Goal: Task Accomplishment & Management: Manage account settings

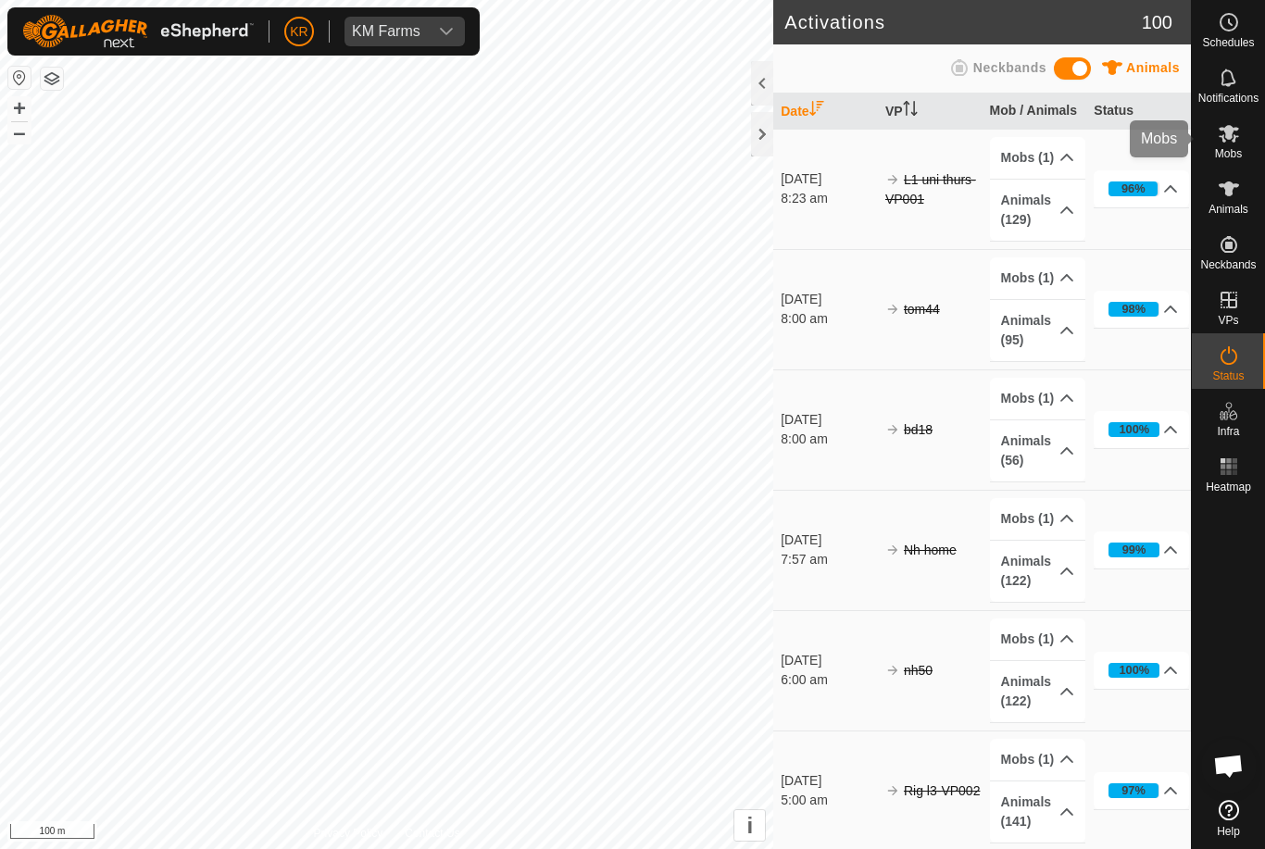
click at [1237, 138] on icon at bounding box center [1229, 133] width 22 height 22
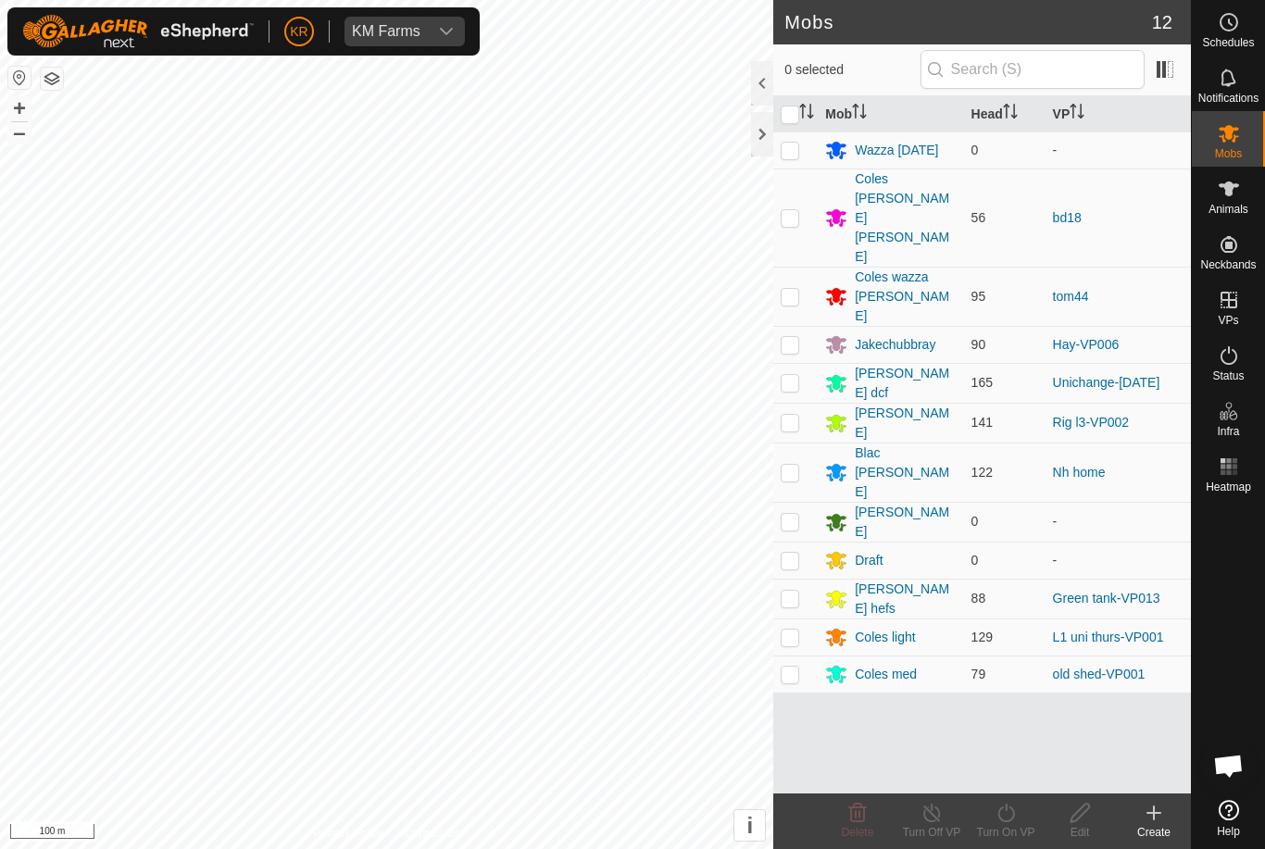
click at [877, 503] on div "Ray" at bounding box center [905, 522] width 101 height 39
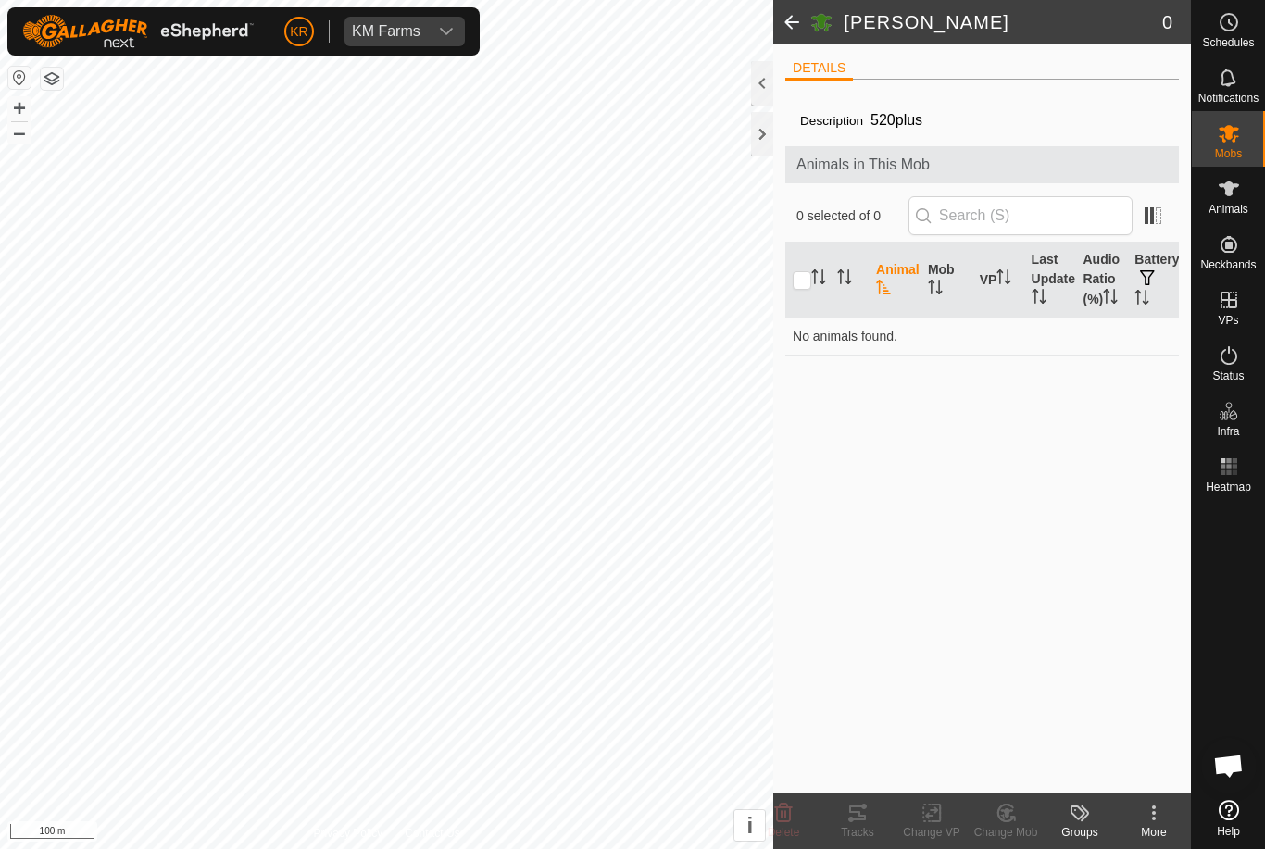
click at [1157, 808] on icon at bounding box center [1154, 813] width 22 height 22
click at [1108, 770] on span "Edit Mob Detail" at bounding box center [1082, 772] width 101 height 22
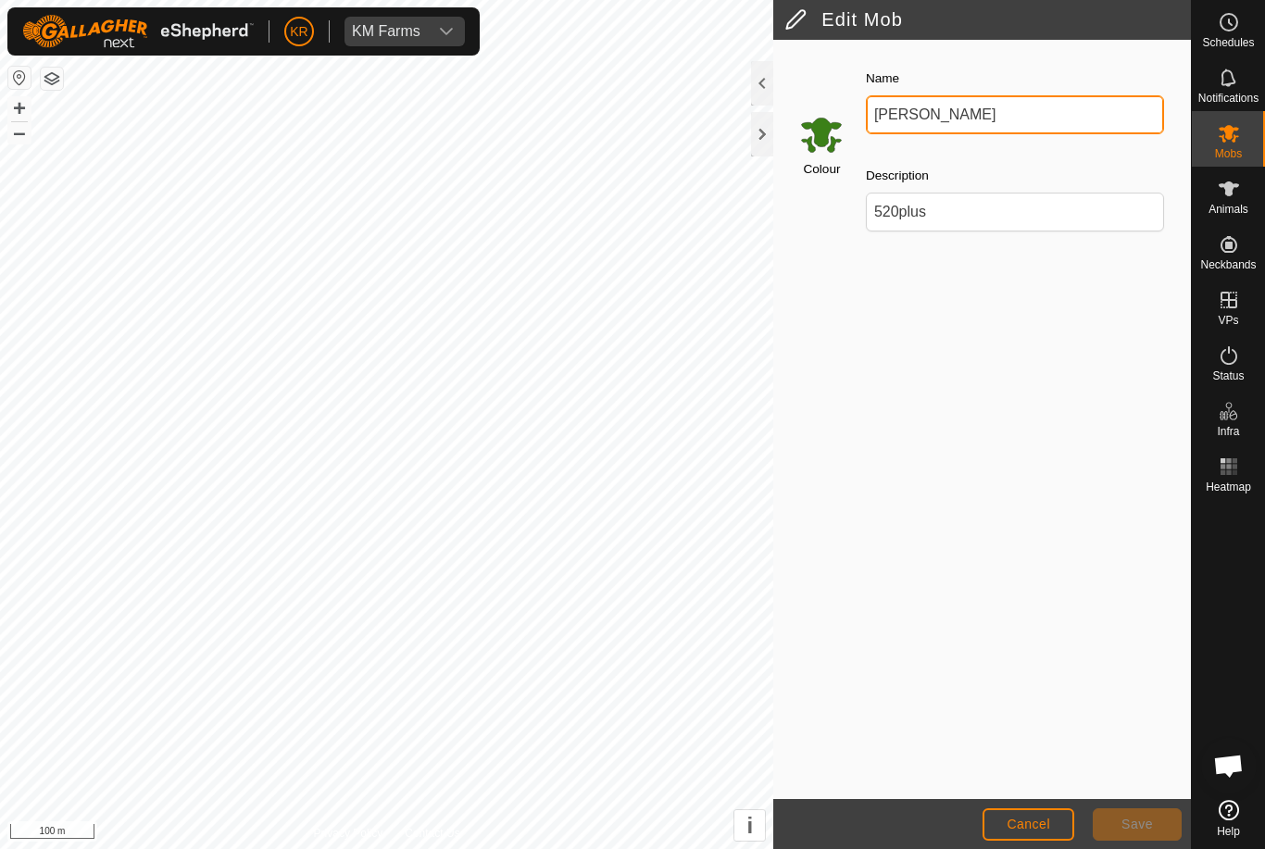
click at [978, 113] on input "Ray" at bounding box center [1015, 114] width 298 height 39
type input "R"
type input "Draft2"
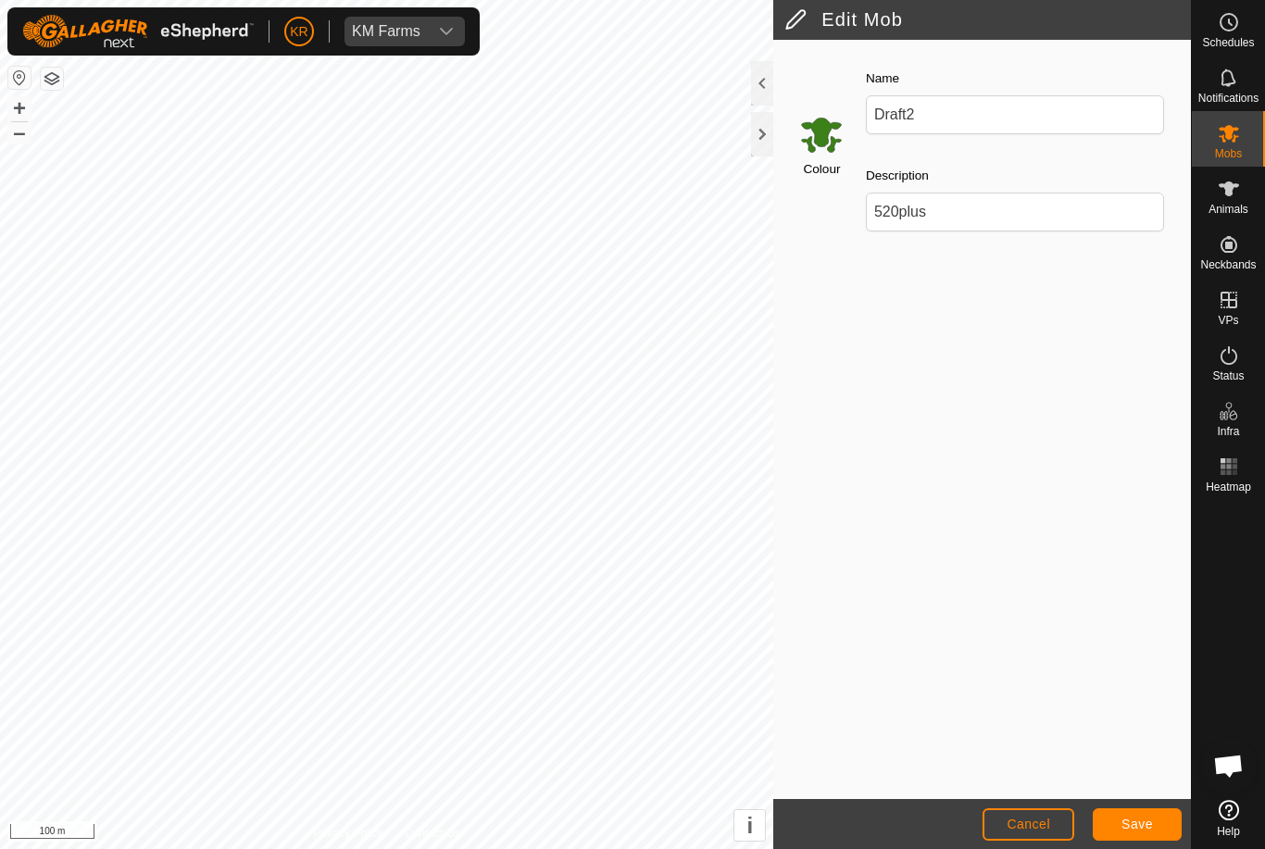
click at [1122, 817] on span "Save" at bounding box center [1136, 824] width 31 height 15
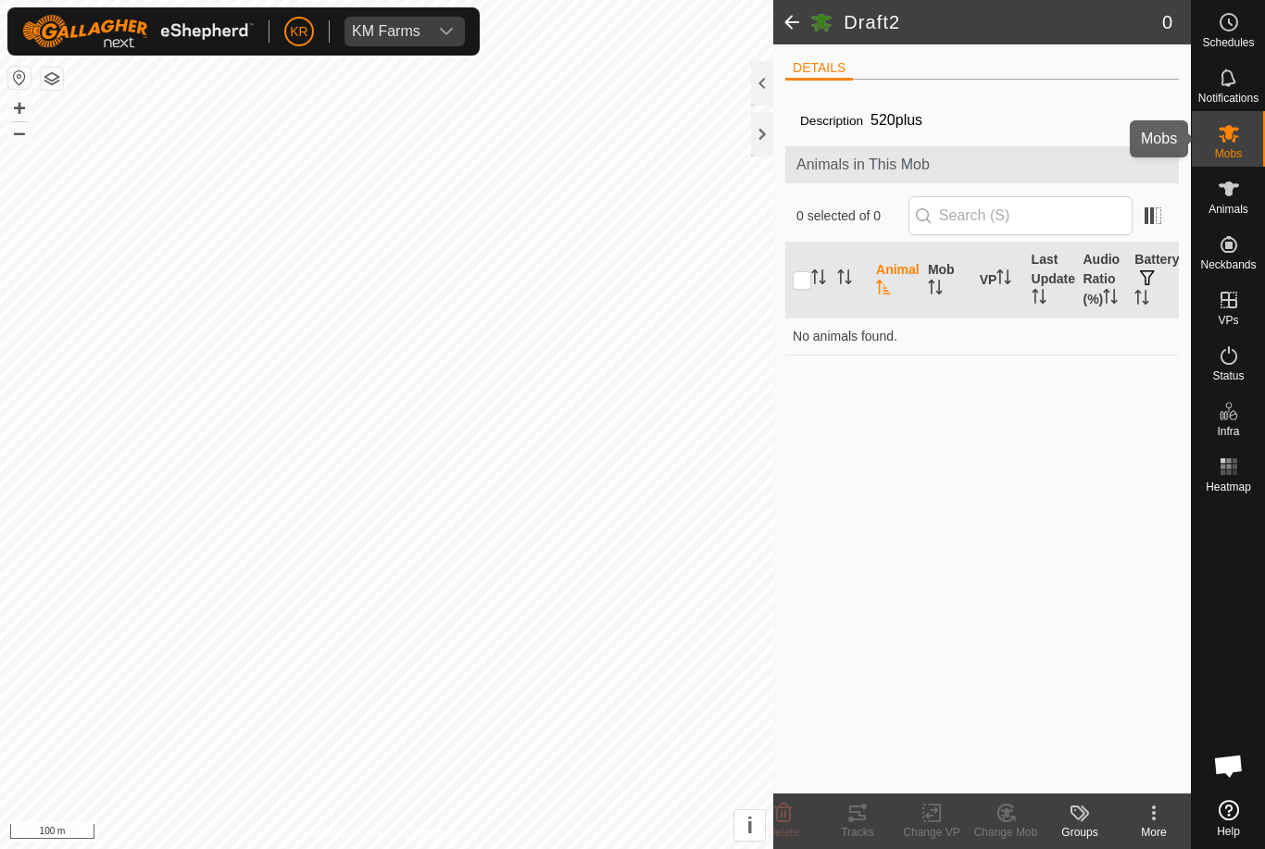
click at [1236, 129] on icon at bounding box center [1229, 134] width 20 height 18
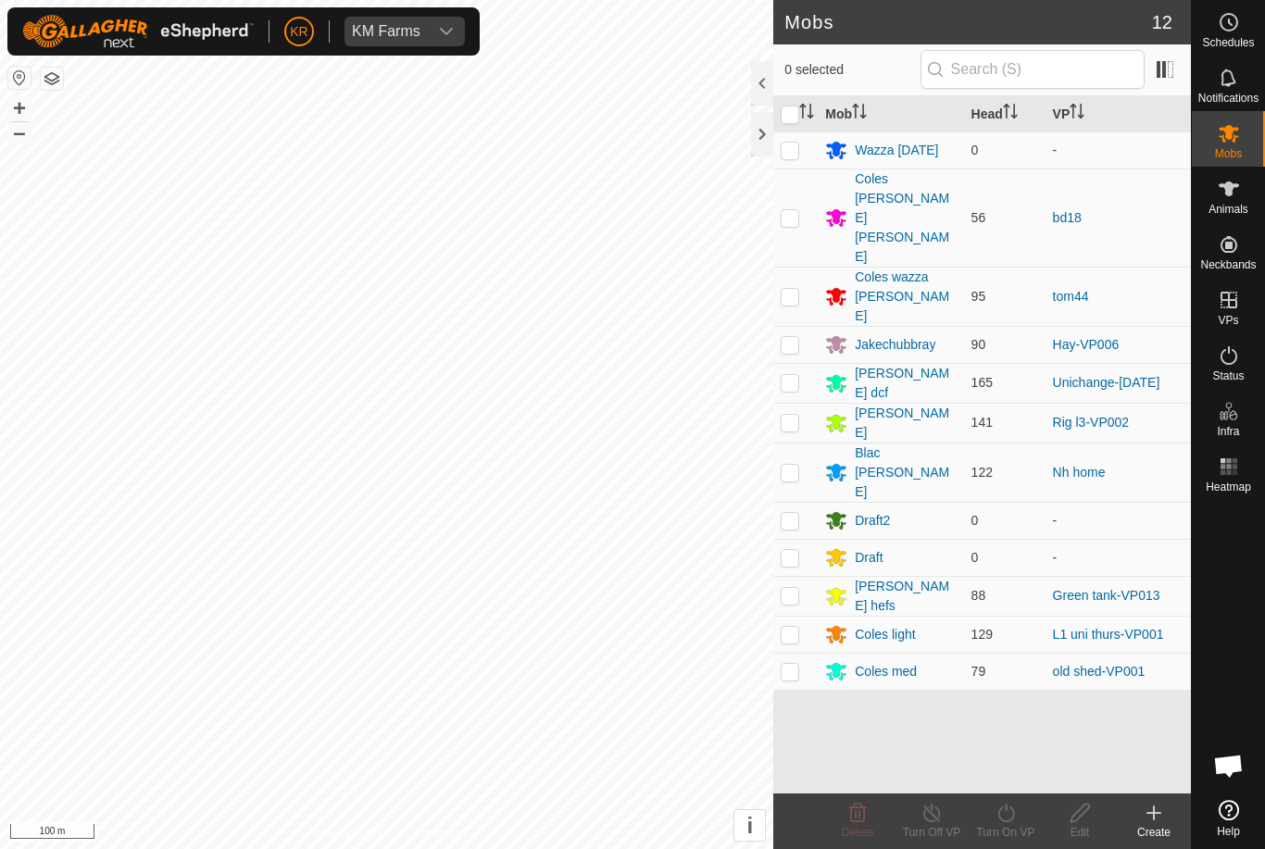
click at [904, 146] on div "Wazza 11 sept" at bounding box center [896, 150] width 83 height 19
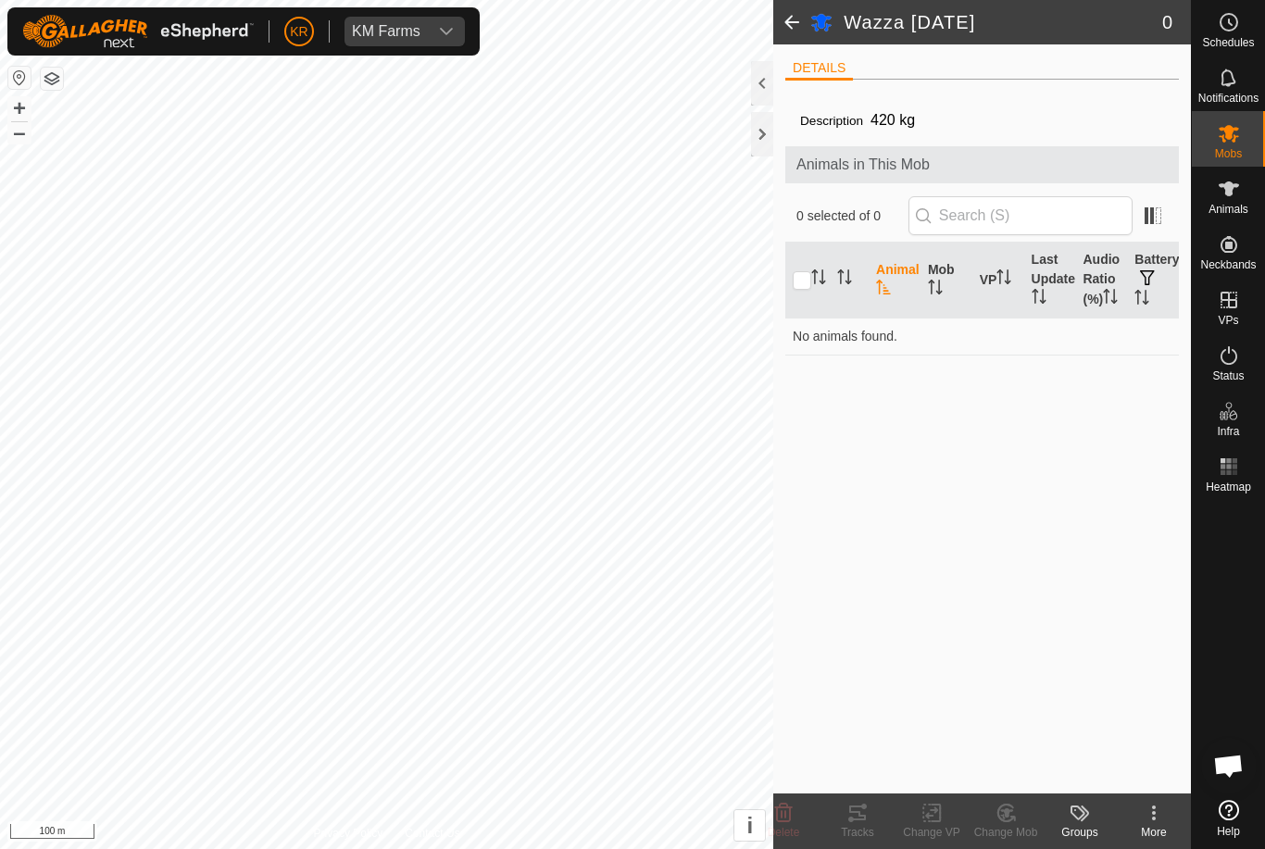
click at [1156, 820] on icon at bounding box center [1154, 813] width 22 height 22
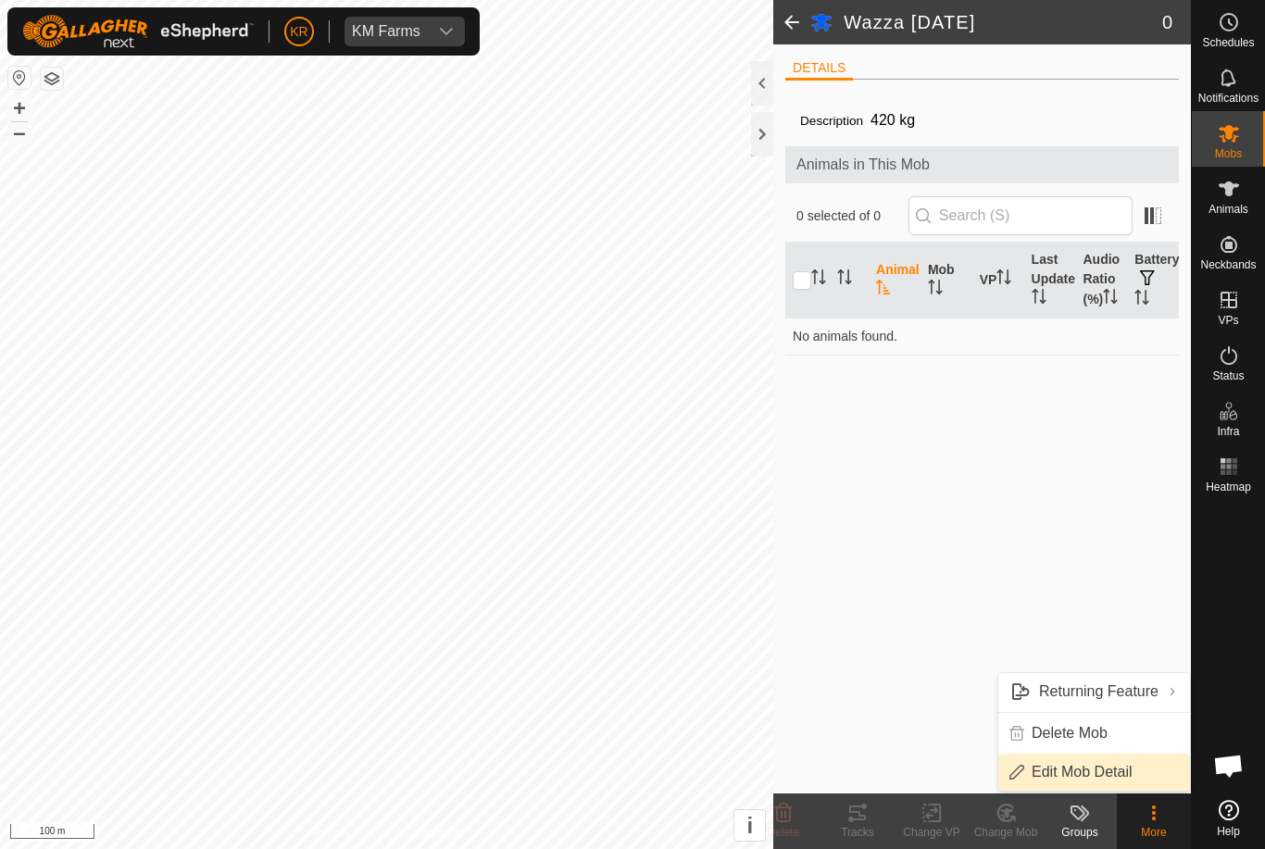
click at [1125, 772] on span "Edit Mob Detail" at bounding box center [1082, 772] width 101 height 22
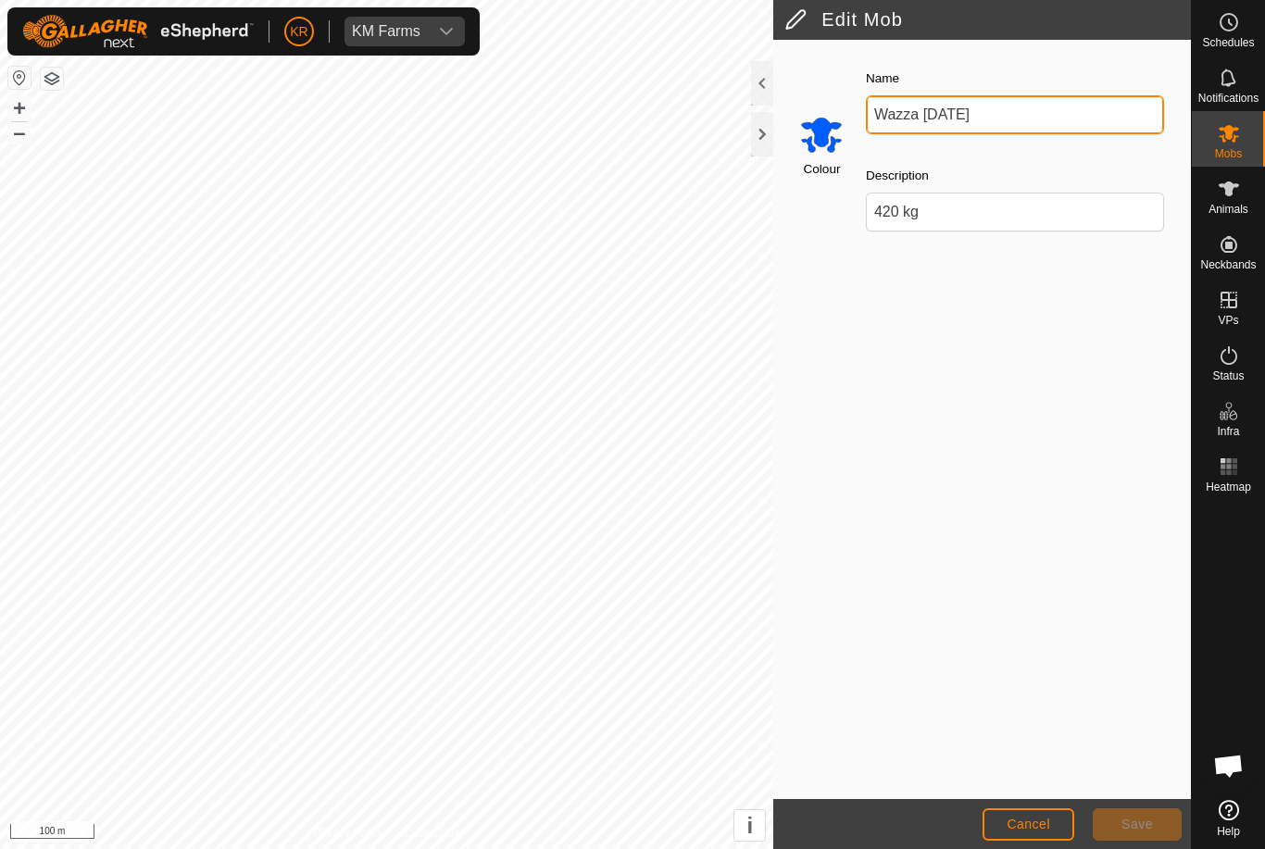
click at [1004, 117] on input "Wazza 11 sept" at bounding box center [1015, 114] width 298 height 39
type input "W"
type input "Draft 3"
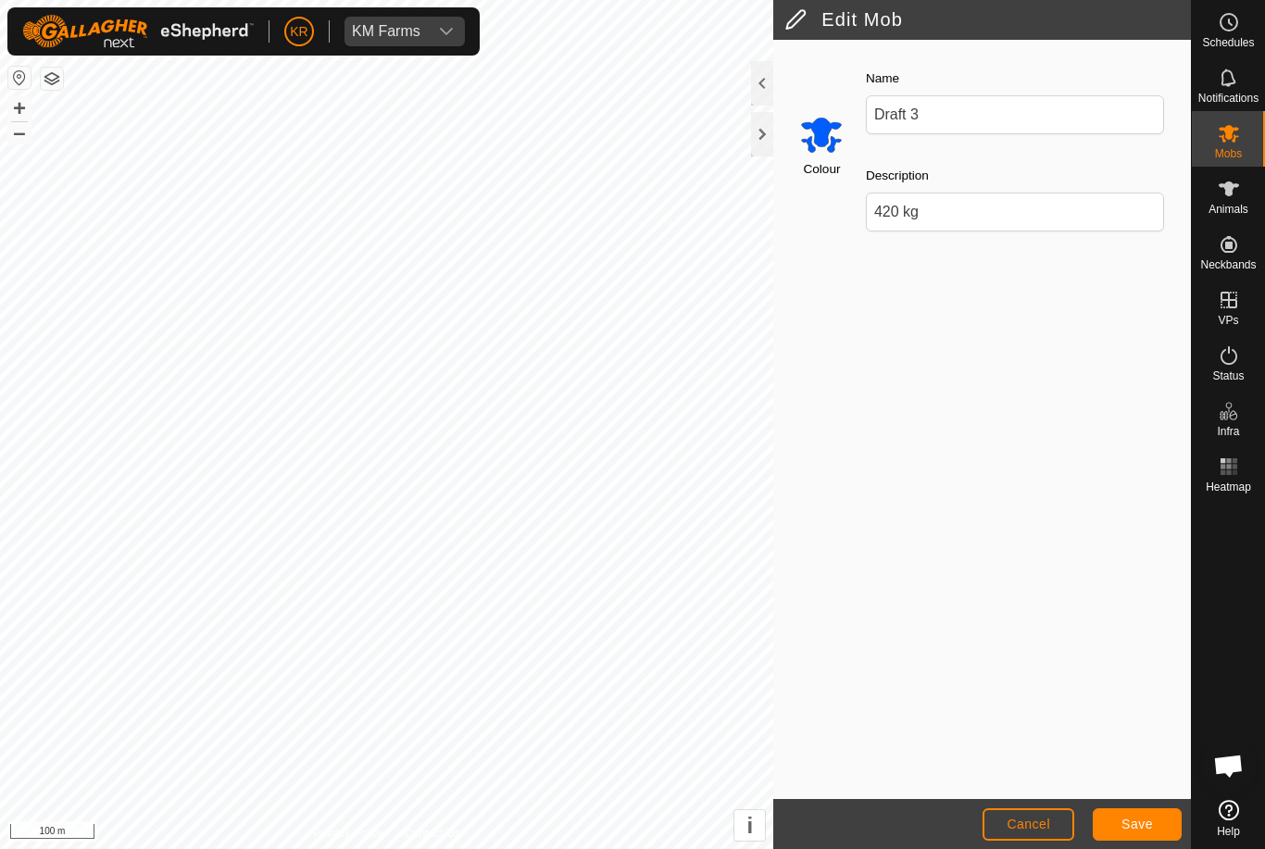
click at [1153, 817] on button "Save" at bounding box center [1137, 824] width 89 height 32
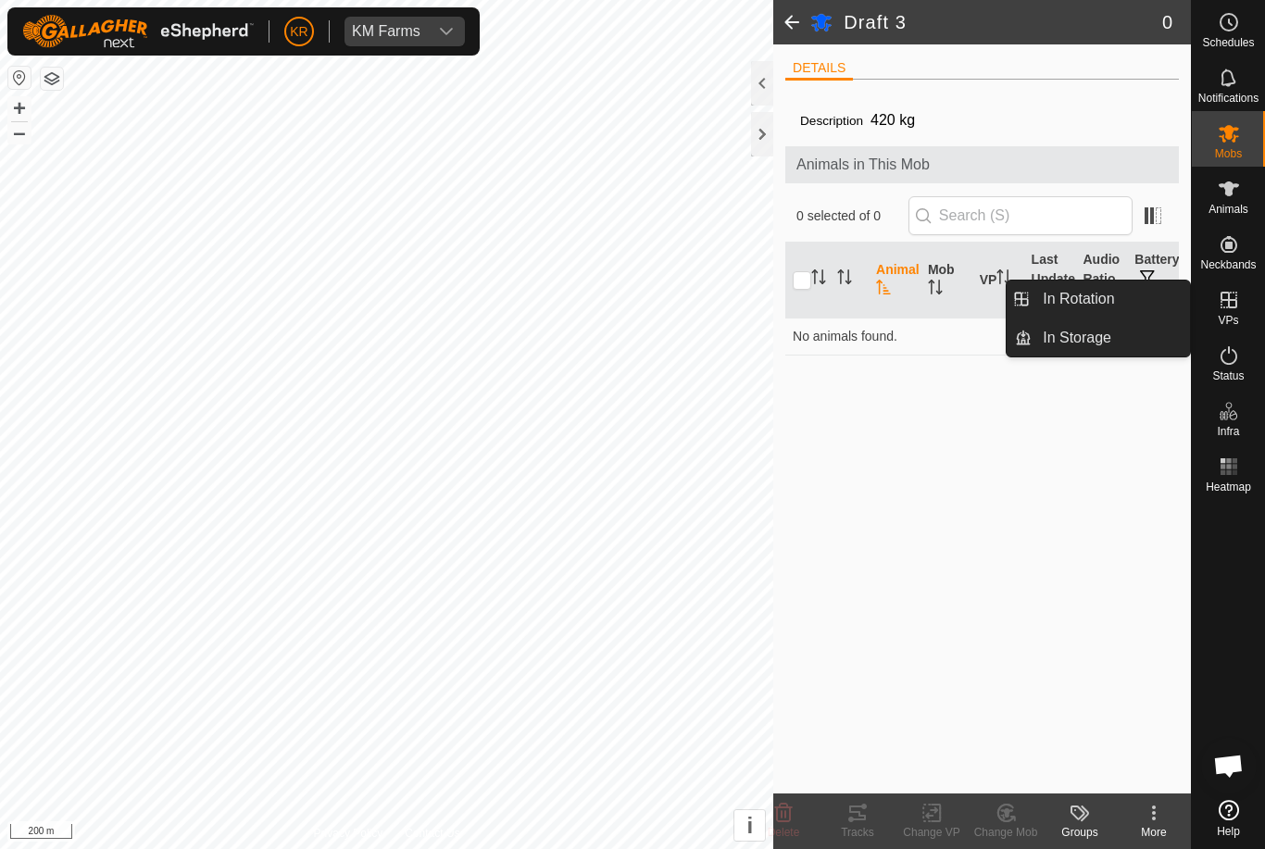
click at [1104, 300] on span "In Rotation" at bounding box center [1078, 299] width 71 height 22
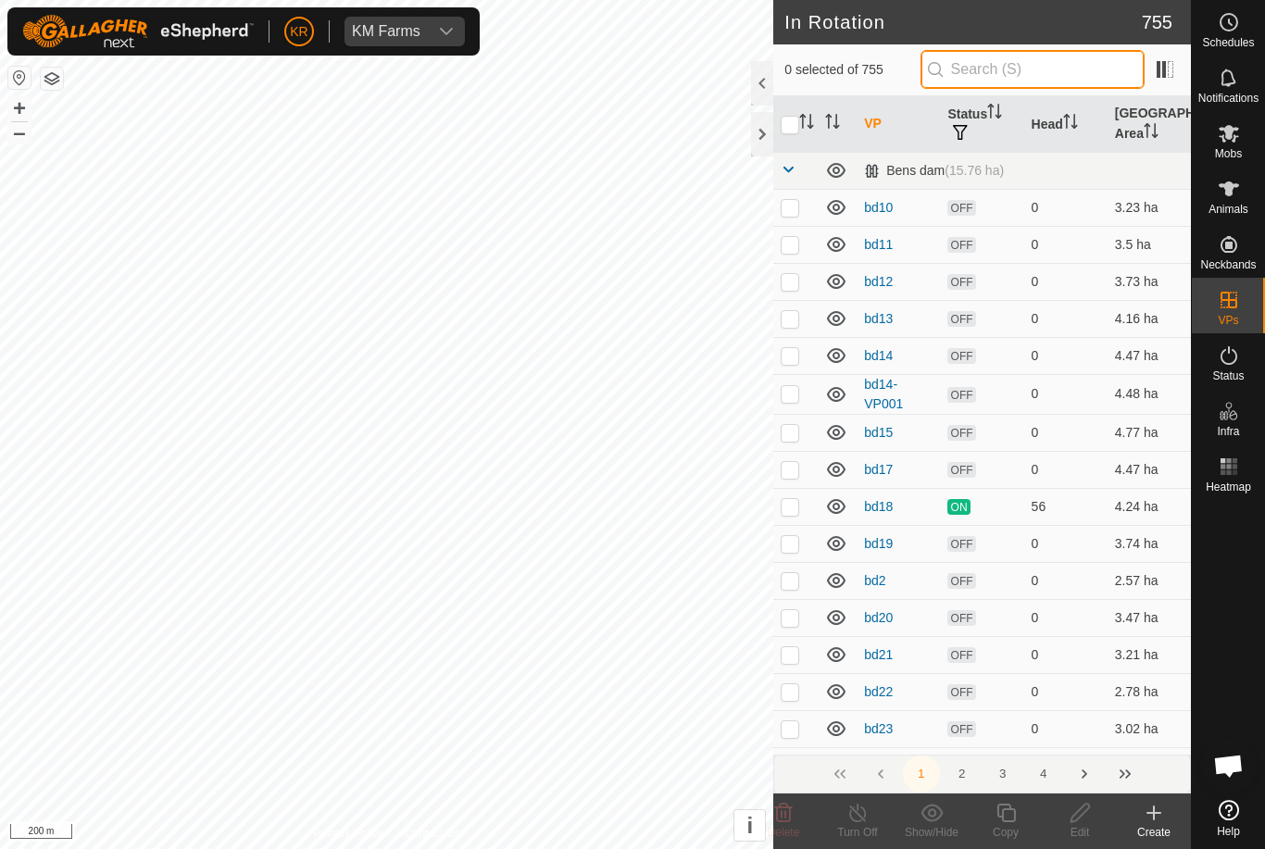
click at [1050, 74] on input "text" at bounding box center [1032, 69] width 224 height 39
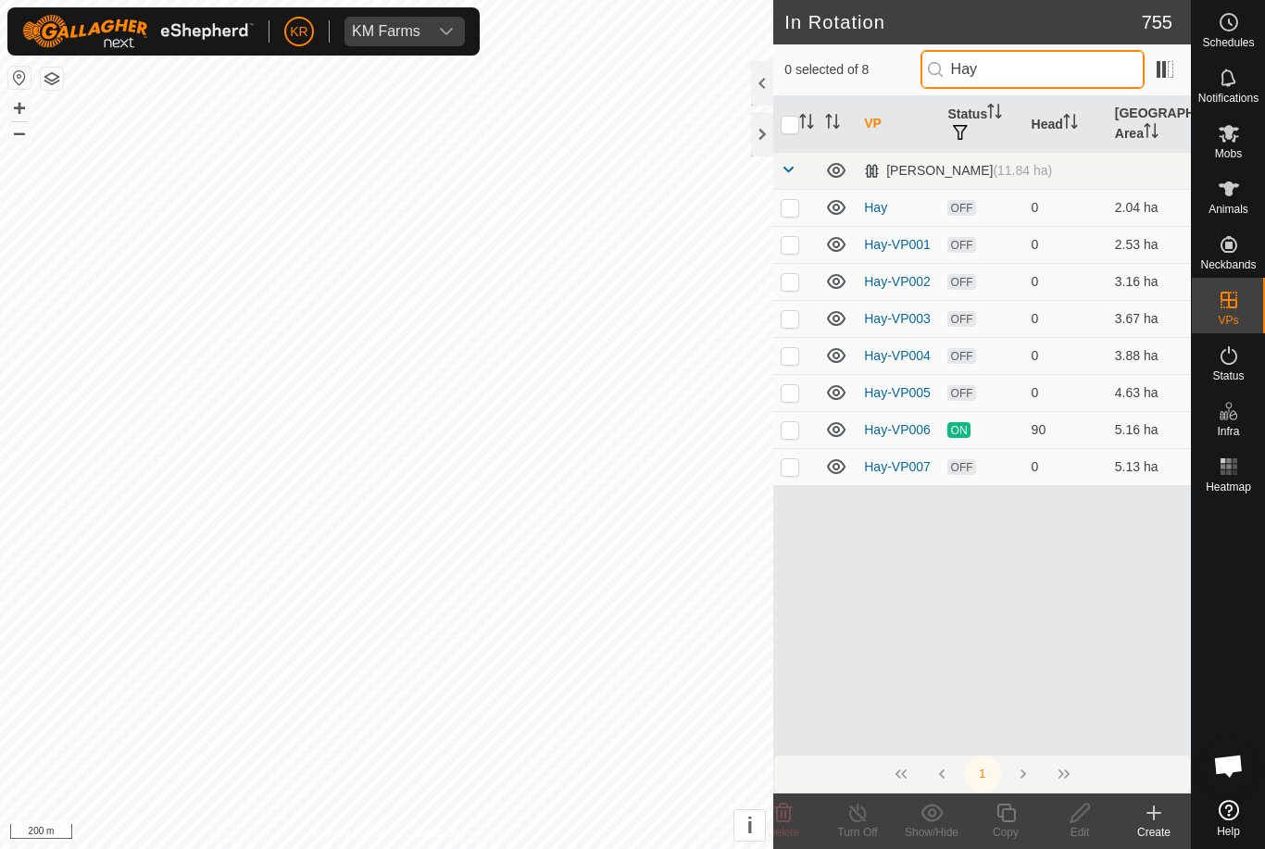
type input "Hay"
click at [803, 464] on td at bounding box center [795, 466] width 44 height 37
checkbox input "true"
click at [1231, 138] on icon at bounding box center [1229, 134] width 20 height 18
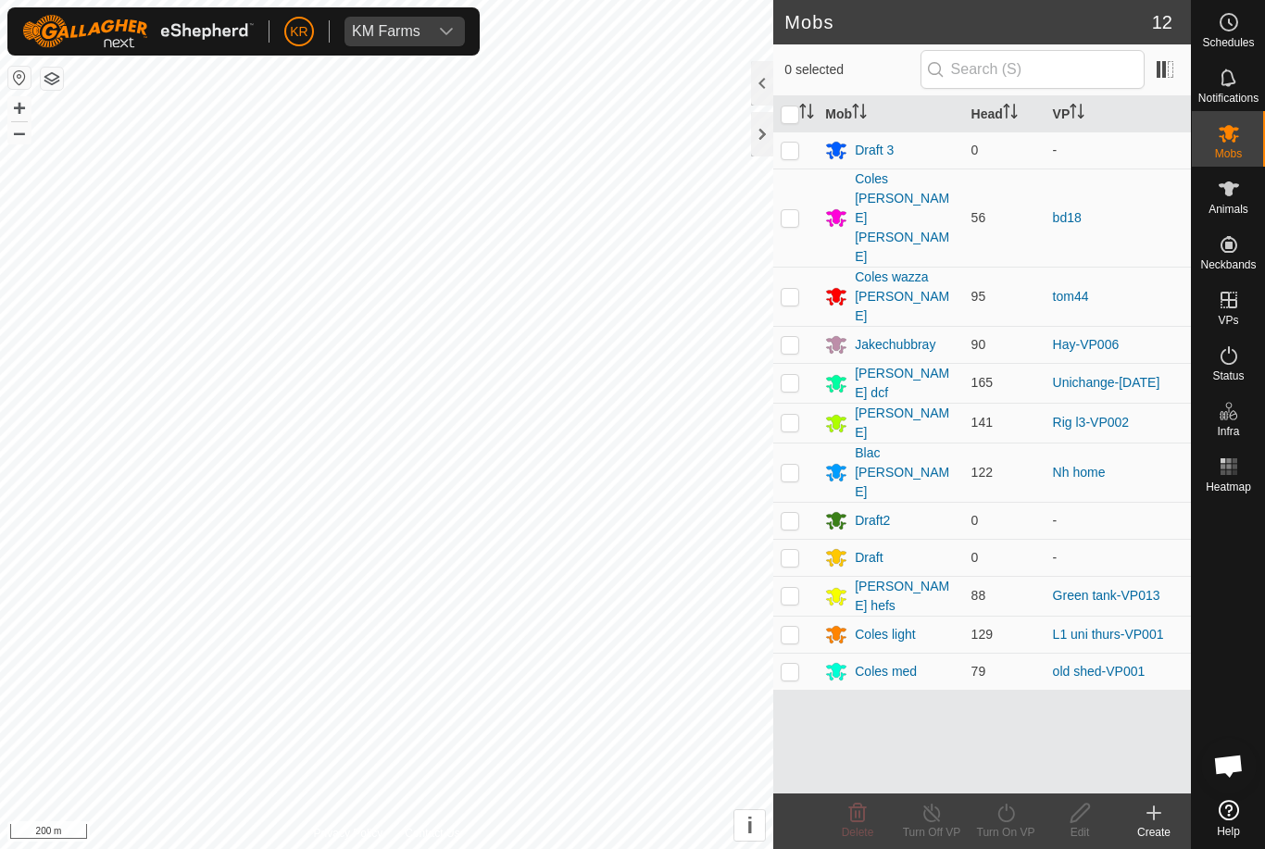
click at [795, 337] on p-checkbox at bounding box center [790, 344] width 19 height 15
checkbox input "true"
click at [1013, 813] on icon at bounding box center [1005, 813] width 17 height 19
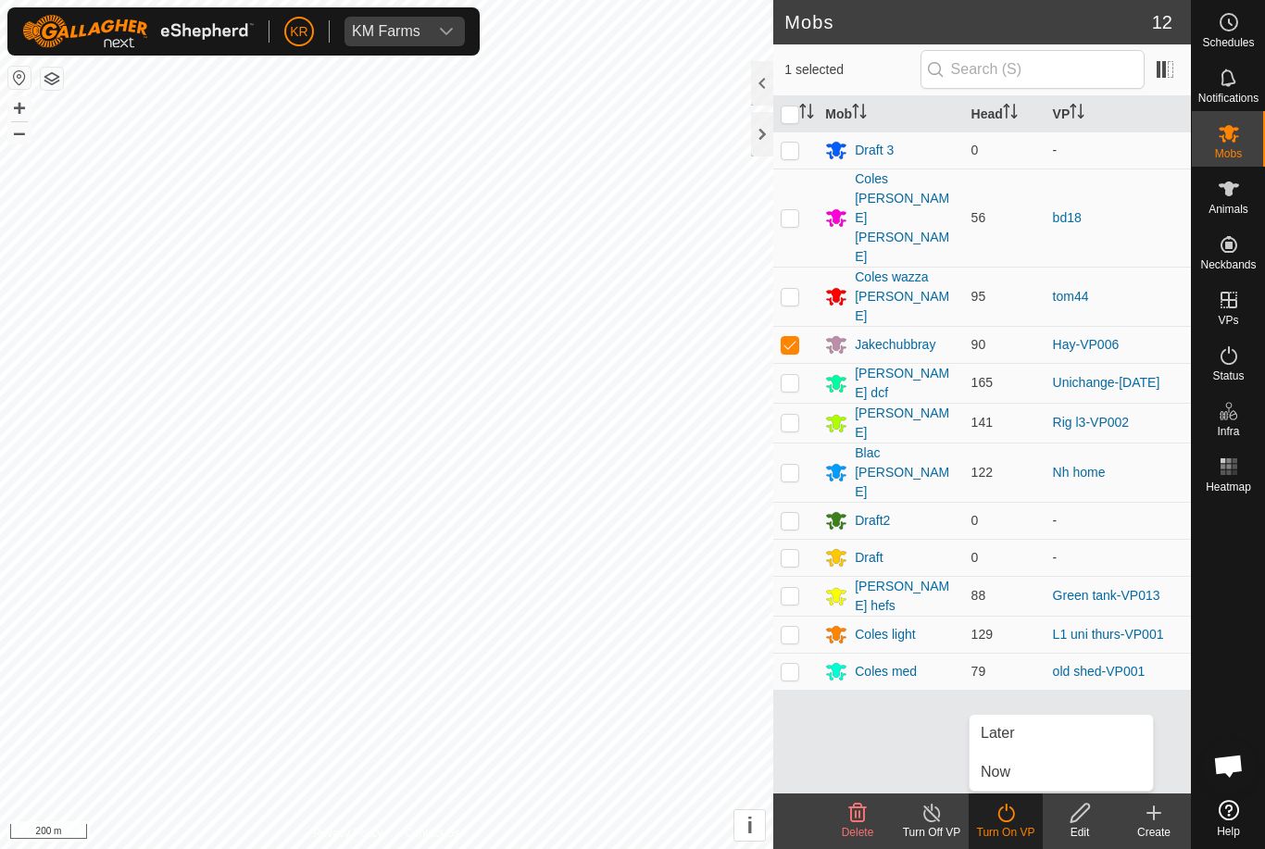
click at [1018, 767] on link "Now" at bounding box center [1061, 772] width 183 height 37
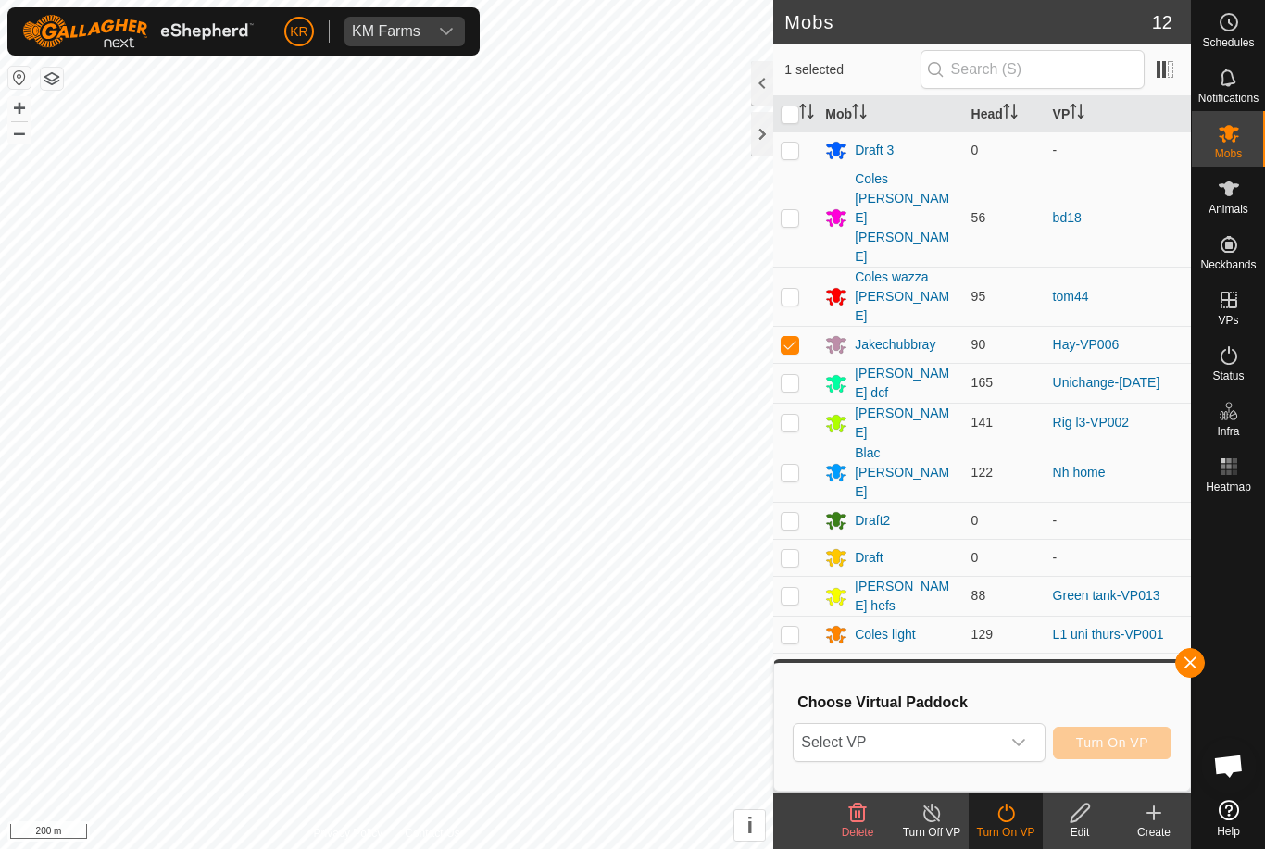
click at [994, 734] on span "Select VP" at bounding box center [897, 742] width 206 height 37
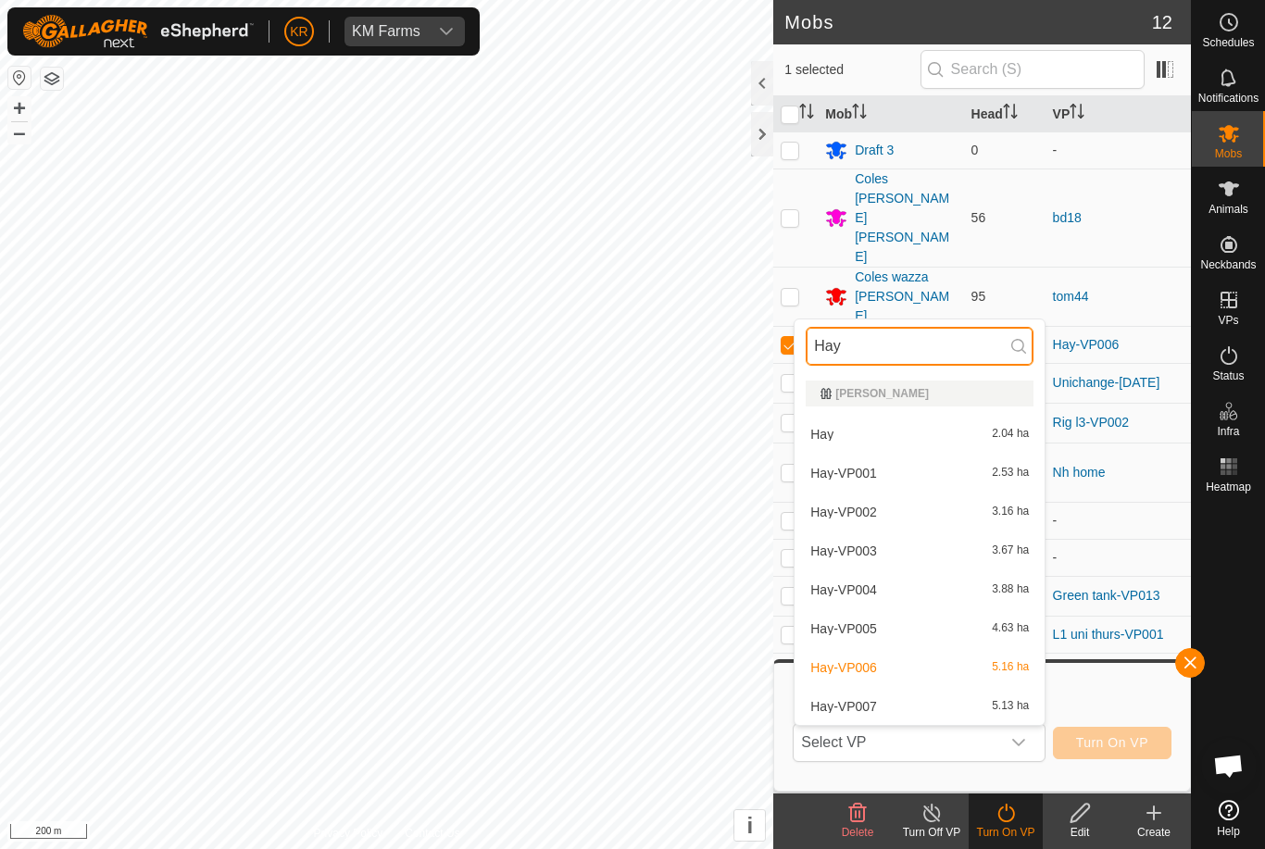
type input "Hay"
click at [932, 704] on div "Hay-VP007 5.13 ha" at bounding box center [920, 706] width 228 height 22
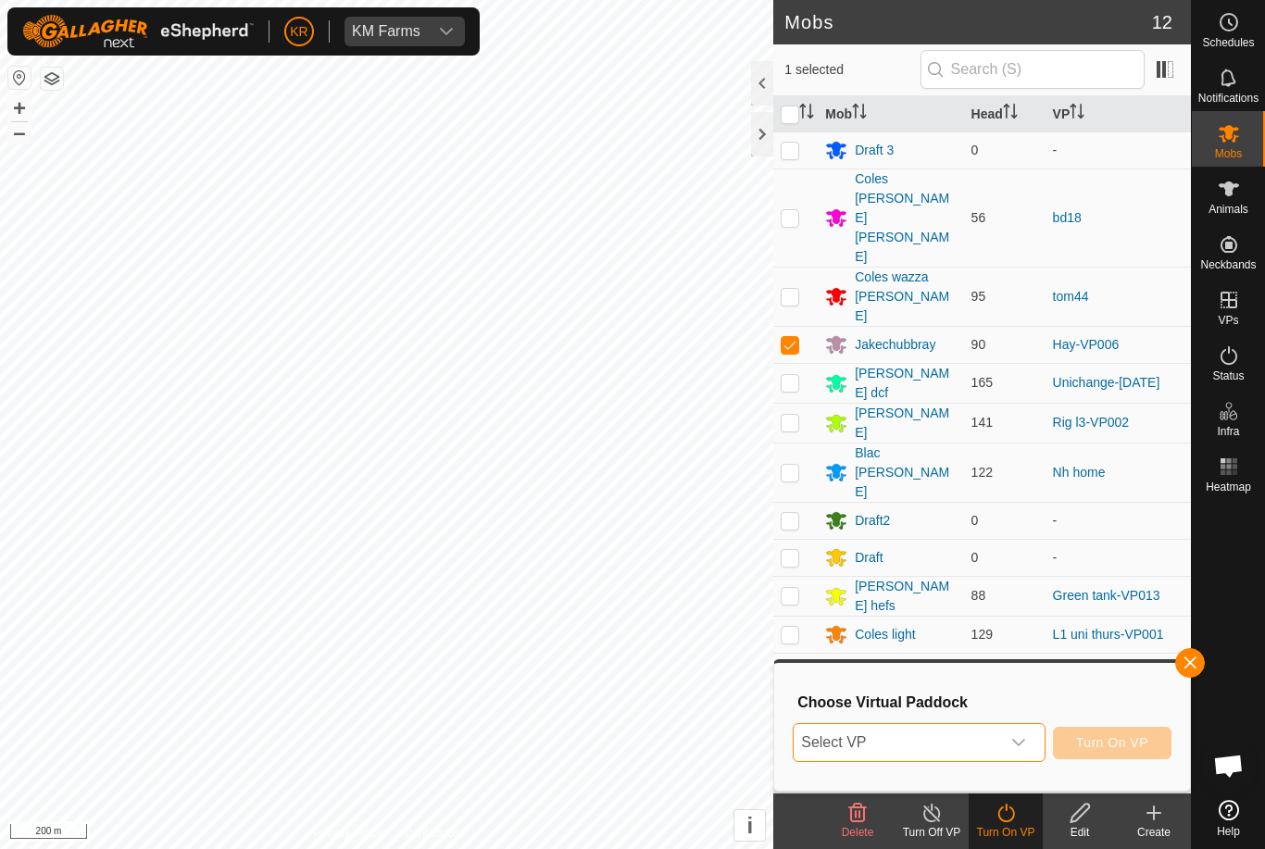
click at [1138, 735] on span "Turn On VP" at bounding box center [1112, 742] width 72 height 15
click at [1120, 739] on span "Turn On VP" at bounding box center [1112, 742] width 72 height 15
click at [1120, 744] on span "Turn On VP" at bounding box center [1112, 742] width 72 height 15
click at [1115, 745] on span "Turn On VP" at bounding box center [1112, 742] width 72 height 15
click at [999, 732] on span "Select VP" at bounding box center [897, 742] width 206 height 37
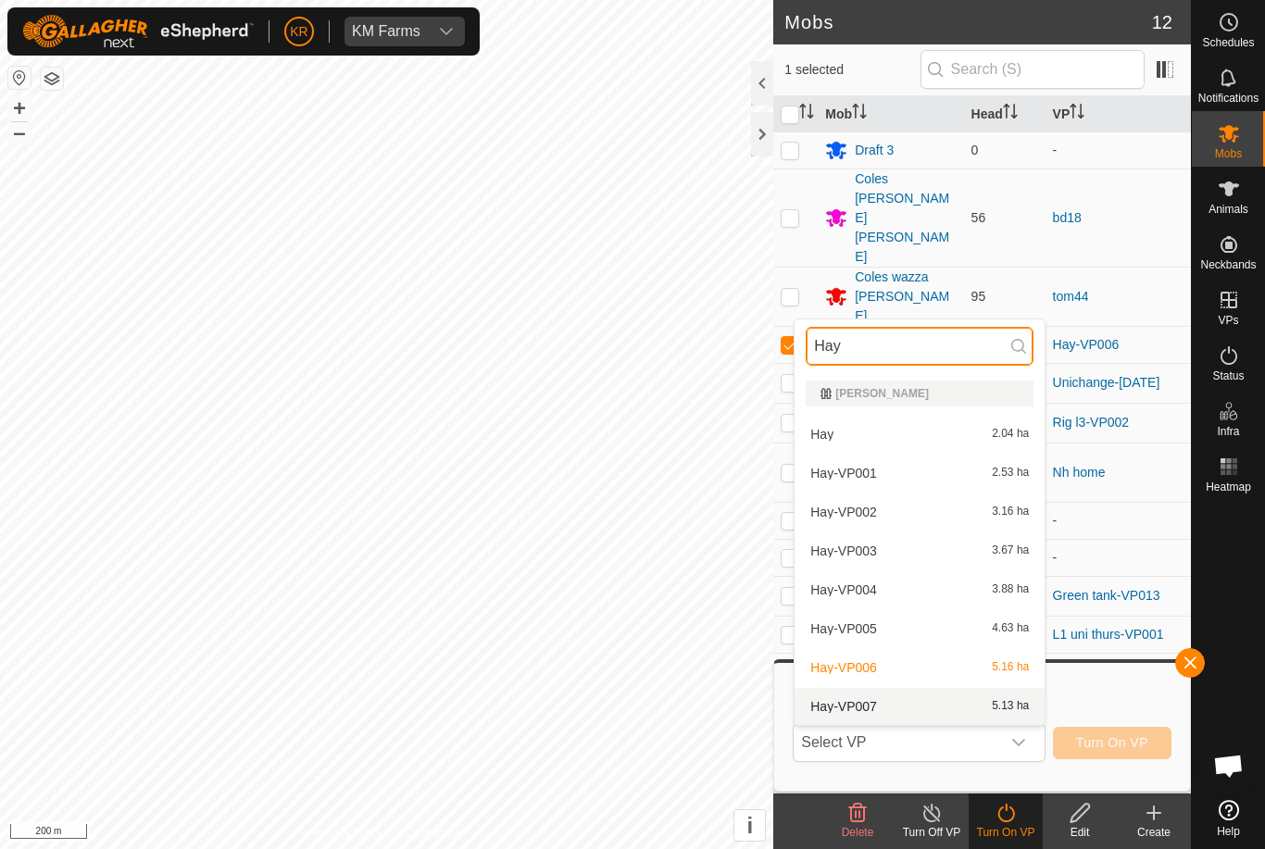
type input "Hay"
click at [937, 711] on div "Hay-VP007 5.13 ha" at bounding box center [920, 706] width 228 height 22
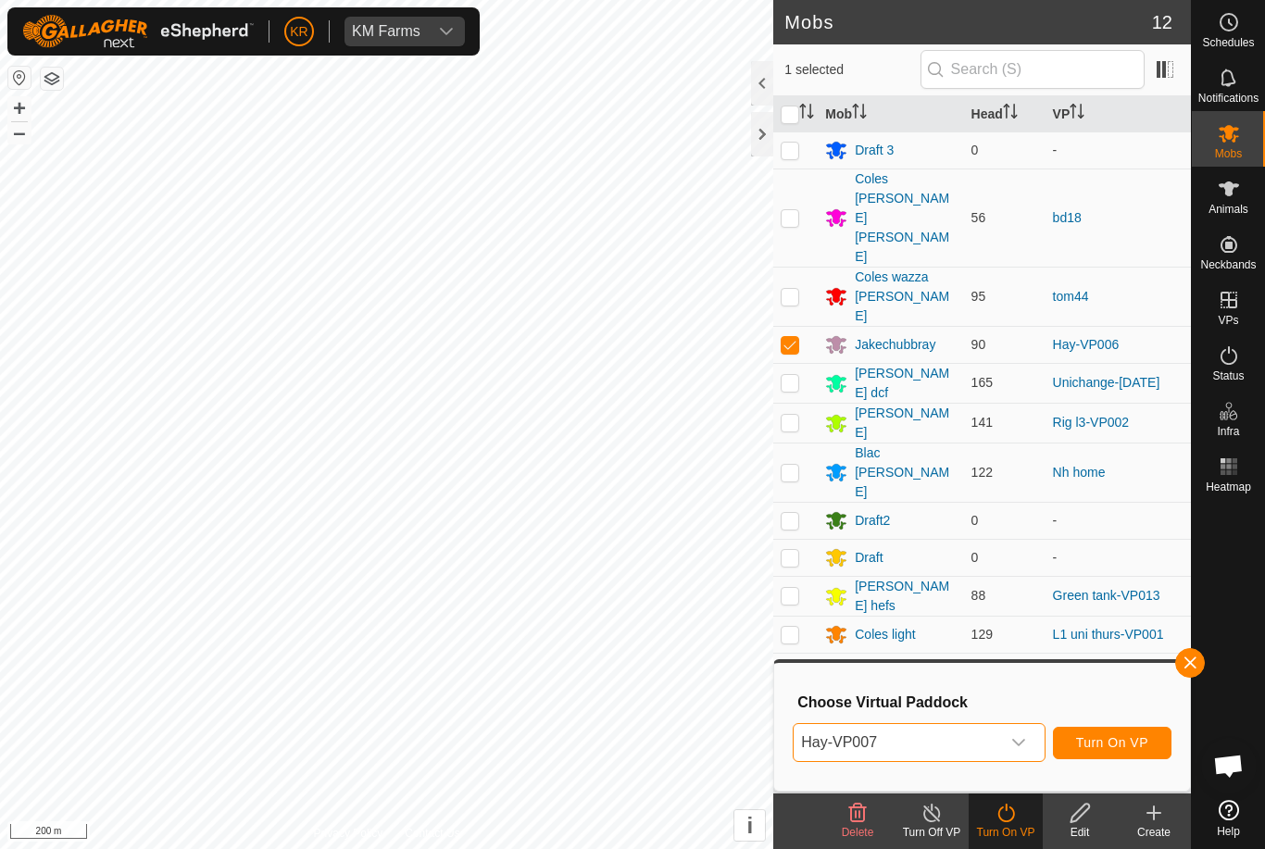
click at [1120, 740] on span "Turn On VP" at bounding box center [1112, 742] width 72 height 15
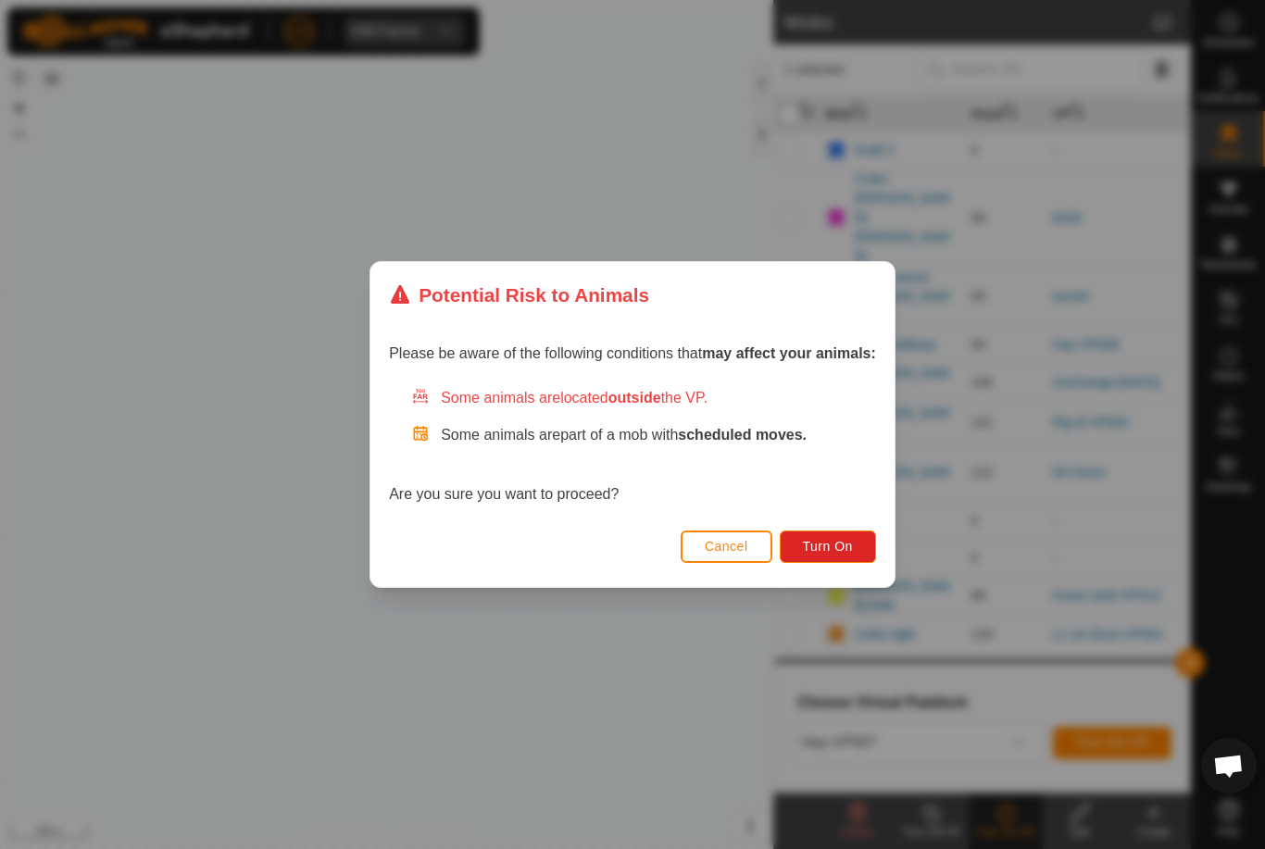
click at [834, 544] on span "Turn On" at bounding box center [828, 546] width 50 height 15
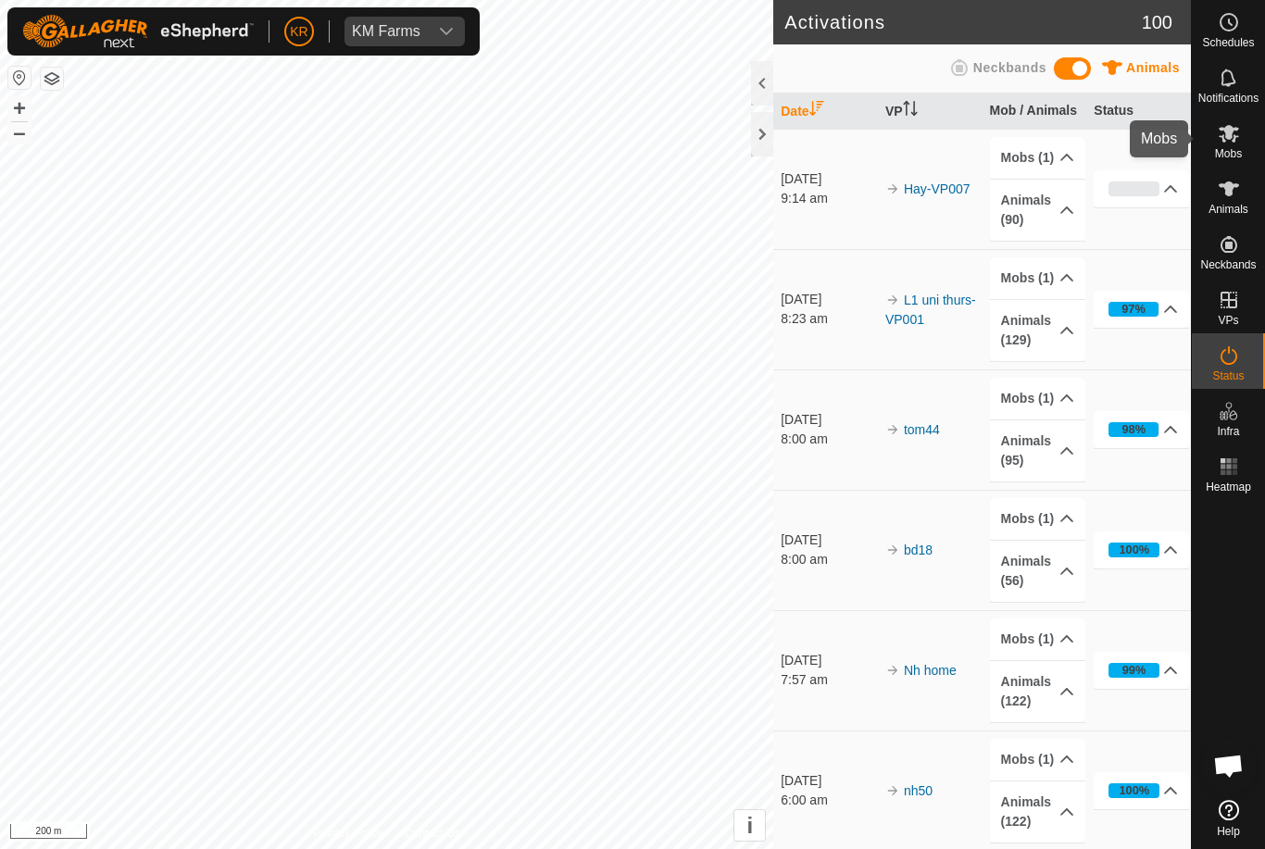
click at [1234, 132] on icon at bounding box center [1229, 133] width 22 height 22
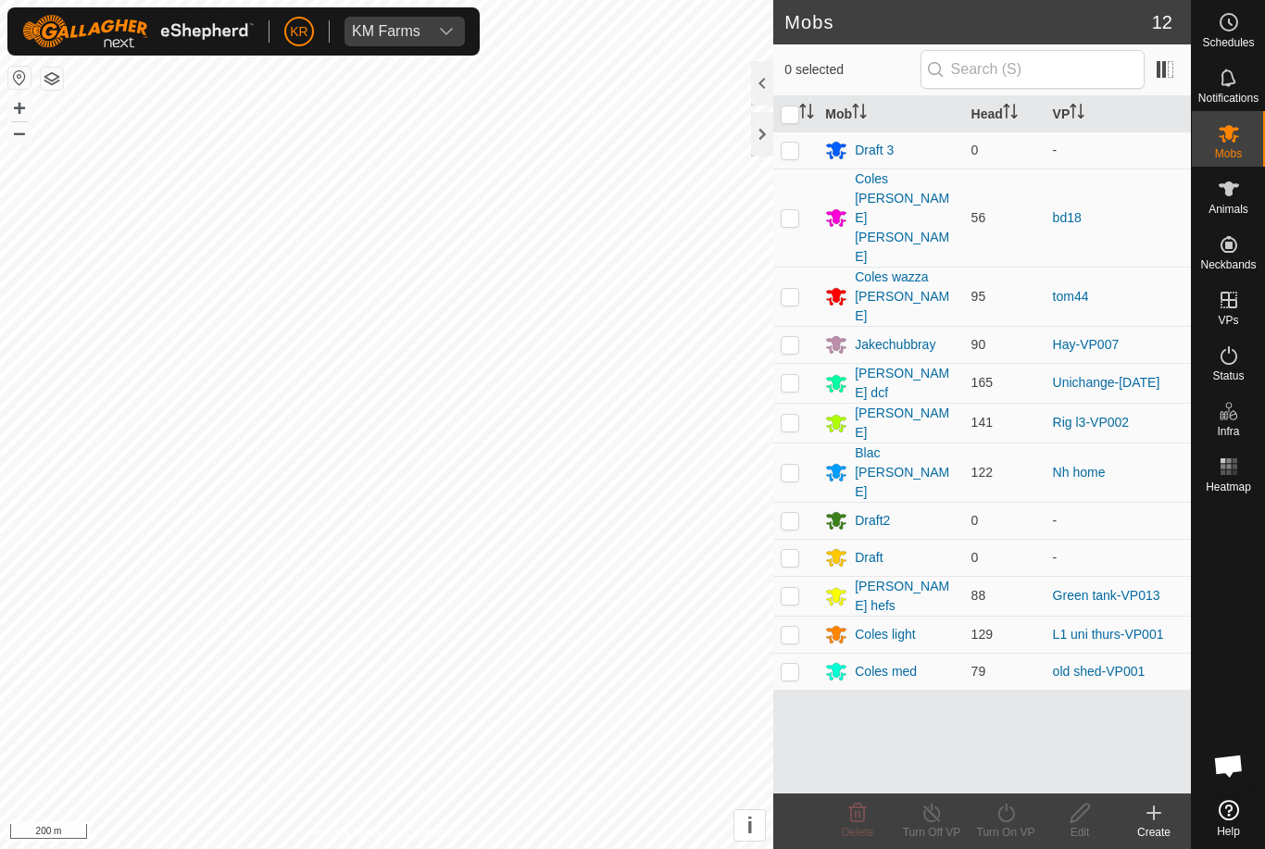
click at [885, 444] on div "Blac [PERSON_NAME]" at bounding box center [905, 473] width 101 height 58
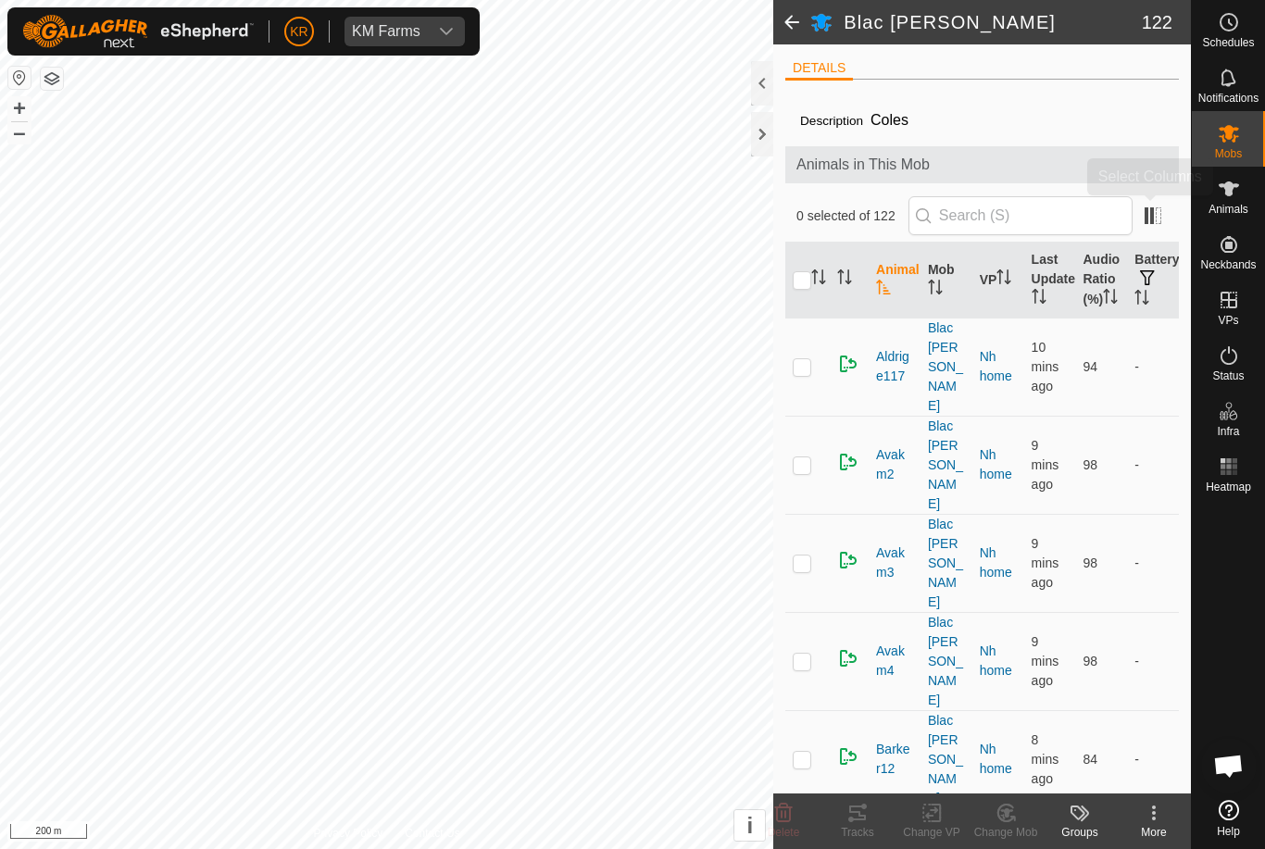
click at [1159, 212] on span at bounding box center [1153, 216] width 30 height 30
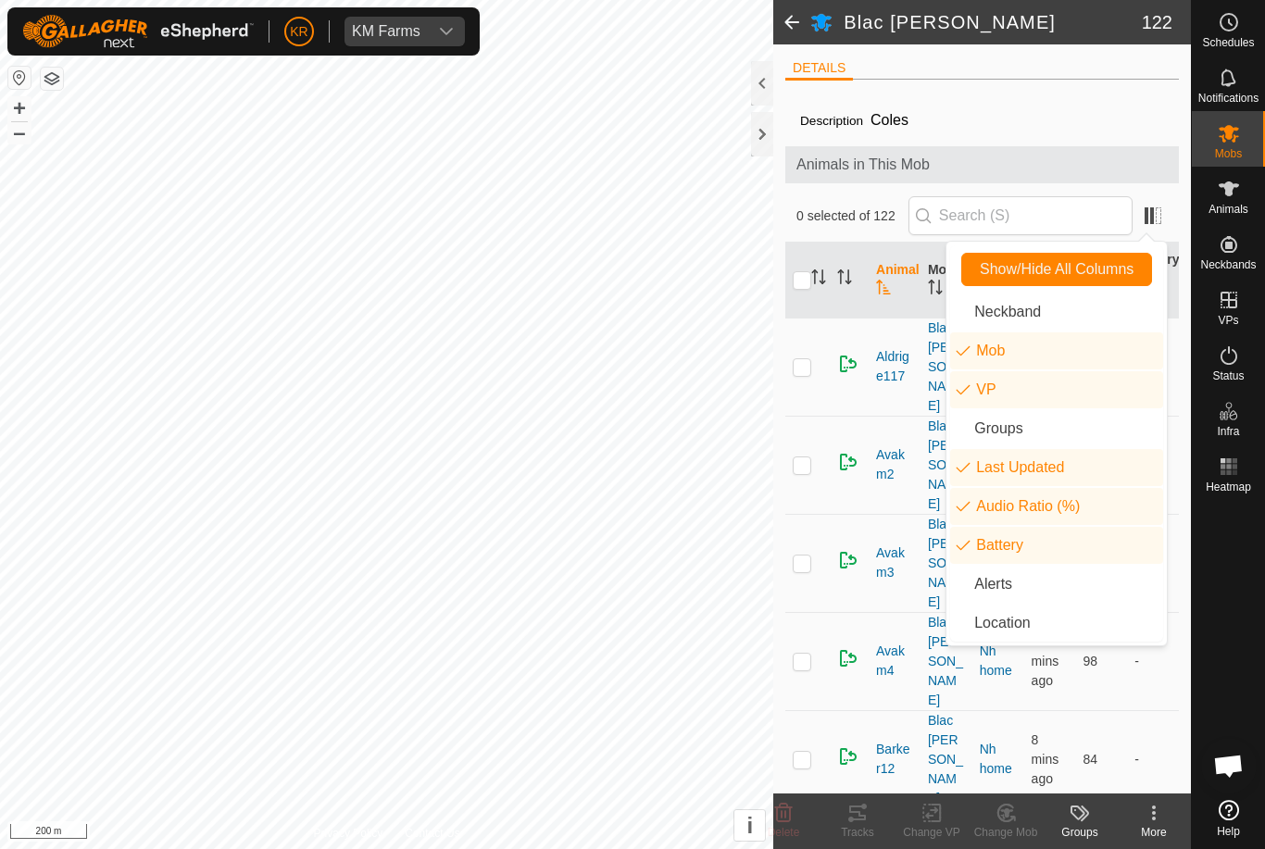
click at [1082, 389] on li "VP" at bounding box center [1056, 389] width 213 height 37
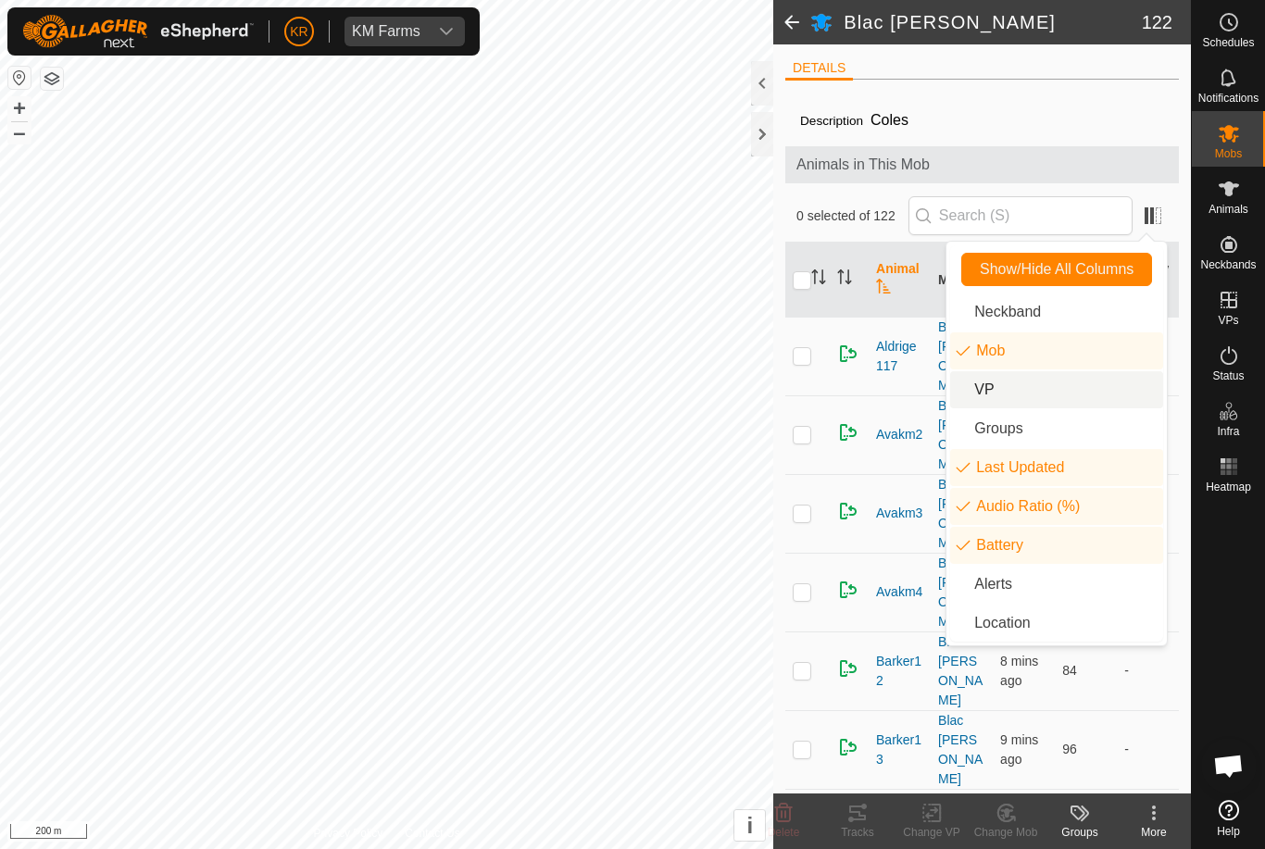
click at [1100, 505] on li "Audio Ratio (%)" at bounding box center [1056, 506] width 213 height 37
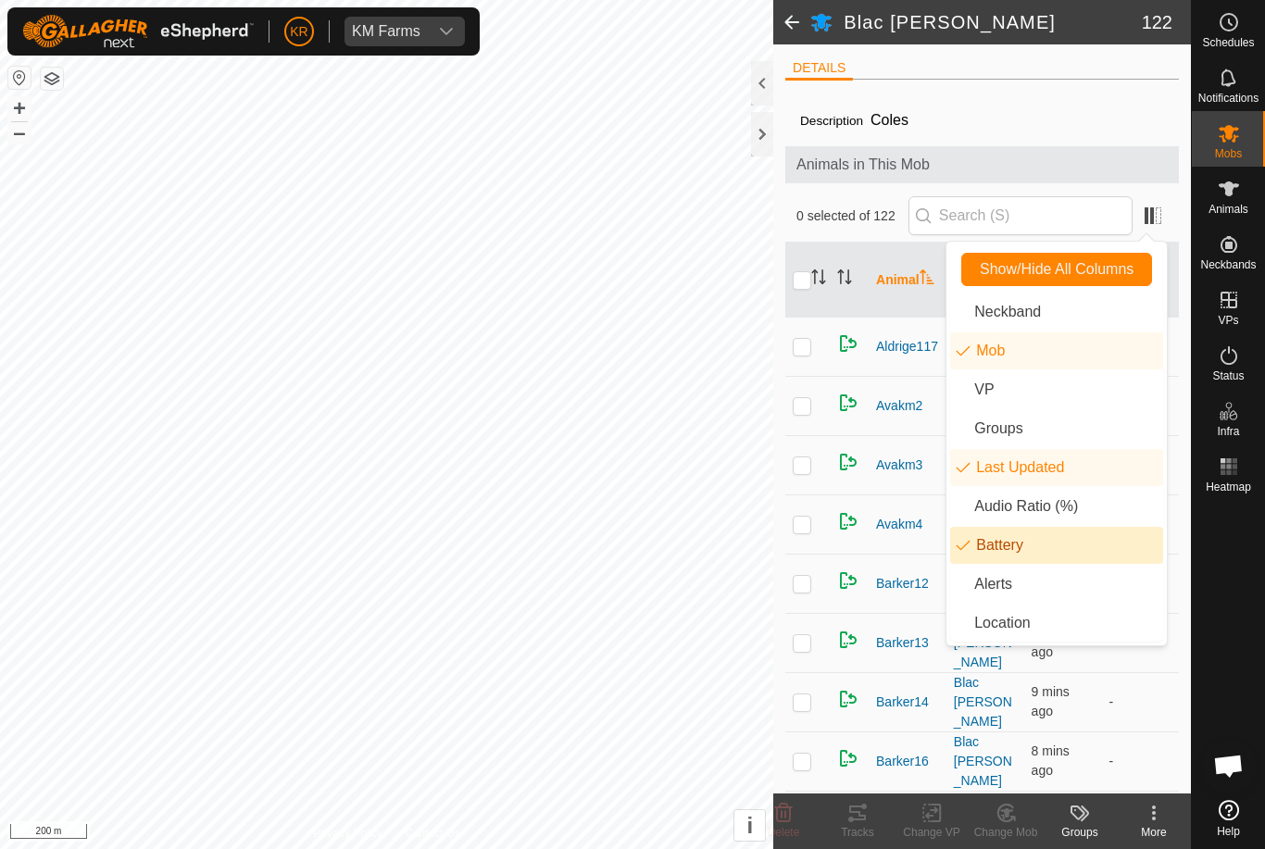
click at [1069, 547] on li "Battery" at bounding box center [1056, 545] width 213 height 37
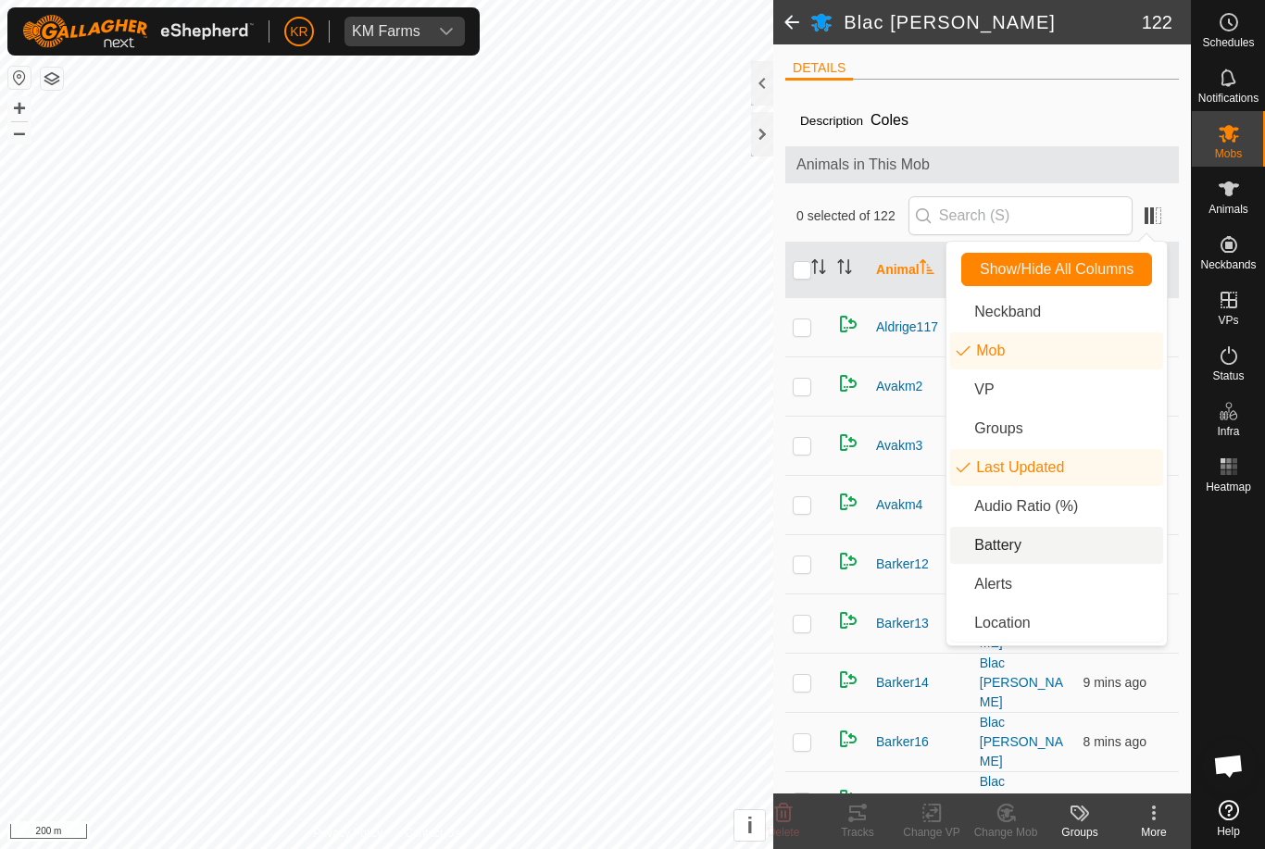
click at [1199, 546] on div at bounding box center [1228, 646] width 73 height 293
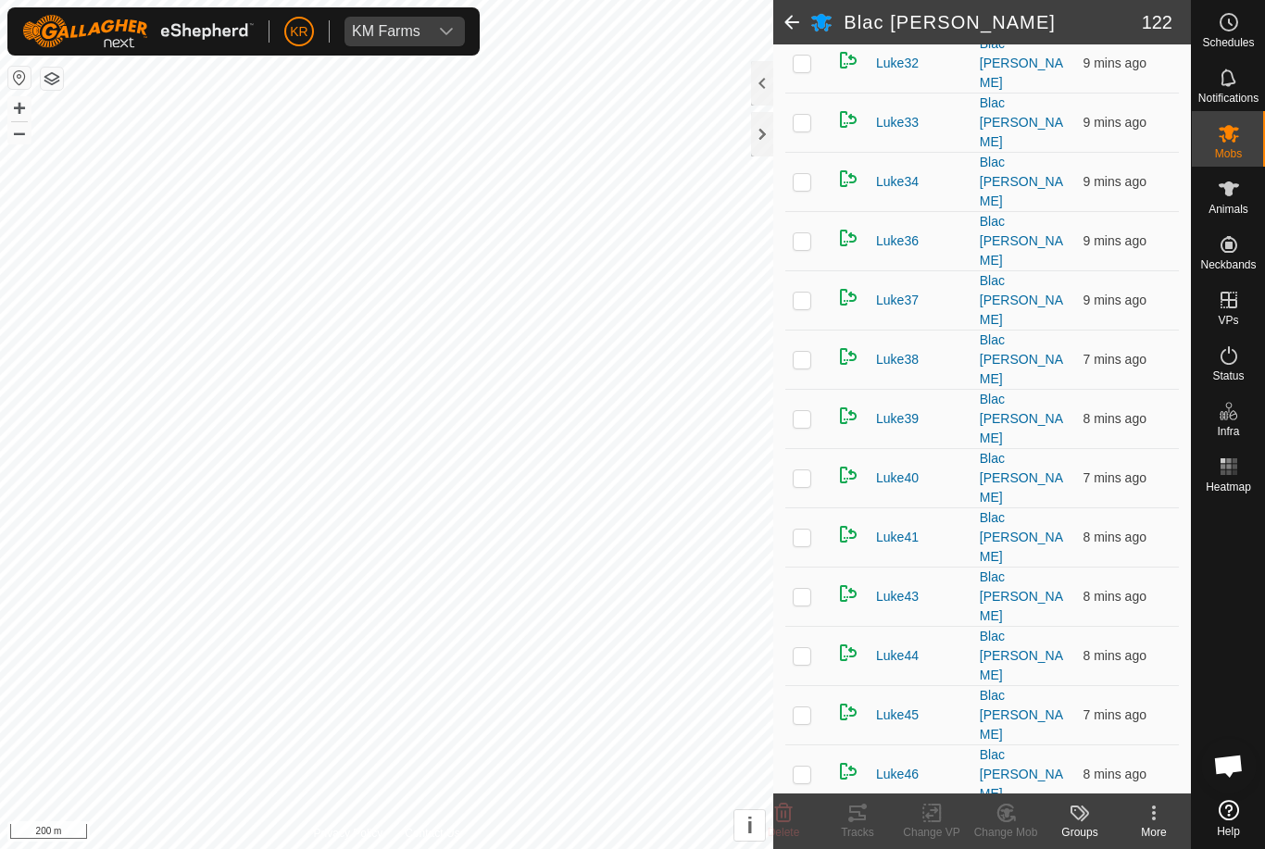
scroll to position [3575, 0]
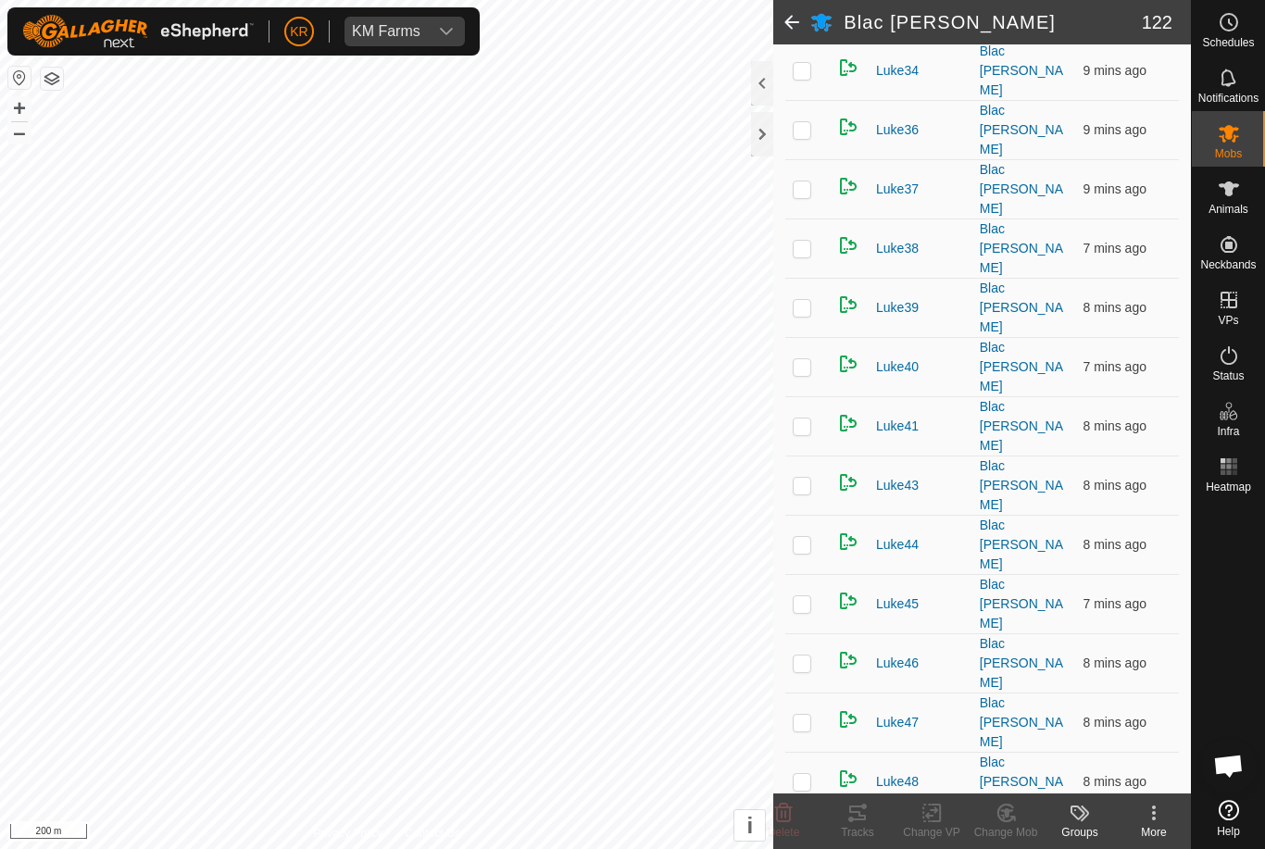
click at [798, 813] on delete-svg-icon at bounding box center [783, 813] width 74 height 22
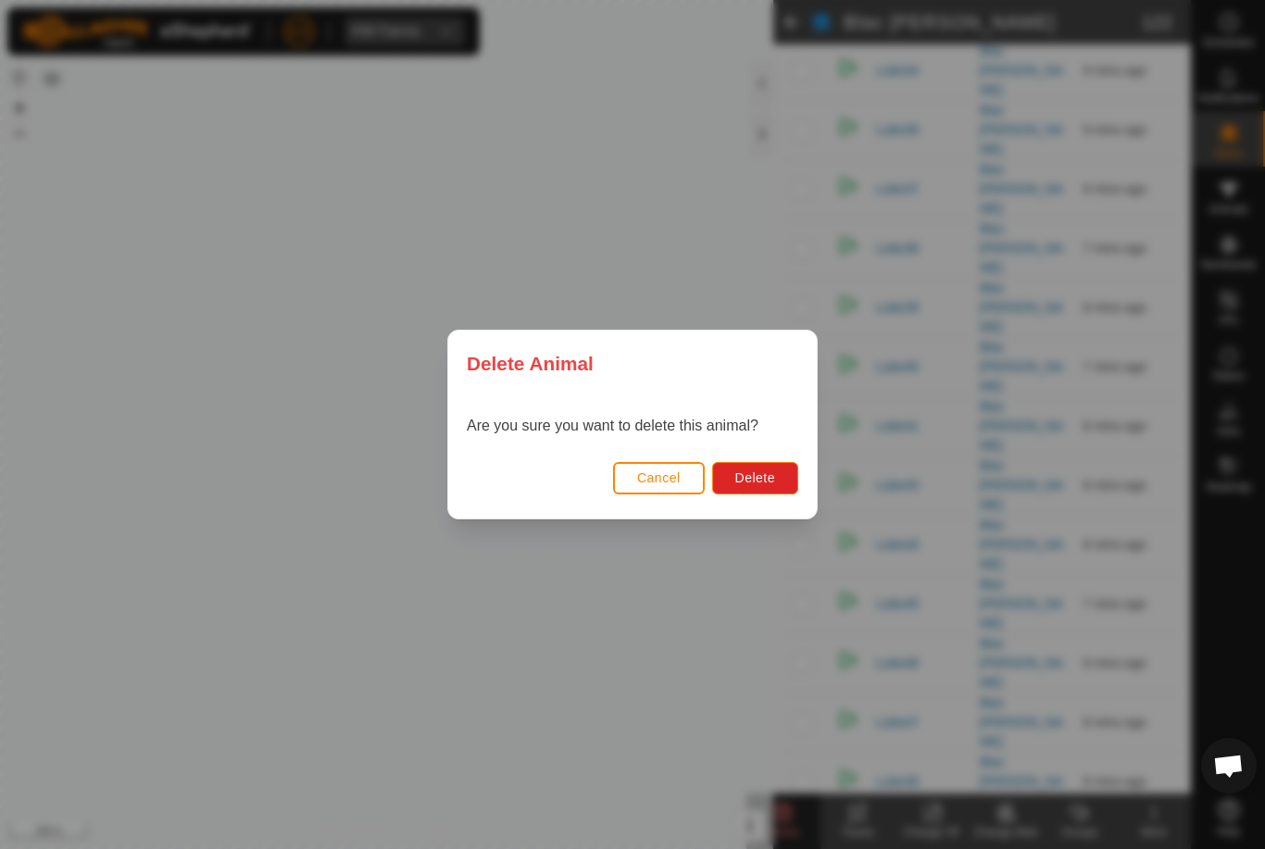
click at [763, 480] on span "Delete" at bounding box center [755, 477] width 40 height 15
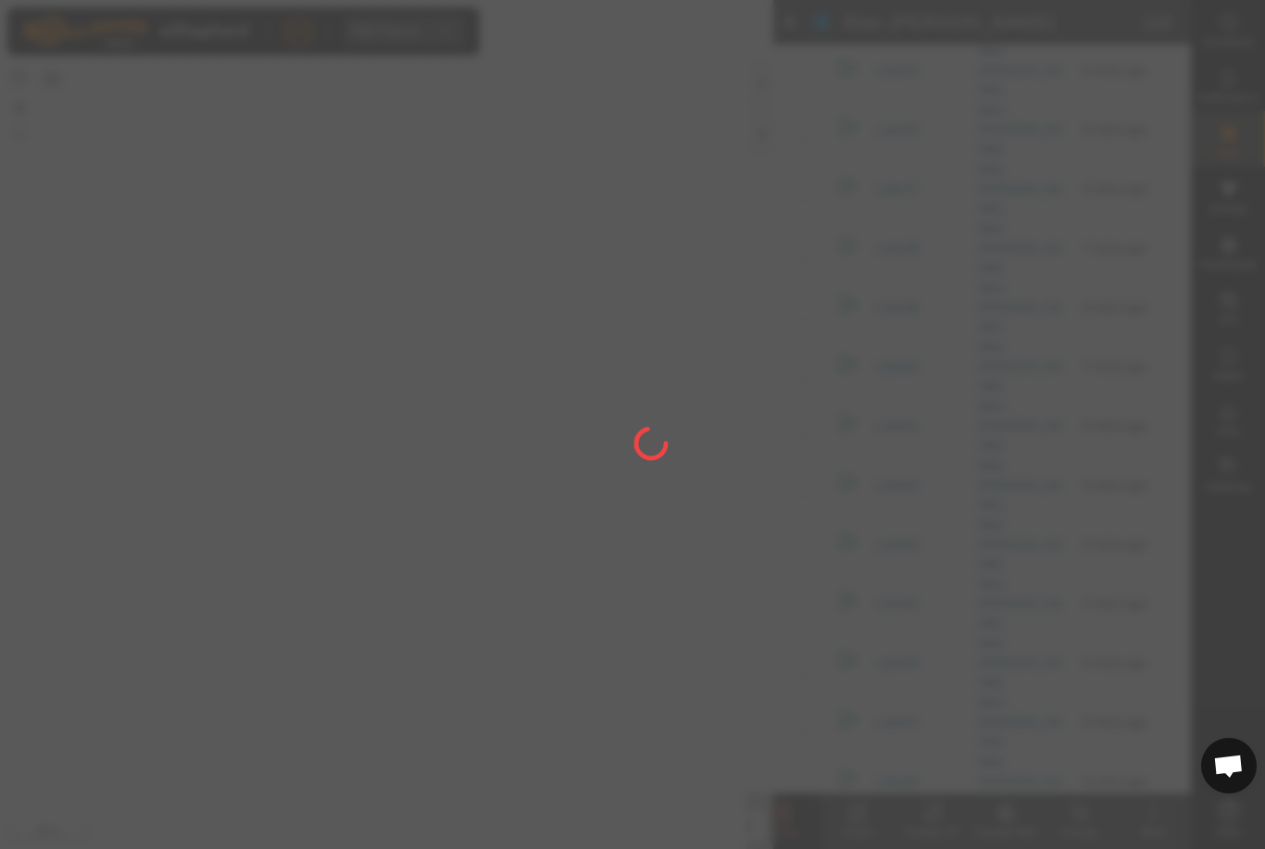
checkbox input "false"
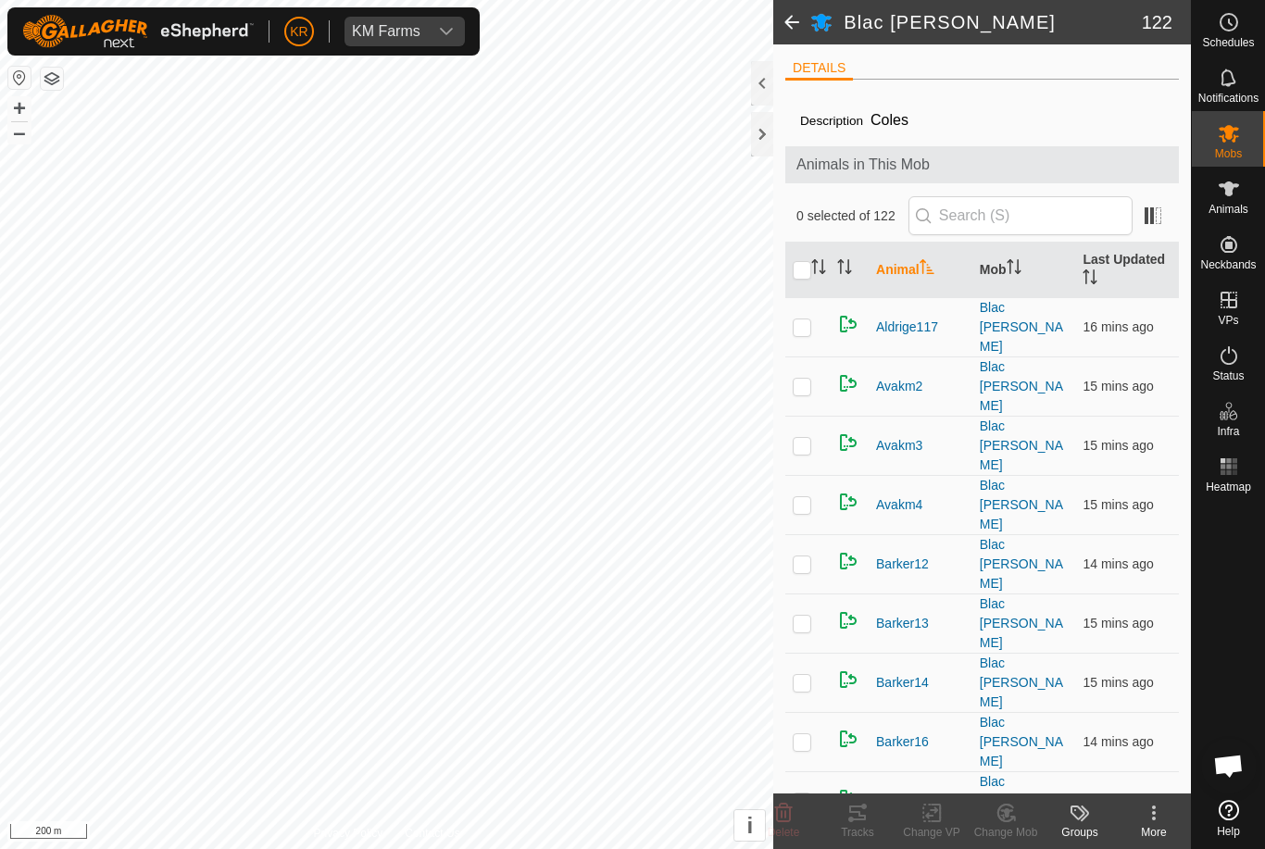
scroll to position [0, 0]
click at [1055, 213] on input "text" at bounding box center [1020, 215] width 224 height 39
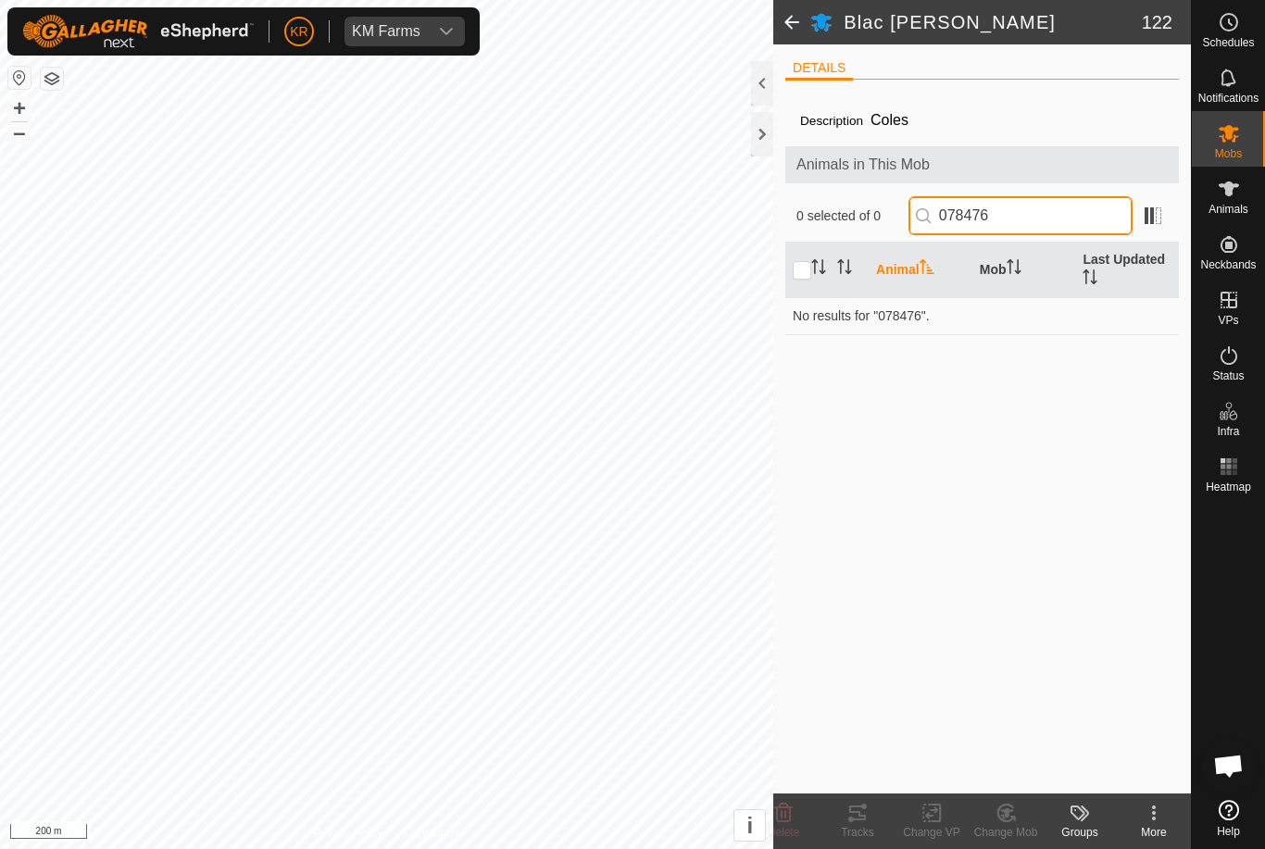
click at [1089, 220] on input "078476" at bounding box center [1020, 215] width 224 height 39
type input "0"
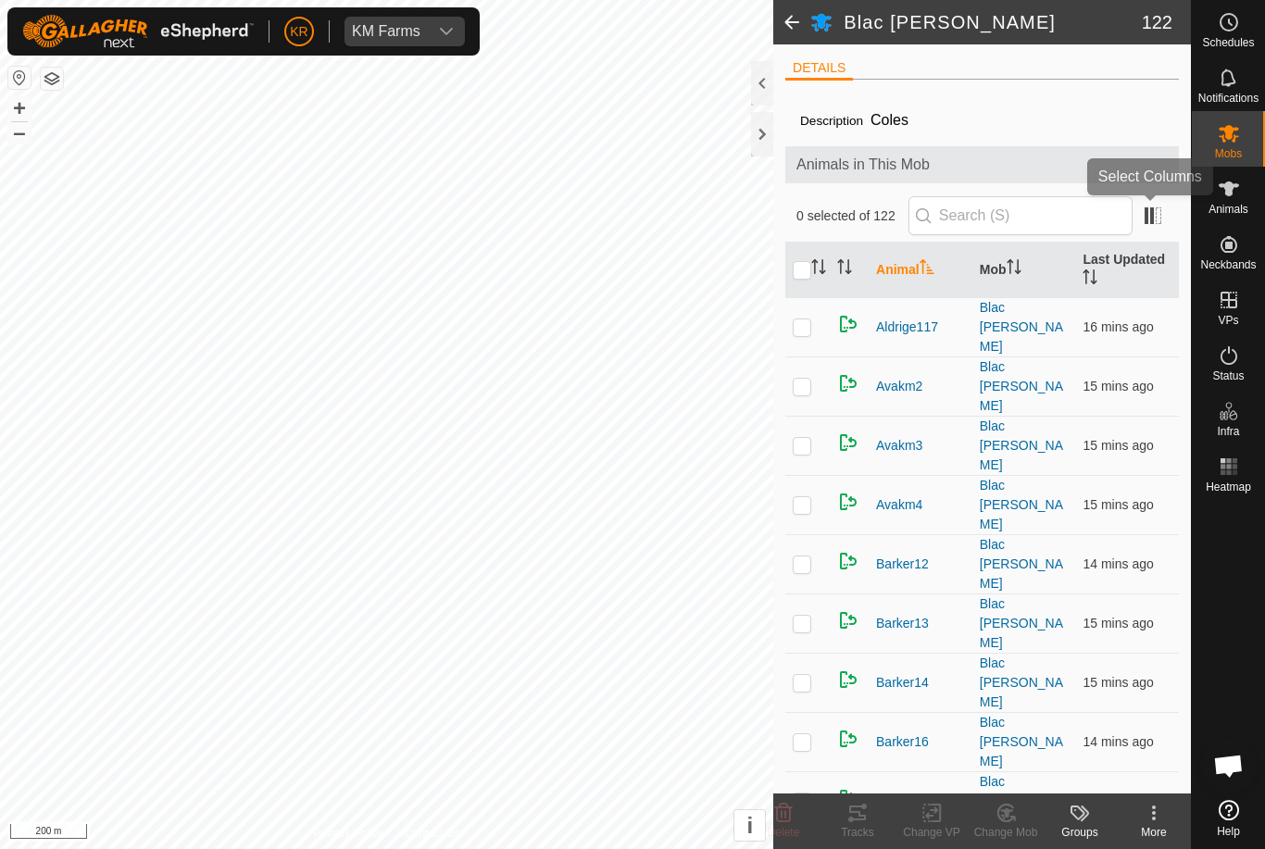
click at [1159, 224] on span at bounding box center [1153, 216] width 30 height 30
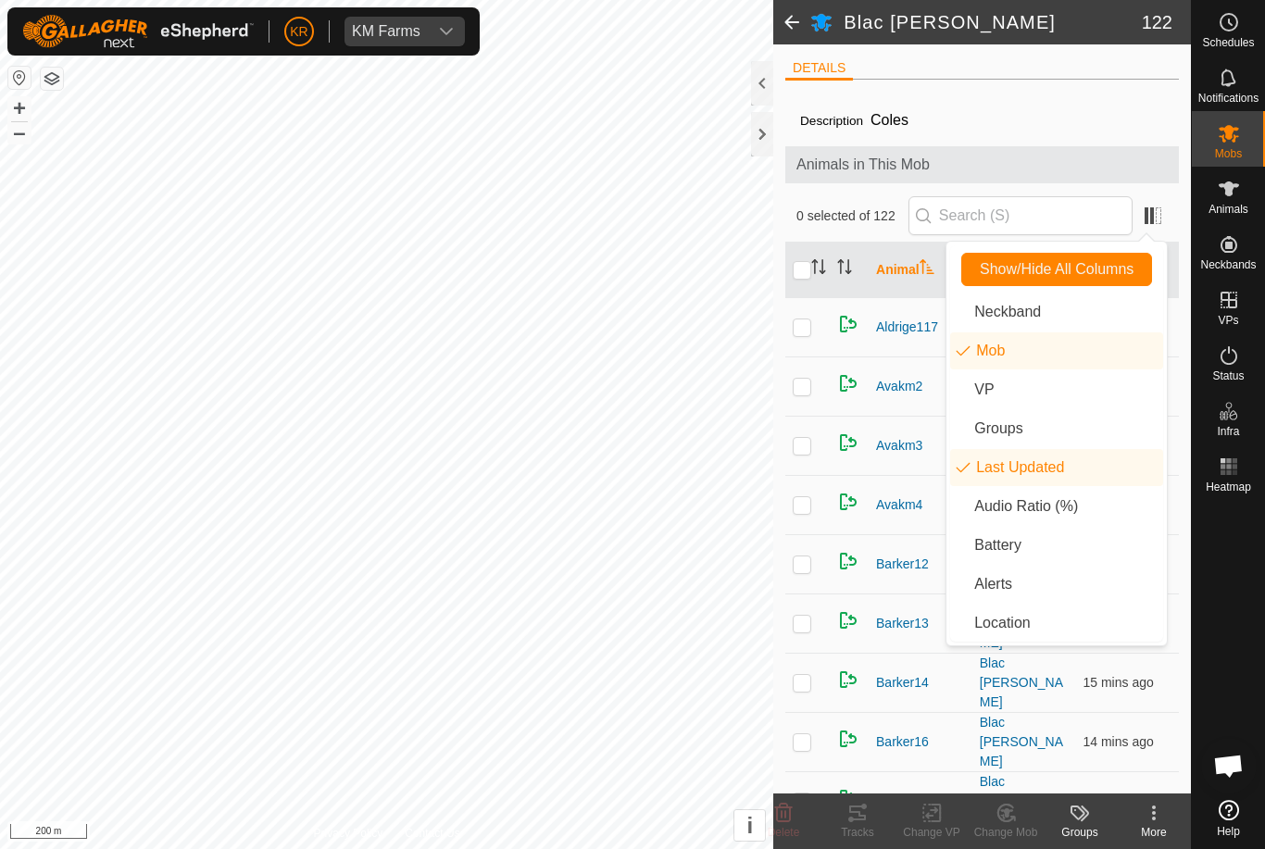
click at [1073, 316] on li "Neckband" at bounding box center [1056, 312] width 213 height 37
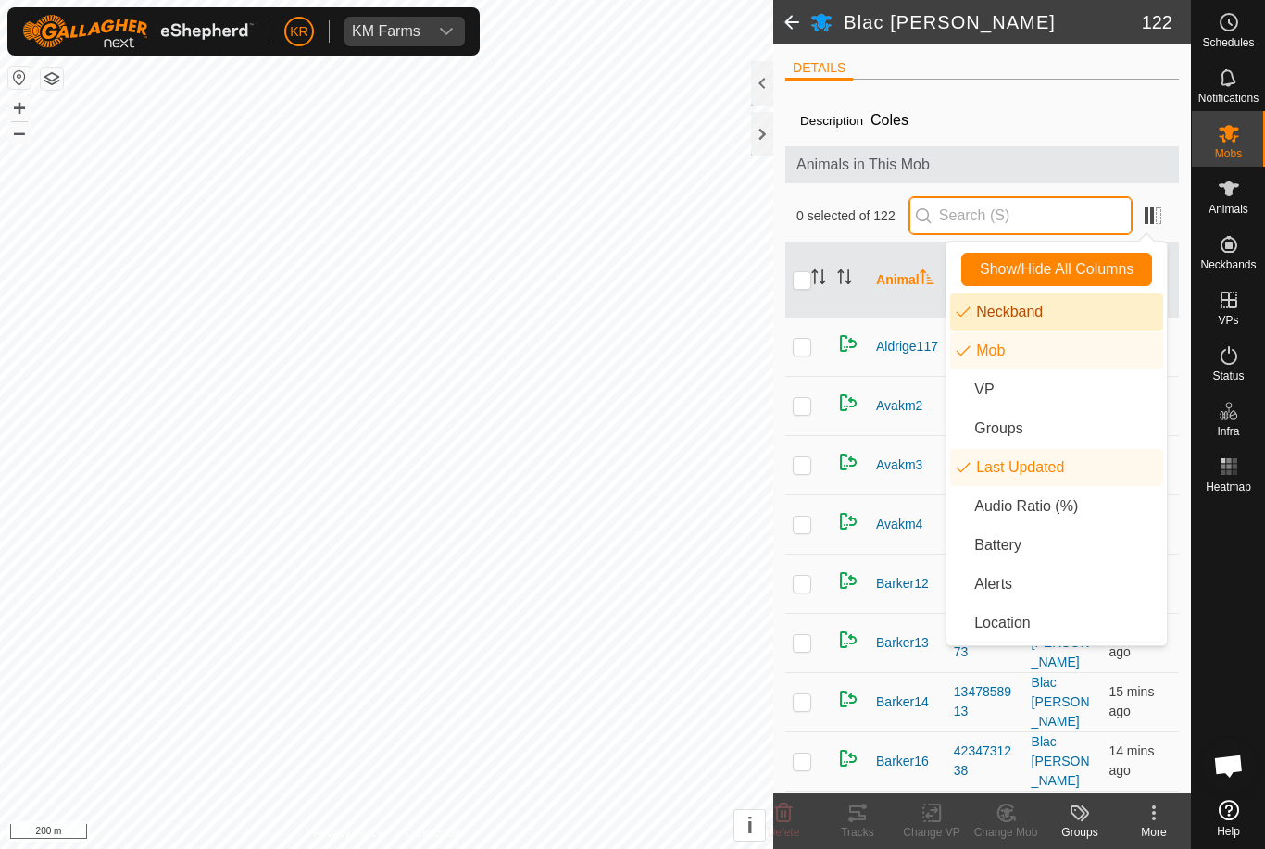
click at [1049, 228] on input "text" at bounding box center [1020, 215] width 224 height 39
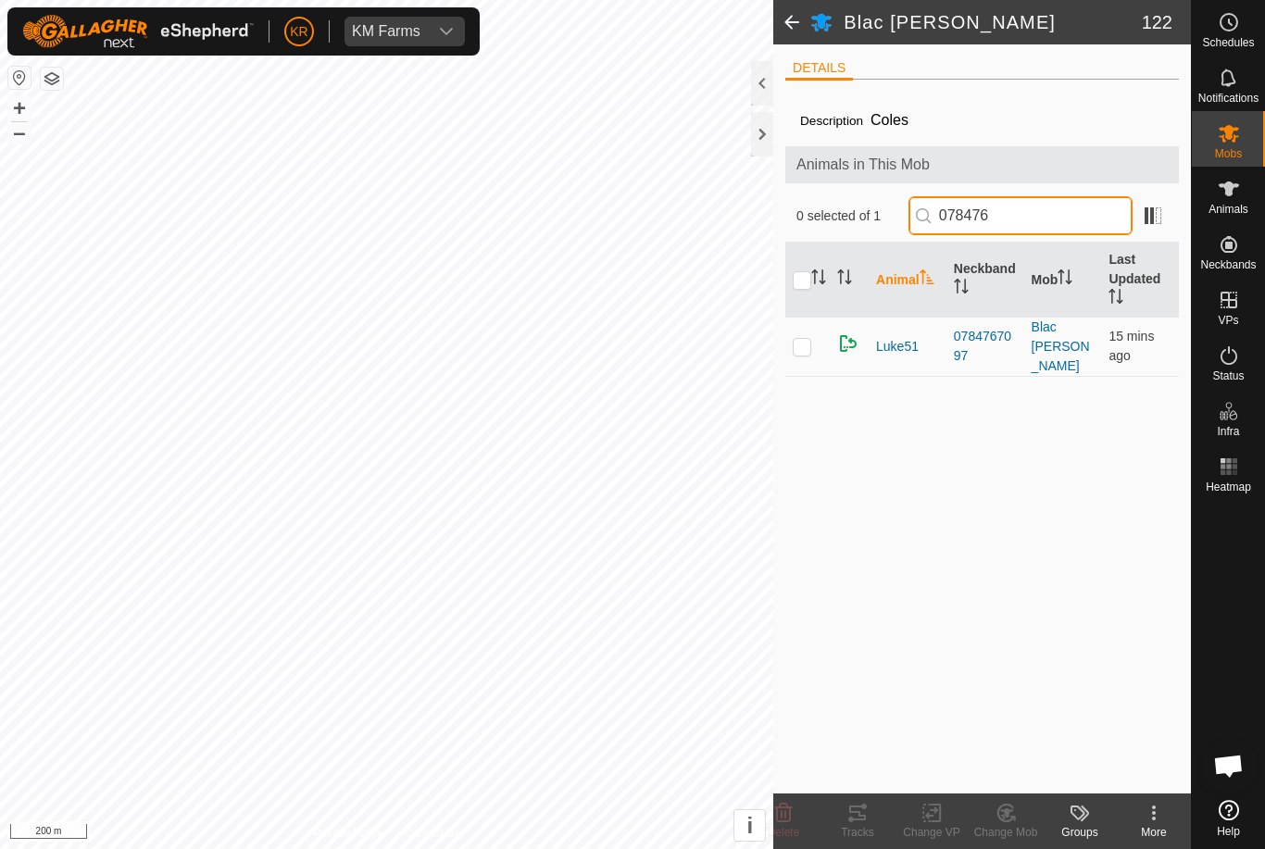
type input "078476"
click at [802, 339] on p-checkbox at bounding box center [802, 346] width 19 height 15
checkbox input "true"
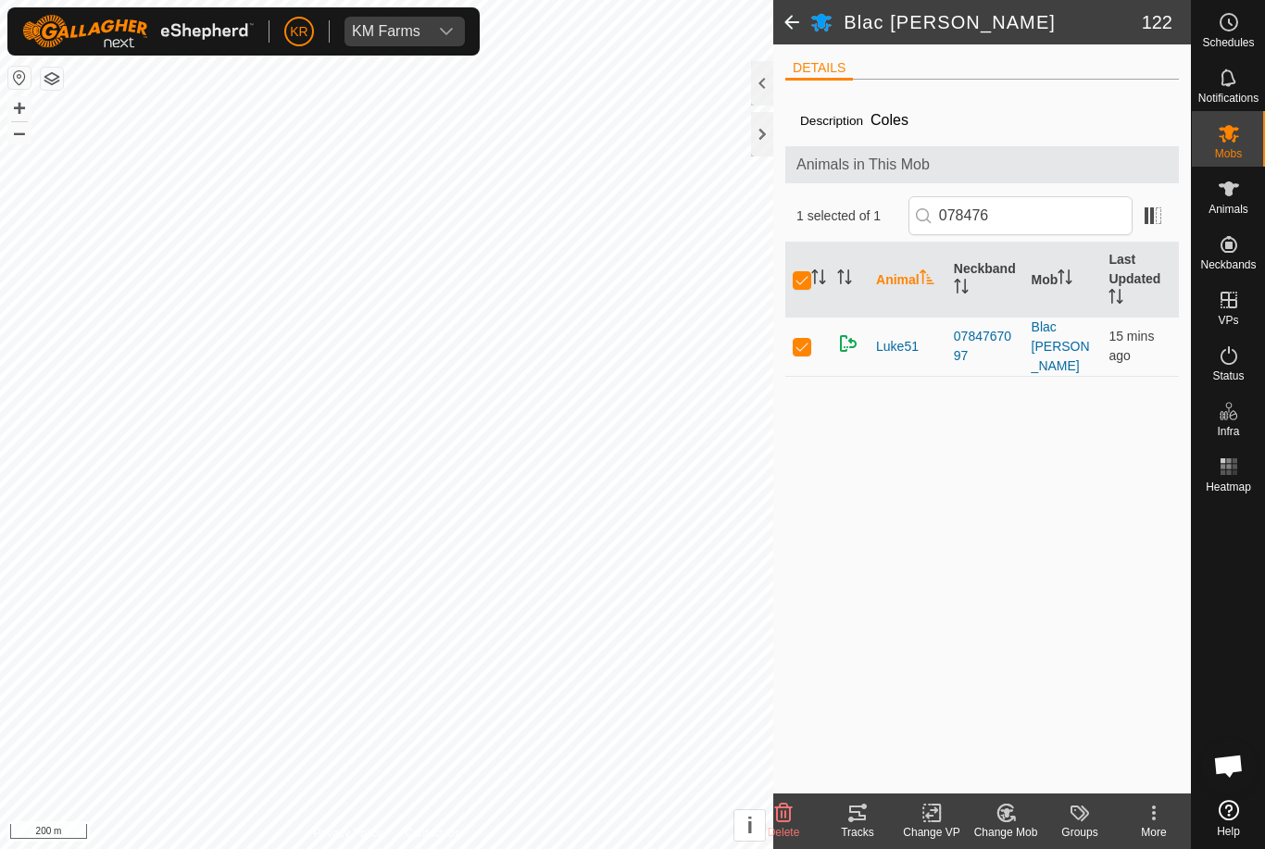
click at [776, 814] on icon at bounding box center [784, 813] width 18 height 19
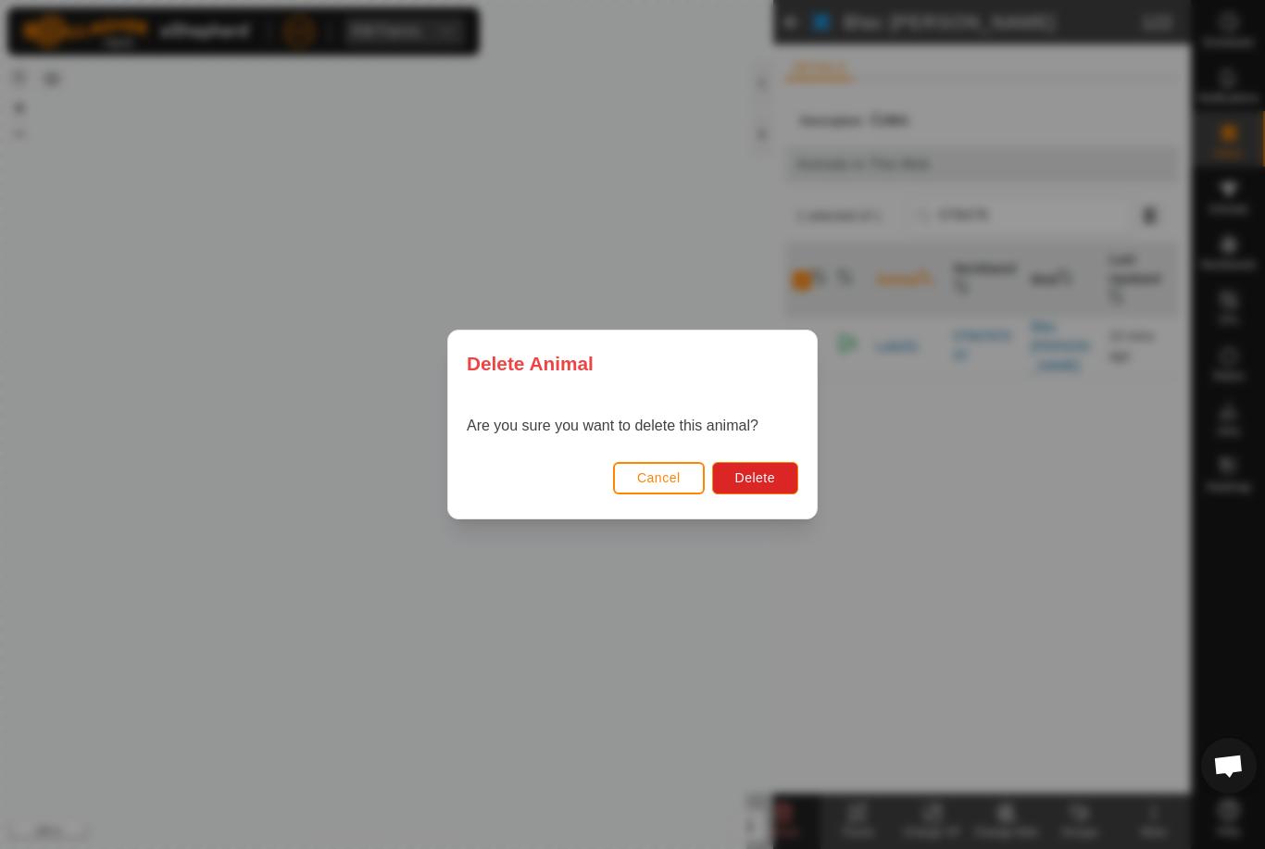
click at [763, 477] on span "Delete" at bounding box center [755, 477] width 40 height 15
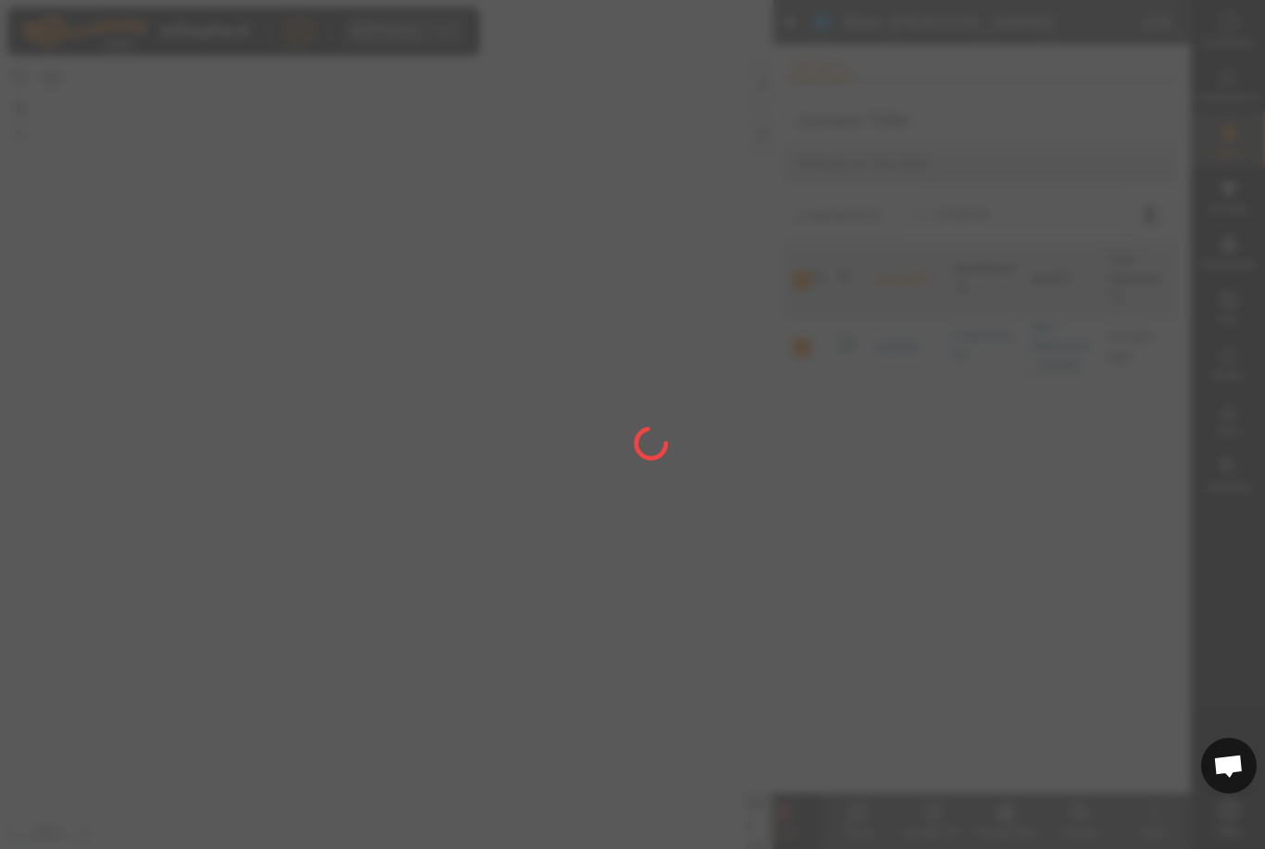
checkbox input "false"
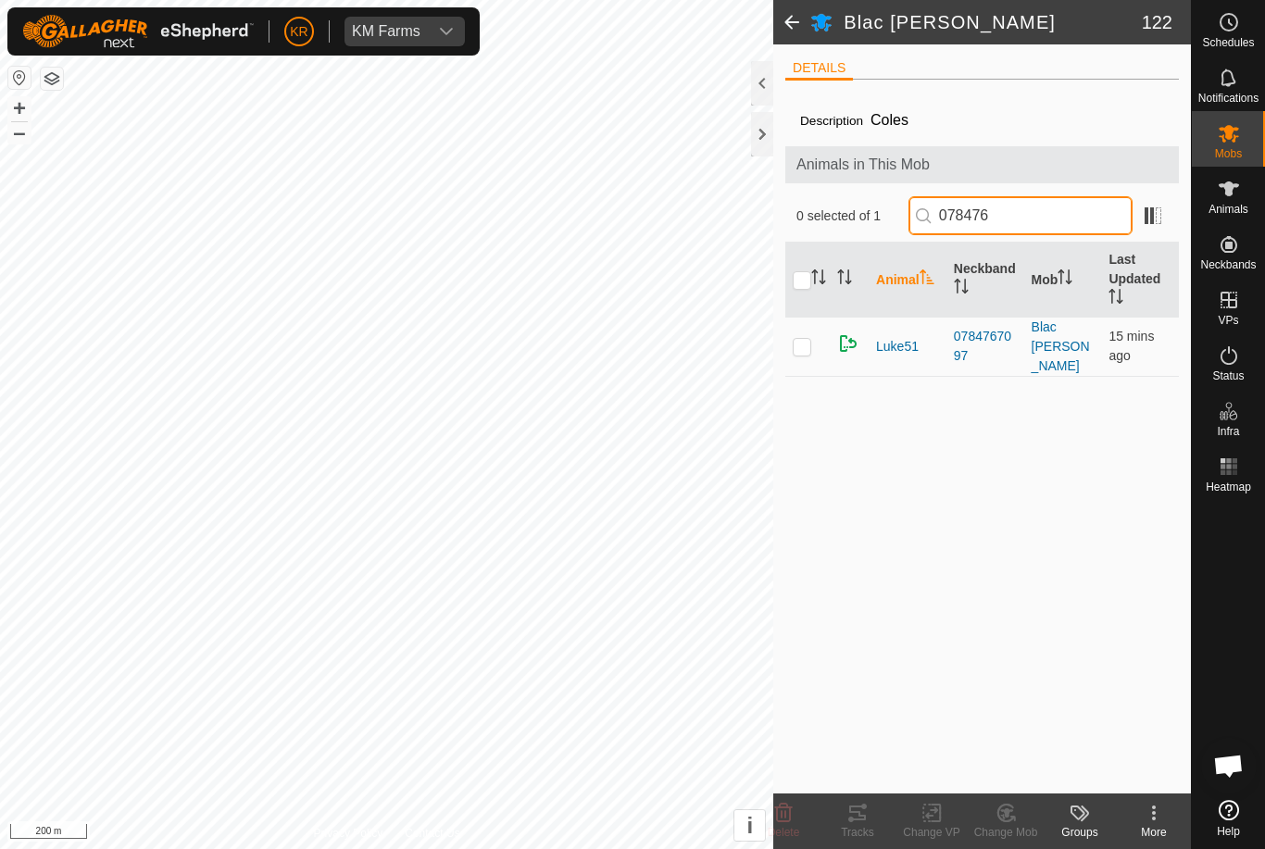
click at [1066, 223] on input "078476" at bounding box center [1020, 215] width 224 height 39
type input "0"
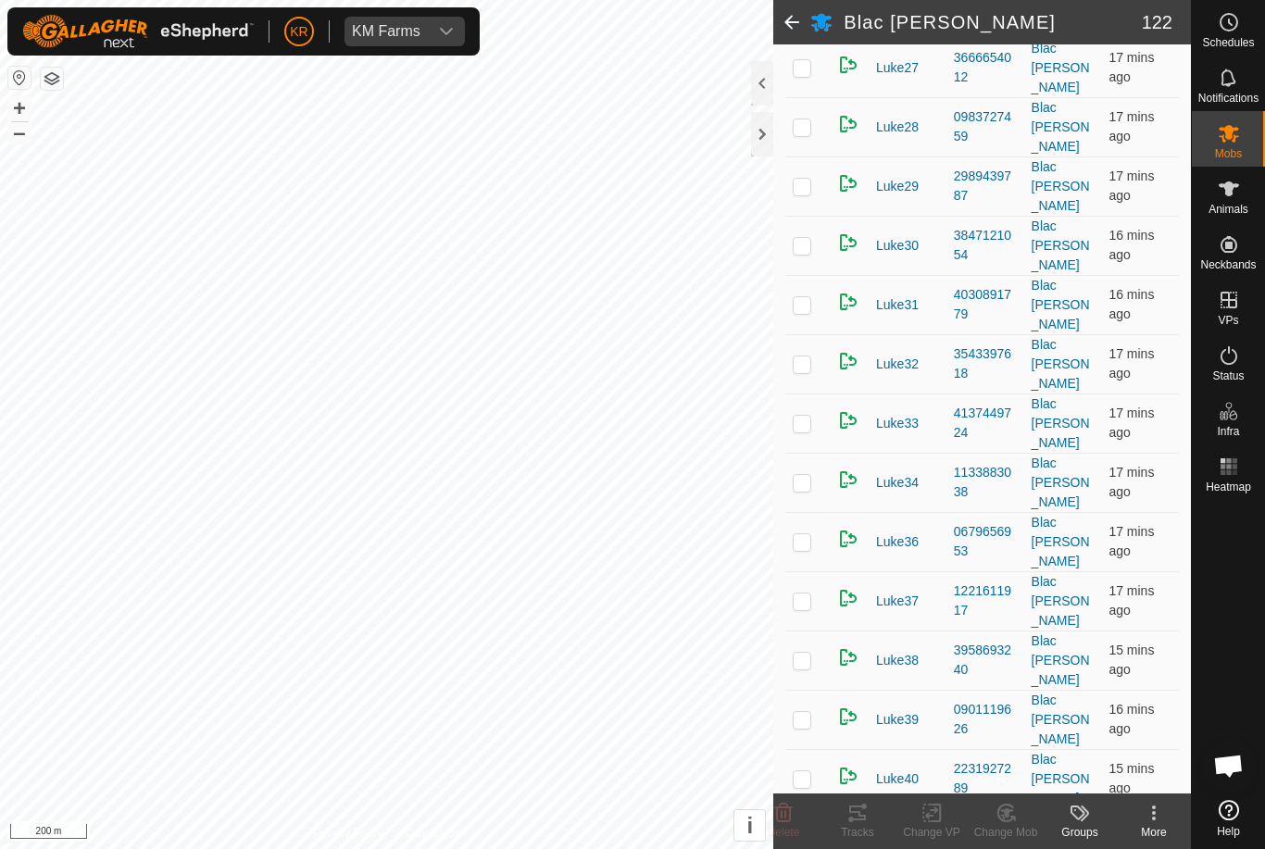
scroll to position [992, 0]
type input "Luke"
click at [782, 814] on icon at bounding box center [784, 813] width 18 height 19
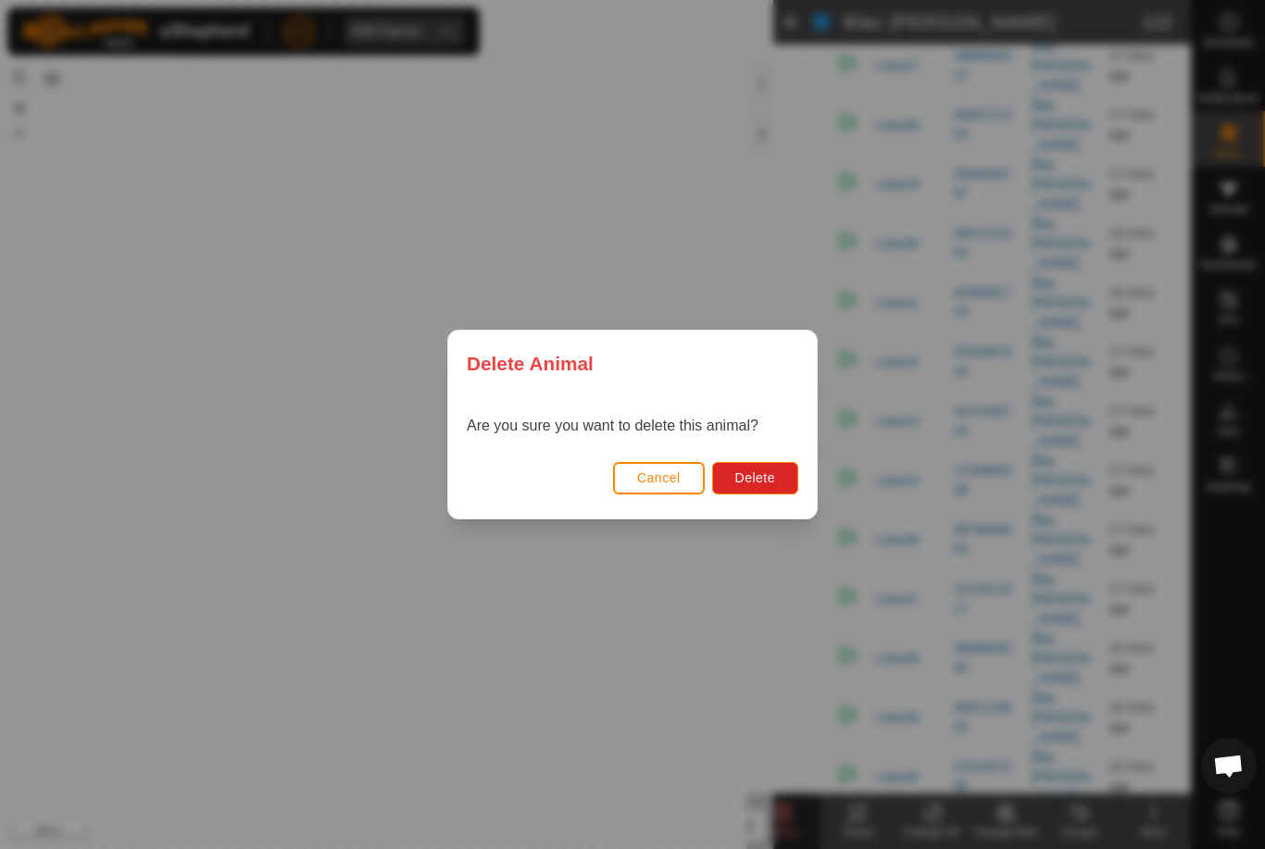
click at [775, 469] on button "Delete" at bounding box center [755, 478] width 86 height 32
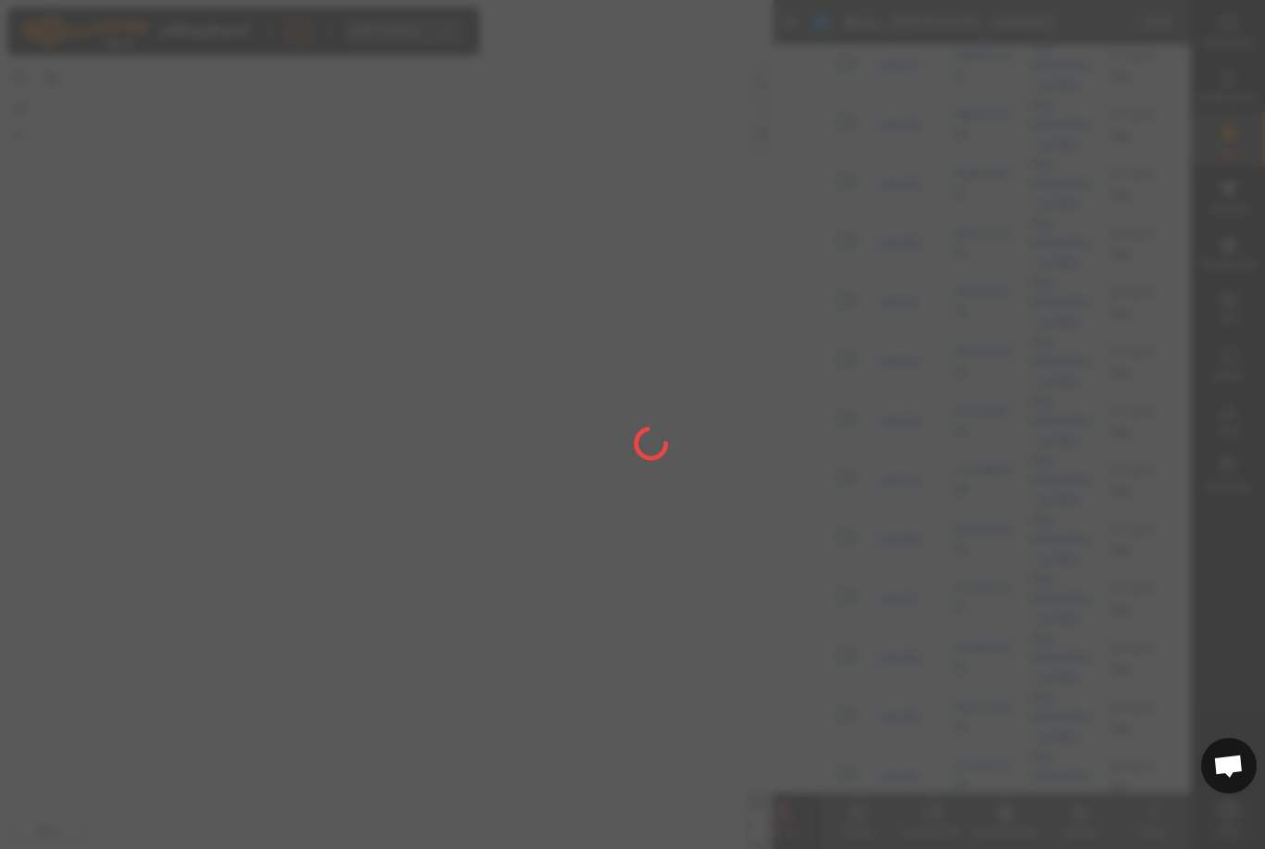
checkbox input "false"
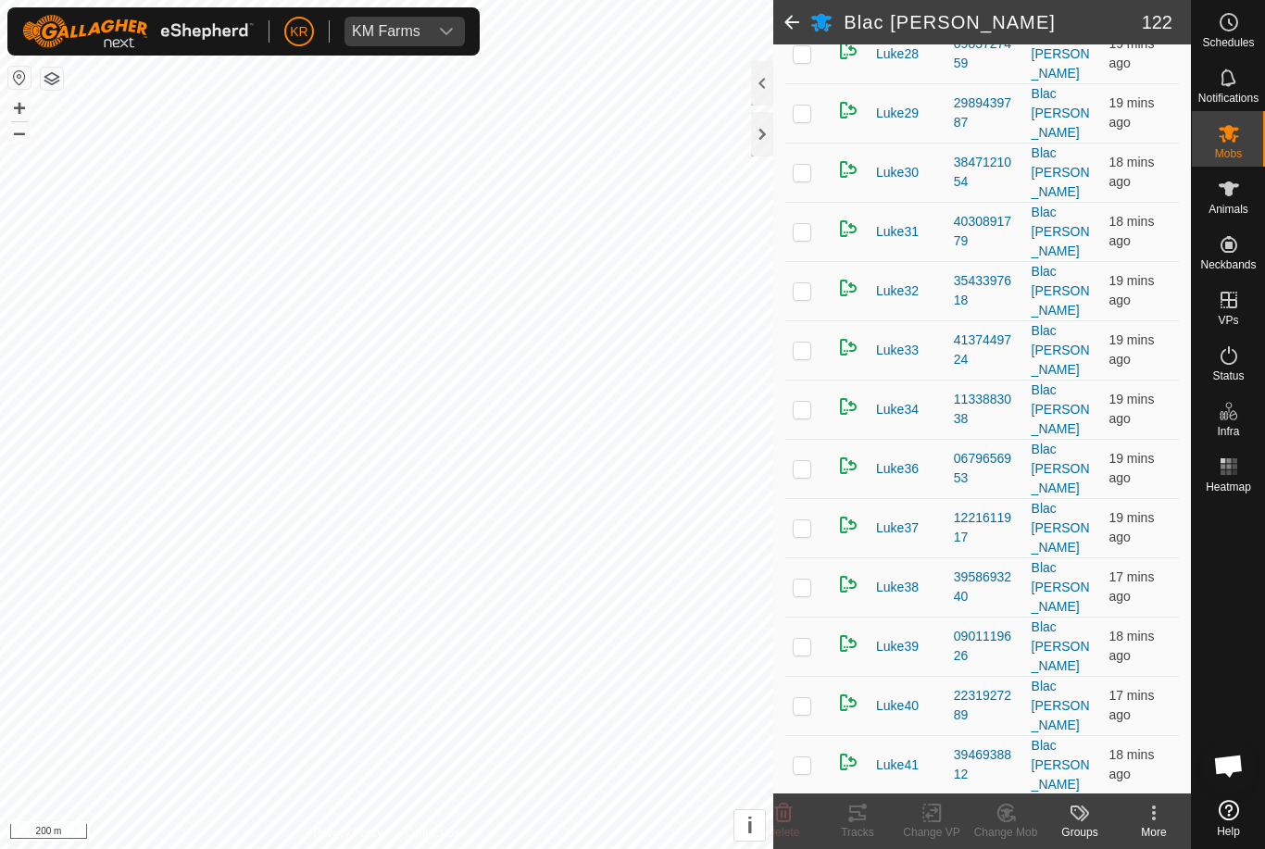
scroll to position [1065, 0]
click at [799, 815] on delete-svg-icon at bounding box center [783, 813] width 74 height 22
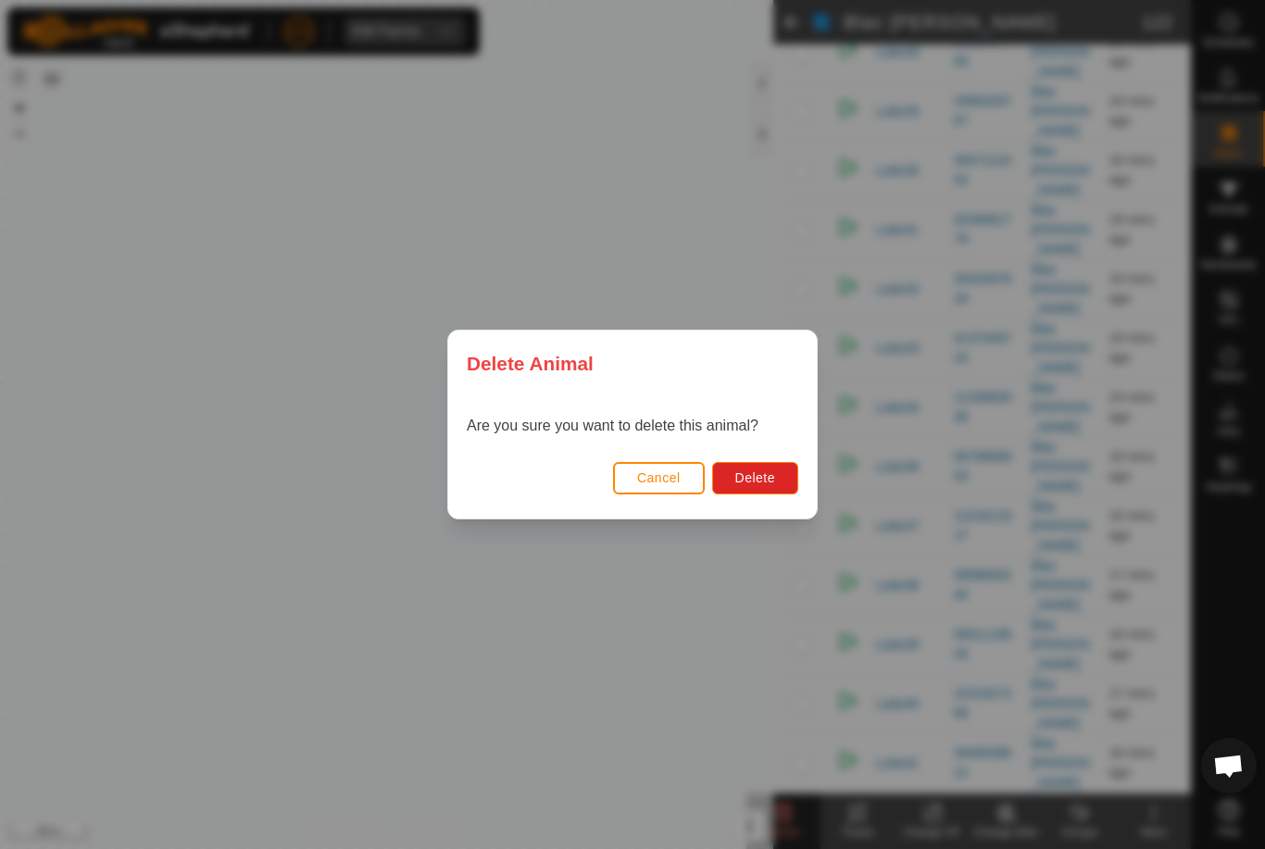
click at [759, 484] on span "Delete" at bounding box center [755, 477] width 40 height 15
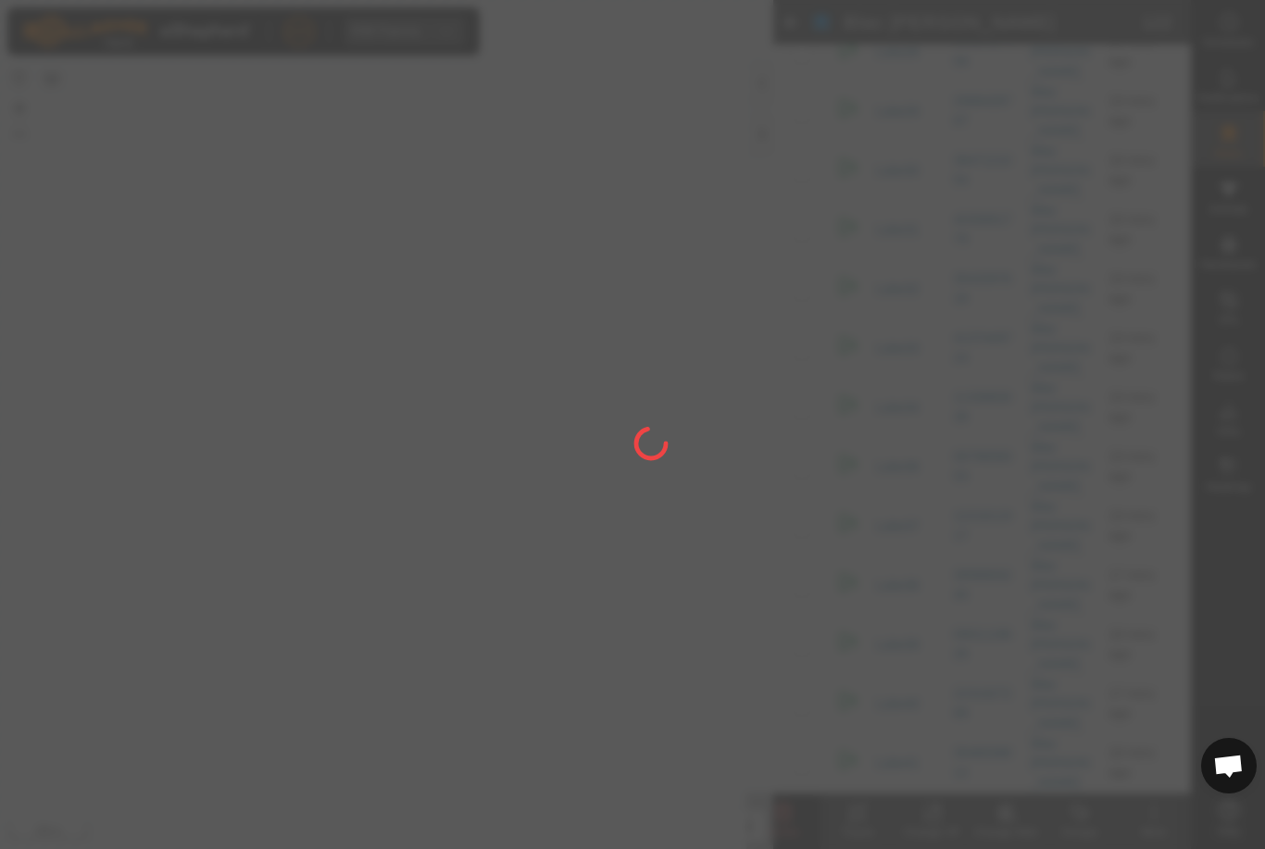
checkbox input "false"
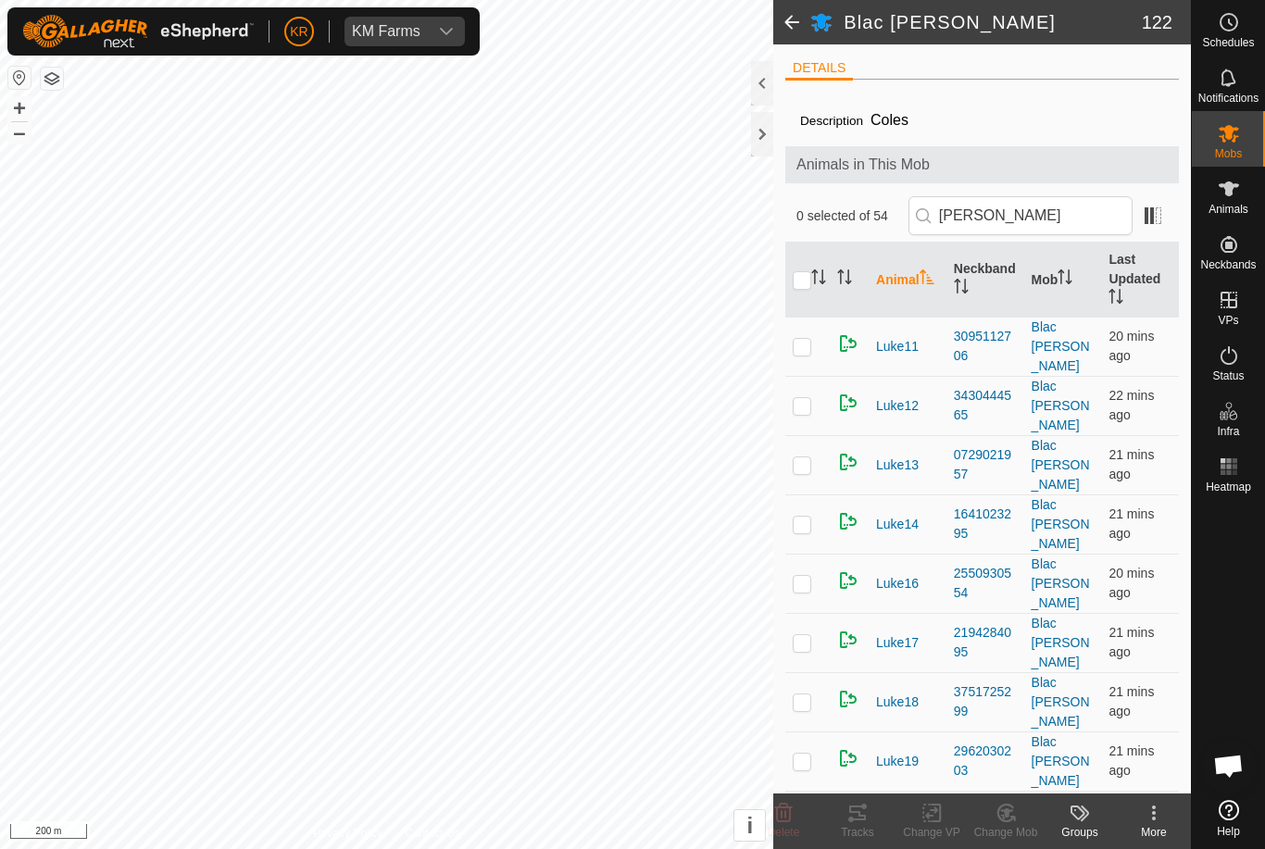
scroll to position [0, 0]
click at [1058, 224] on input "Luke" at bounding box center [1020, 215] width 224 height 39
type input "L"
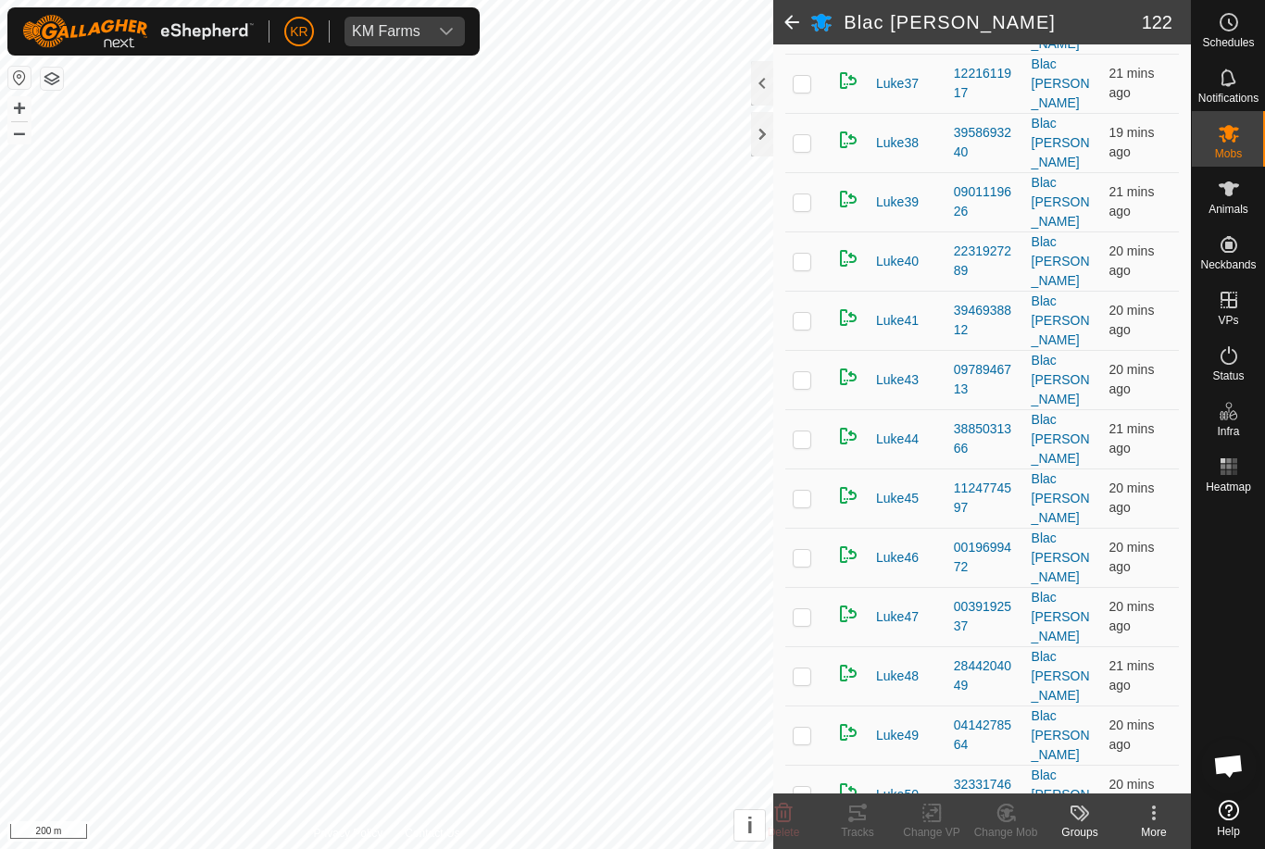
scroll to position [3702, 0]
click at [792, 814] on icon at bounding box center [783, 813] width 22 height 22
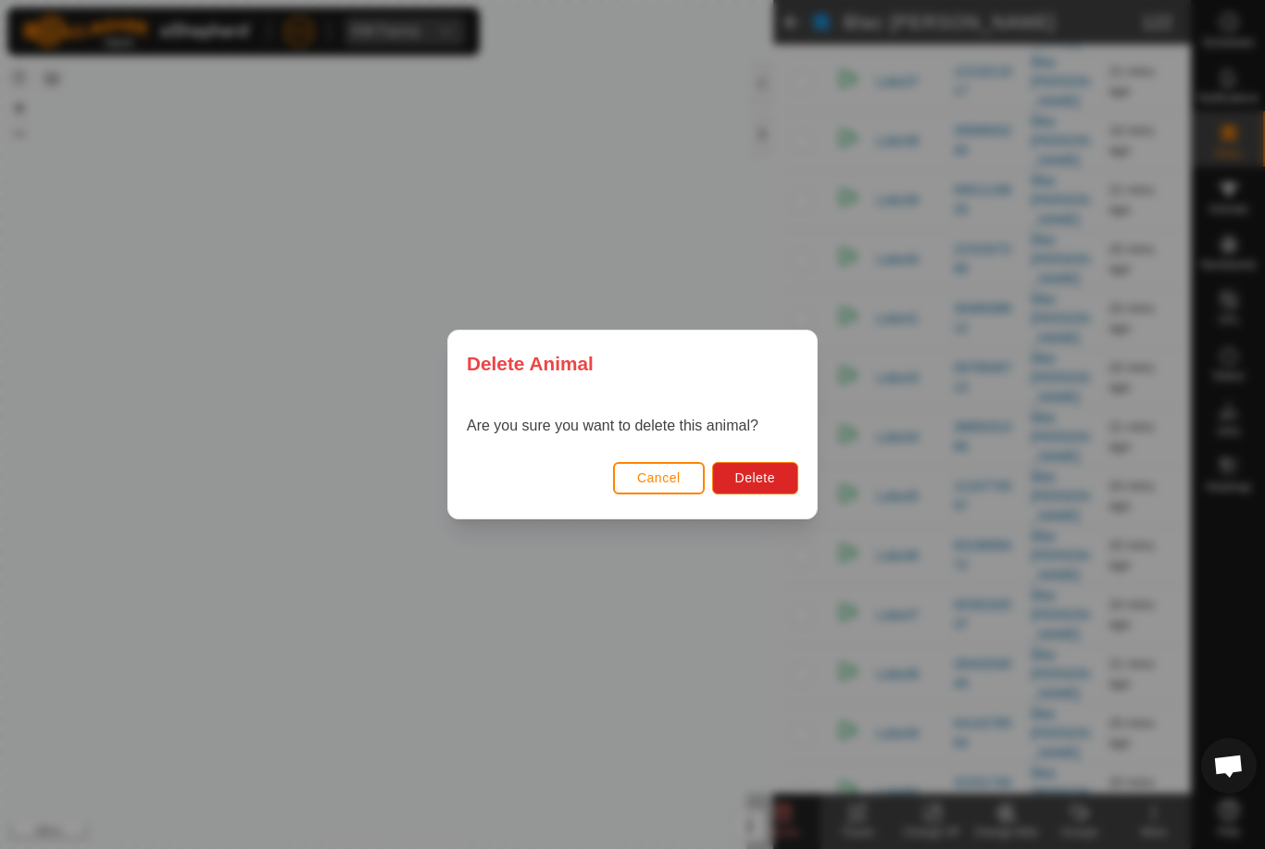
click at [779, 489] on button "Delete" at bounding box center [755, 478] width 86 height 32
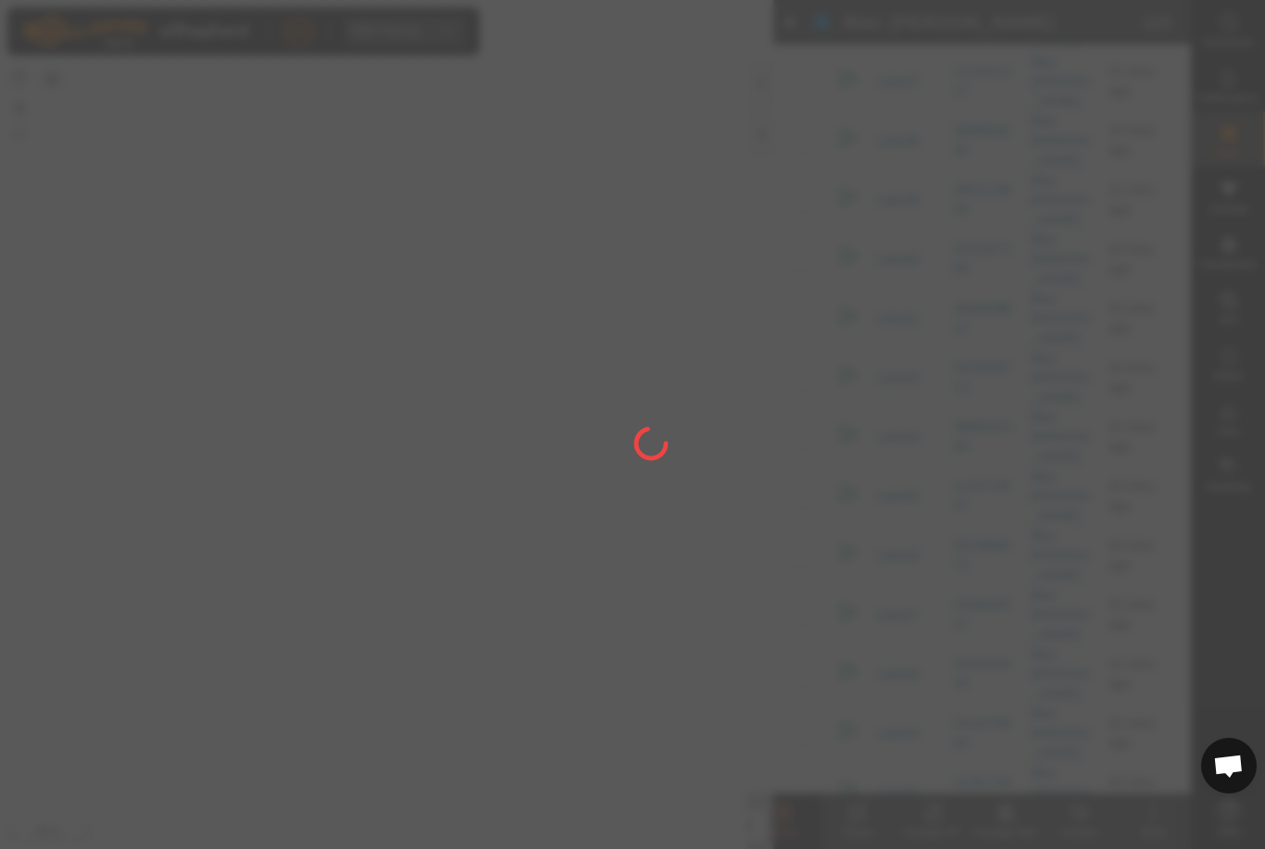
checkbox input "false"
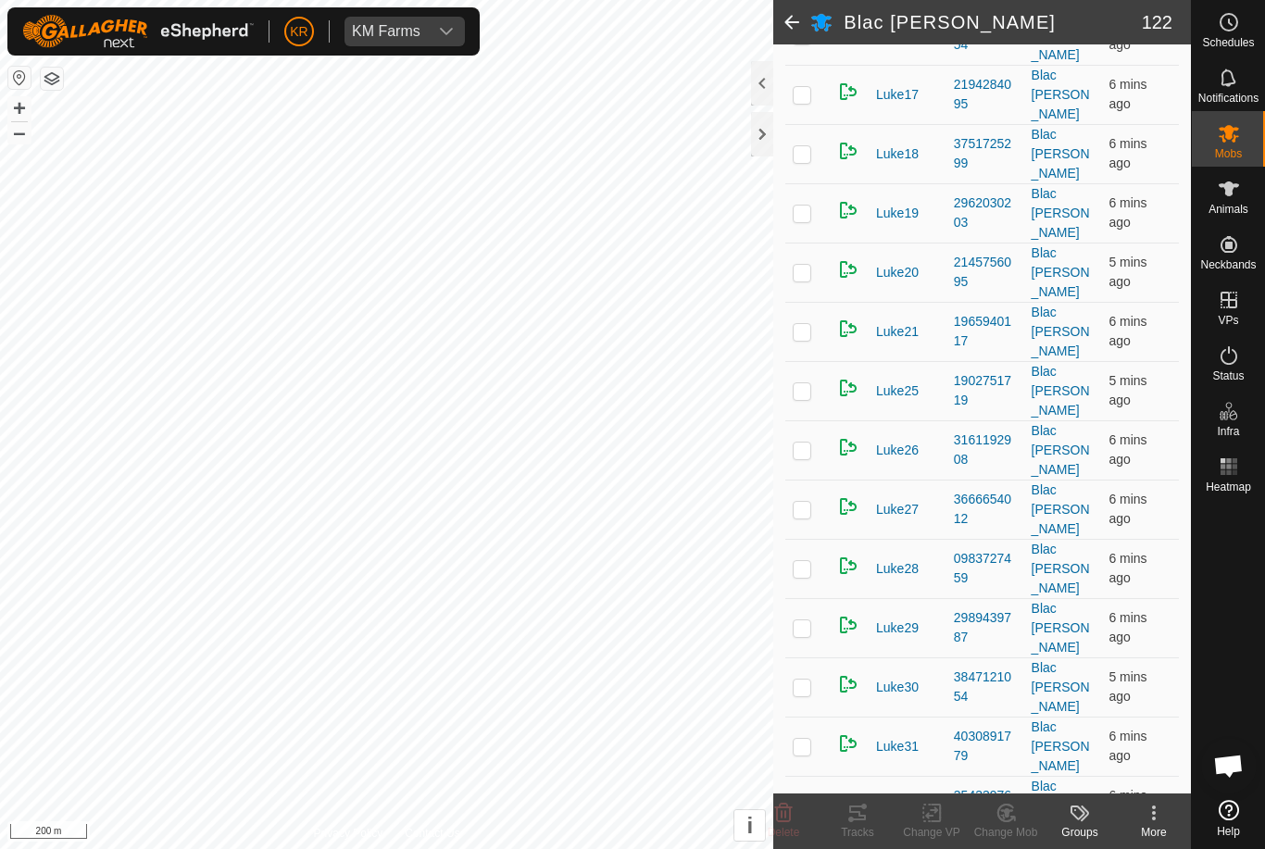
scroll to position [2730, 0]
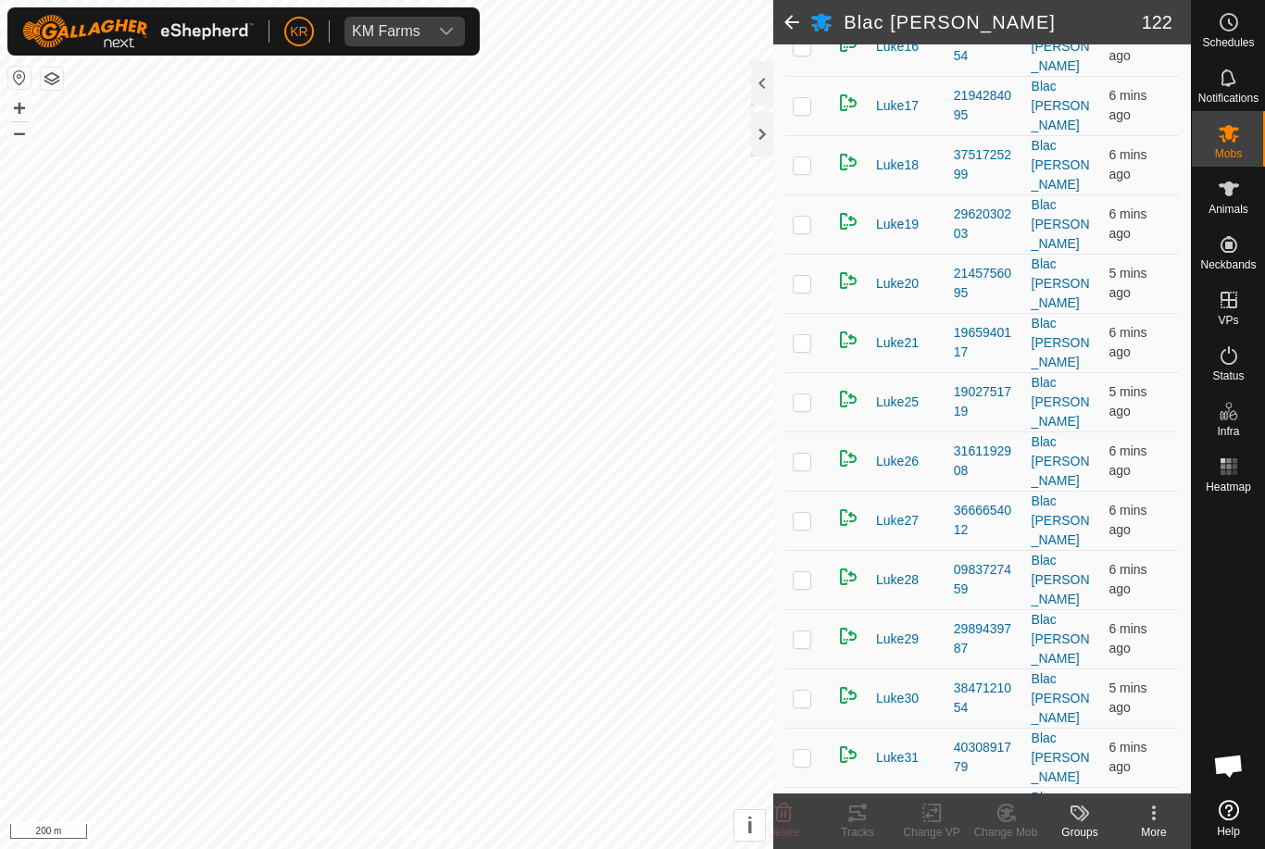
click at [795, 804] on delete-svg-icon at bounding box center [783, 813] width 74 height 22
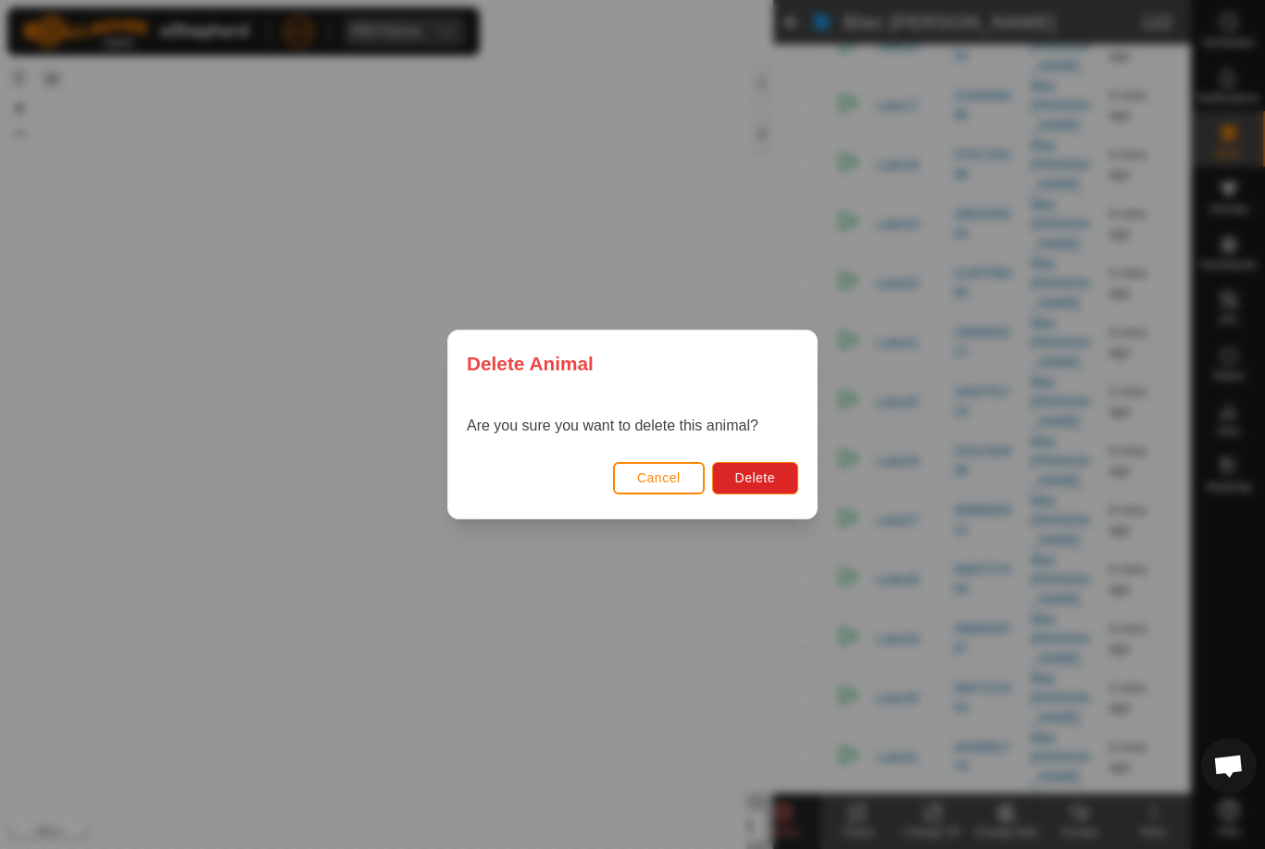
click at [769, 483] on span "Delete" at bounding box center [755, 477] width 40 height 15
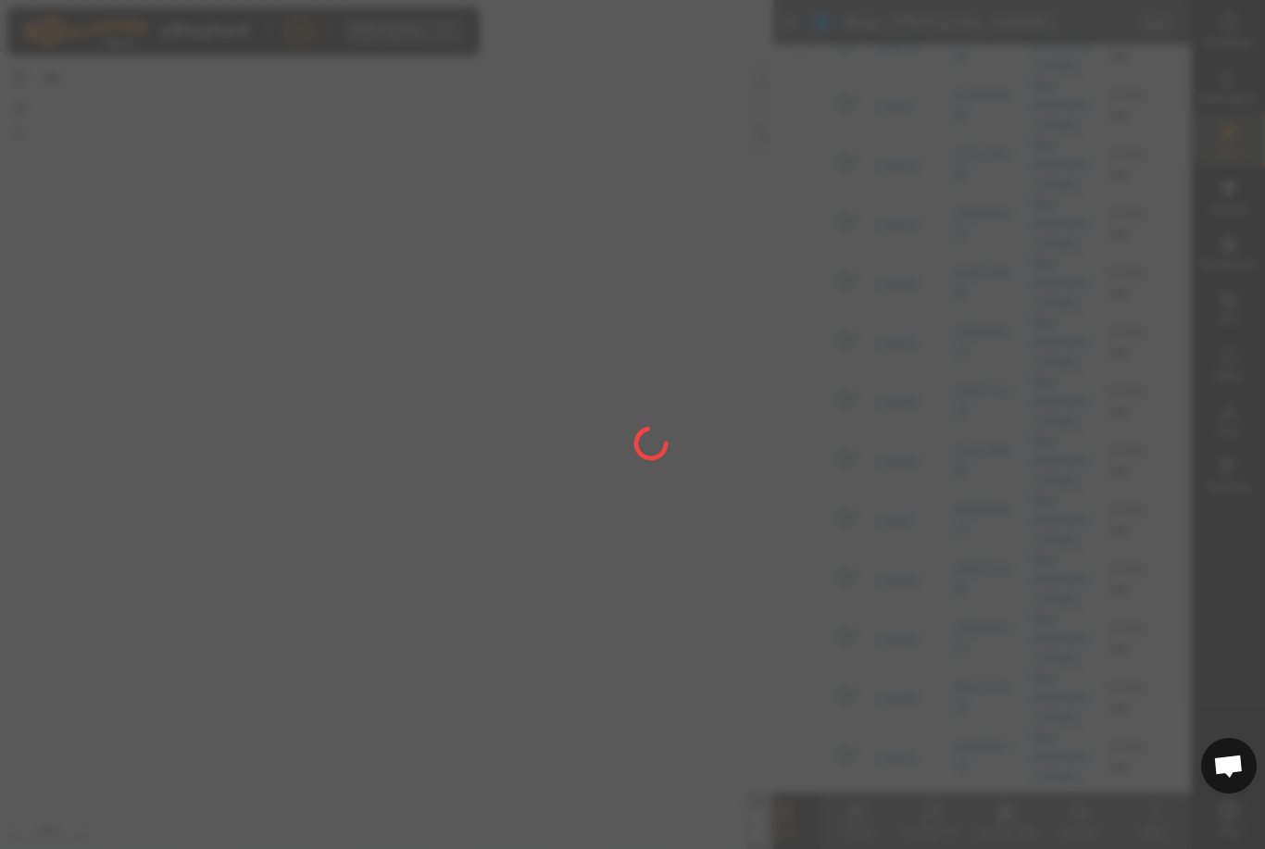
checkbox input "false"
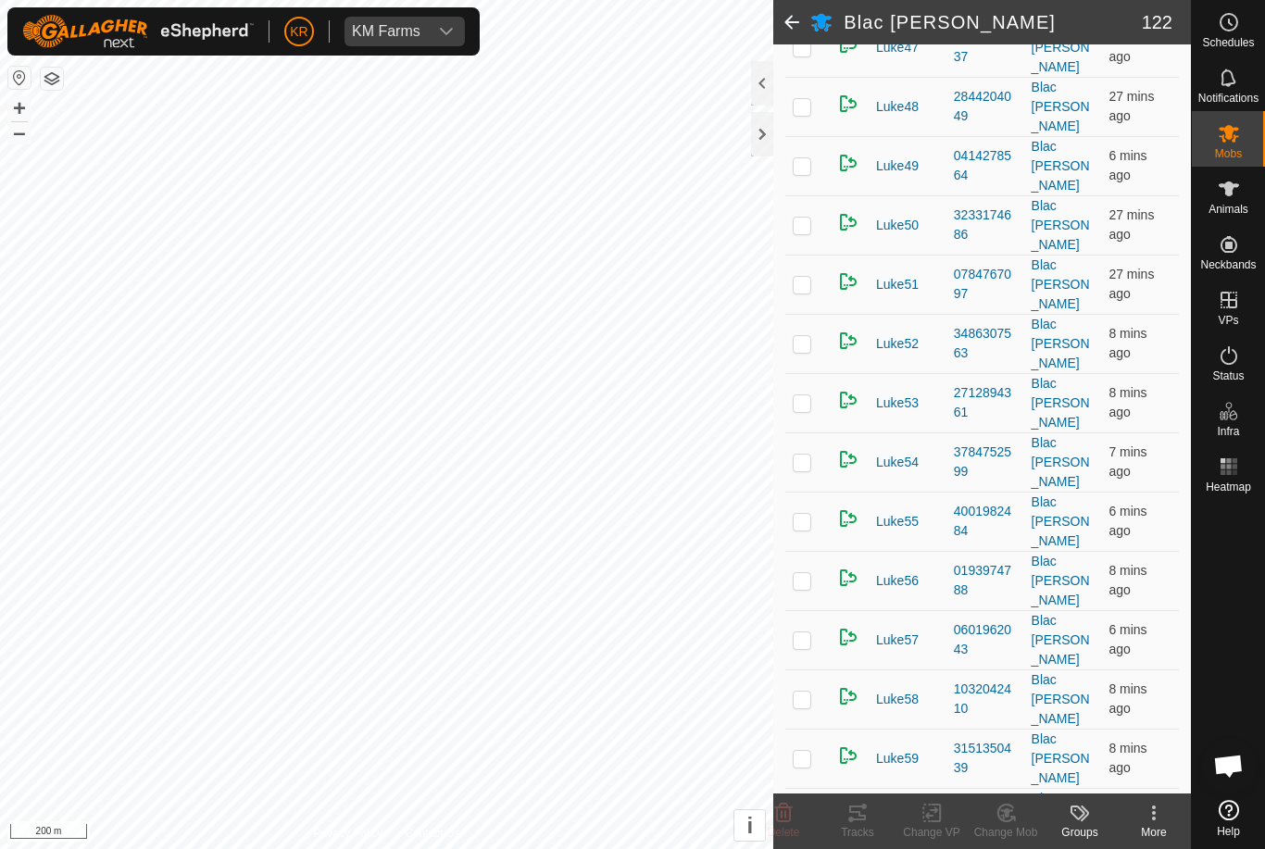
scroll to position [4253, 0]
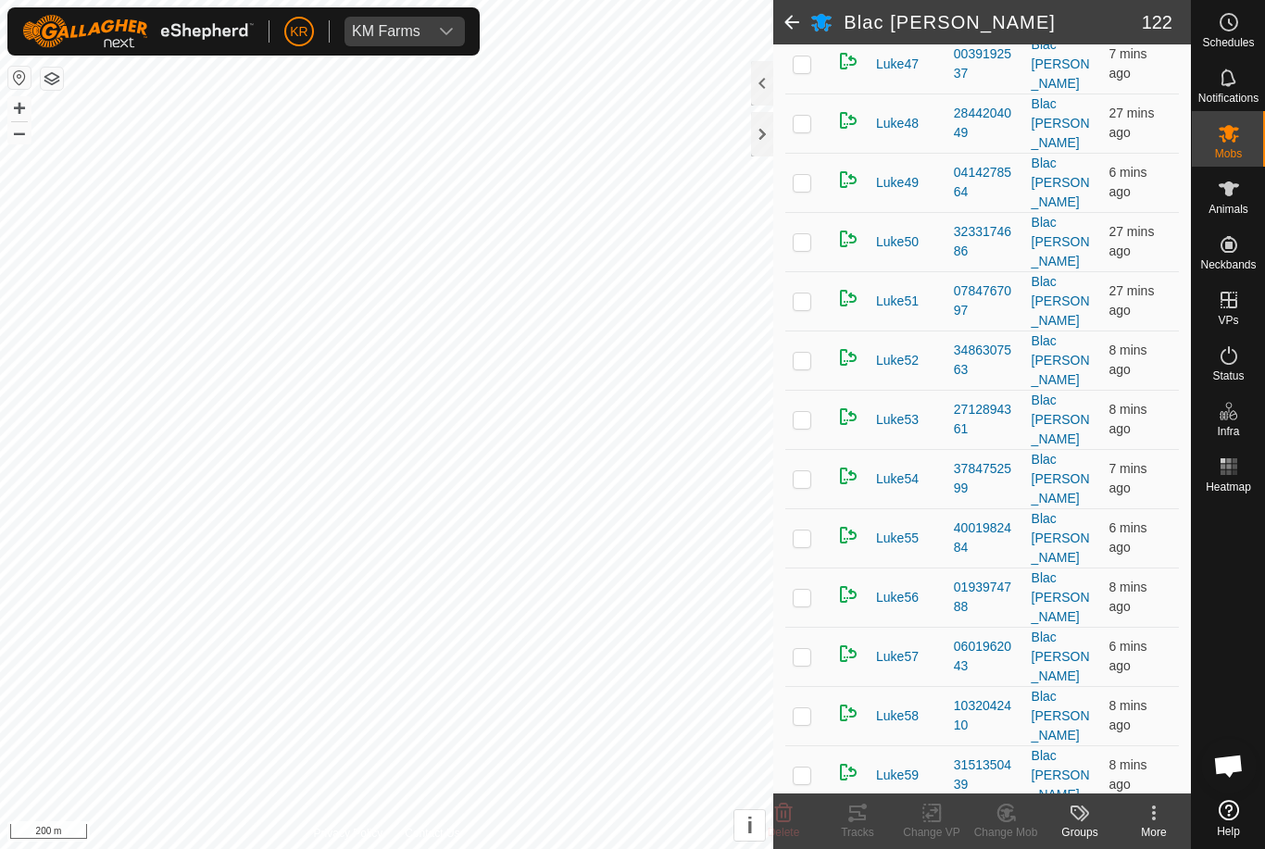
checkbox input "false"
click at [1225, 25] on icon at bounding box center [1229, 22] width 22 height 22
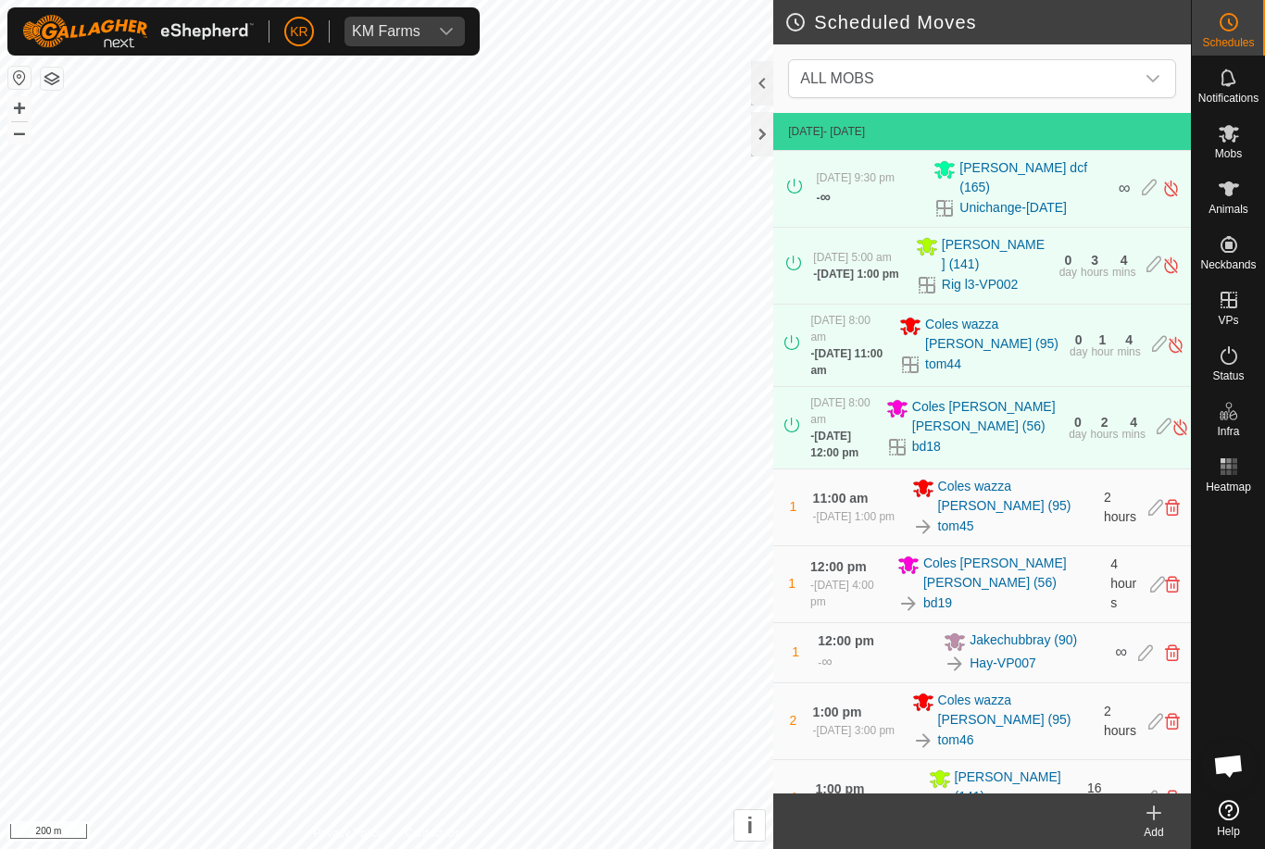
click at [1133, 76] on span "ALL MOBS" at bounding box center [964, 78] width 342 height 37
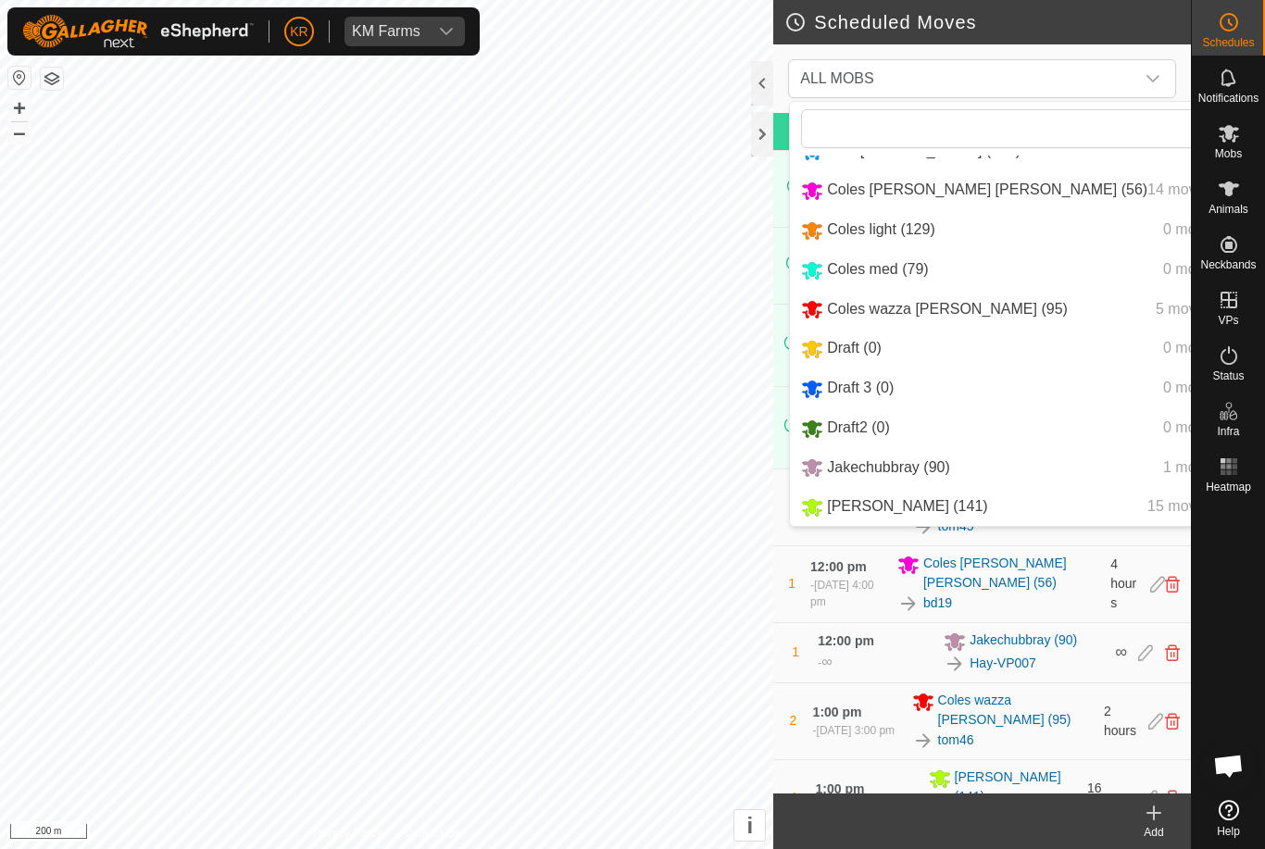
scroll to position [115, 0]
click at [961, 307] on span "Coles wazza reid (95)" at bounding box center [947, 309] width 241 height 16
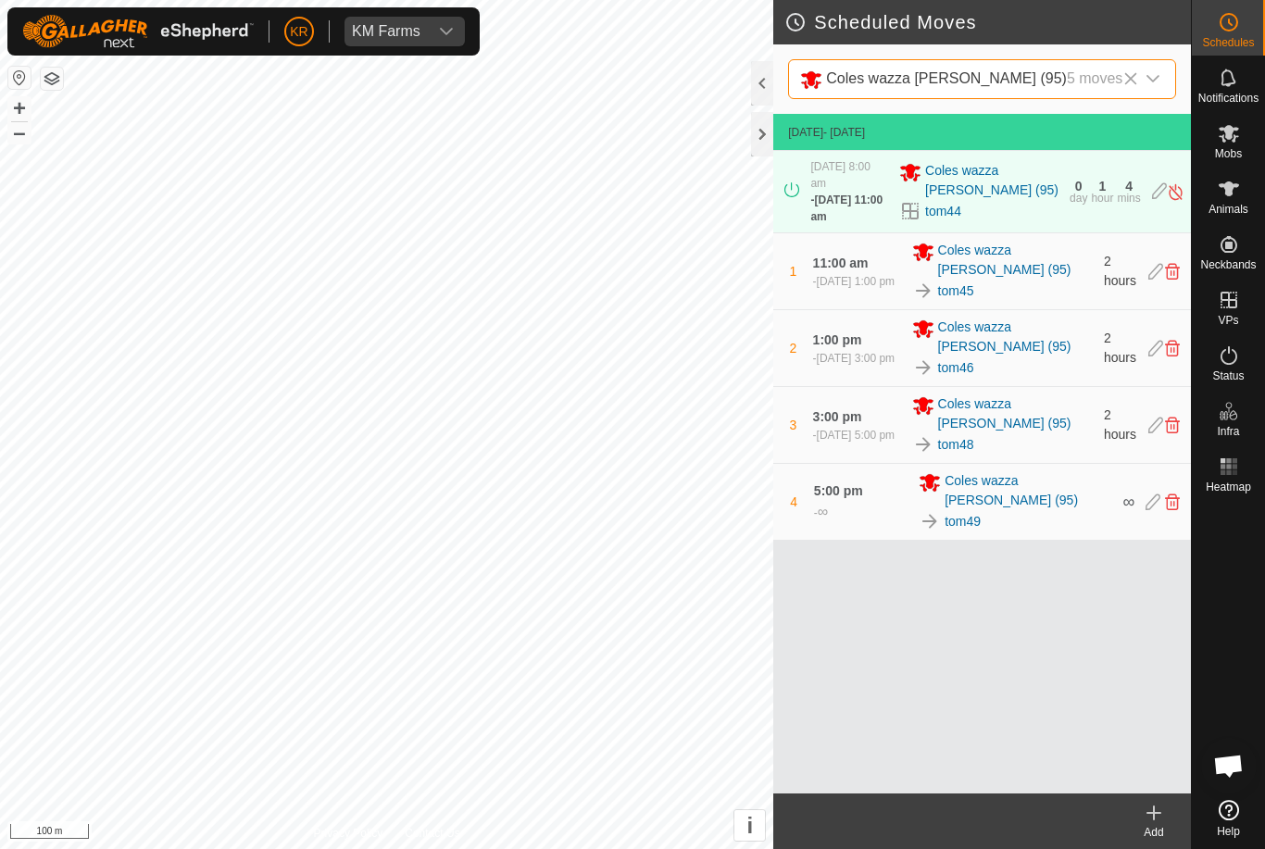
click at [850, 332] on span "1:00 pm" at bounding box center [837, 339] width 49 height 15
click at [1244, 139] on es-mob-svg-icon at bounding box center [1228, 134] width 33 height 30
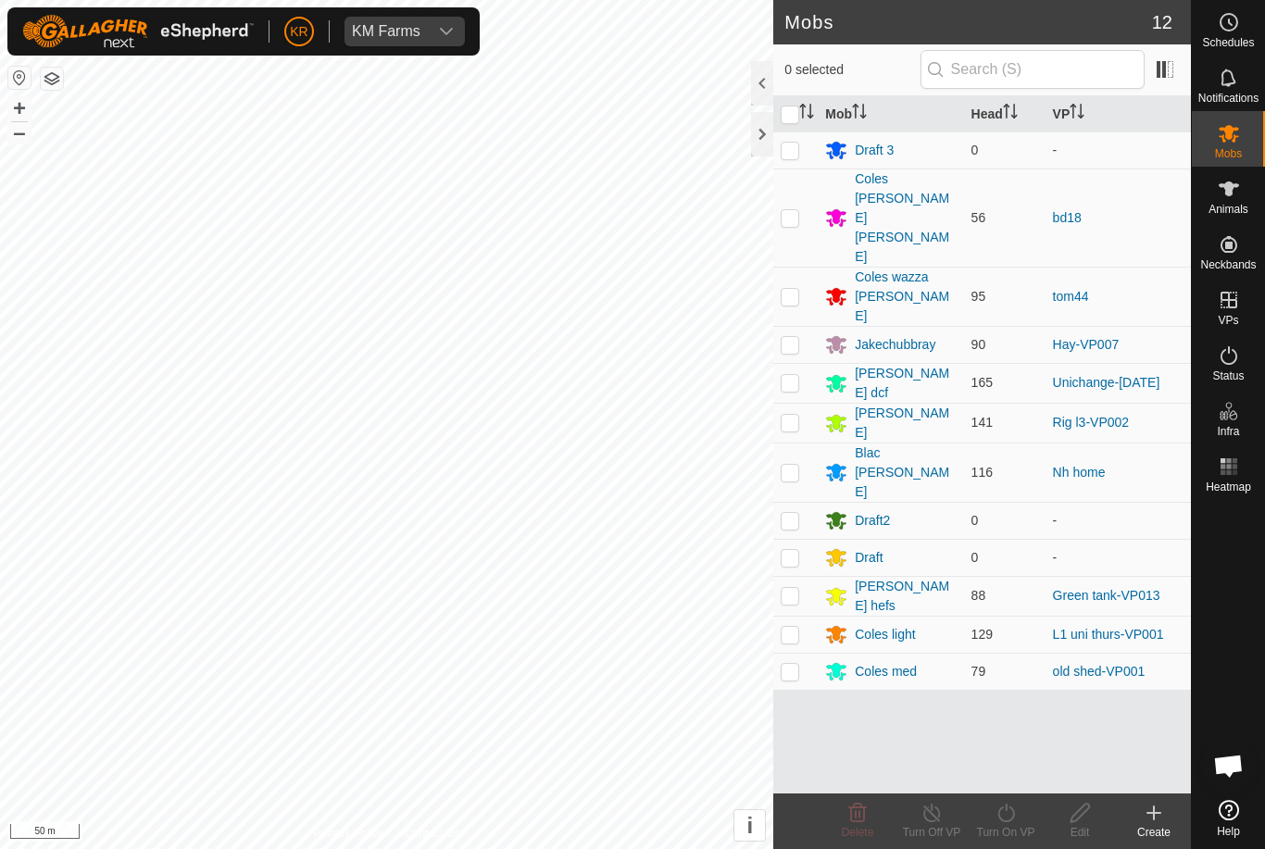
click at [888, 444] on div "Blac [PERSON_NAME]" at bounding box center [905, 473] width 101 height 58
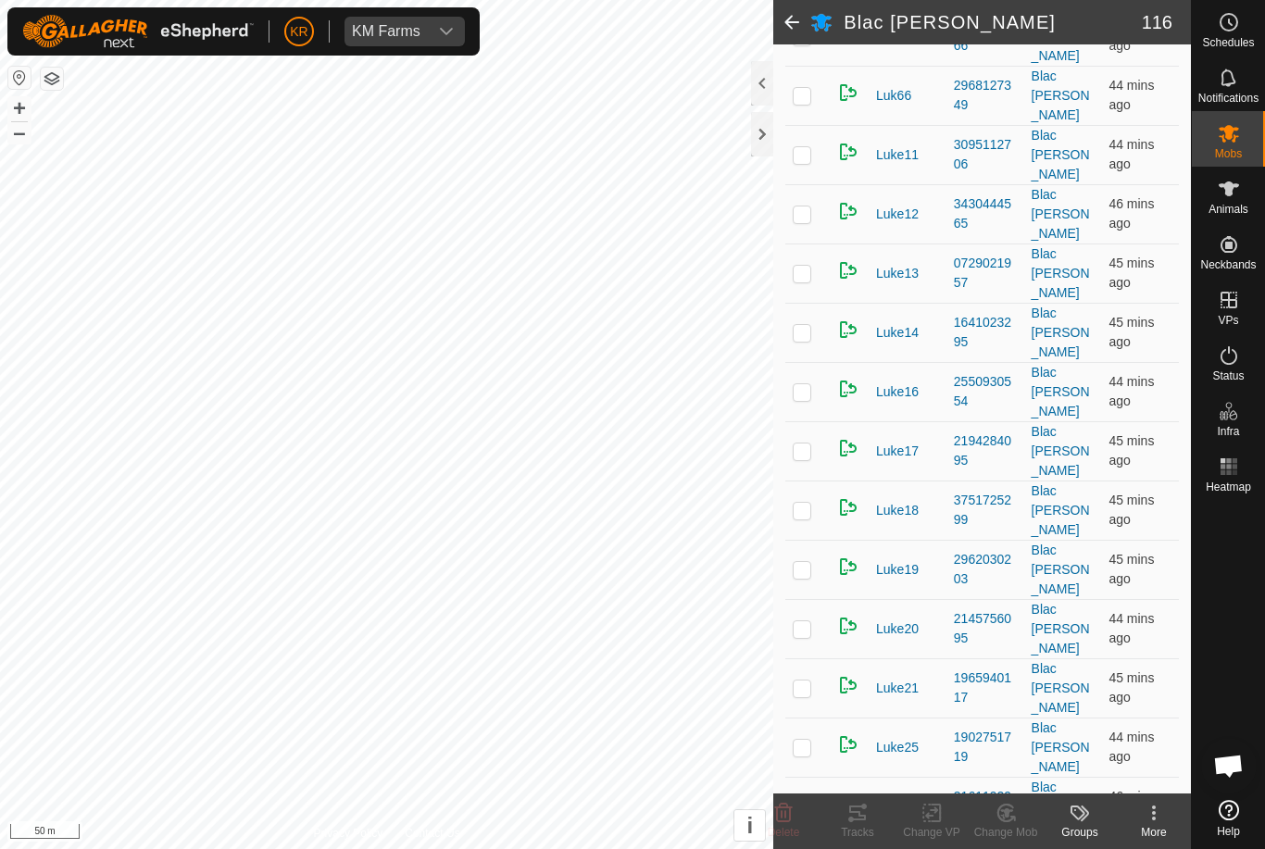
scroll to position [2418, 0]
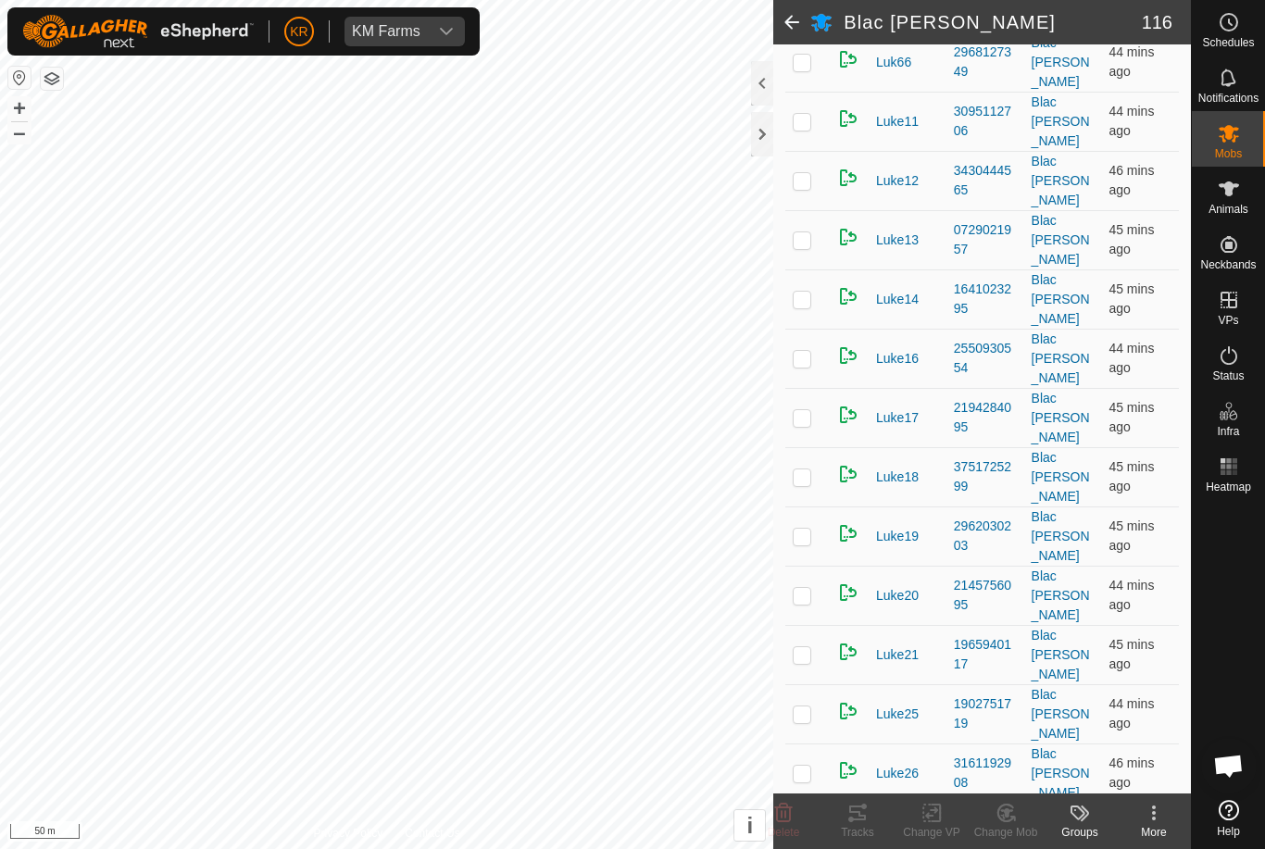
click at [783, 807] on icon at bounding box center [784, 813] width 18 height 19
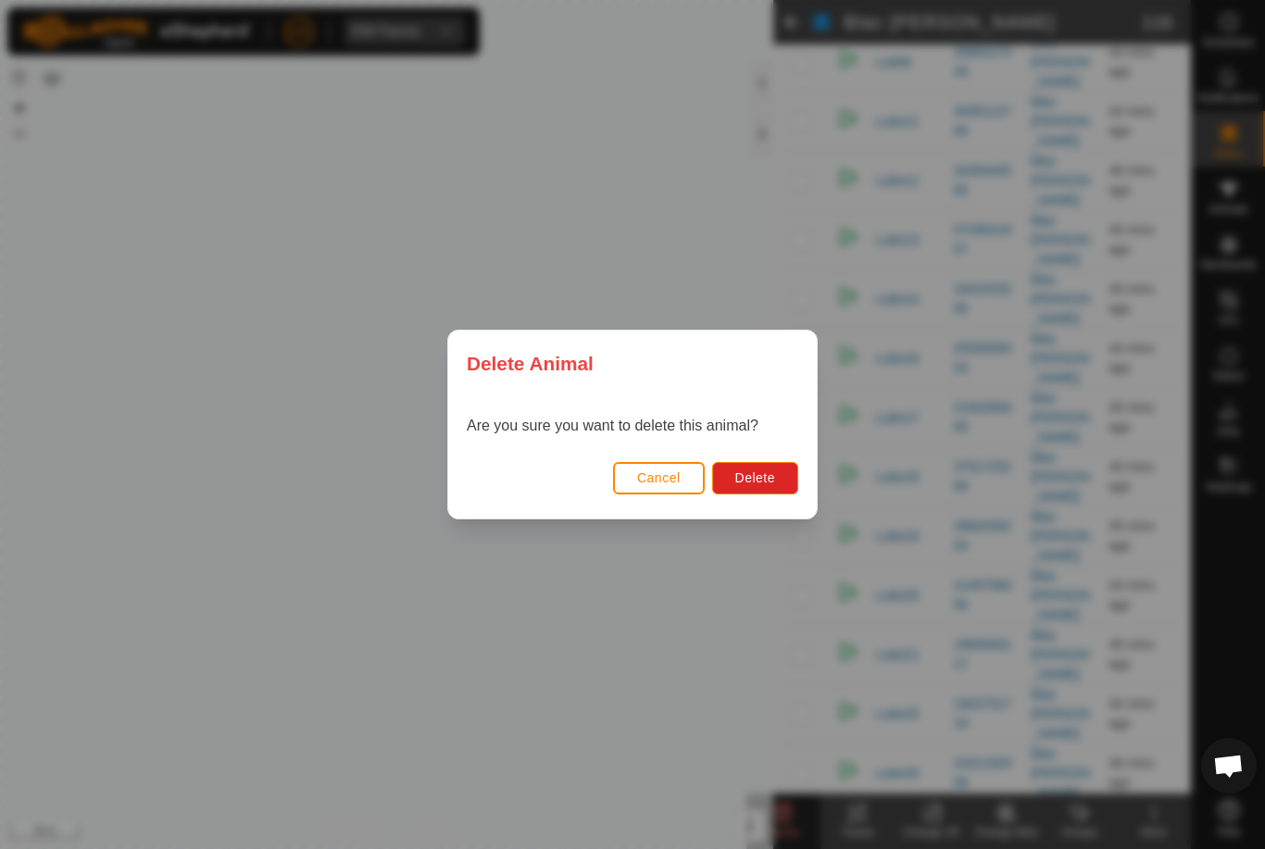
click at [769, 480] on span "Delete" at bounding box center [755, 477] width 40 height 15
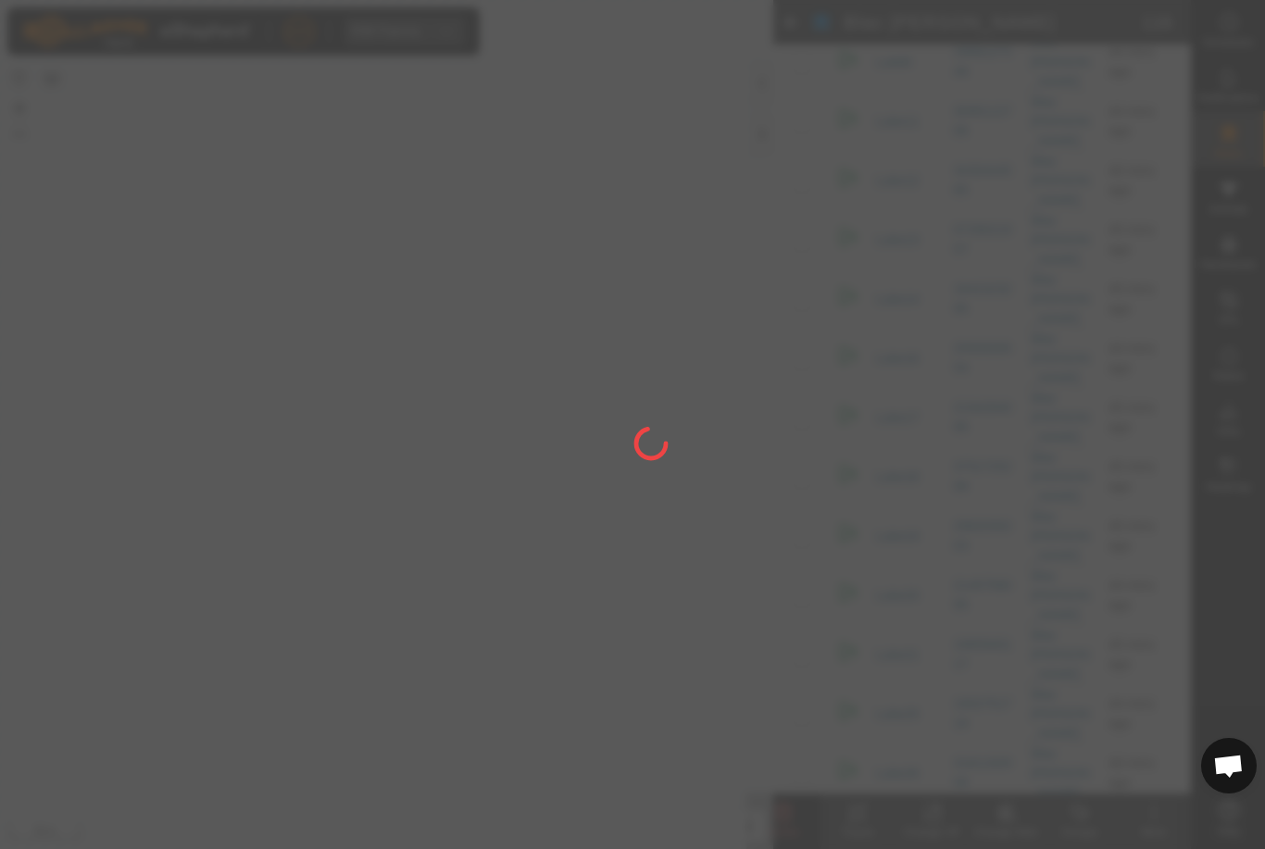
checkbox input "false"
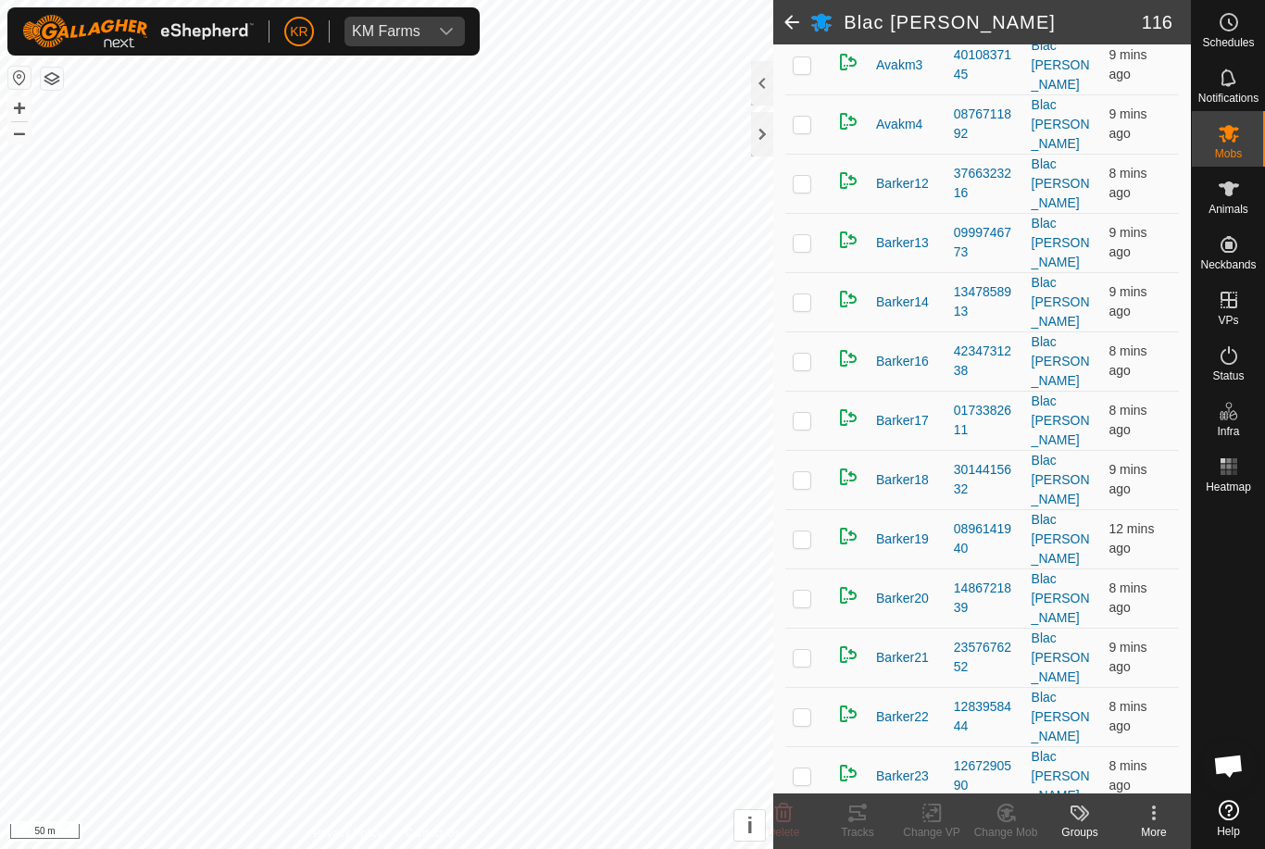
scroll to position [401, 0]
click at [792, 819] on icon at bounding box center [783, 813] width 22 height 22
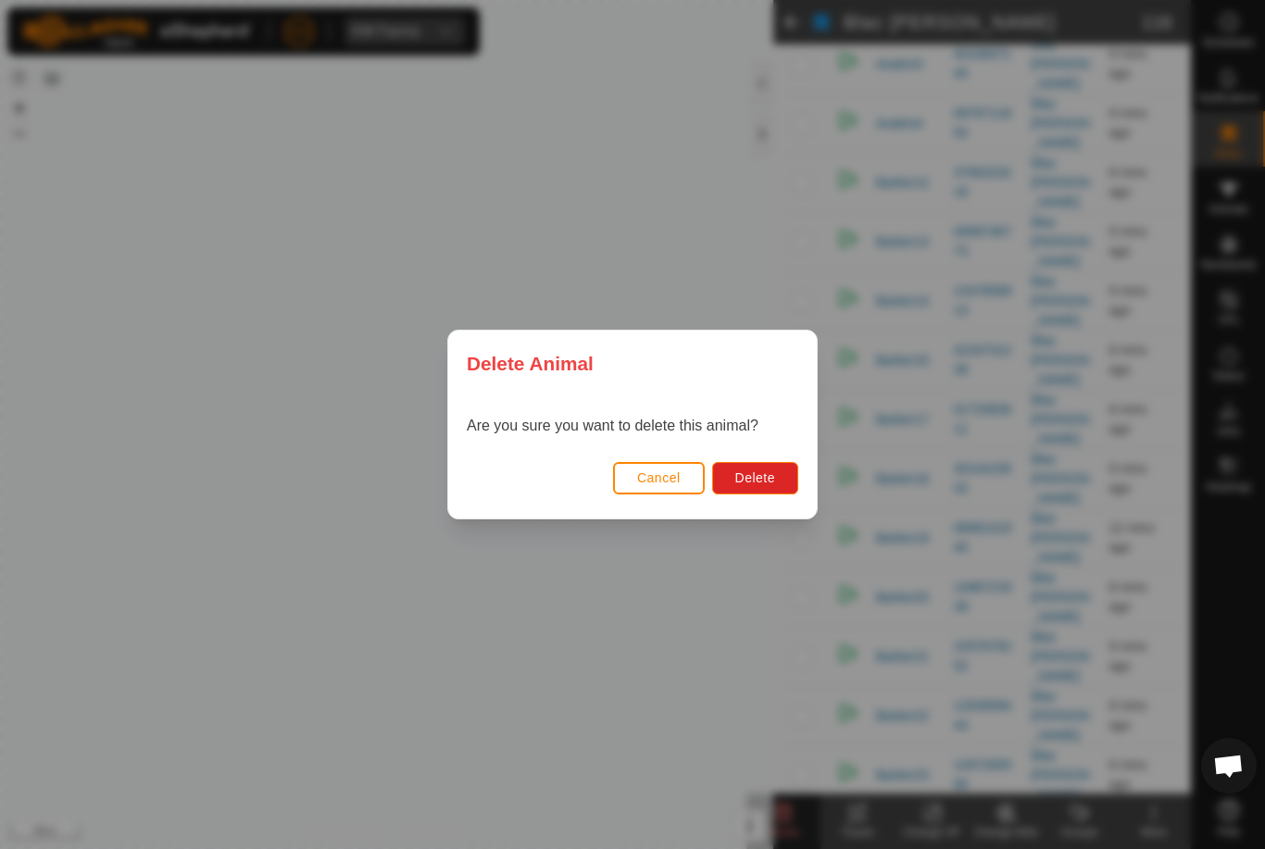
click at [762, 469] on button "Delete" at bounding box center [755, 478] width 86 height 32
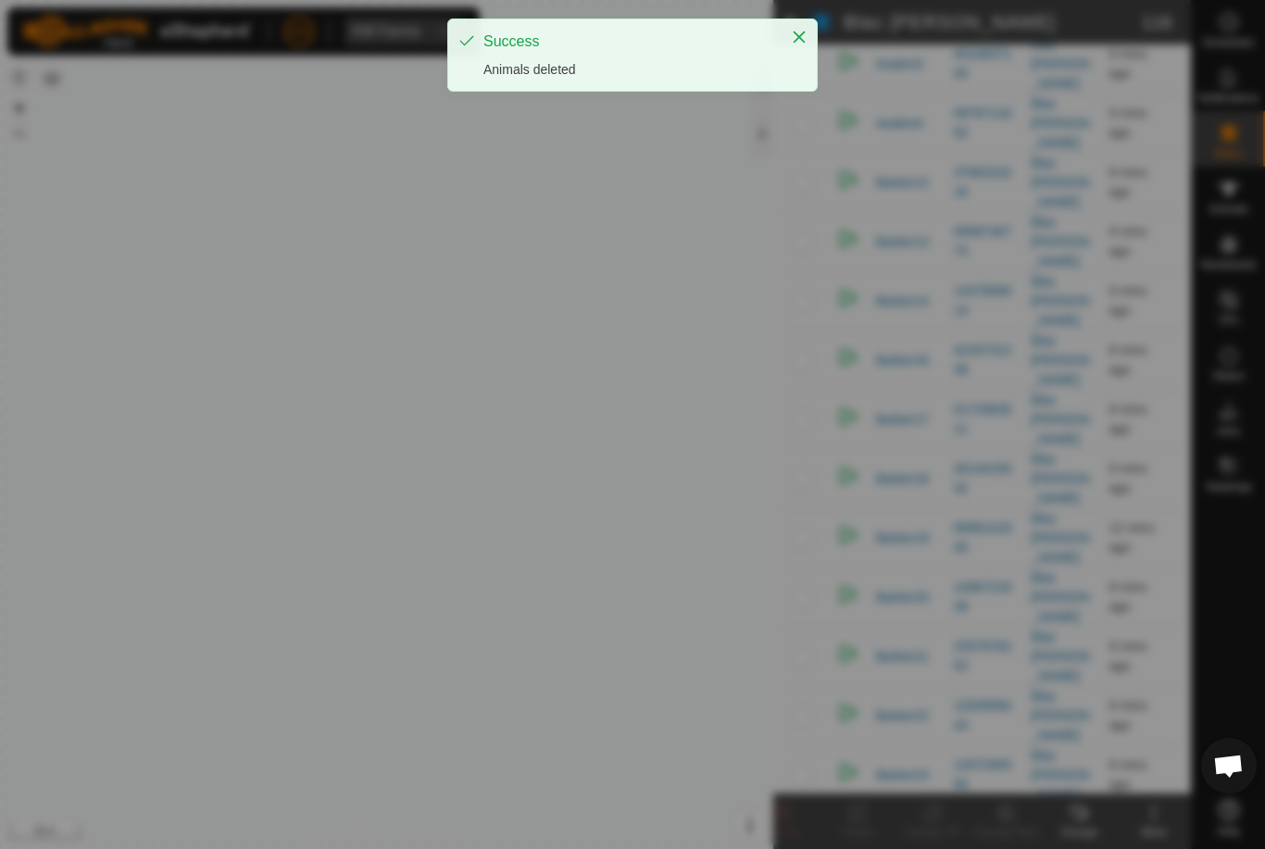
checkbox input "false"
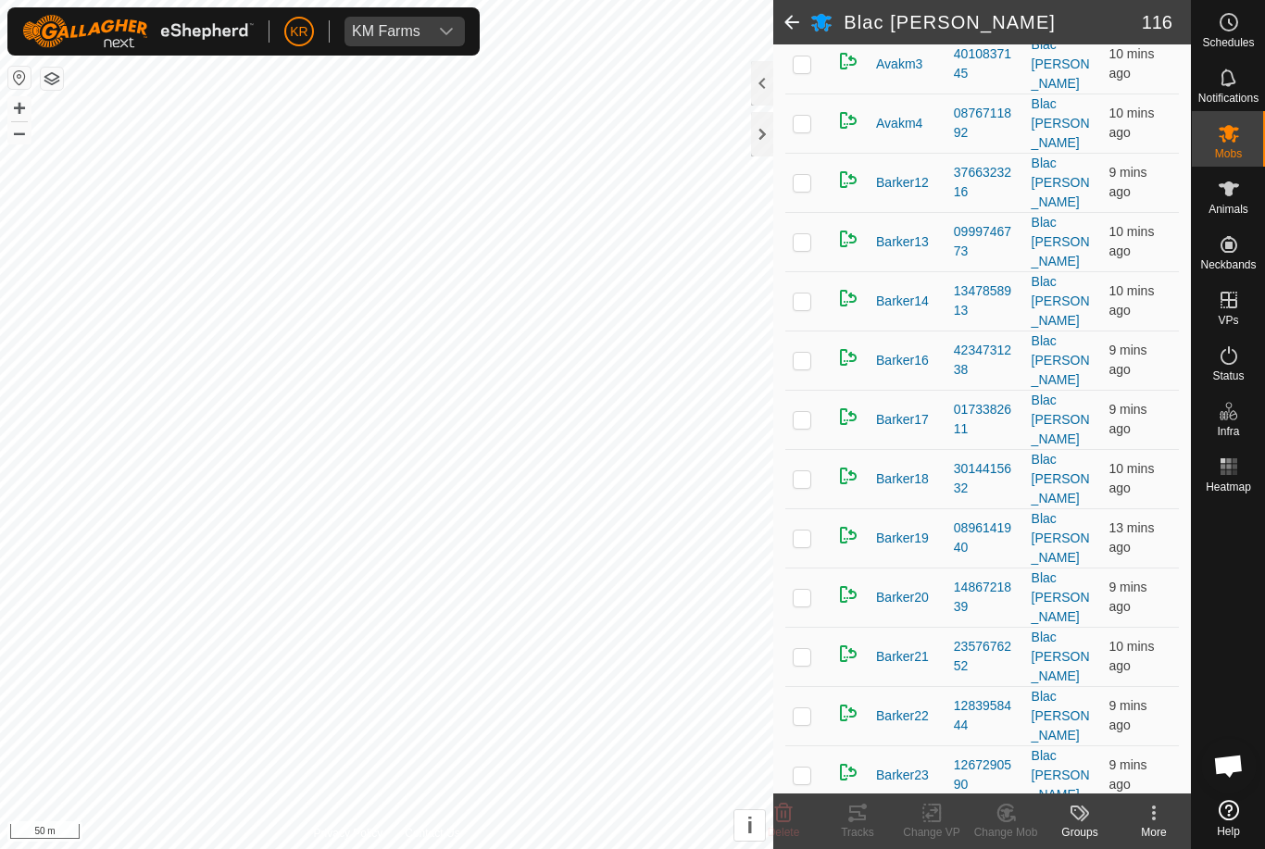
click at [1262, 643] on div at bounding box center [1228, 646] width 73 height 293
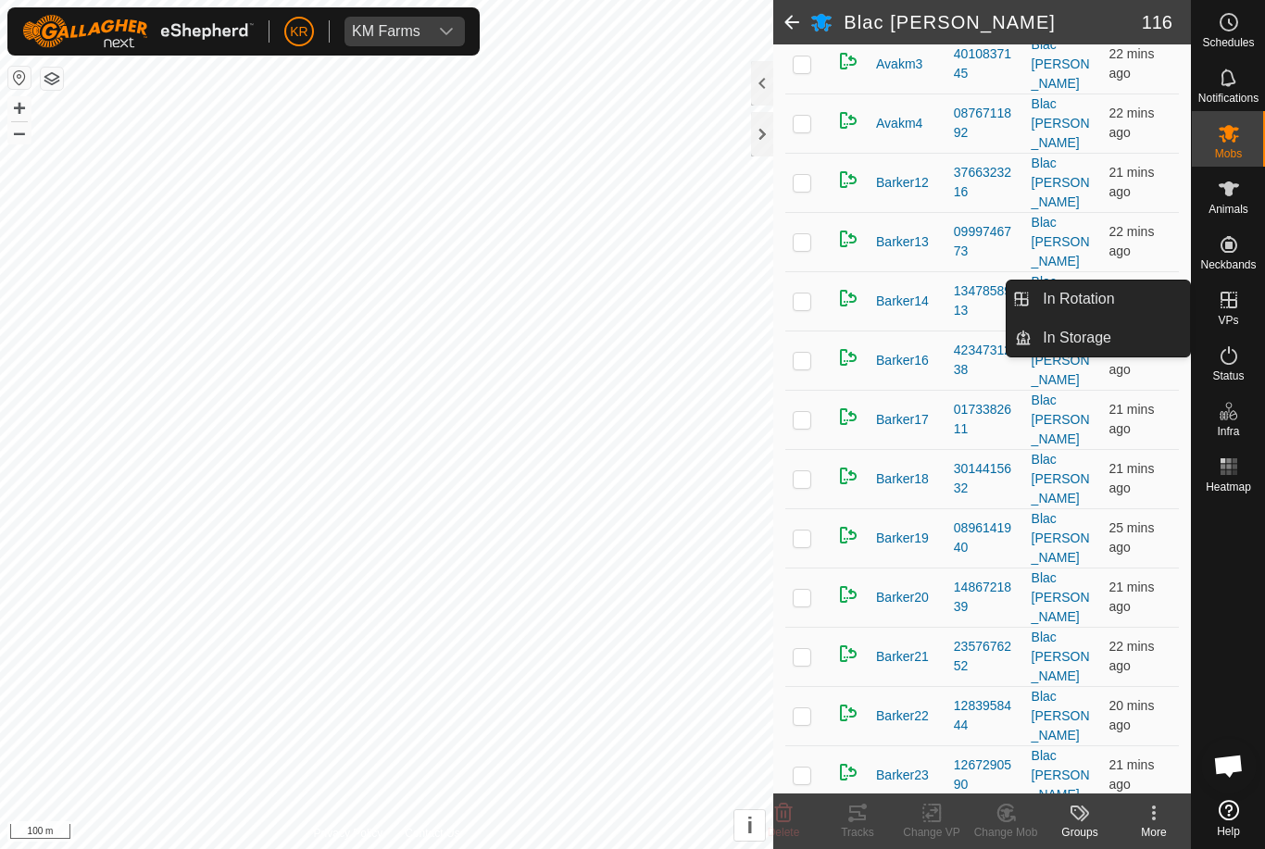
click at [1101, 294] on span "In Rotation" at bounding box center [1078, 299] width 71 height 22
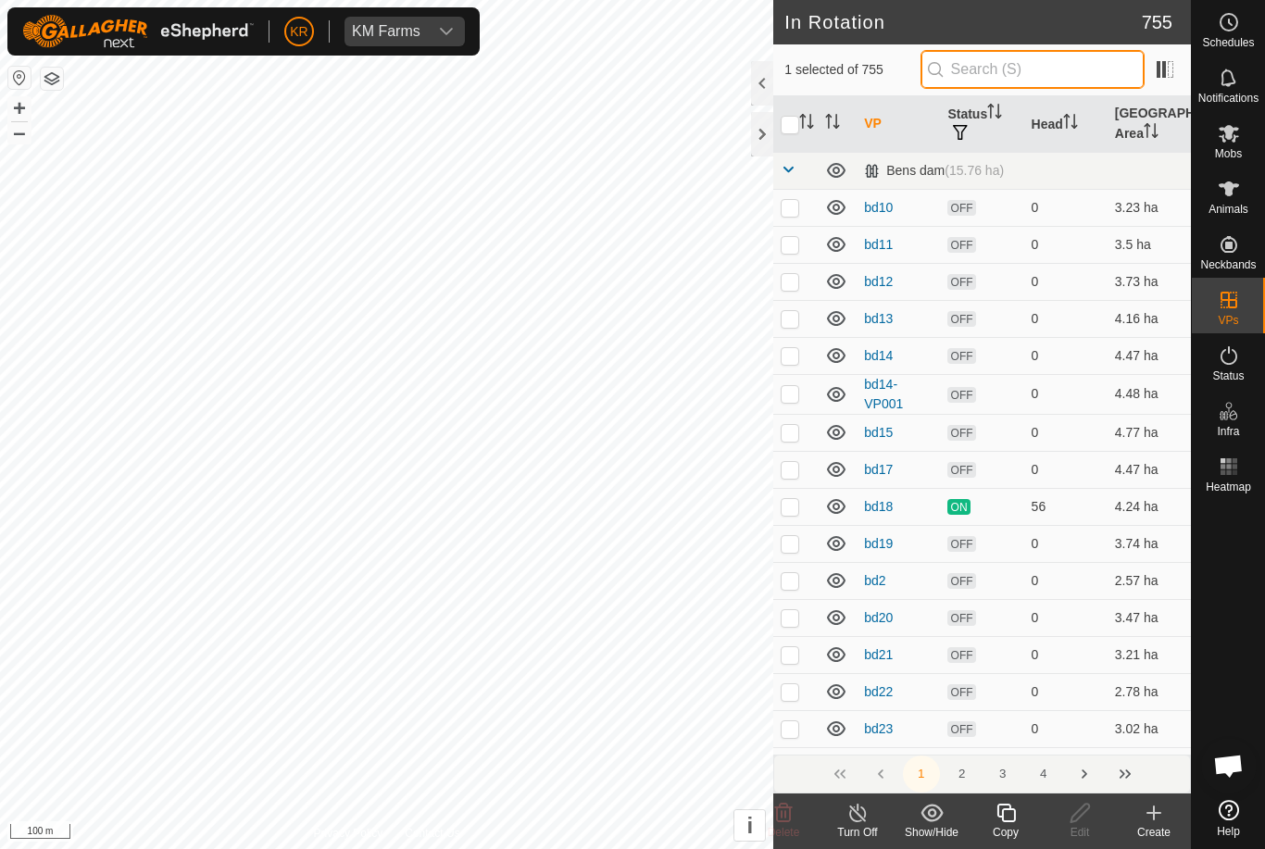
click at [1021, 69] on input "text" at bounding box center [1032, 69] width 224 height 39
type input "Bd"
click at [795, 511] on p-checkbox at bounding box center [790, 506] width 19 height 15
checkbox input "true"
click at [799, 121] on input "checkbox" at bounding box center [790, 125] width 19 height 19
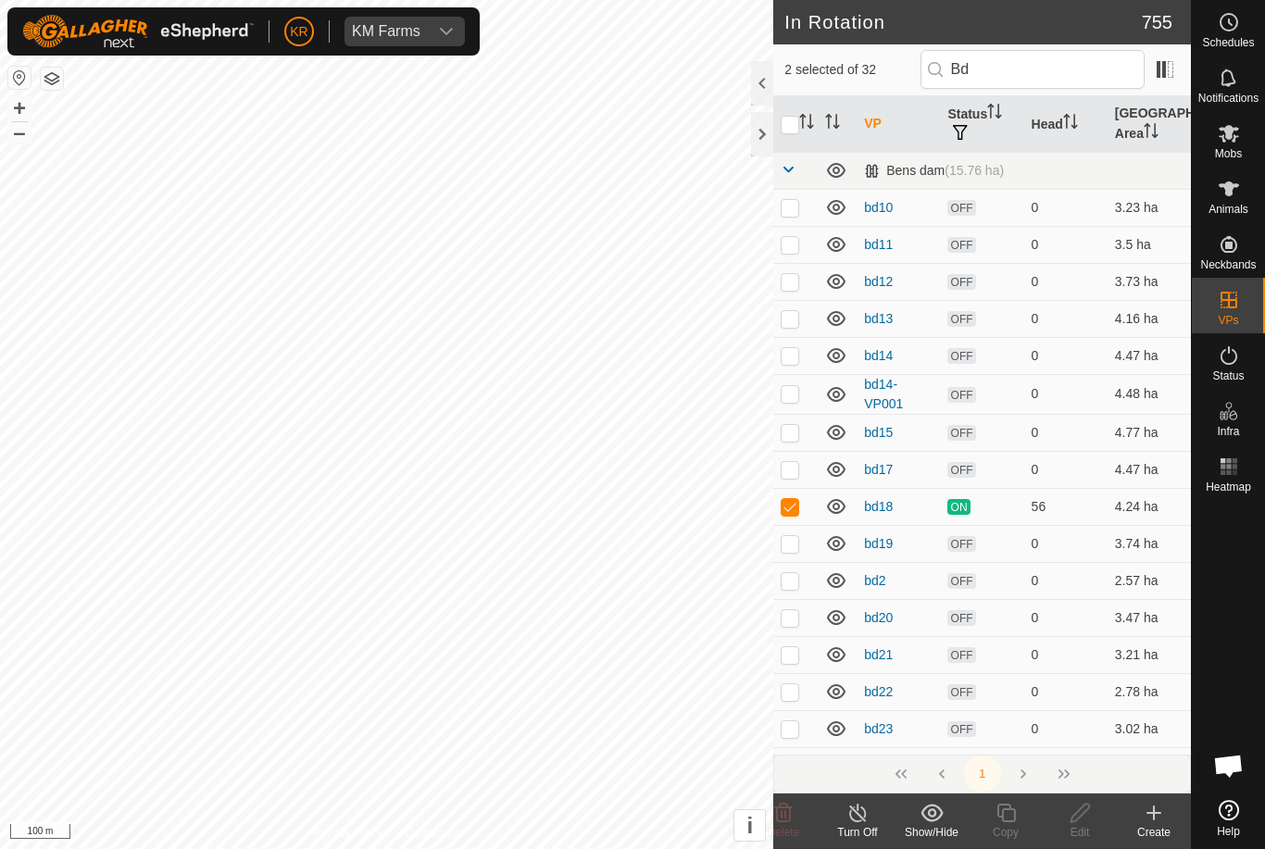
checkbox input "true"
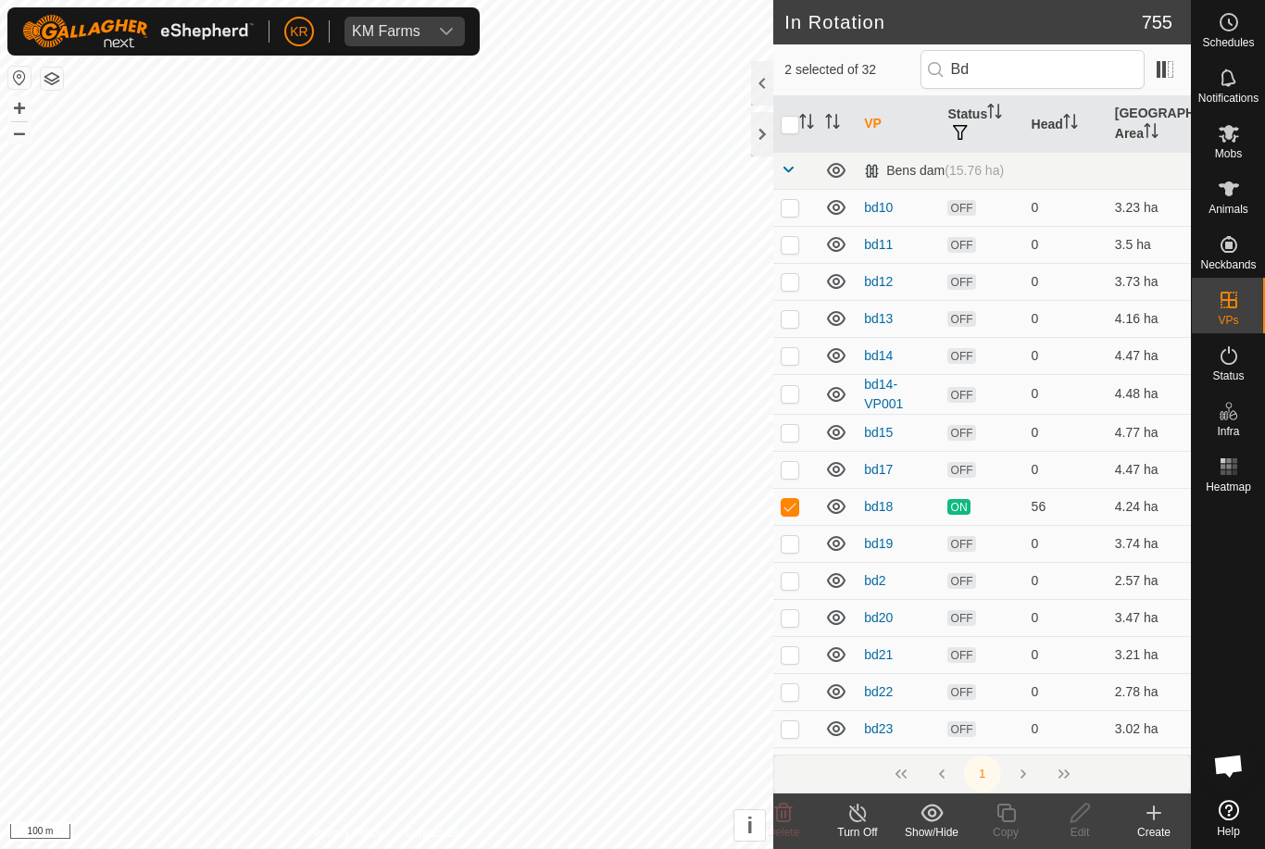
checkbox input "true"
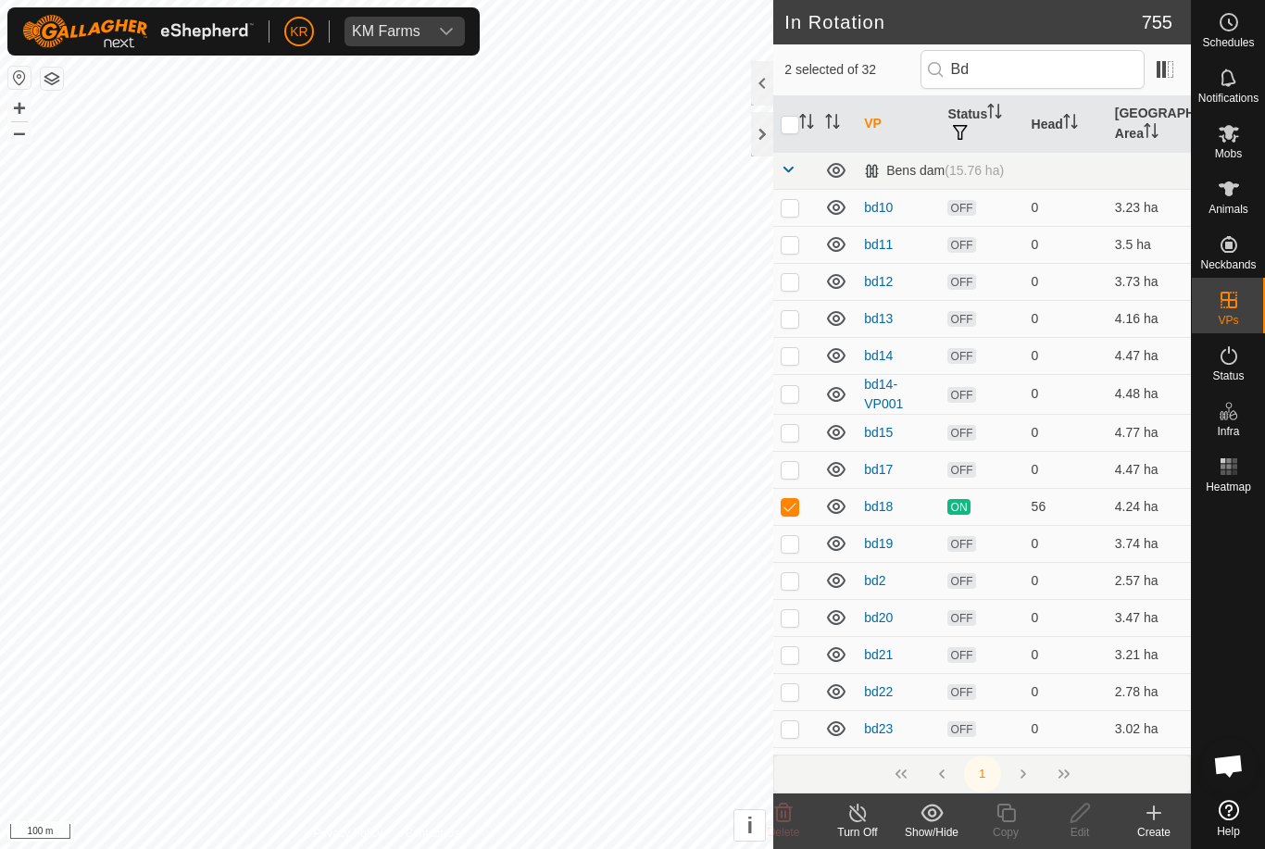
checkbox input "true"
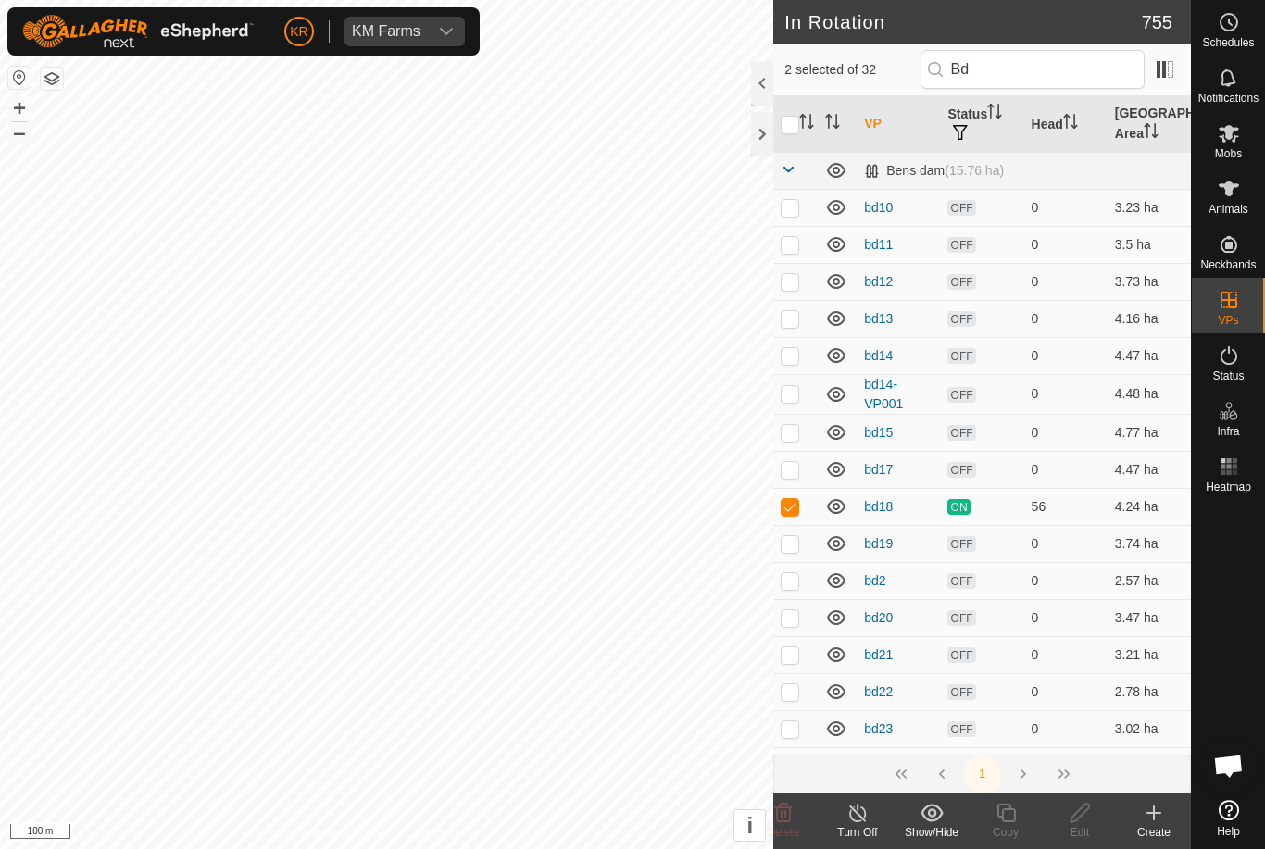
checkbox input "true"
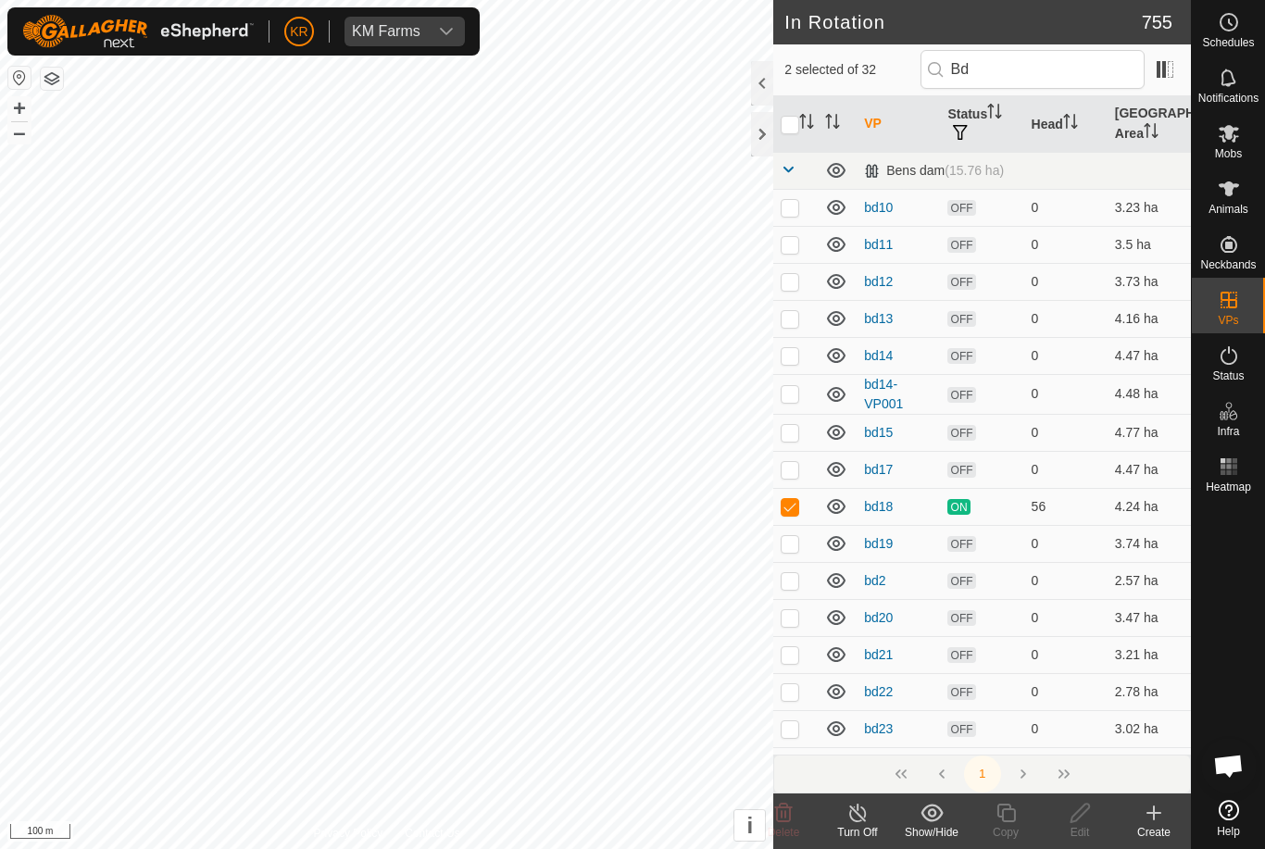
checkbox input "true"
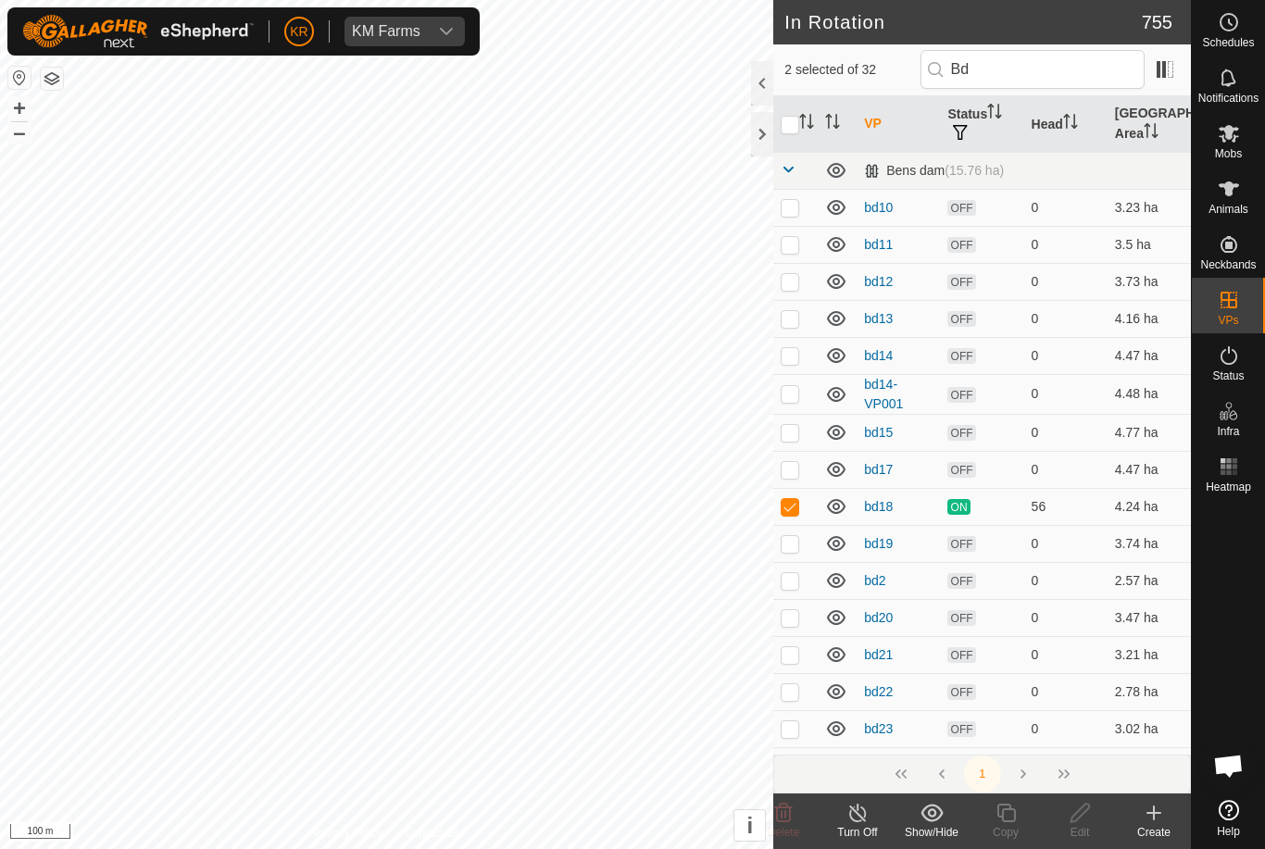
checkbox input "true"
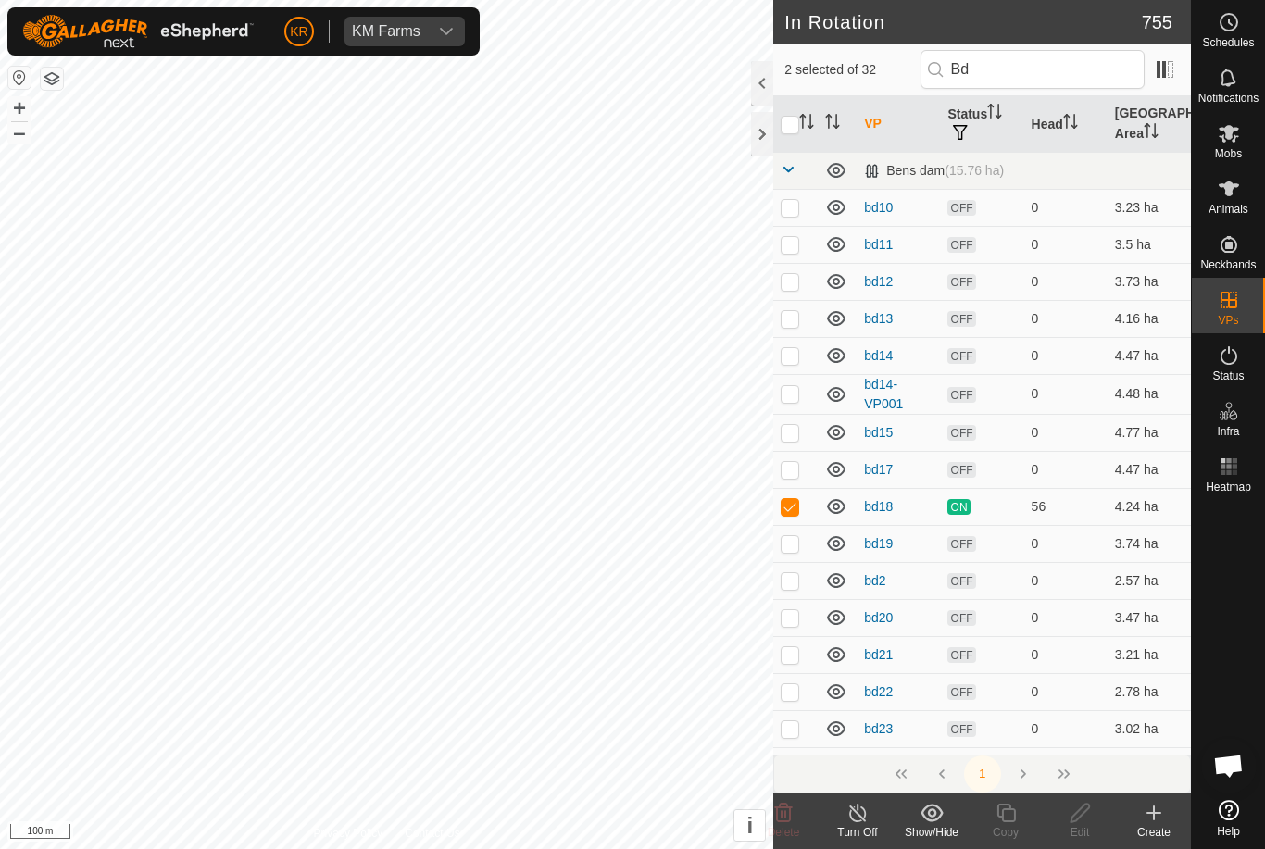
checkbox input "true"
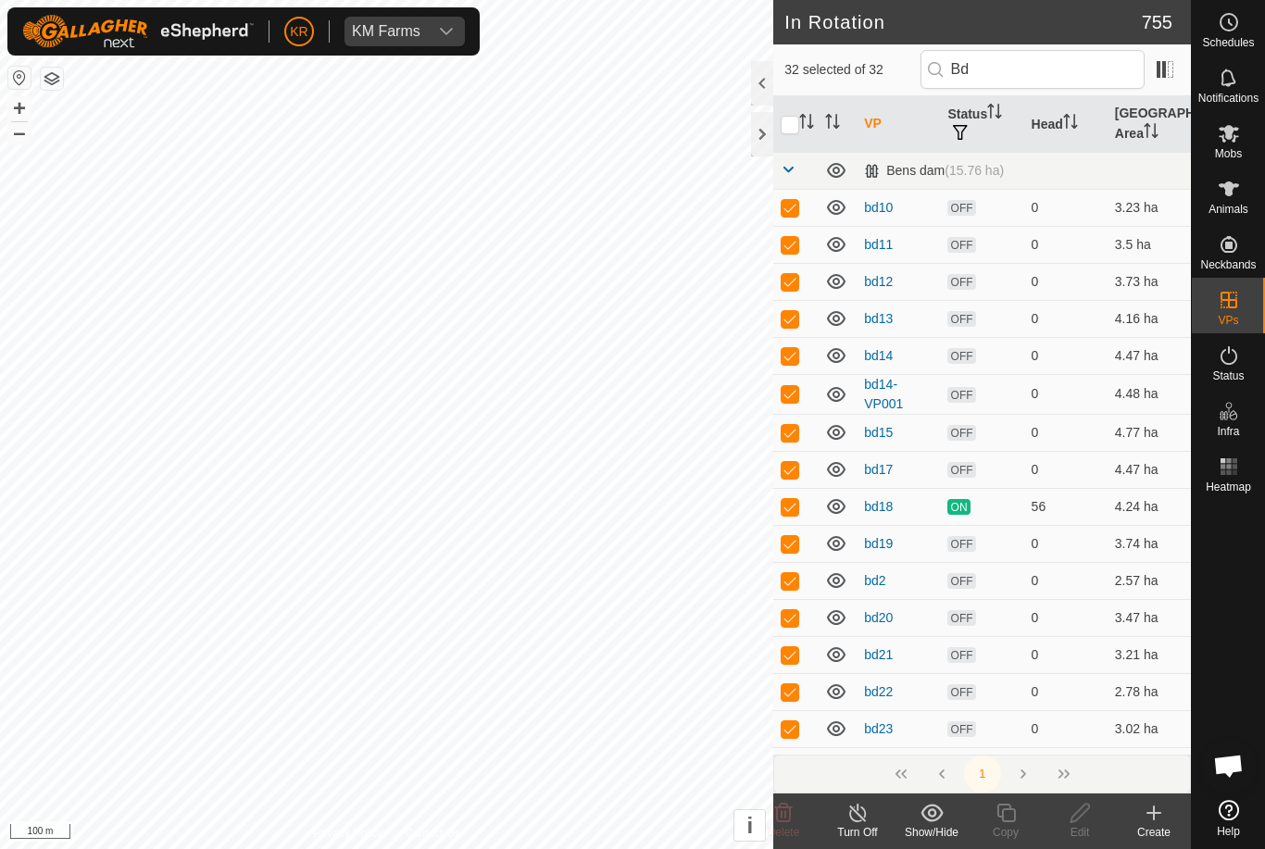
click at [793, 119] on input "checkbox" at bounding box center [790, 125] width 19 height 19
click at [795, 123] on input "checkbox" at bounding box center [790, 125] width 19 height 19
click at [795, 119] on input "checkbox" at bounding box center [790, 125] width 19 height 19
click at [790, 126] on input "checkbox" at bounding box center [790, 125] width 19 height 19
click at [801, 124] on icon "Activate to sort" at bounding box center [806, 121] width 15 height 15
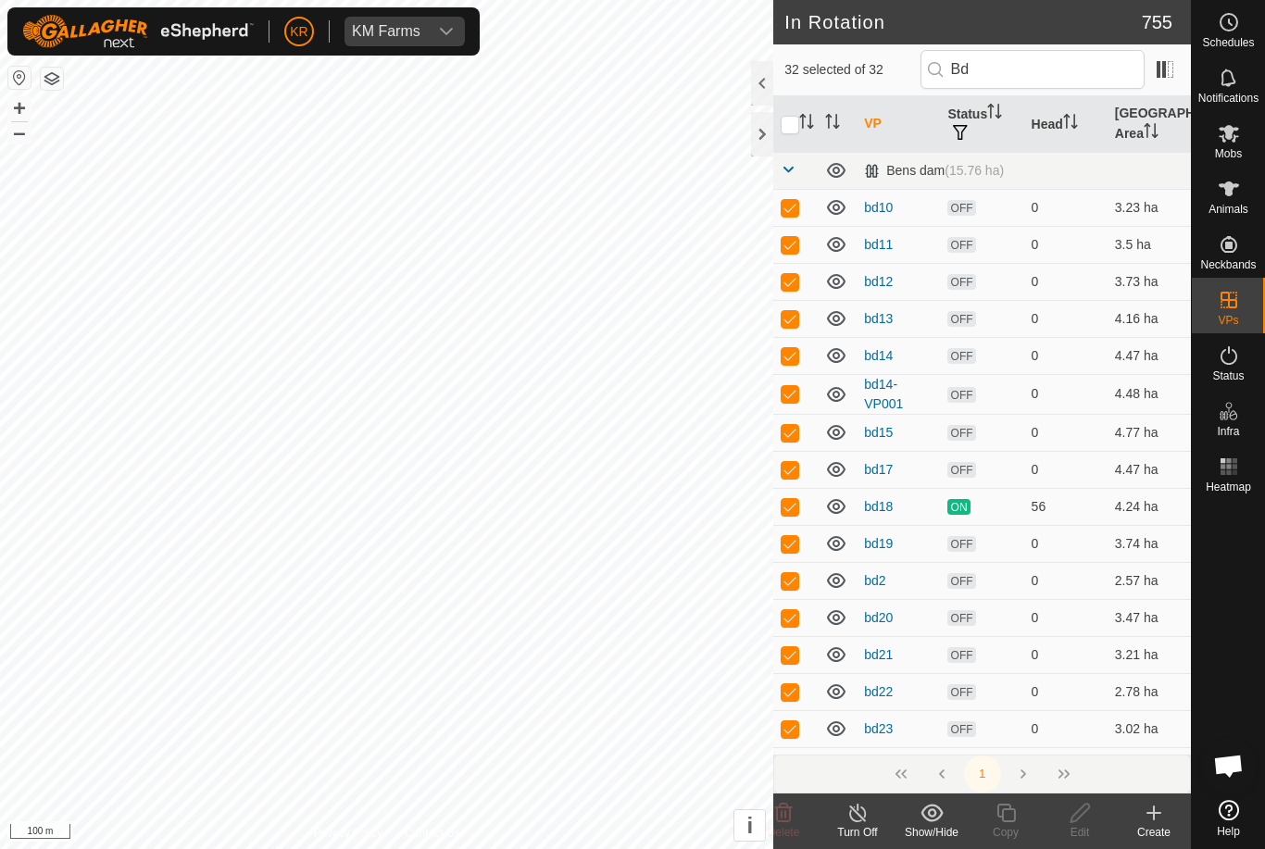
click at [793, 128] on input "checkbox" at bounding box center [790, 125] width 19 height 19
click at [795, 123] on input "checkbox" at bounding box center [790, 125] width 19 height 19
click at [796, 122] on input "checkbox" at bounding box center [790, 125] width 19 height 19
click at [791, 116] on input "checkbox" at bounding box center [790, 125] width 19 height 19
click at [797, 124] on input "checkbox" at bounding box center [790, 125] width 19 height 19
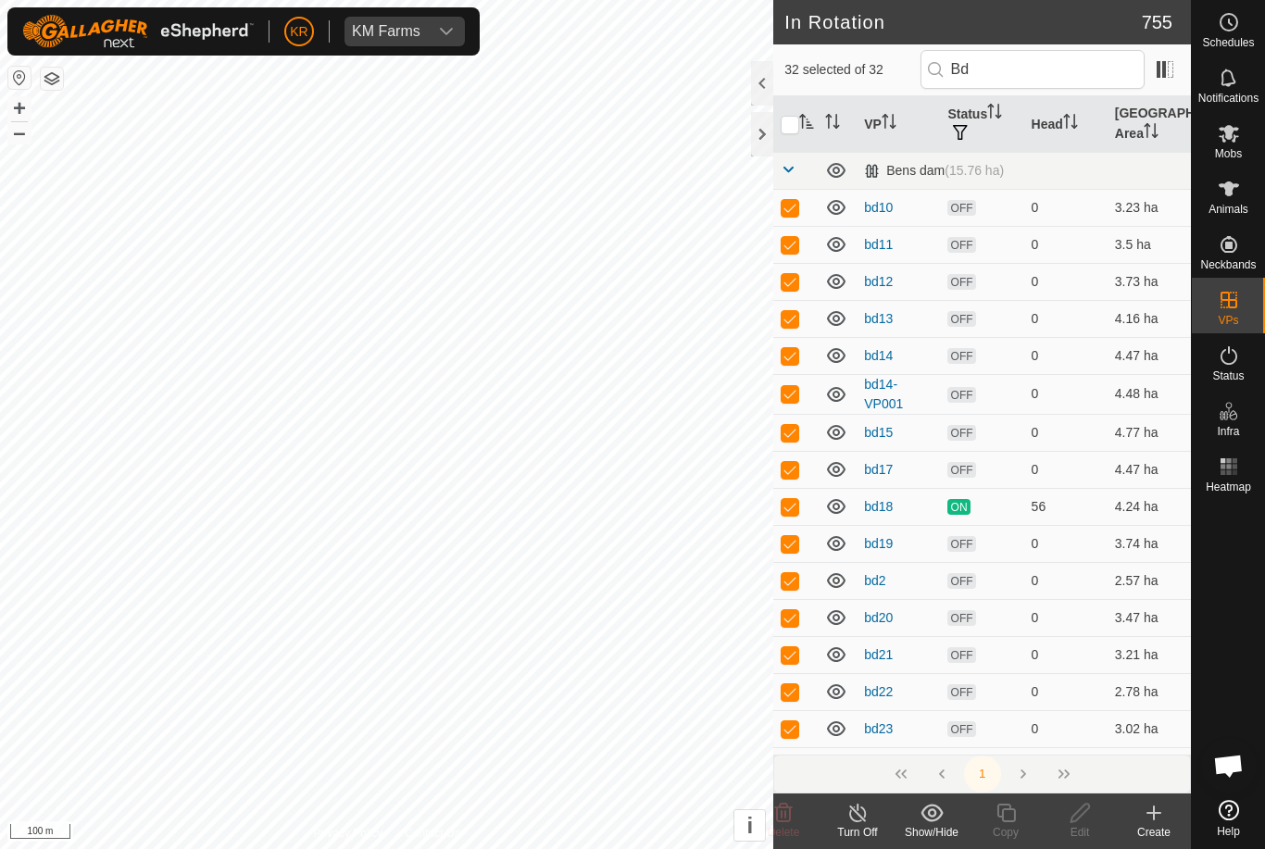
click at [797, 126] on input "checkbox" at bounding box center [790, 125] width 19 height 19
click at [794, 128] on input "checkbox" at bounding box center [790, 125] width 19 height 19
click at [792, 127] on input "checkbox" at bounding box center [790, 125] width 19 height 19
click at [801, 128] on icon "Activate to sort" at bounding box center [806, 121] width 15 height 15
click at [814, 123] on icon "Activate to sort" at bounding box center [806, 121] width 15 height 15
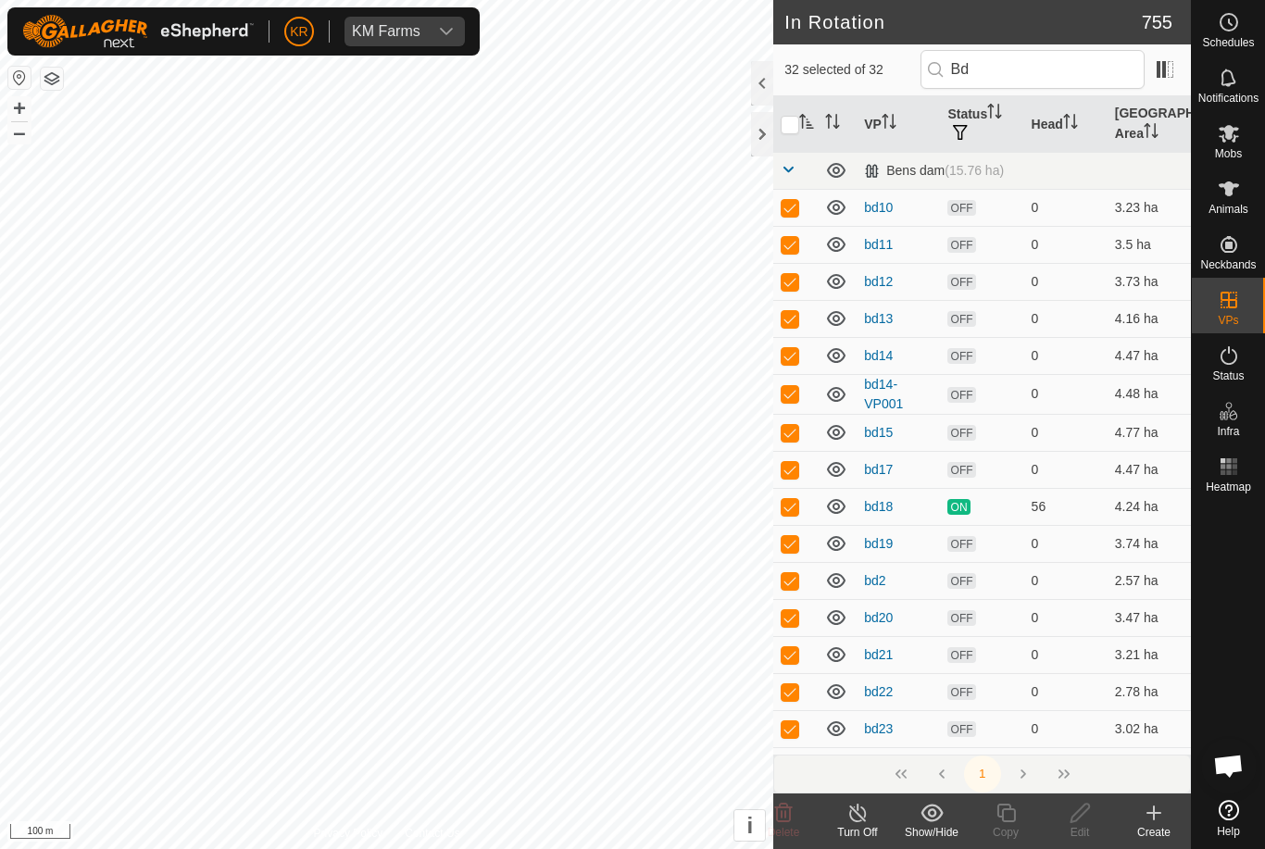
click at [789, 117] on input "checkbox" at bounding box center [790, 125] width 19 height 19
click at [828, 125] on icon "Activate to sort" at bounding box center [832, 121] width 15 height 15
click at [793, 126] on input "checkbox" at bounding box center [790, 125] width 19 height 19
click at [795, 128] on input "checkbox" at bounding box center [790, 125] width 19 height 19
checkbox input "false"
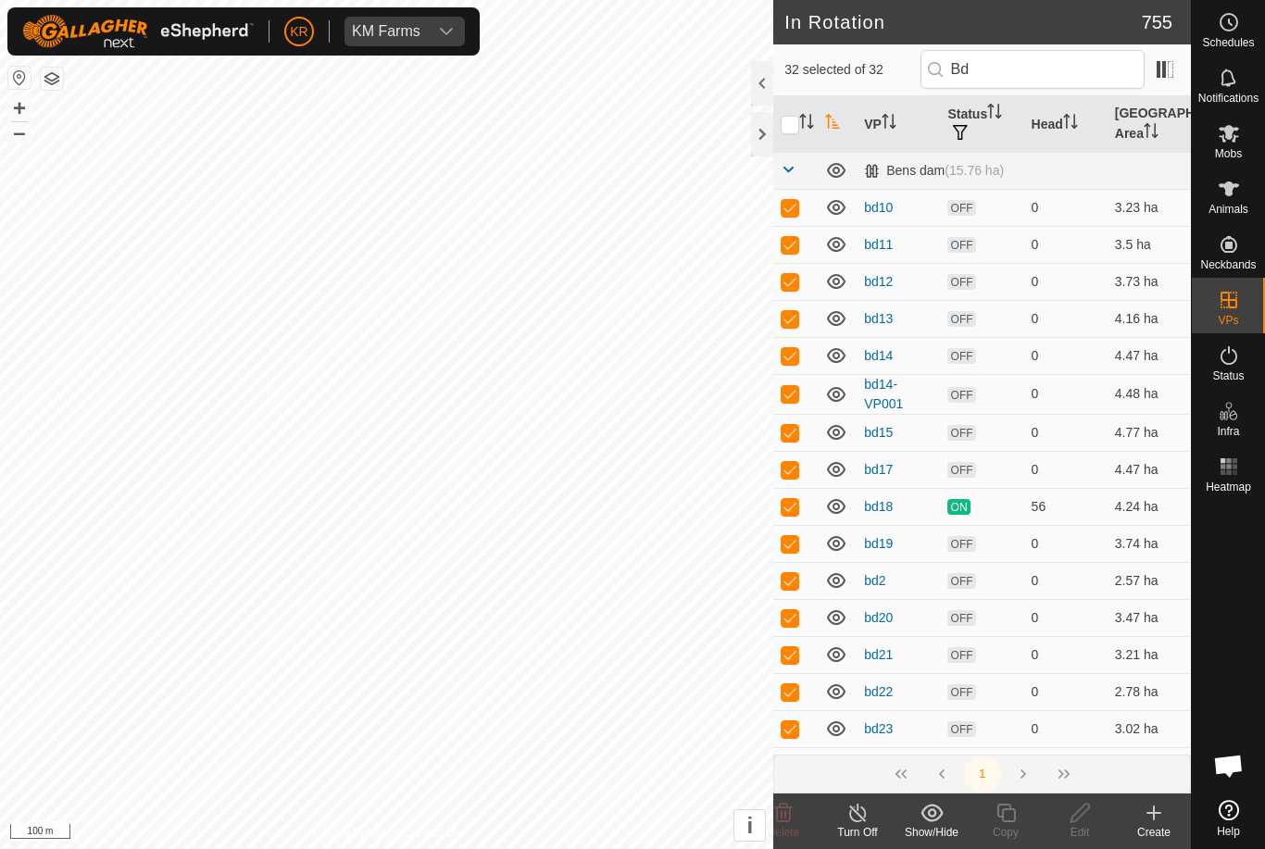
click at [795, 207] on p-checkbox at bounding box center [790, 207] width 19 height 15
checkbox input "false"
click at [776, 163] on td at bounding box center [795, 170] width 44 height 37
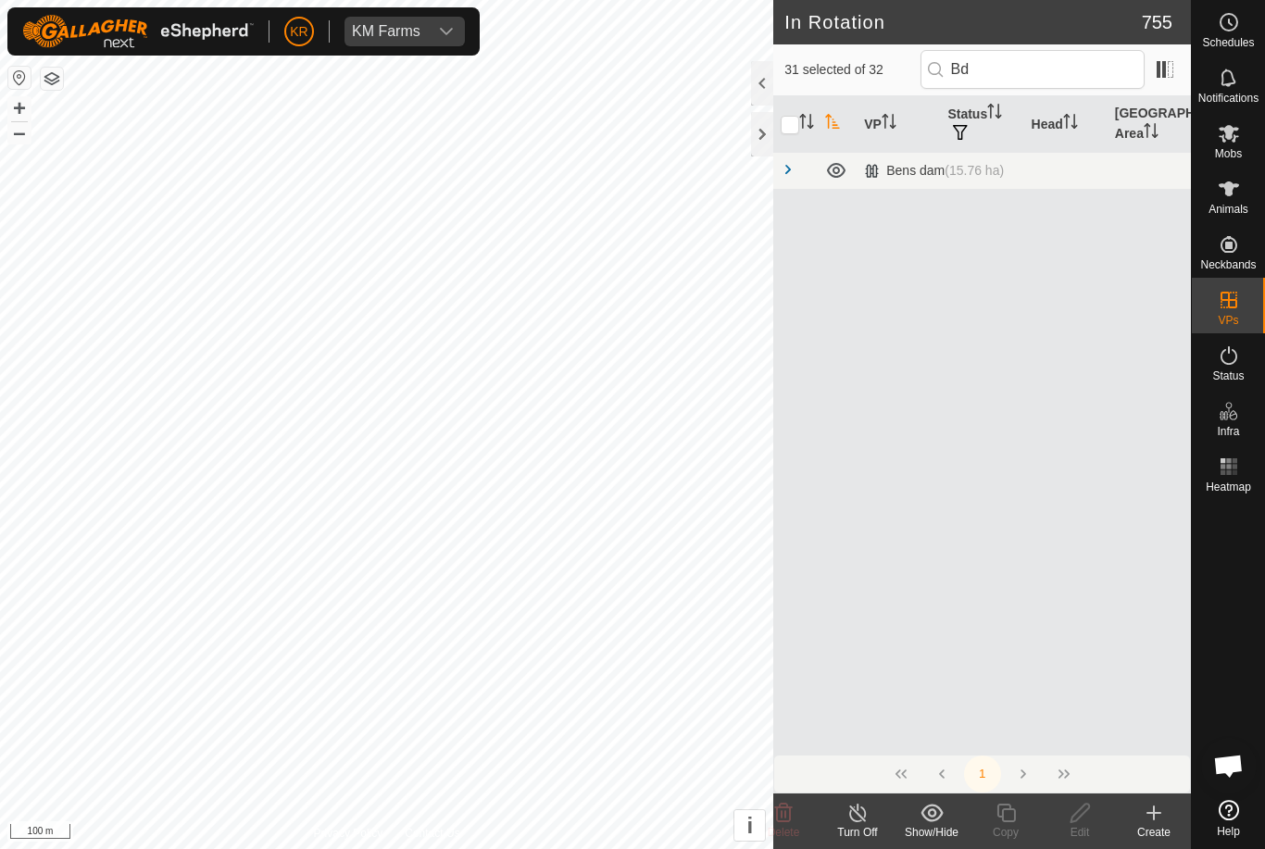
click at [786, 168] on span at bounding box center [788, 169] width 15 height 15
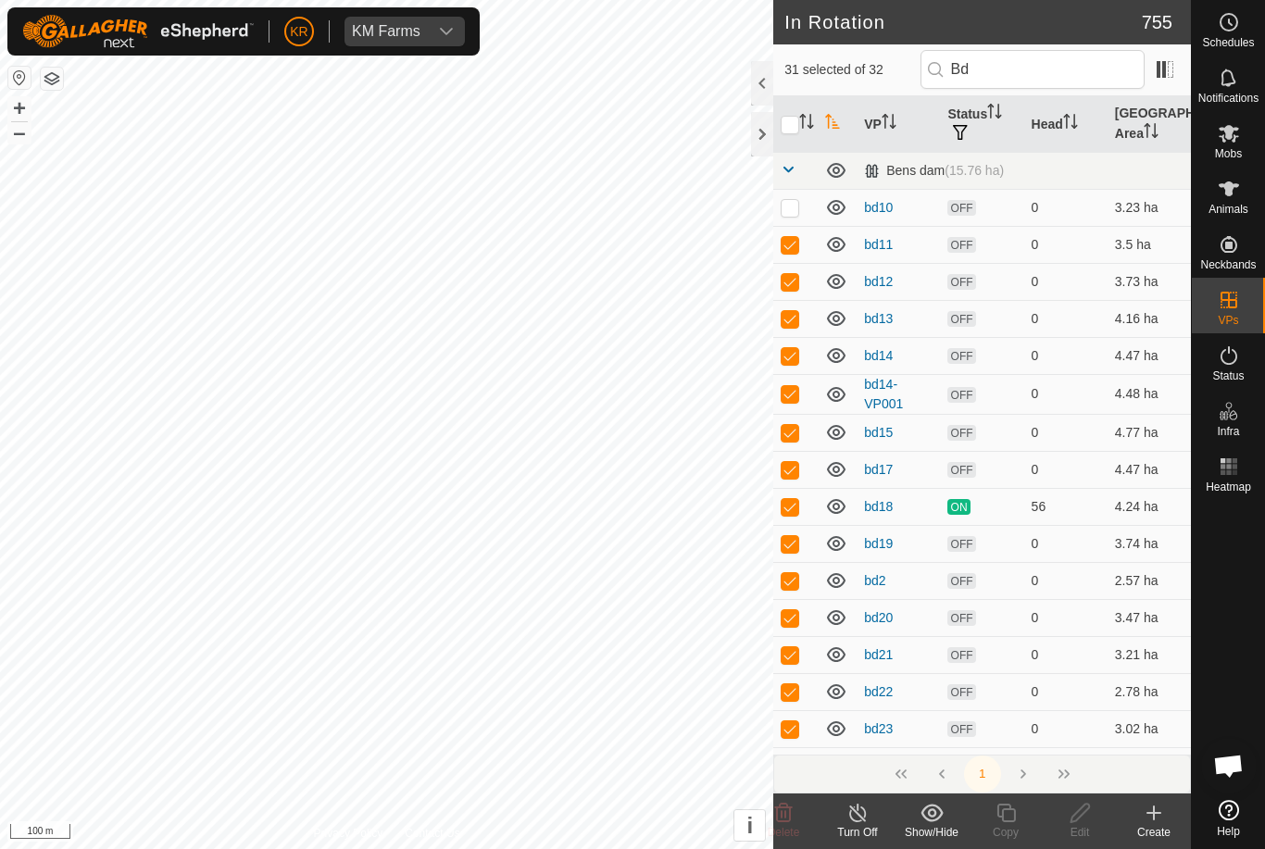
click at [797, 121] on input "checkbox" at bounding box center [790, 125] width 19 height 19
checkbox input "true"
click at [791, 123] on input "checkbox" at bounding box center [790, 125] width 19 height 19
click at [787, 119] on input "checkbox" at bounding box center [790, 125] width 19 height 19
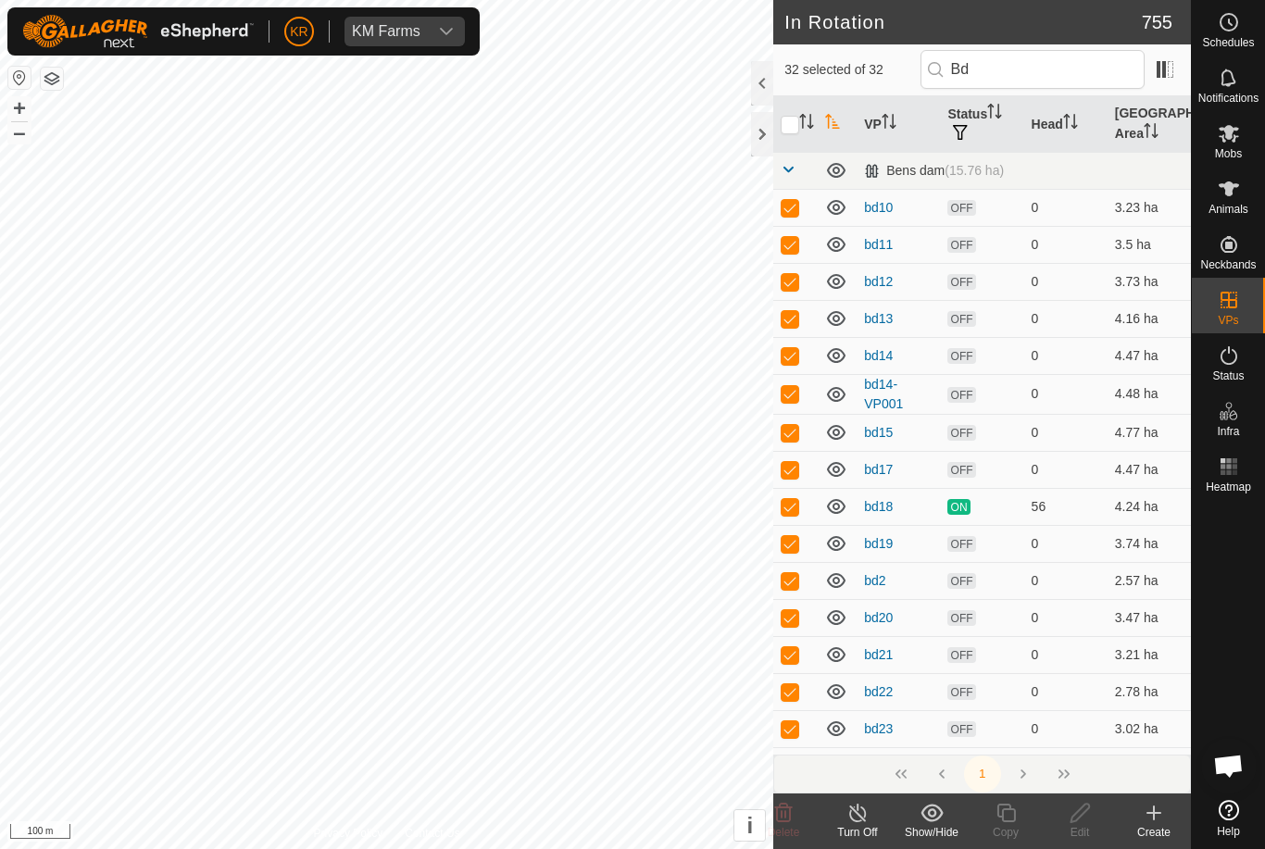
click at [798, 127] on input "checkbox" at bounding box center [790, 125] width 19 height 19
click at [798, 124] on input "checkbox" at bounding box center [790, 125] width 19 height 19
checkbox input "true"
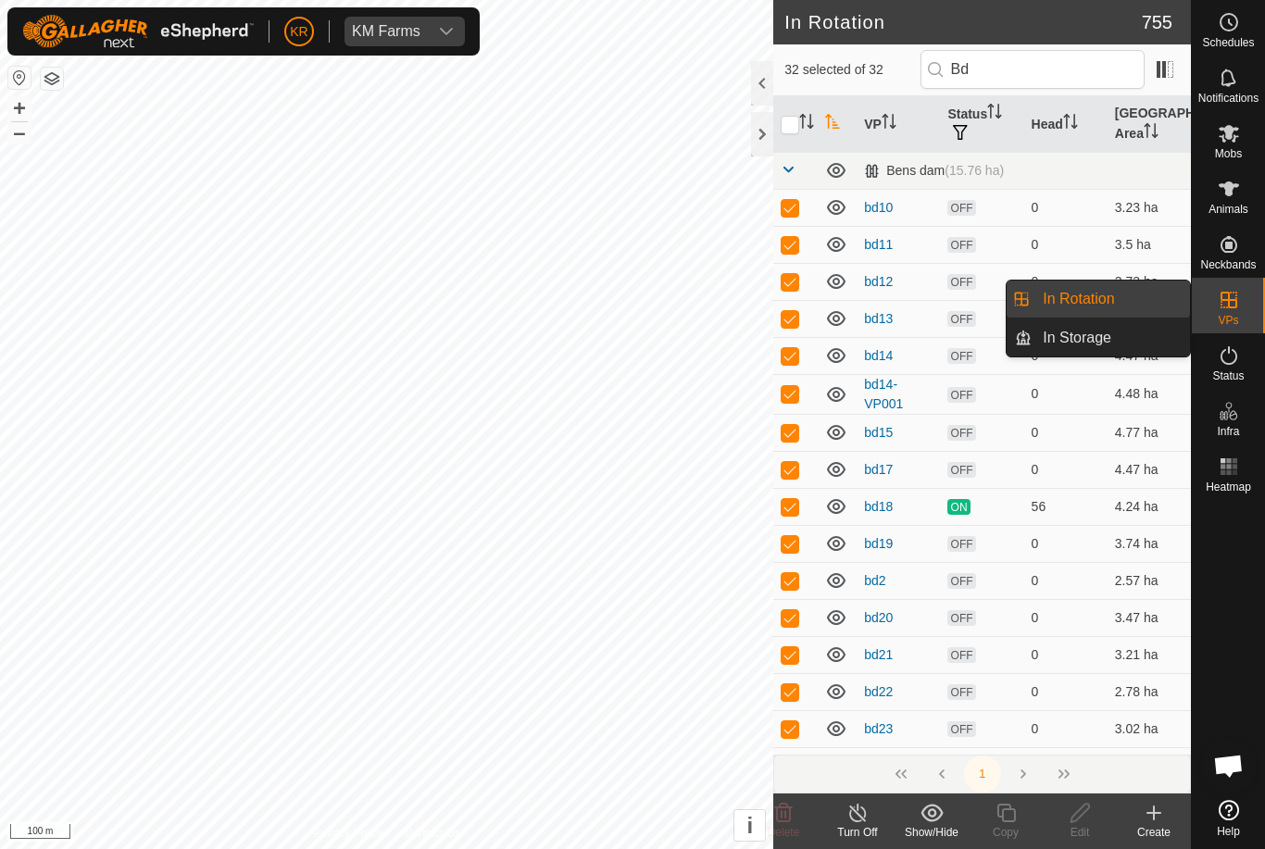
click at [1138, 312] on link "In Rotation" at bounding box center [1111, 299] width 158 height 37
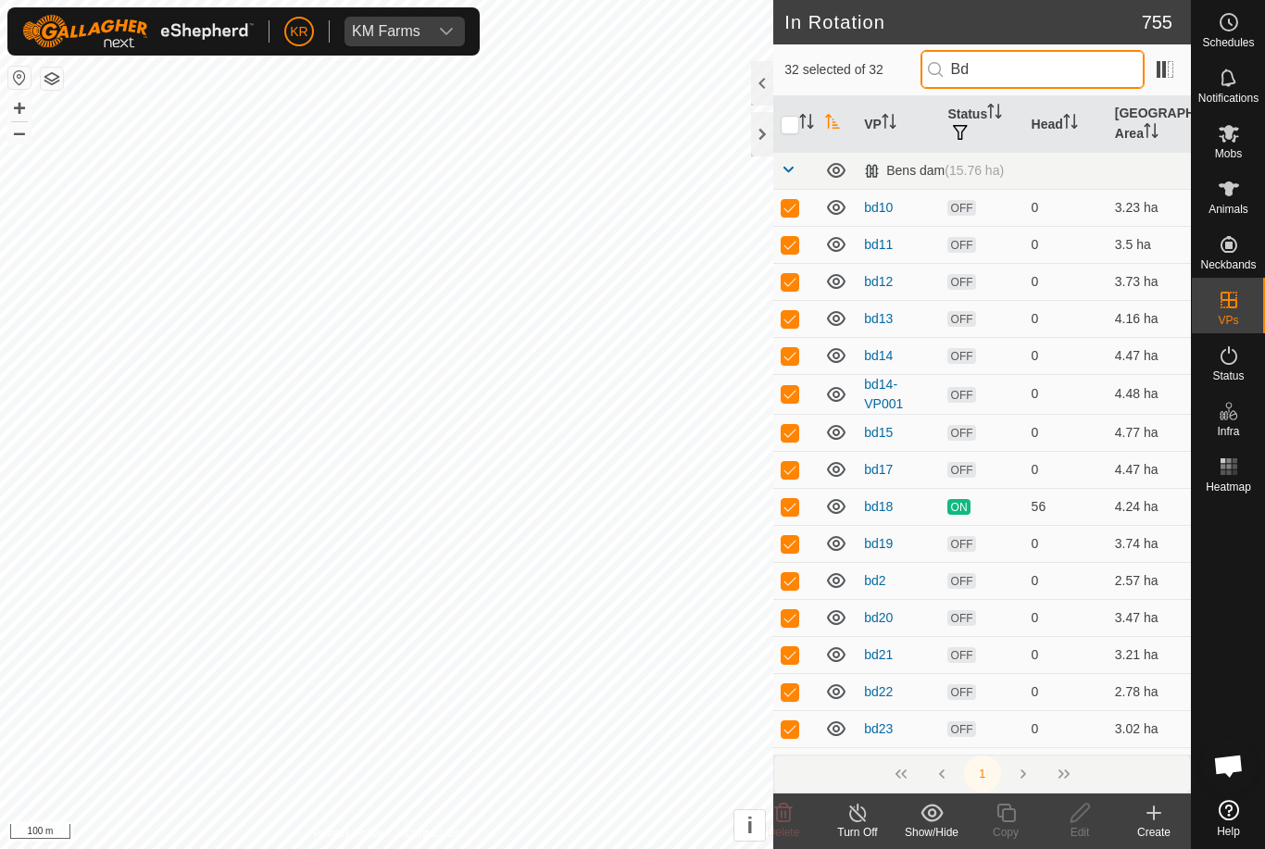
click at [1070, 77] on input "Bd" at bounding box center [1032, 69] width 224 height 39
type input "B"
click at [797, 128] on input "checkbox" at bounding box center [790, 125] width 19 height 19
checkbox input "false"
checkbox input "true"
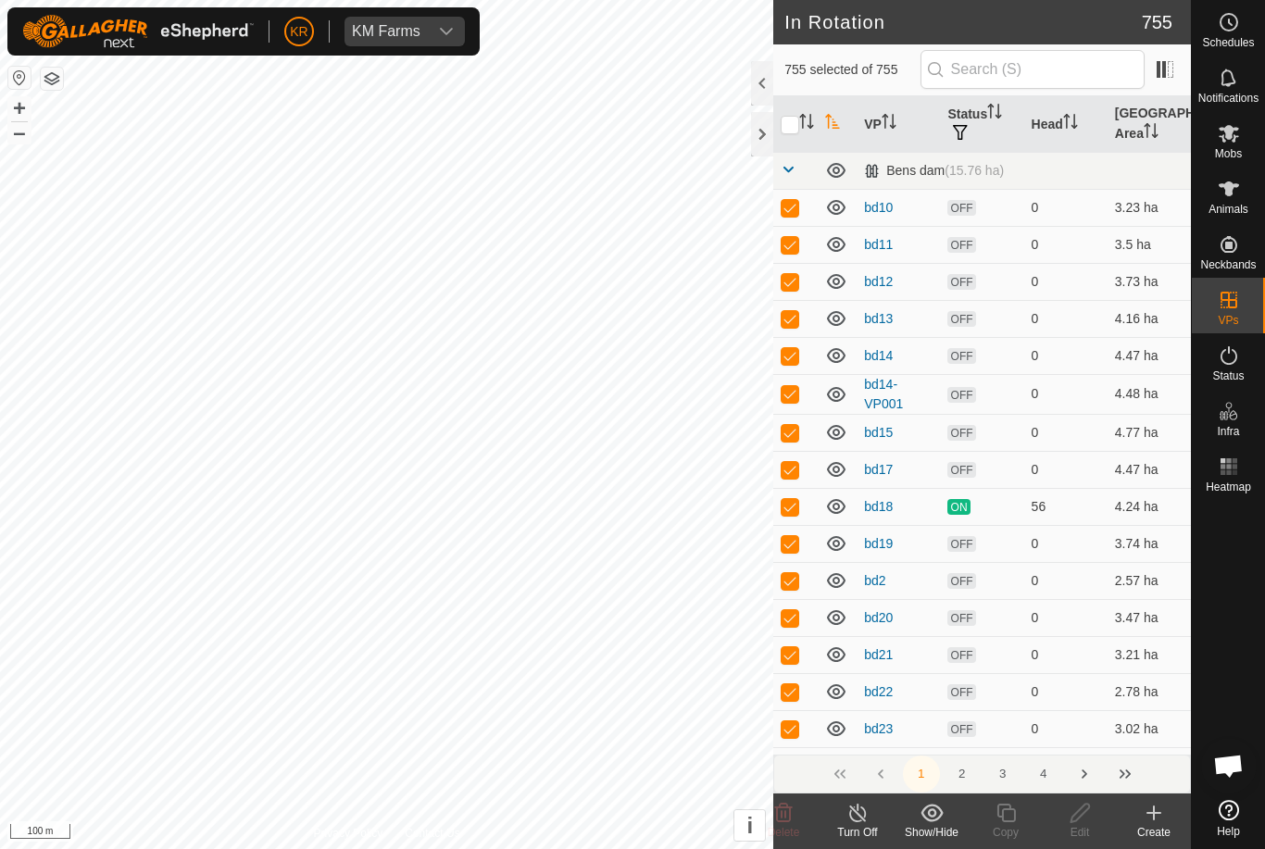
checkbox input "true"
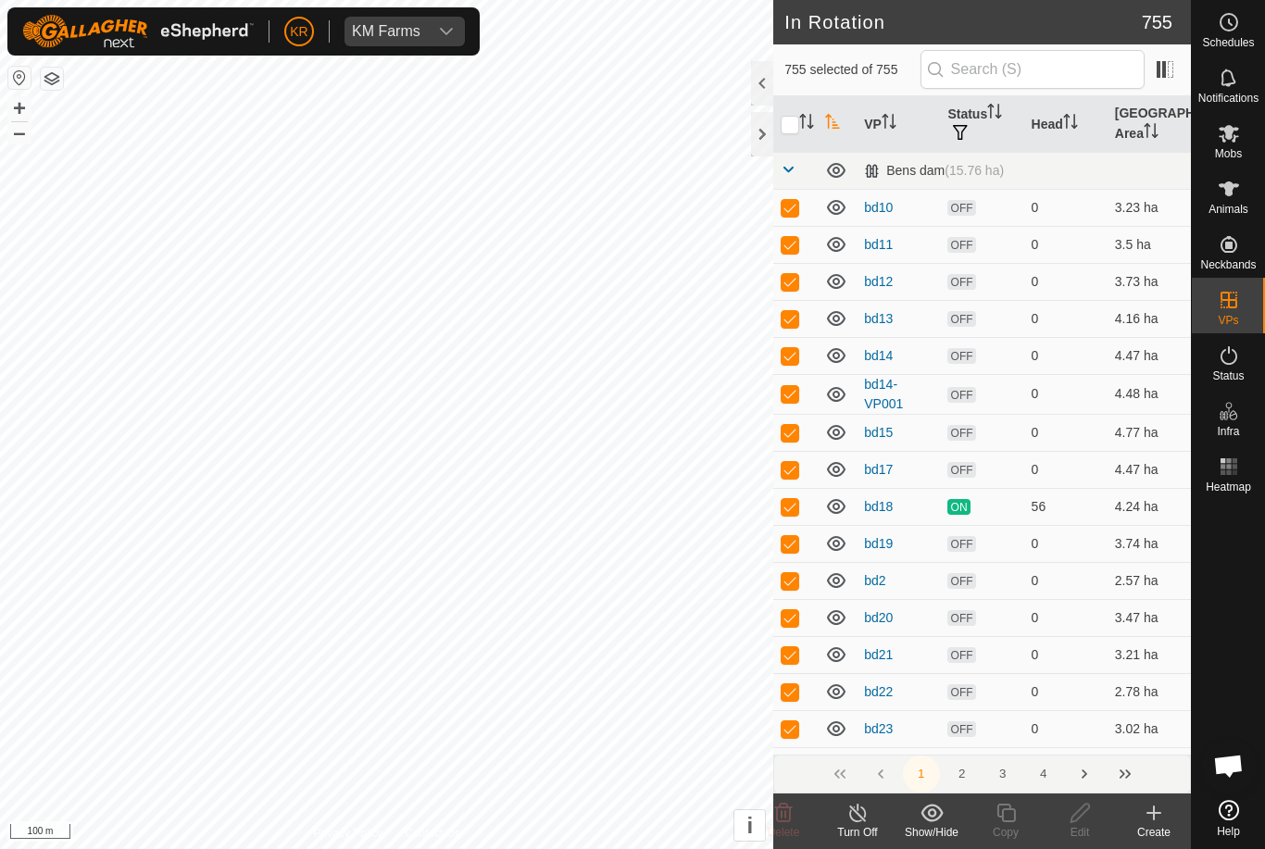
checkbox input "true"
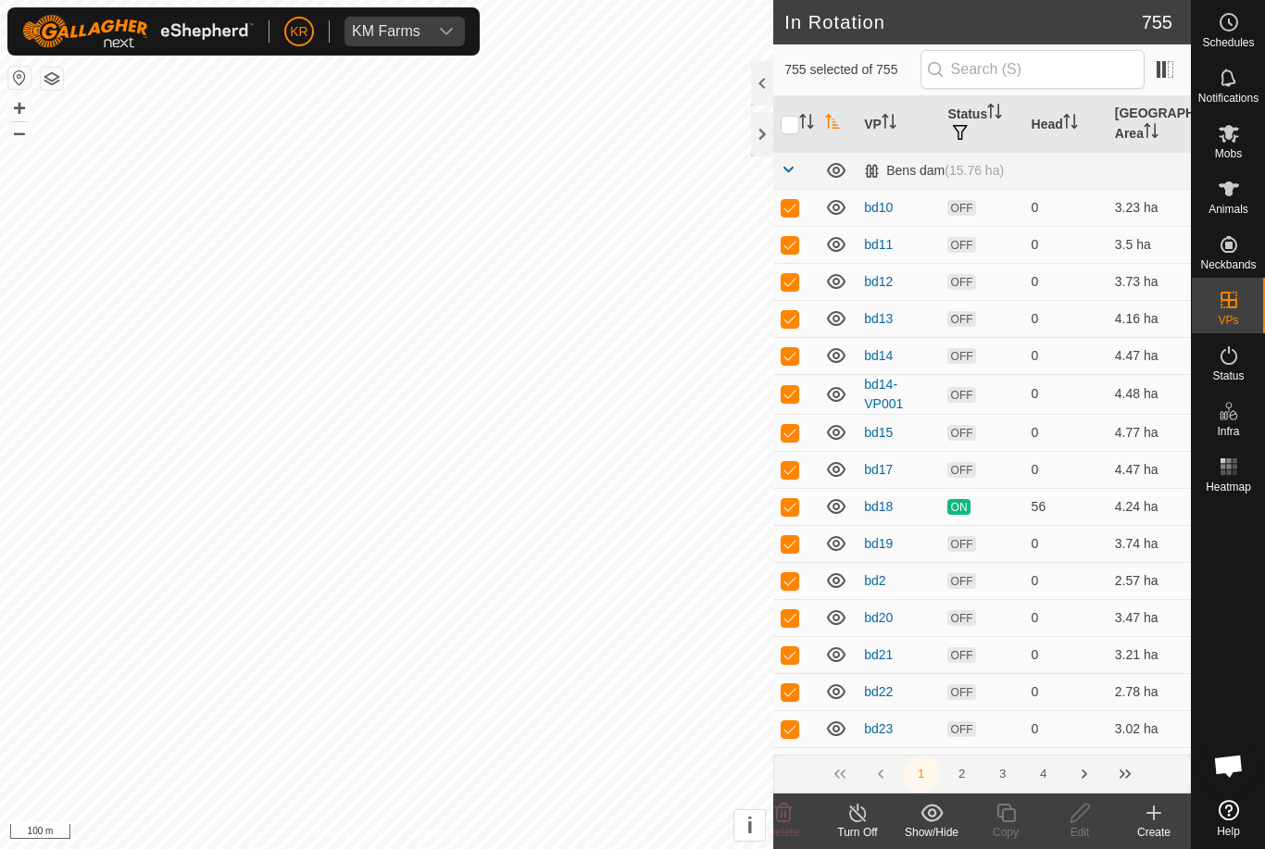
checkbox input "true"
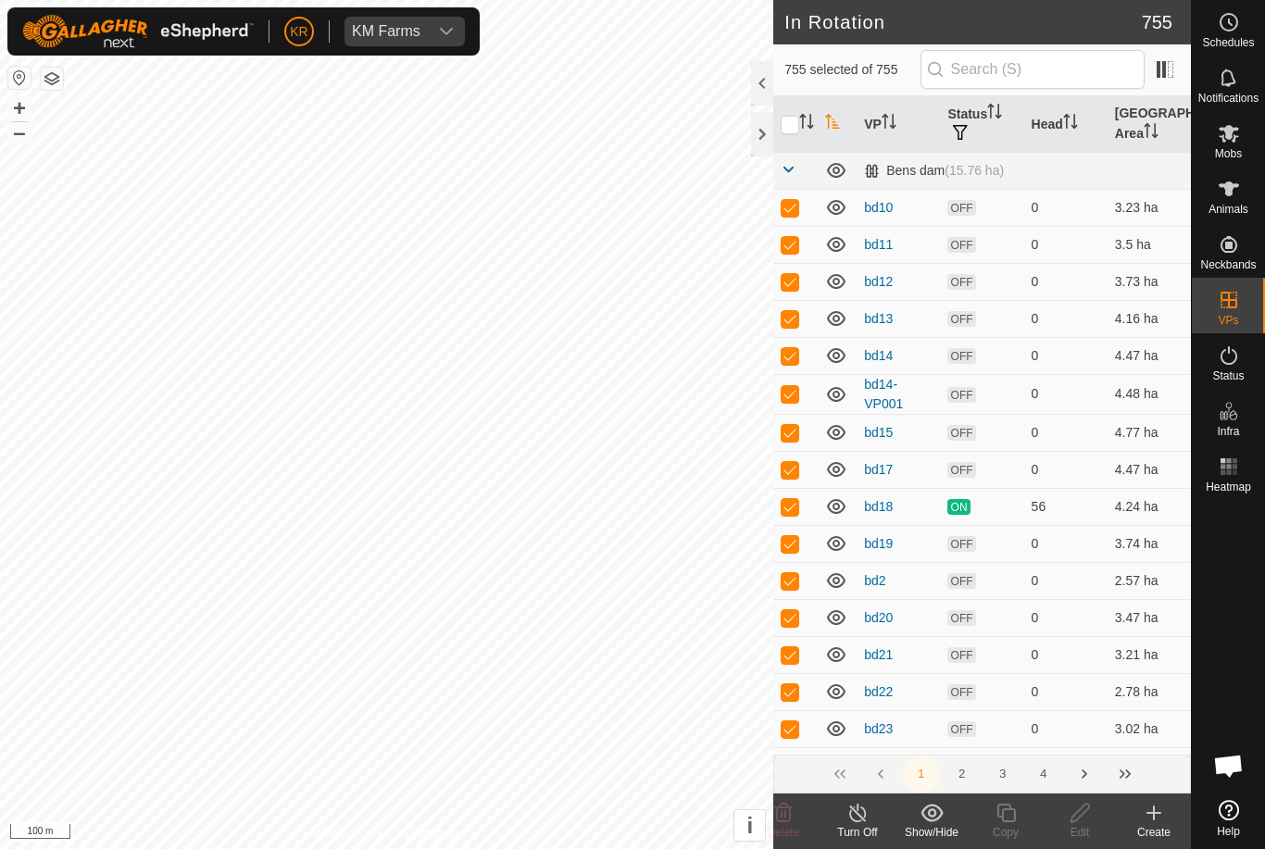
checkbox input "true"
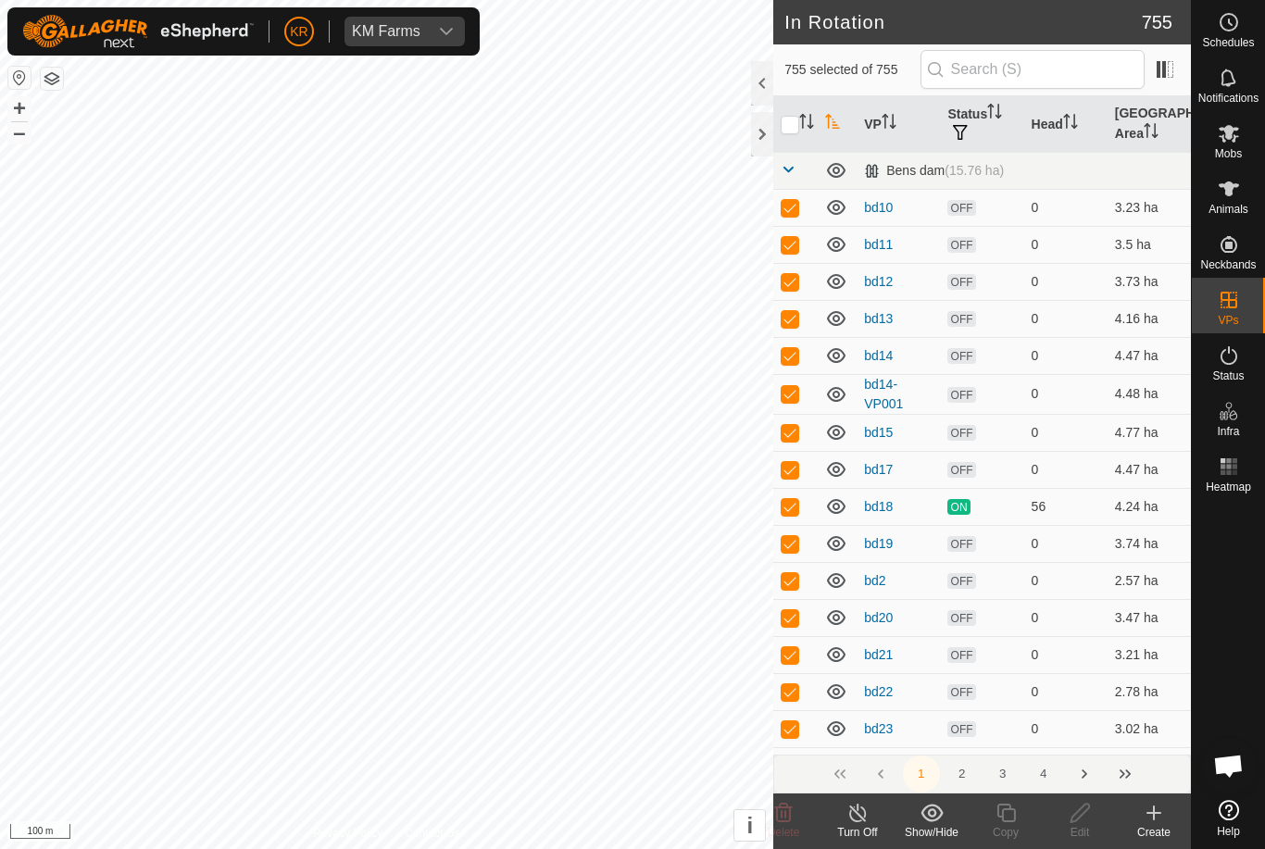
checkbox input "true"
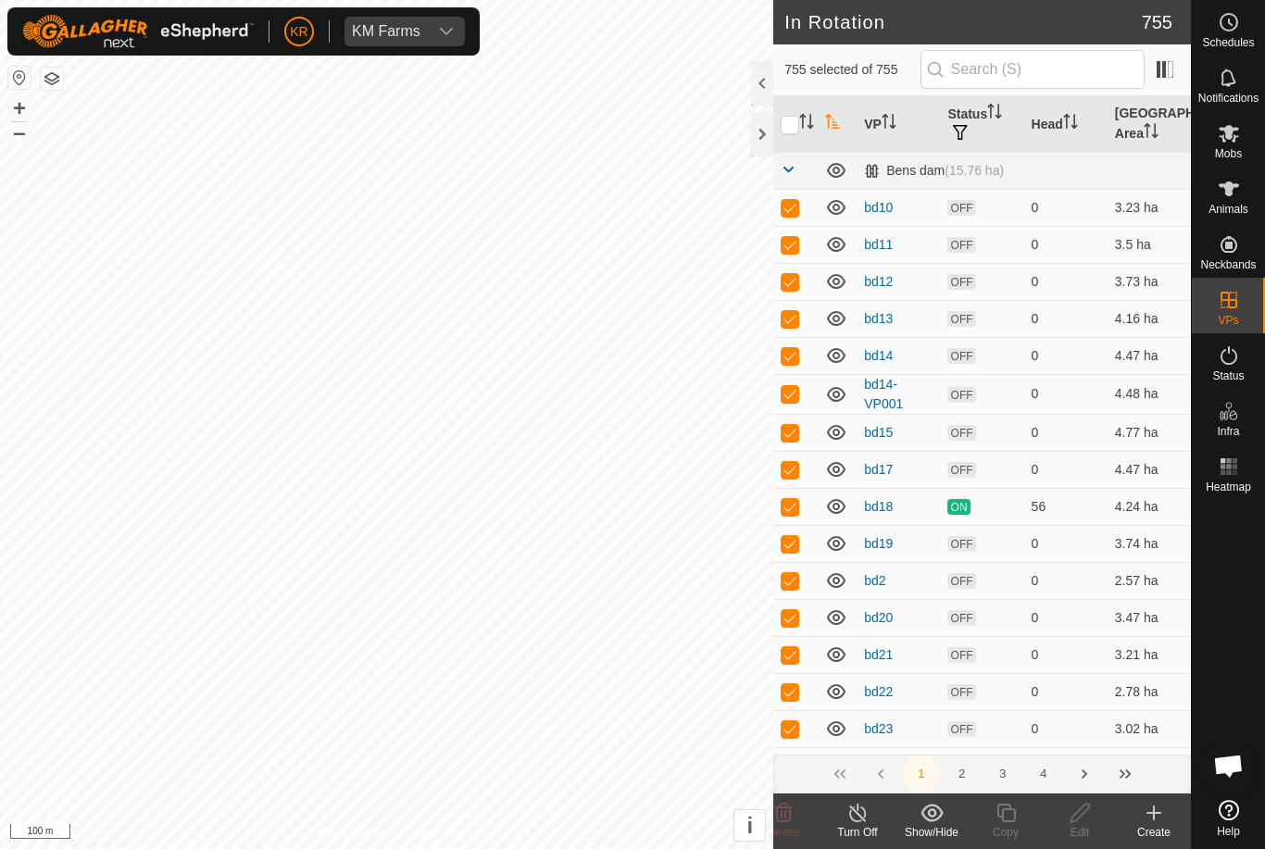
checkbox input "true"
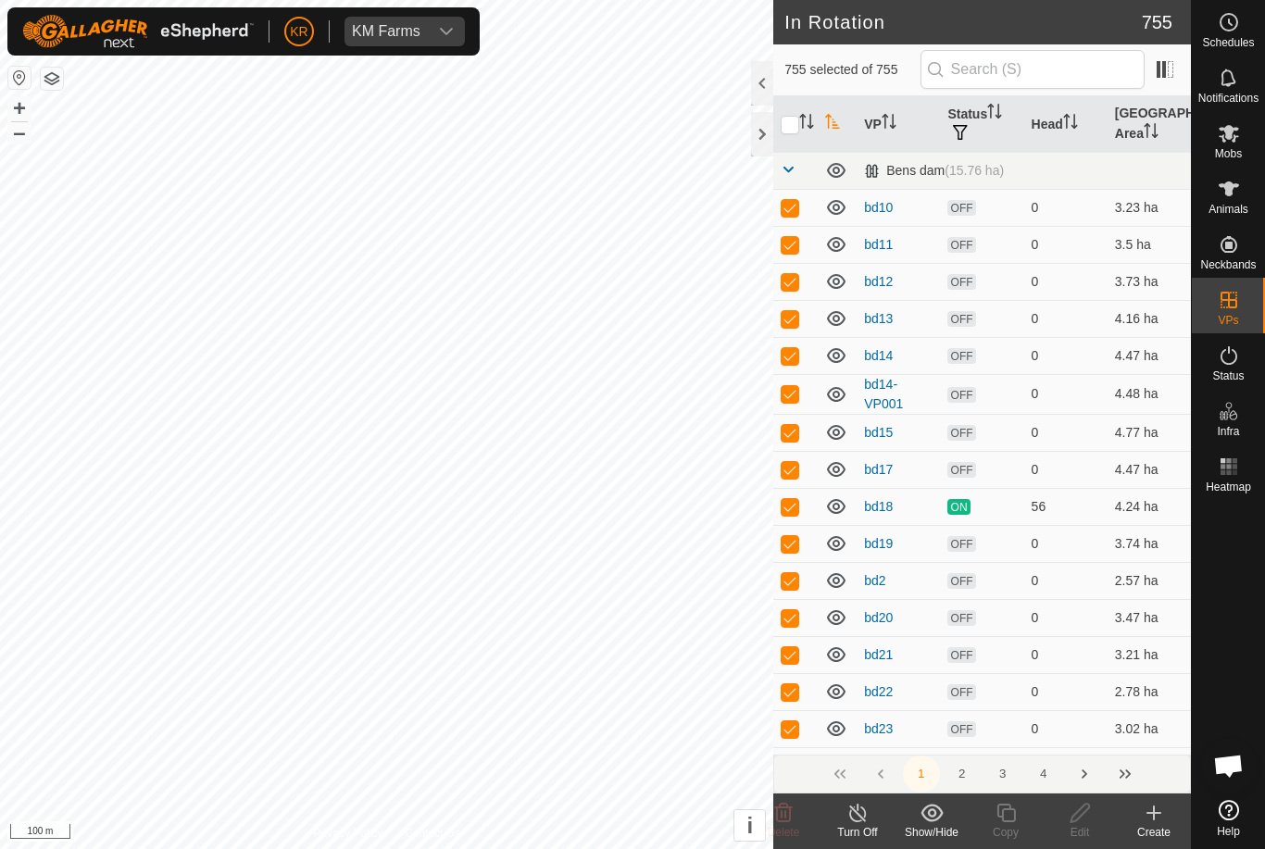
checkbox input "true"
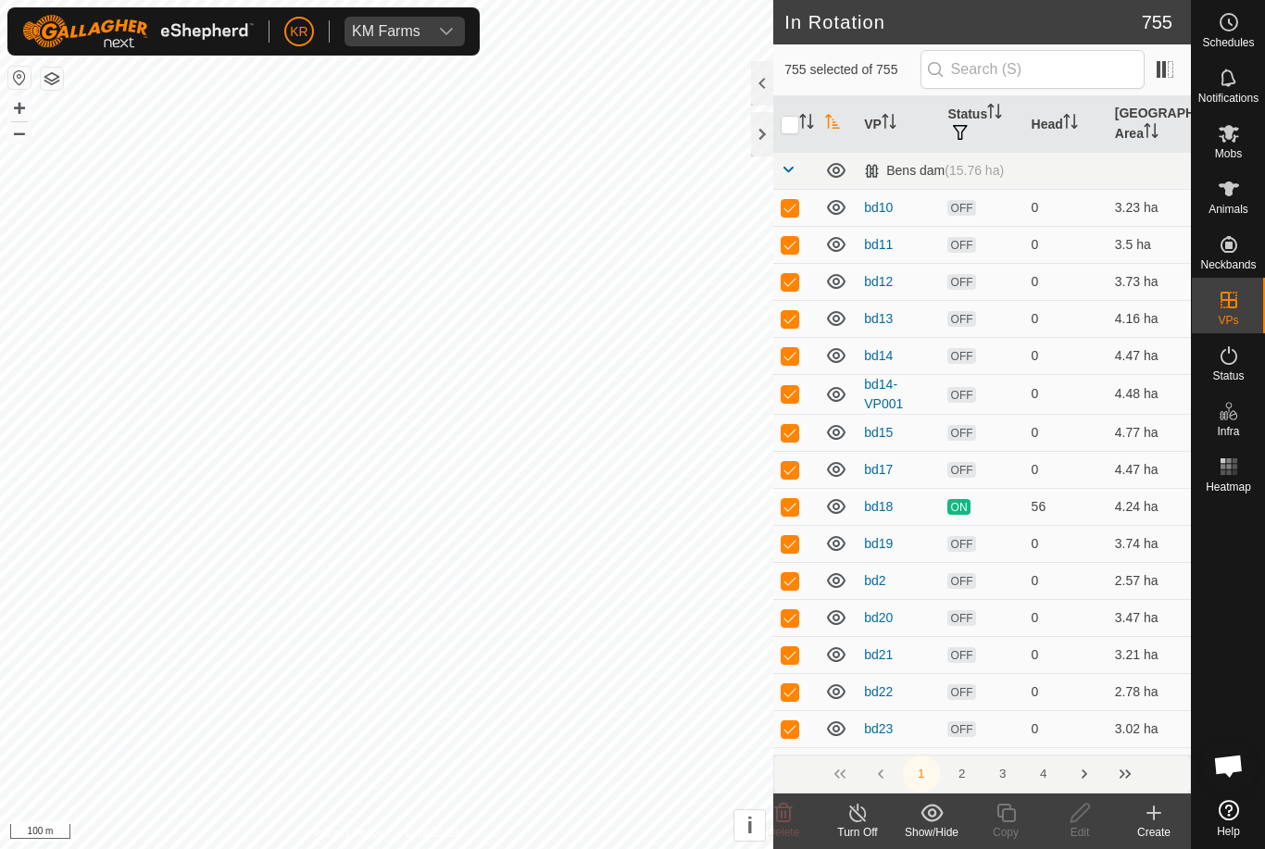
checkbox input "true"
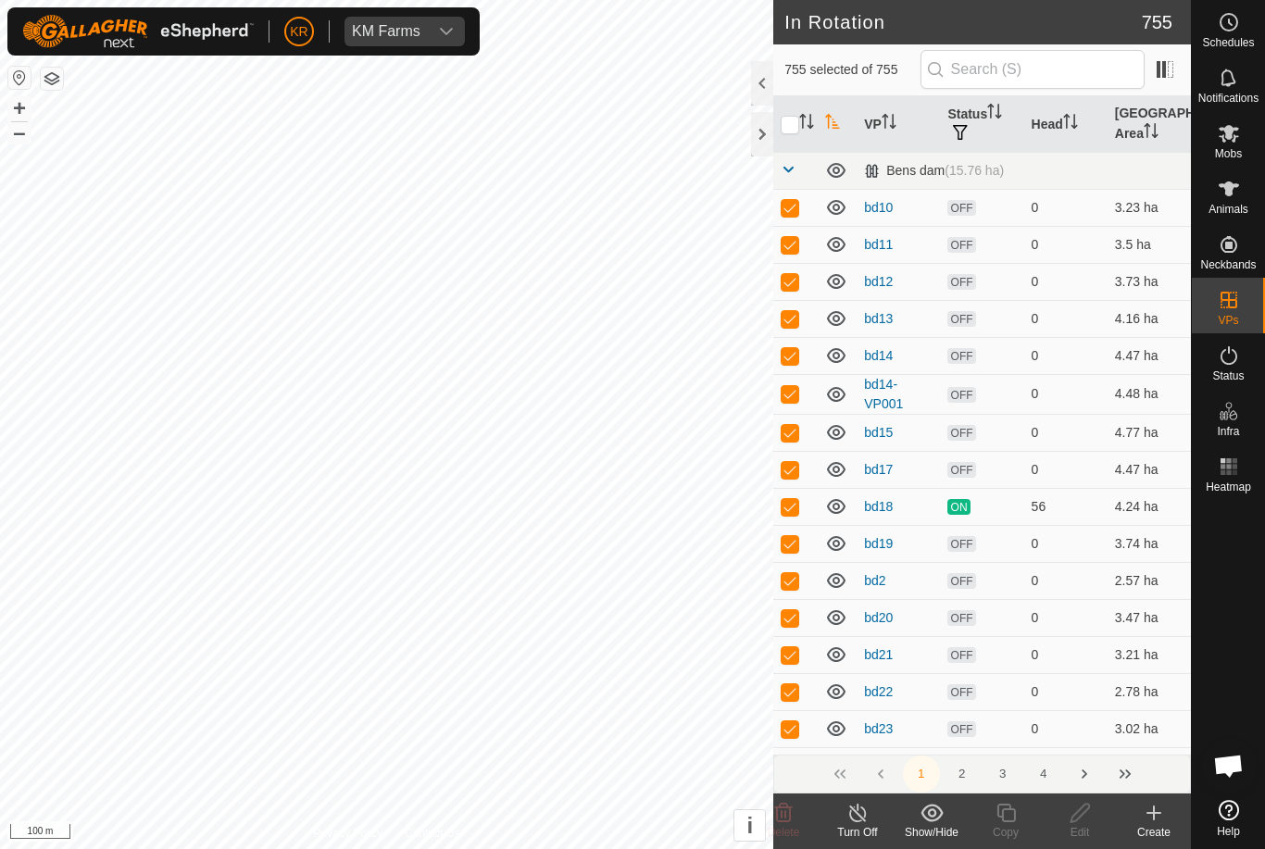
checkbox input "true"
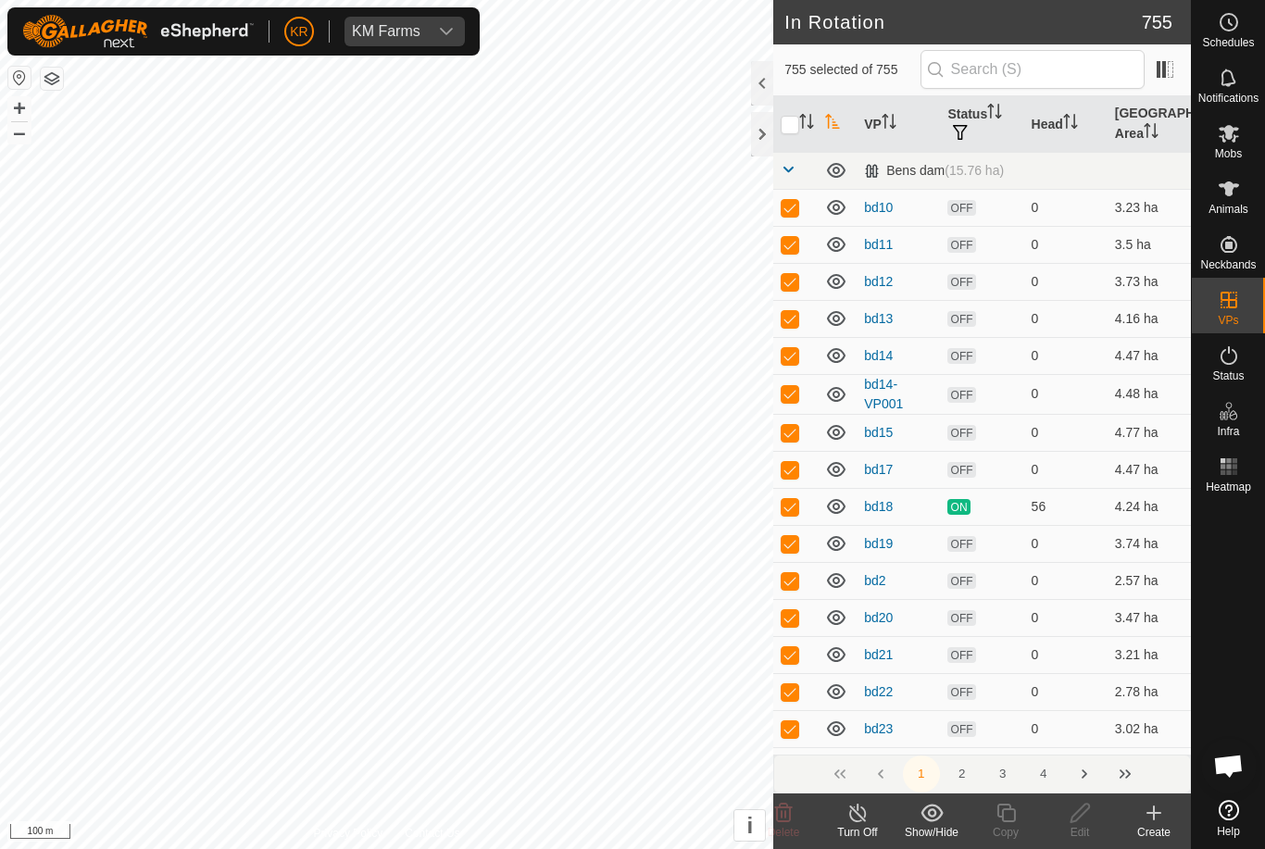
checkbox input "true"
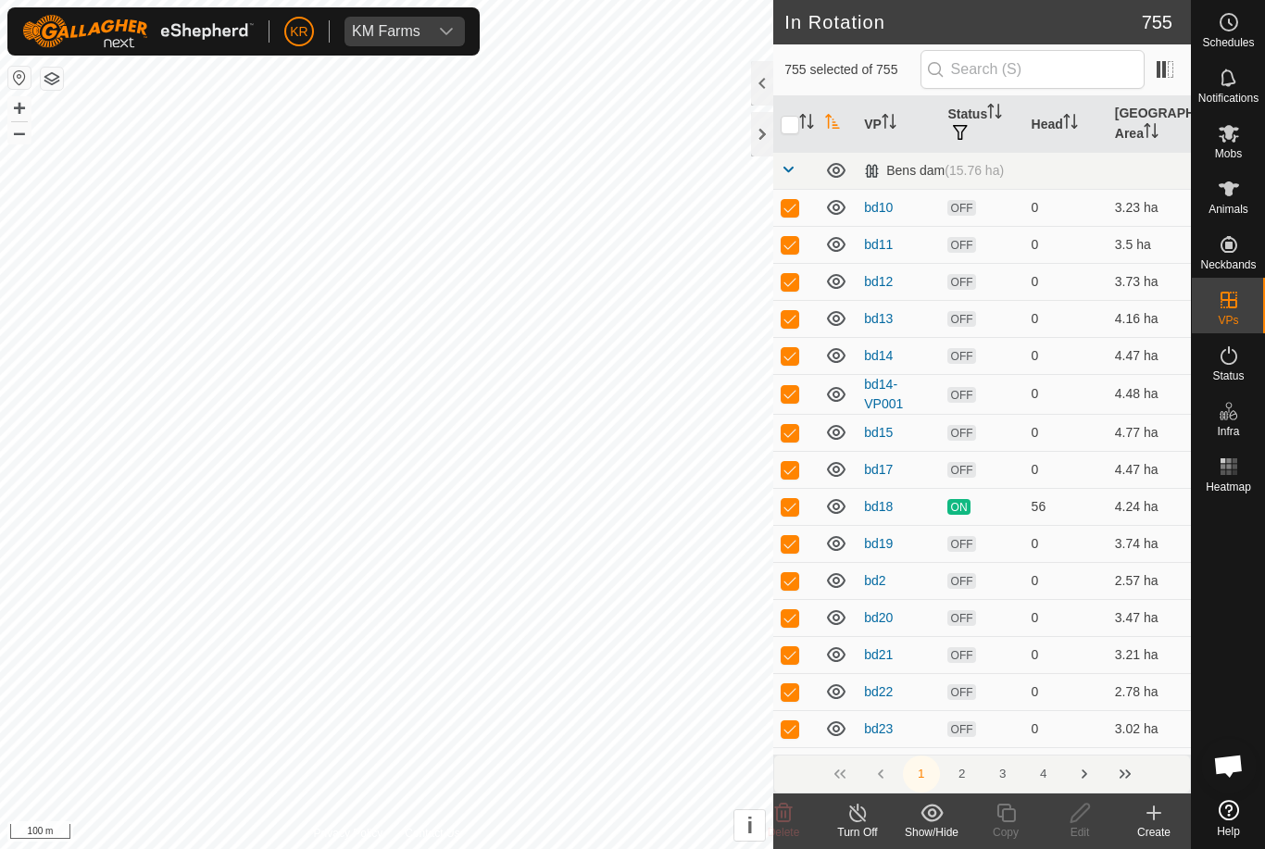
checkbox input "true"
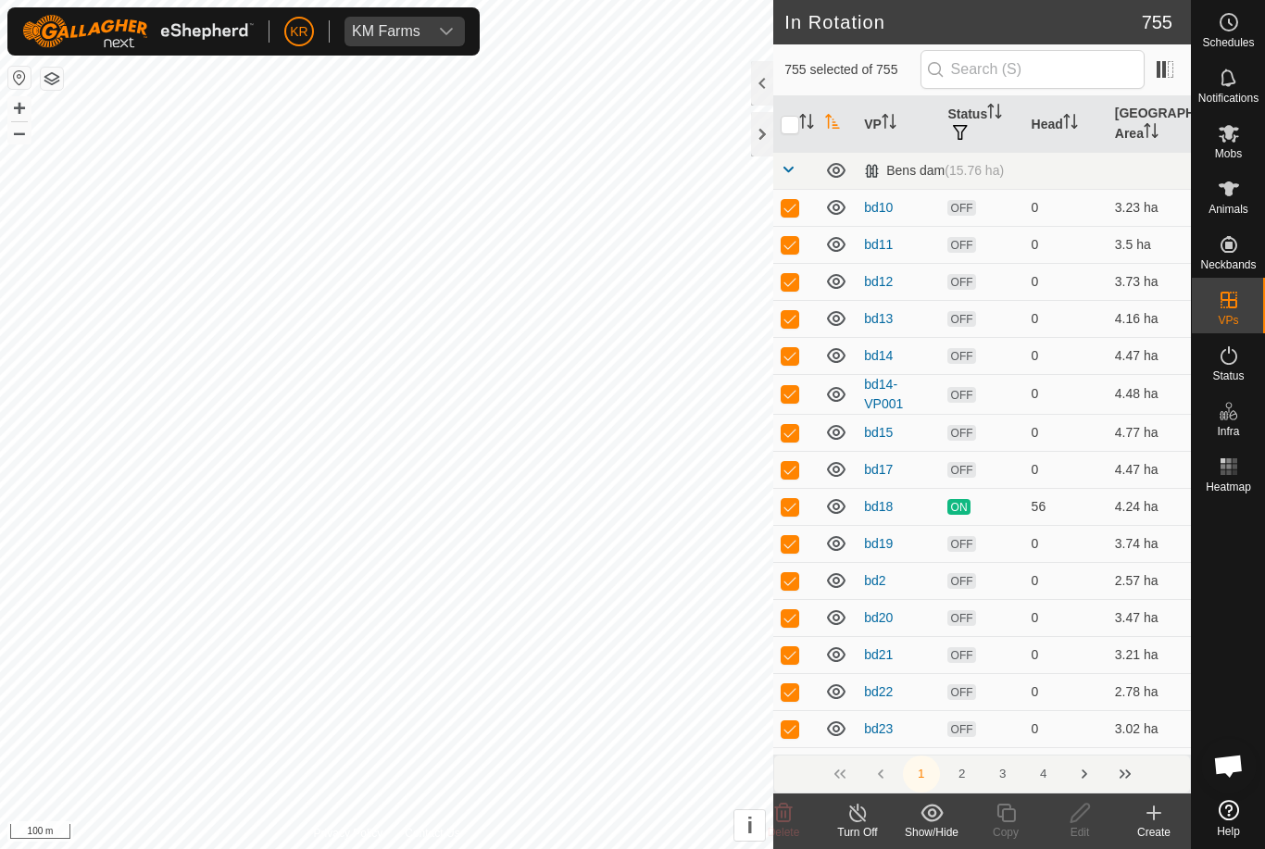
checkbox input "true"
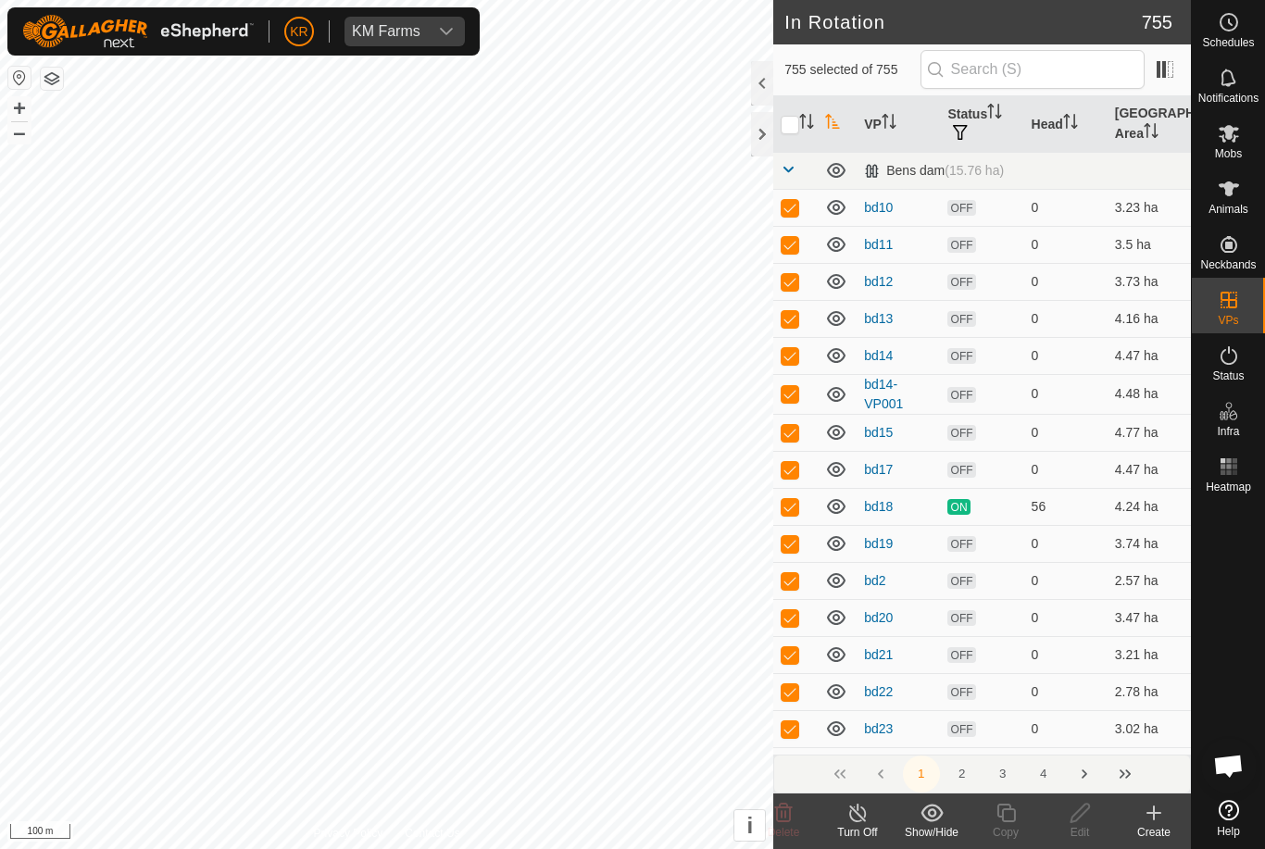
checkbox input "true"
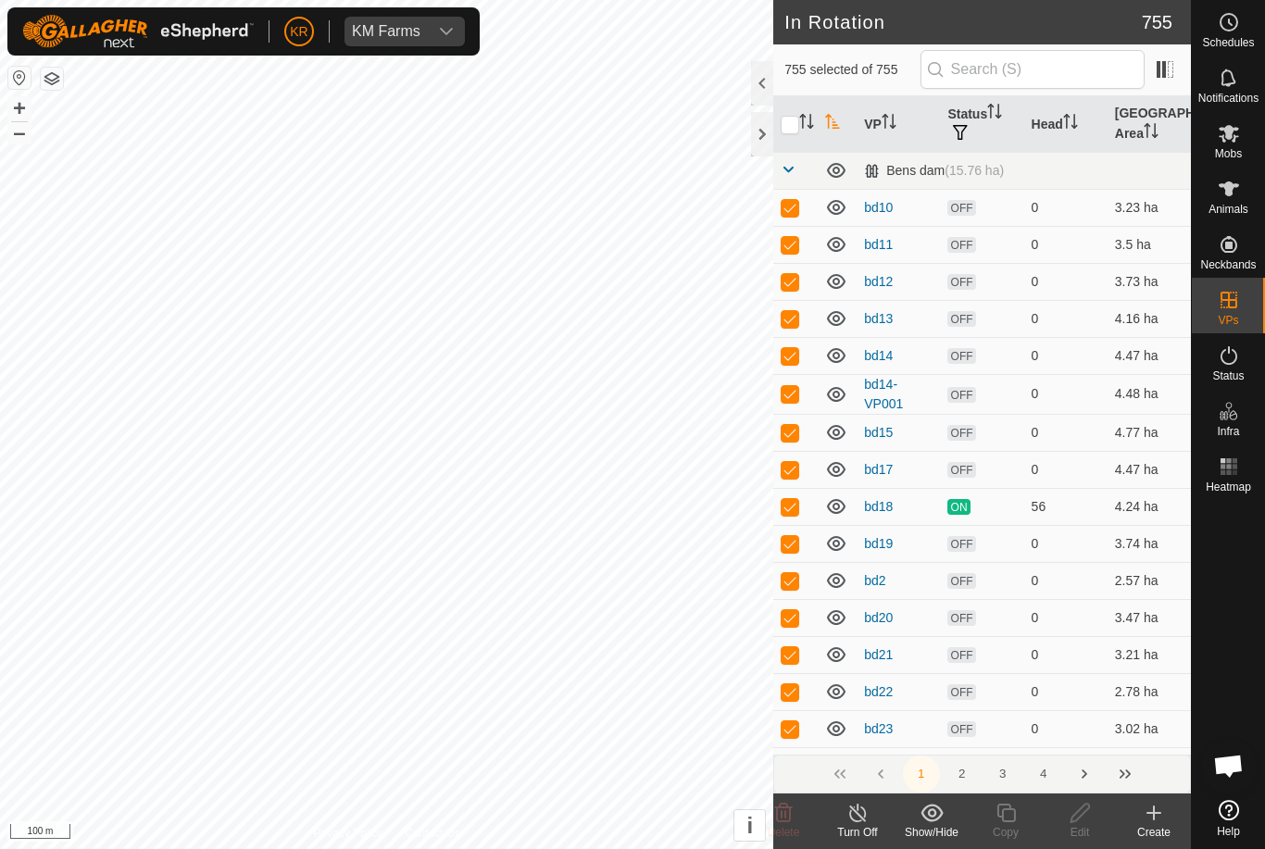
checkbox input "true"
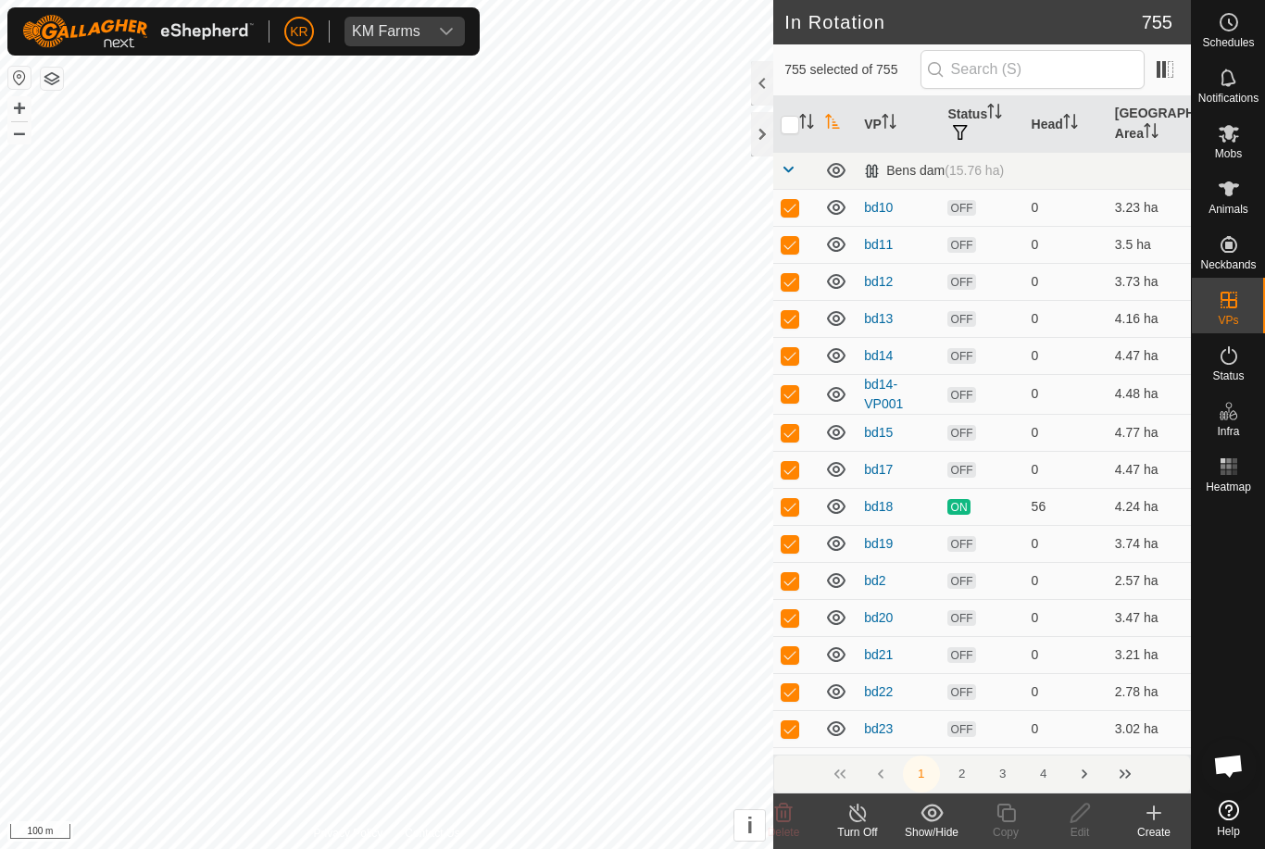
checkbox input "true"
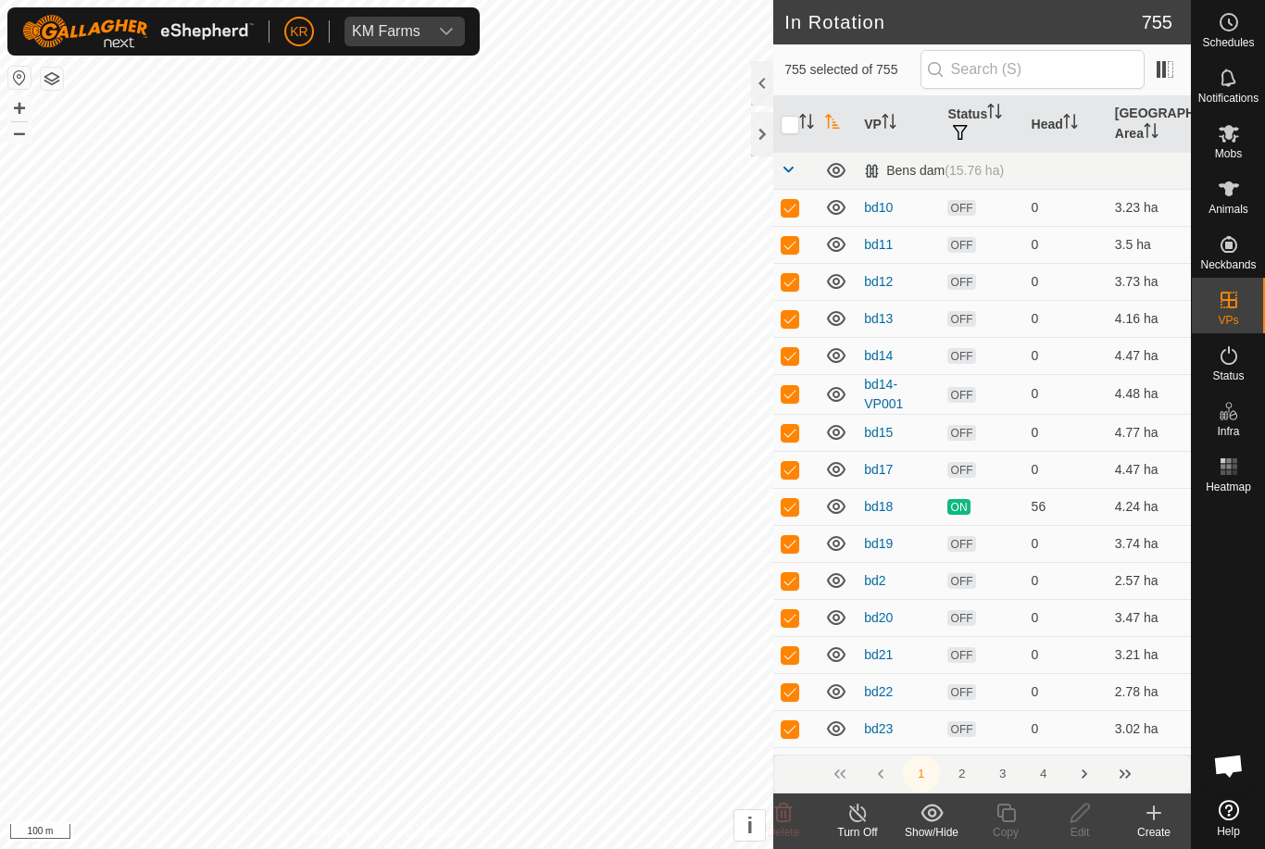
checkbox input "true"
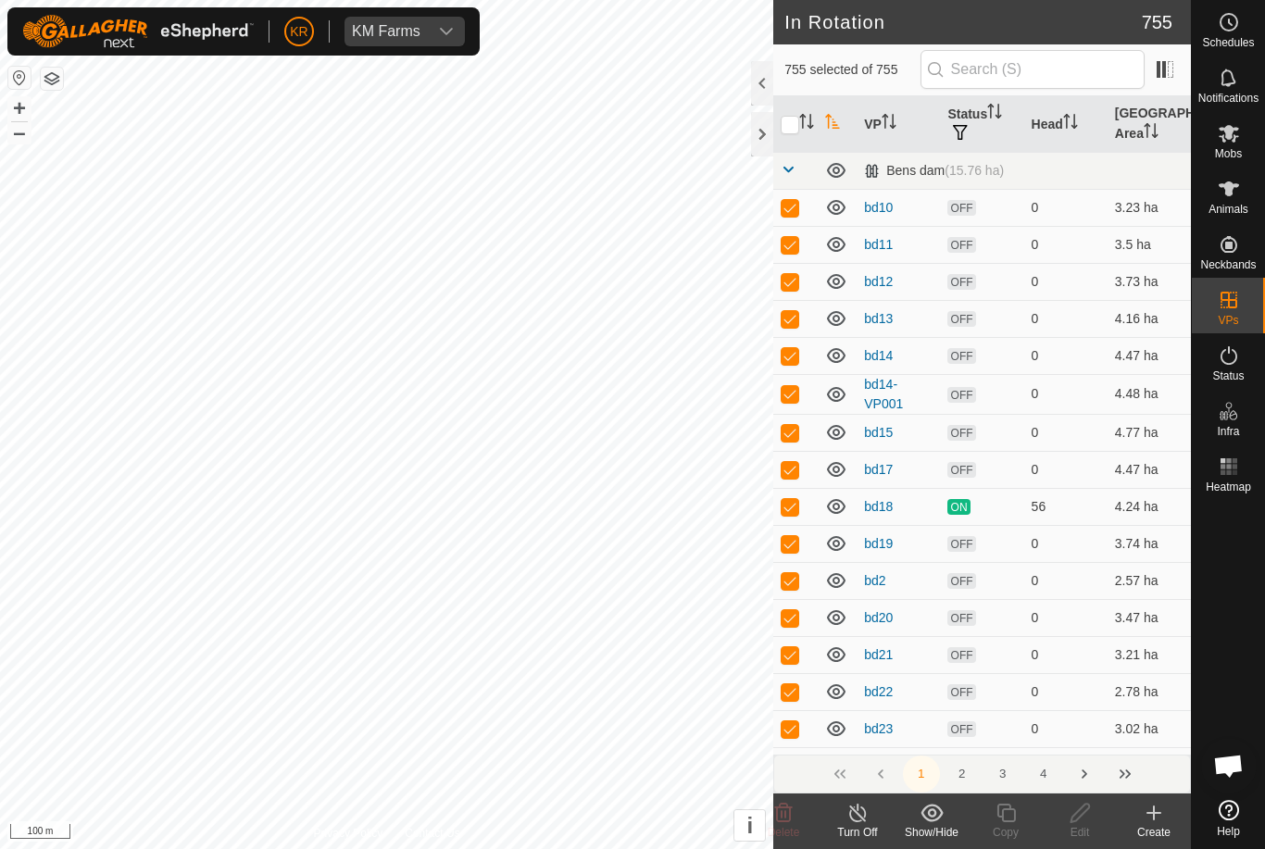
checkbox input "true"
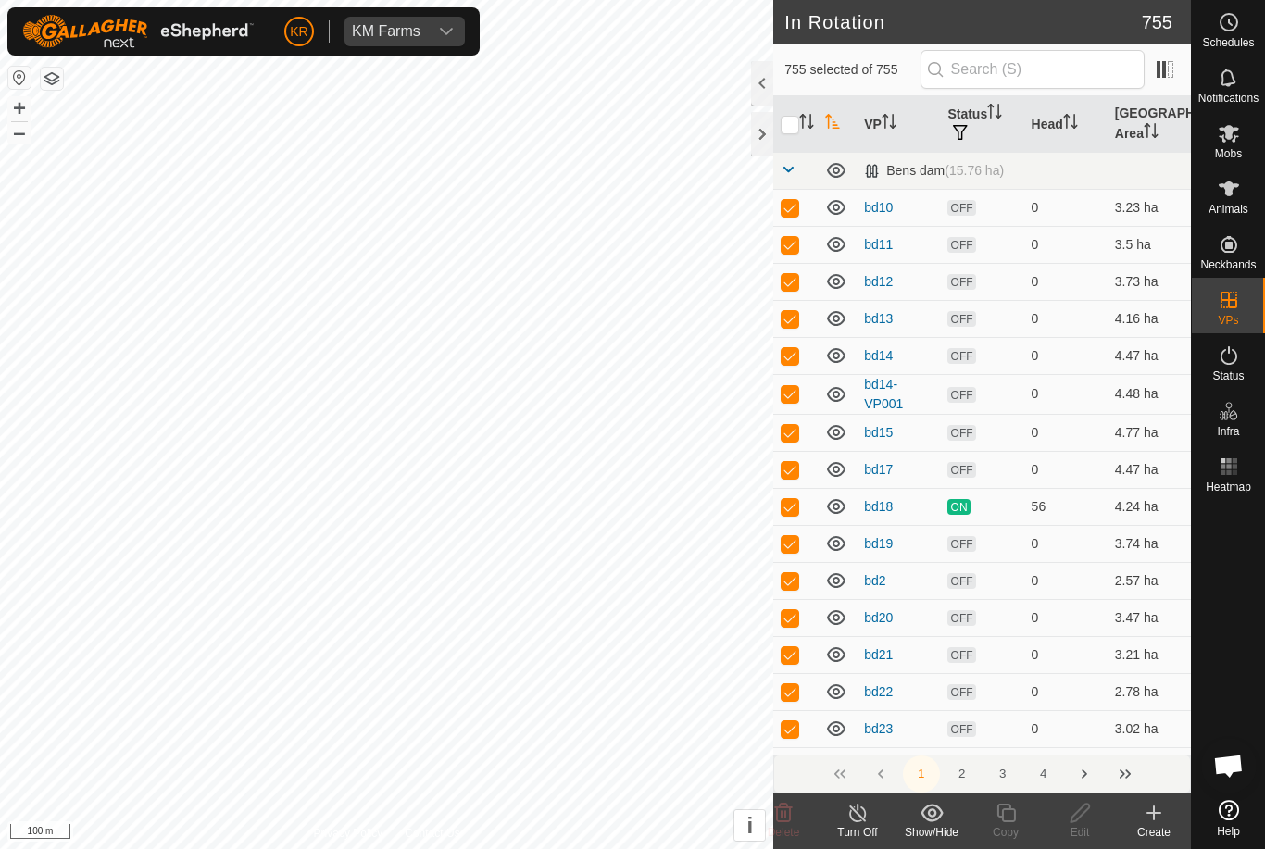
checkbox input "true"
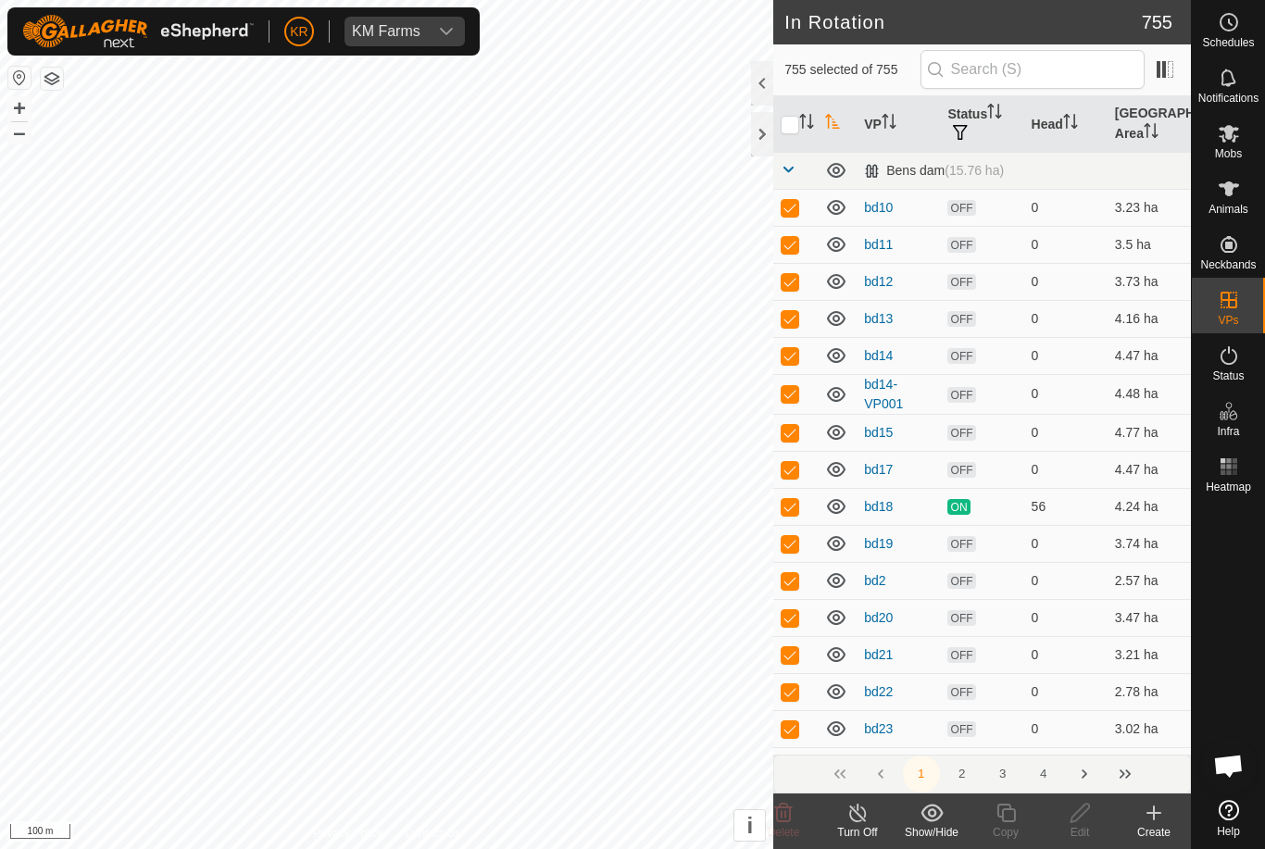
checkbox input "true"
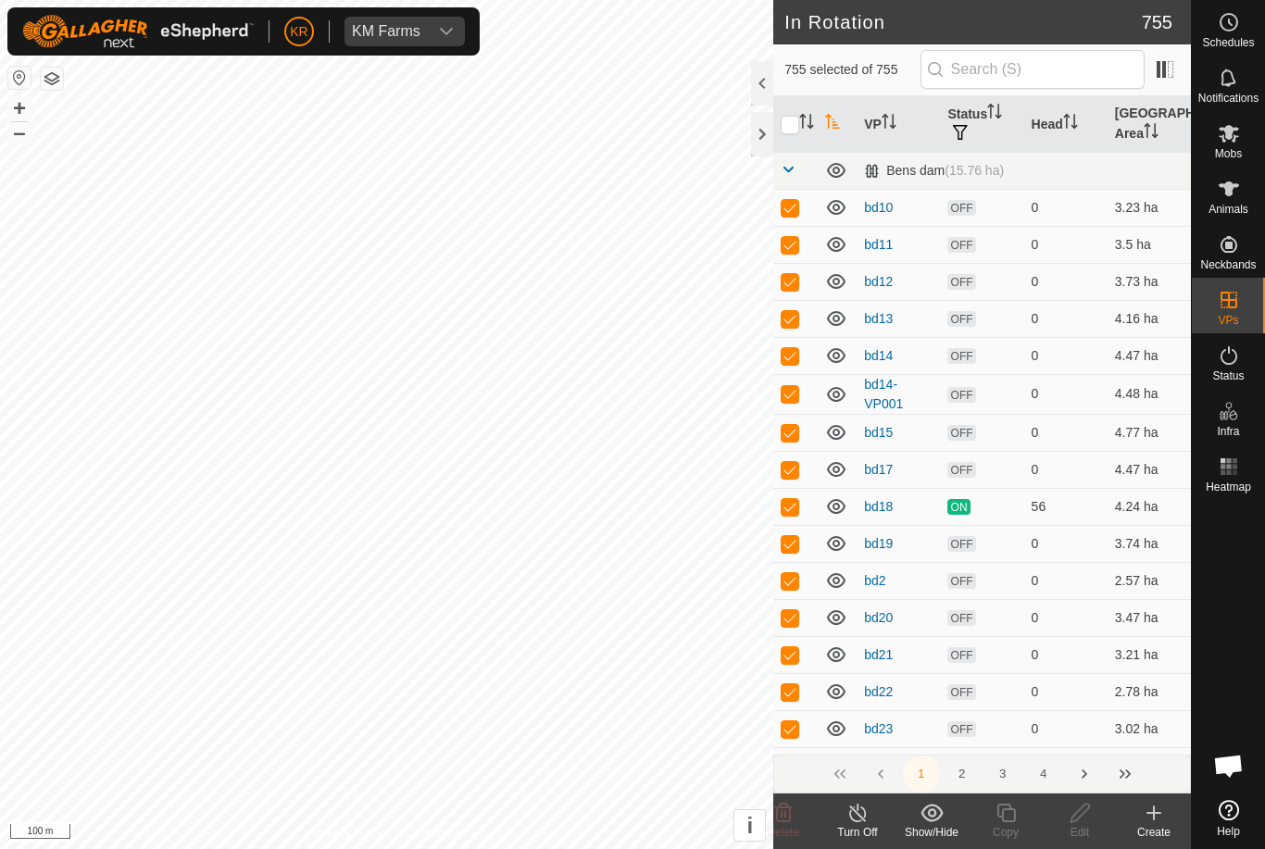
checkbox input "true"
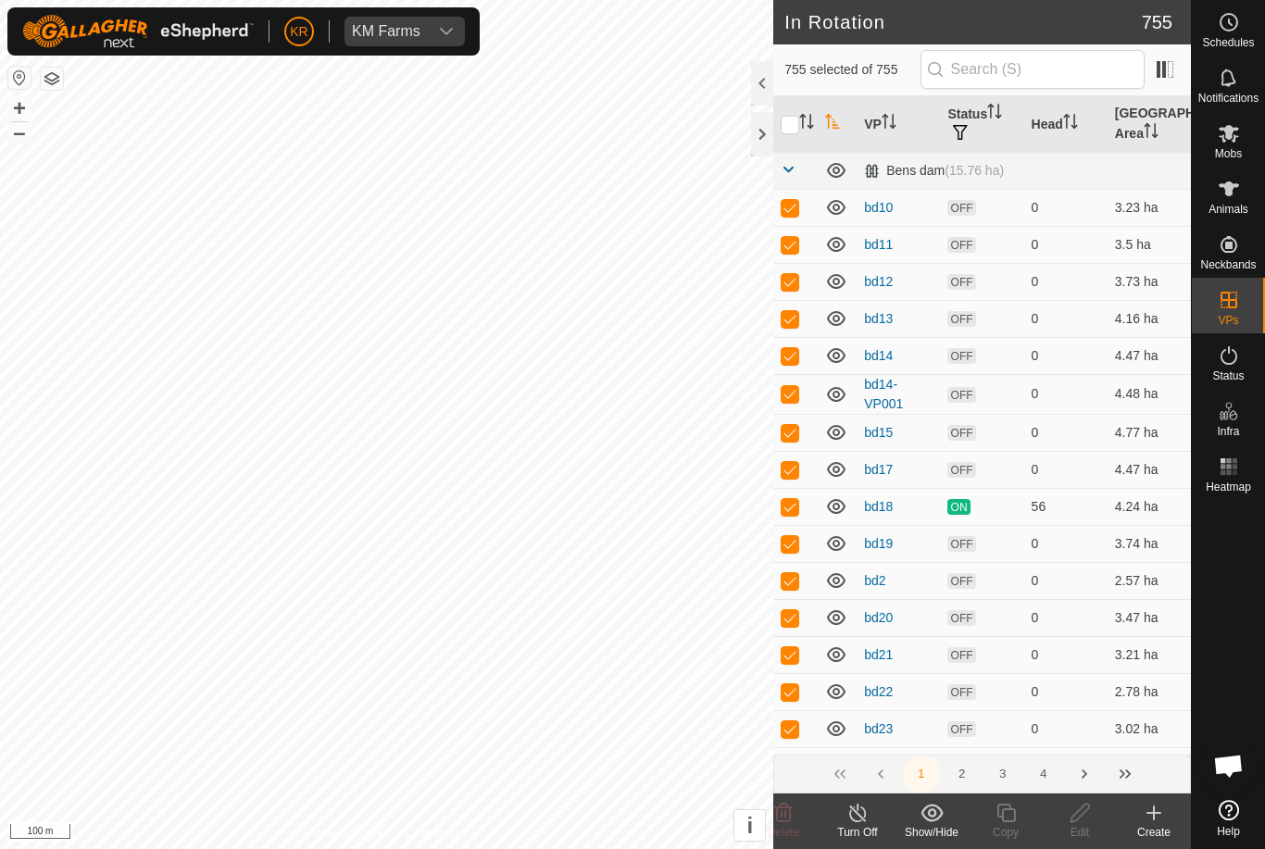
checkbox input "true"
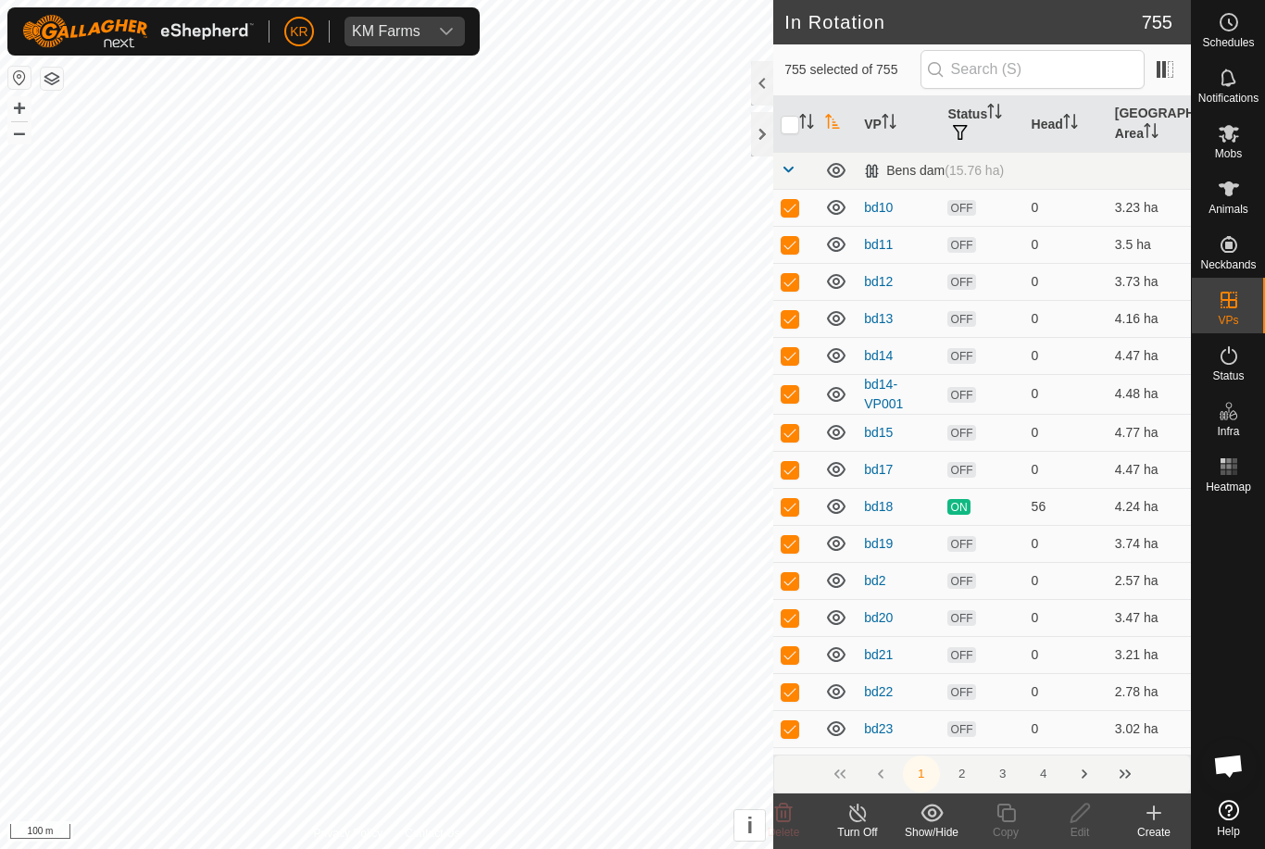
checkbox input "true"
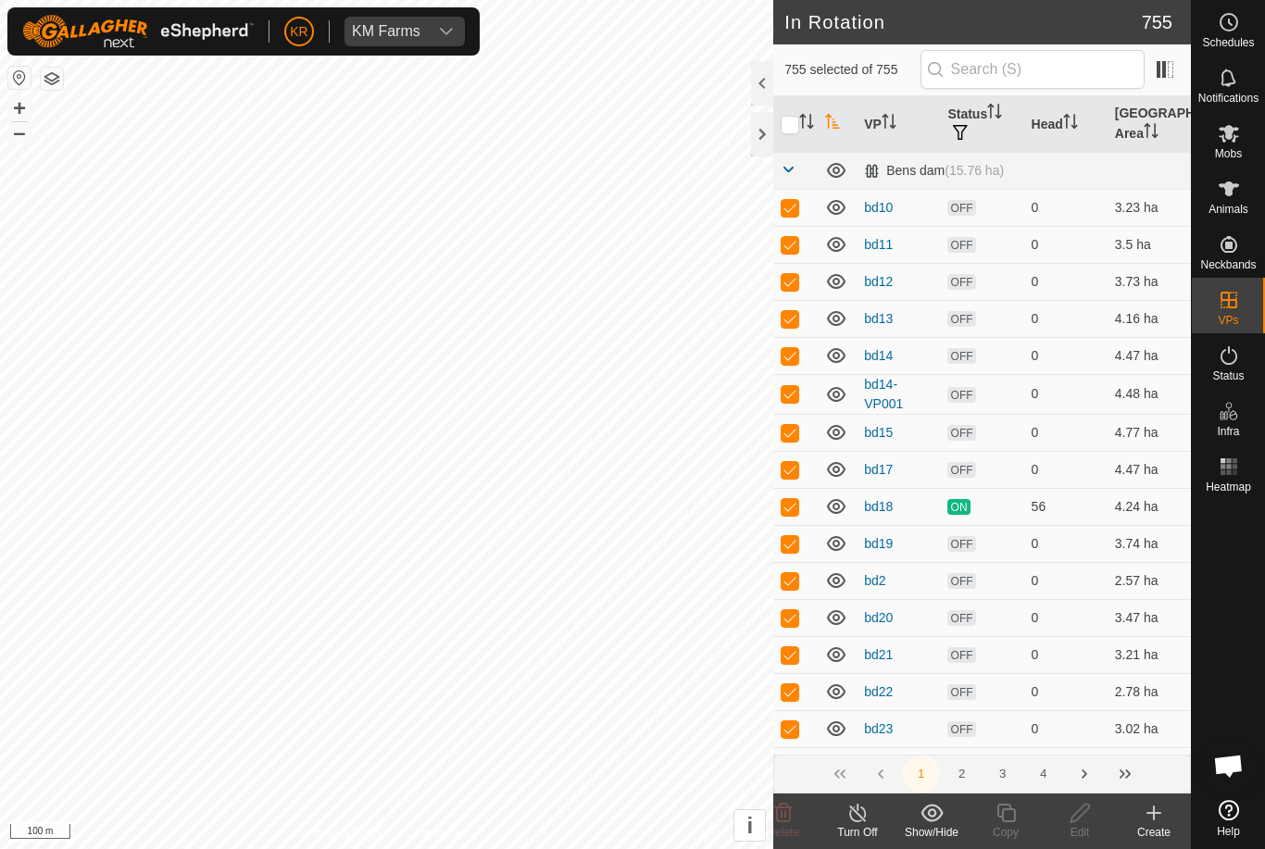
checkbox input "true"
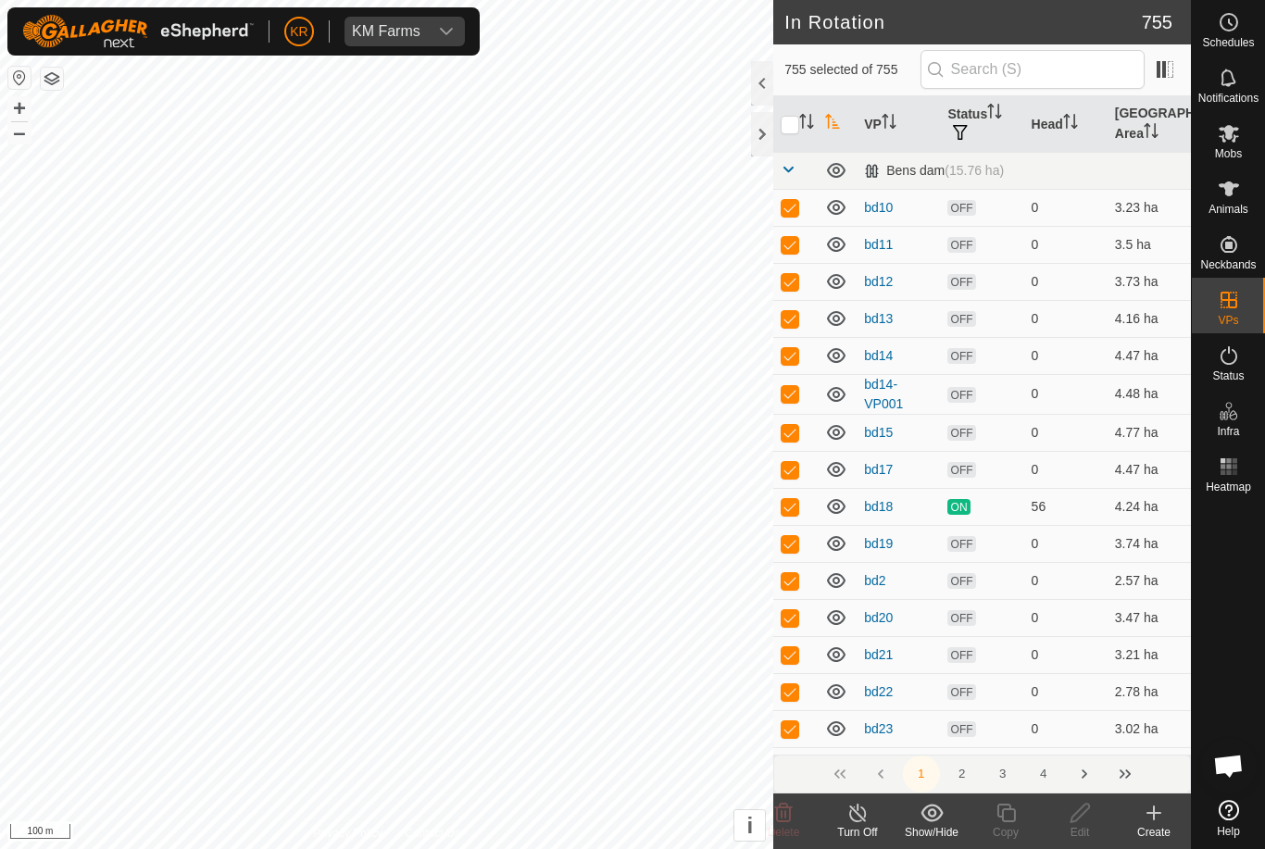
checkbox input "true"
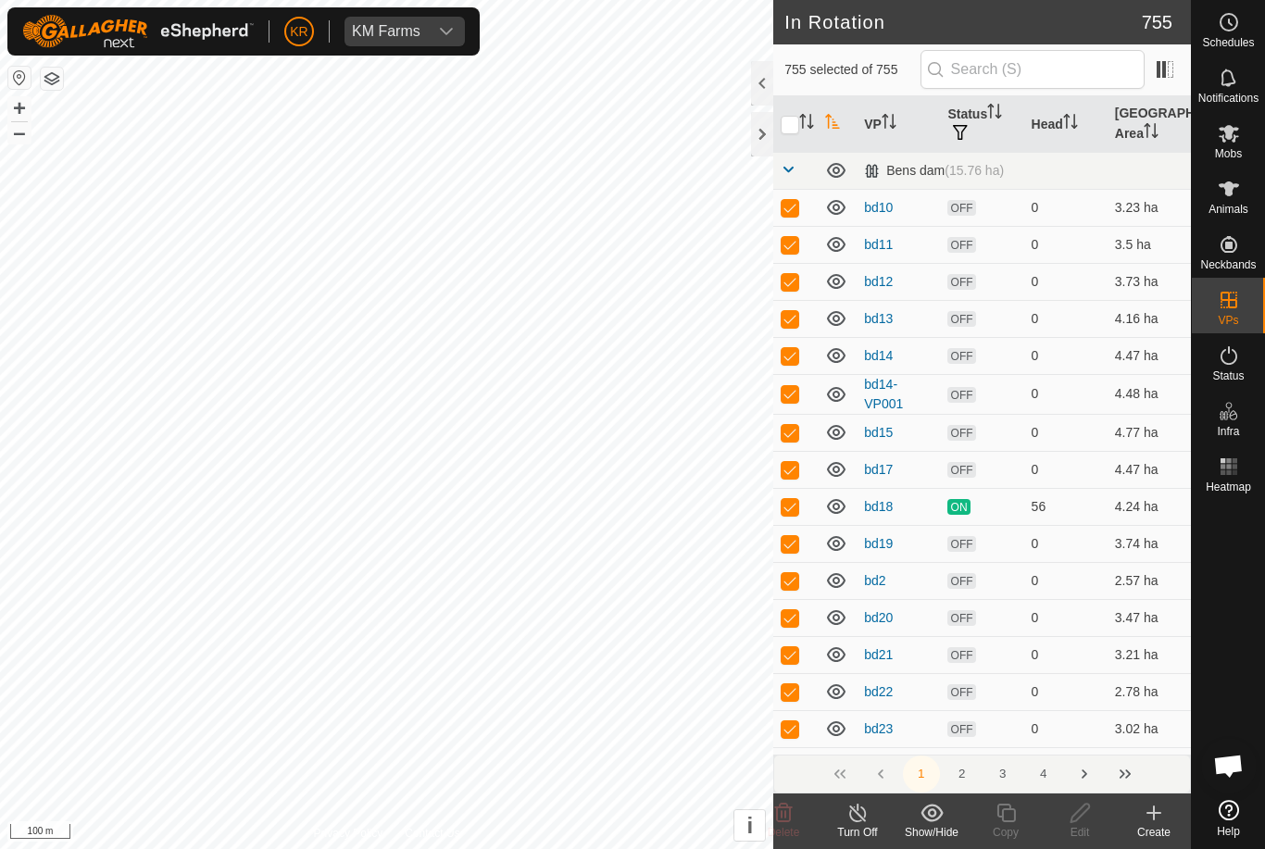
checkbox input "true"
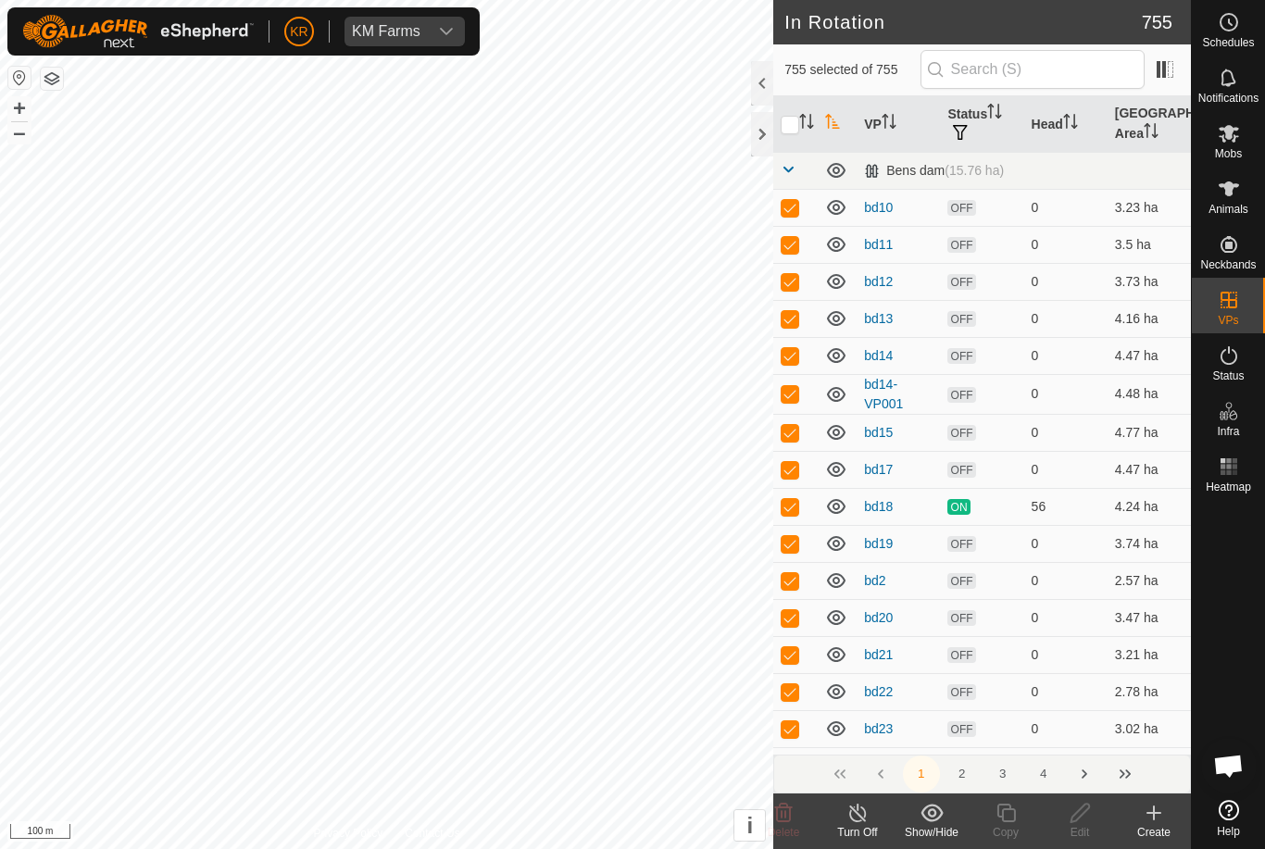
checkbox input "true"
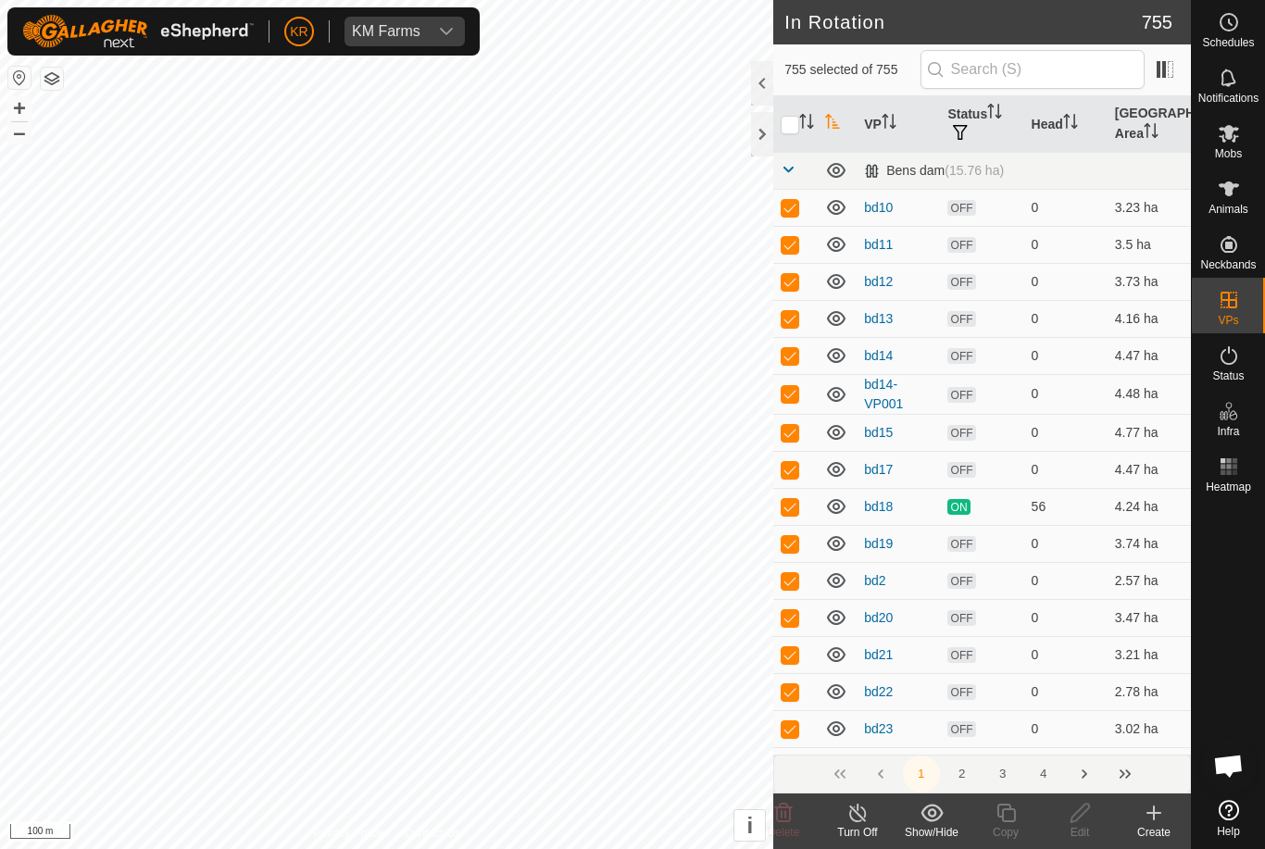
click at [790, 128] on input "checkbox" at bounding box center [790, 125] width 19 height 19
click at [785, 124] on input "checkbox" at bounding box center [790, 125] width 19 height 19
click at [799, 123] on input "checkbox" at bounding box center [790, 125] width 19 height 19
click at [1244, 211] on span "Animals" at bounding box center [1228, 209] width 40 height 11
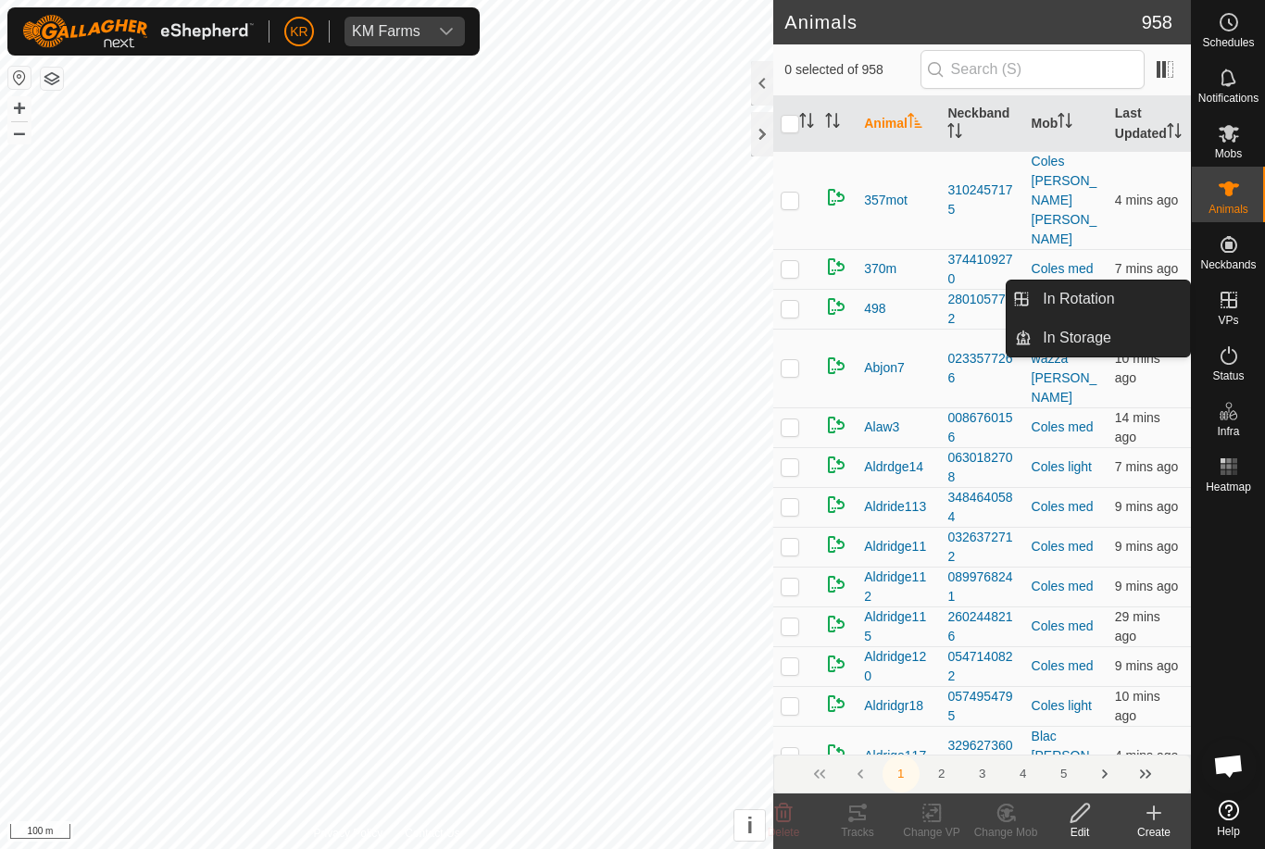
click at [1135, 300] on link "In Rotation" at bounding box center [1111, 299] width 158 height 37
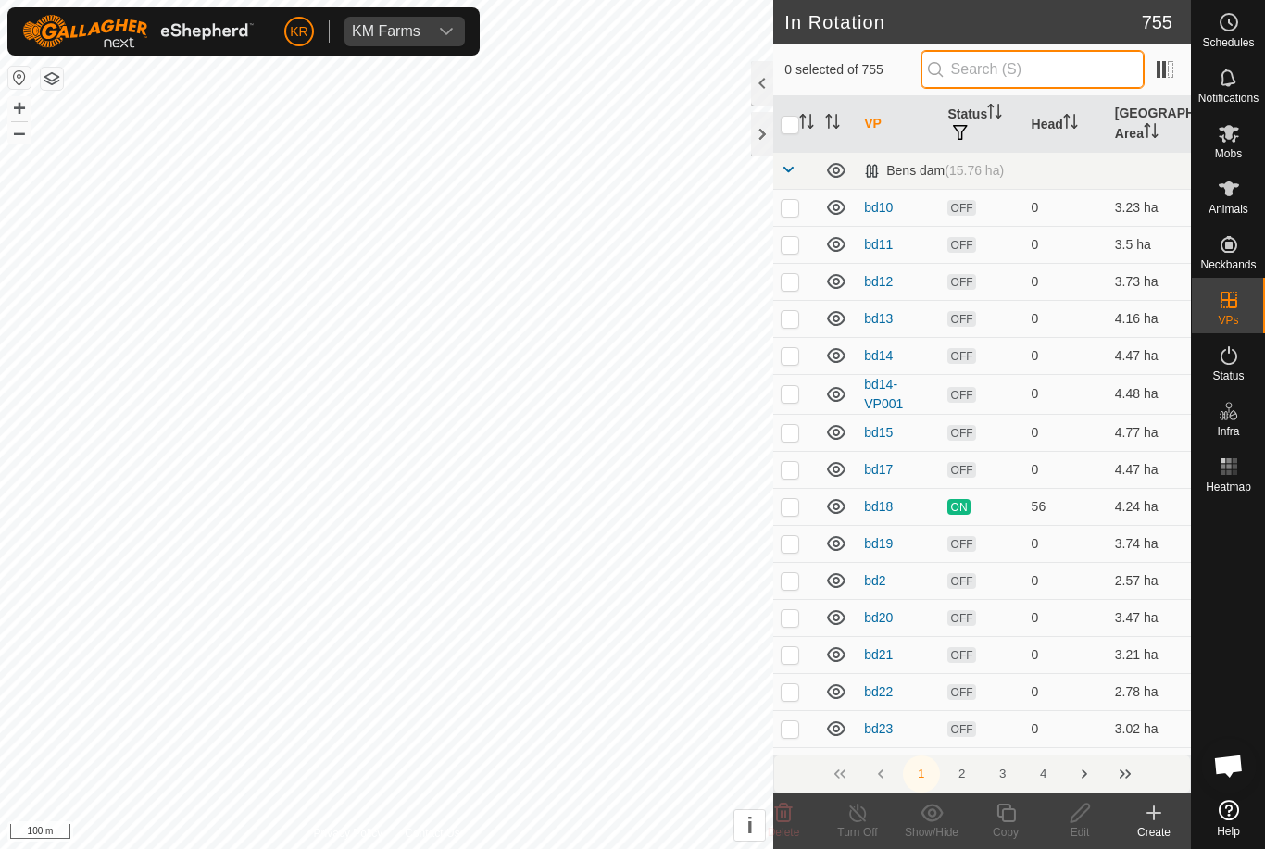
click at [1041, 77] on input "text" at bounding box center [1032, 69] width 224 height 39
click at [790, 510] on p-checkbox at bounding box center [790, 506] width 19 height 15
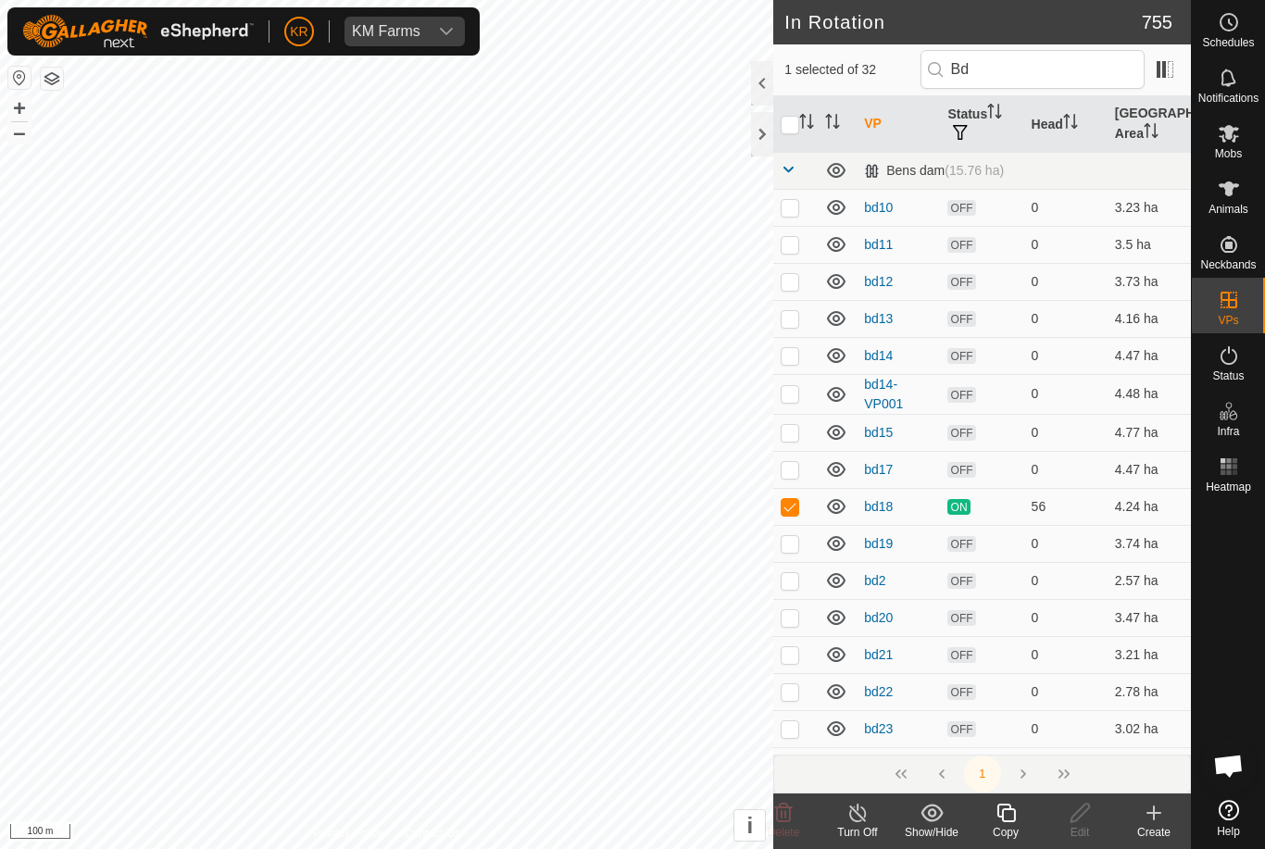
click at [1002, 820] on icon at bounding box center [1006, 813] width 23 height 22
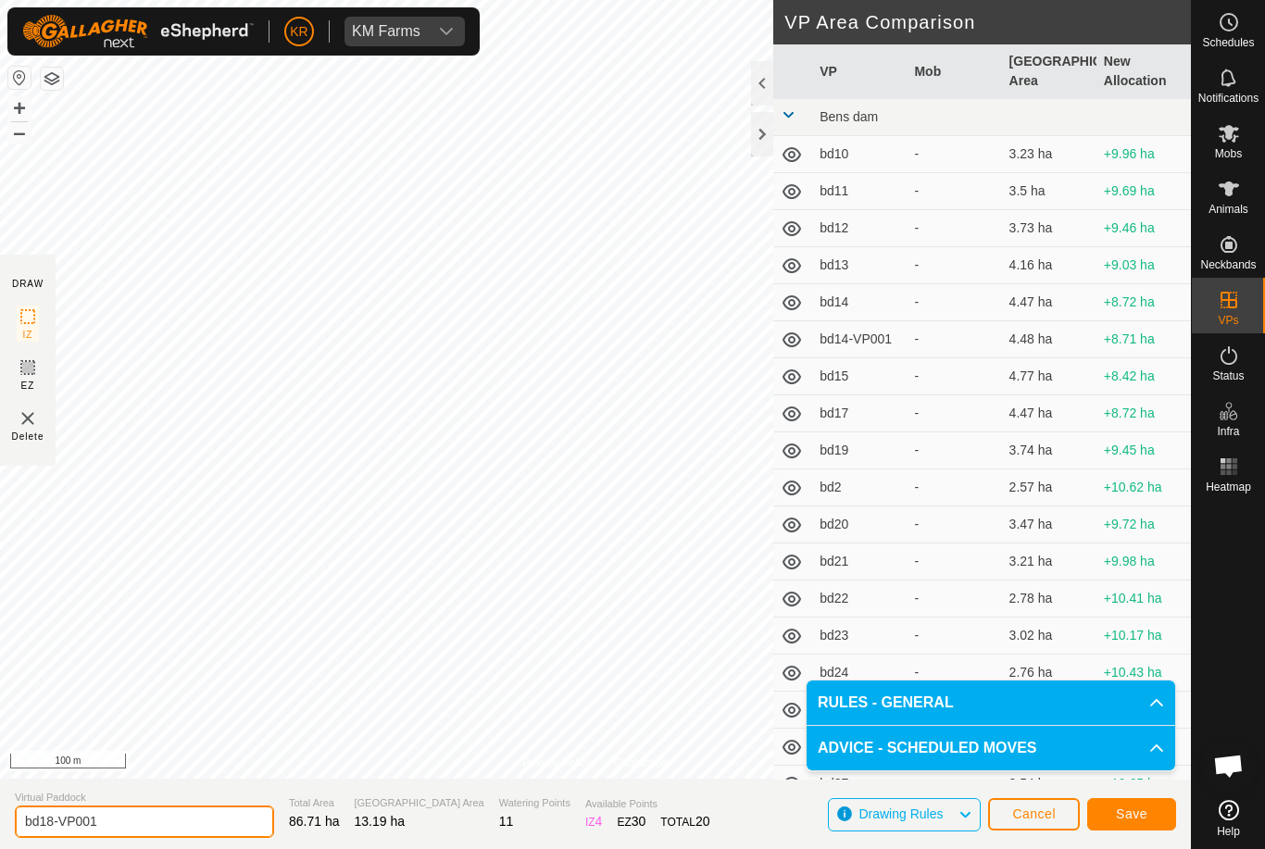
click at [153, 833] on input "bd18-VP001" at bounding box center [144, 822] width 259 height 32
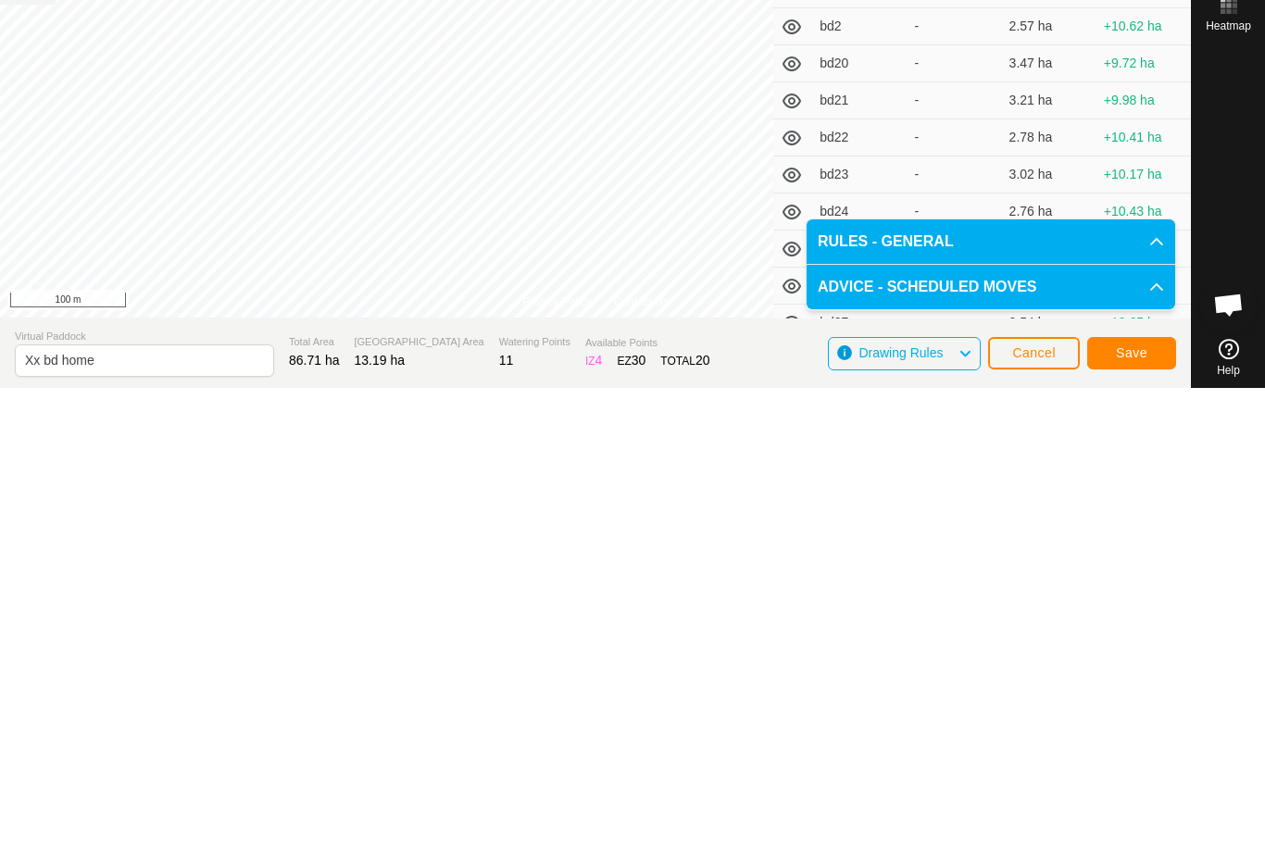
click at [1137, 807] on span "Save" at bounding box center [1131, 814] width 31 height 15
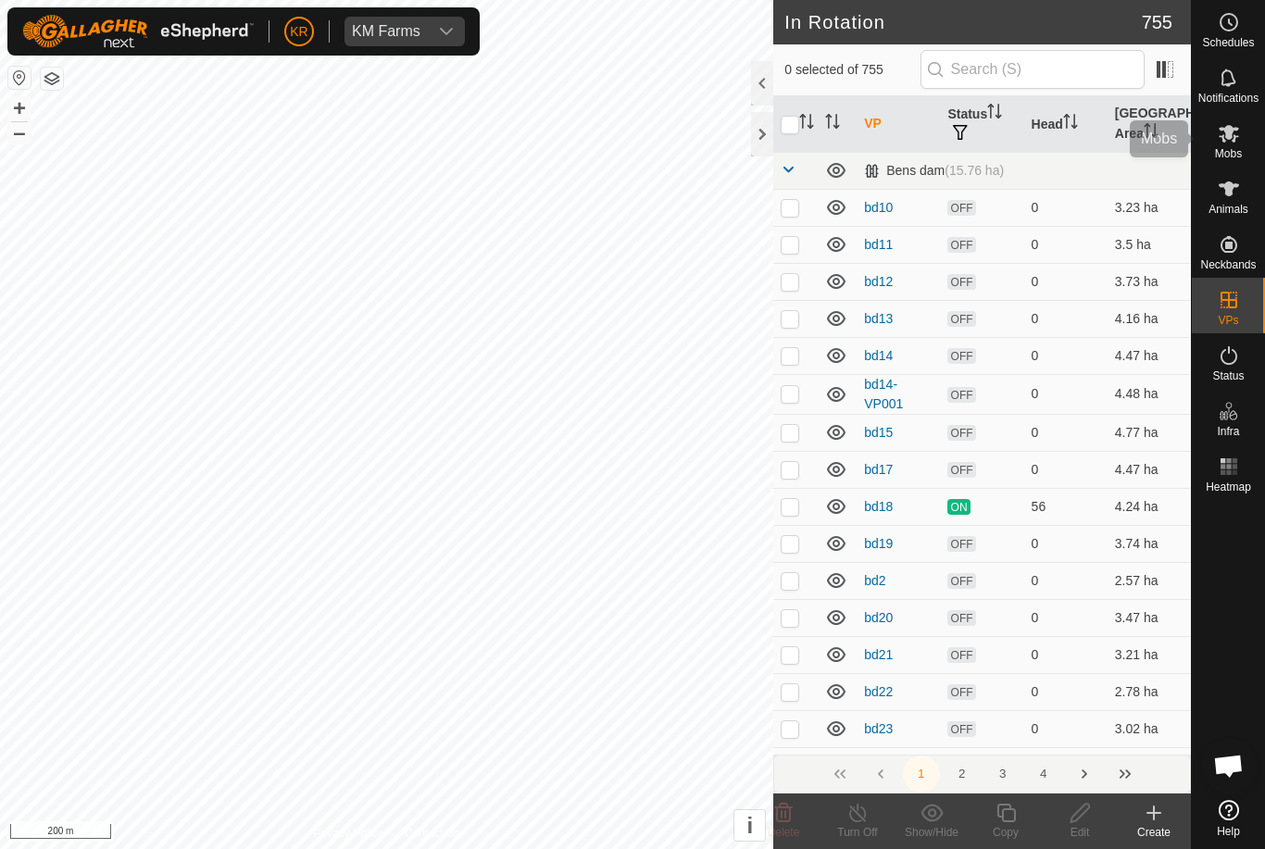
click at [1235, 138] on icon at bounding box center [1229, 134] width 20 height 18
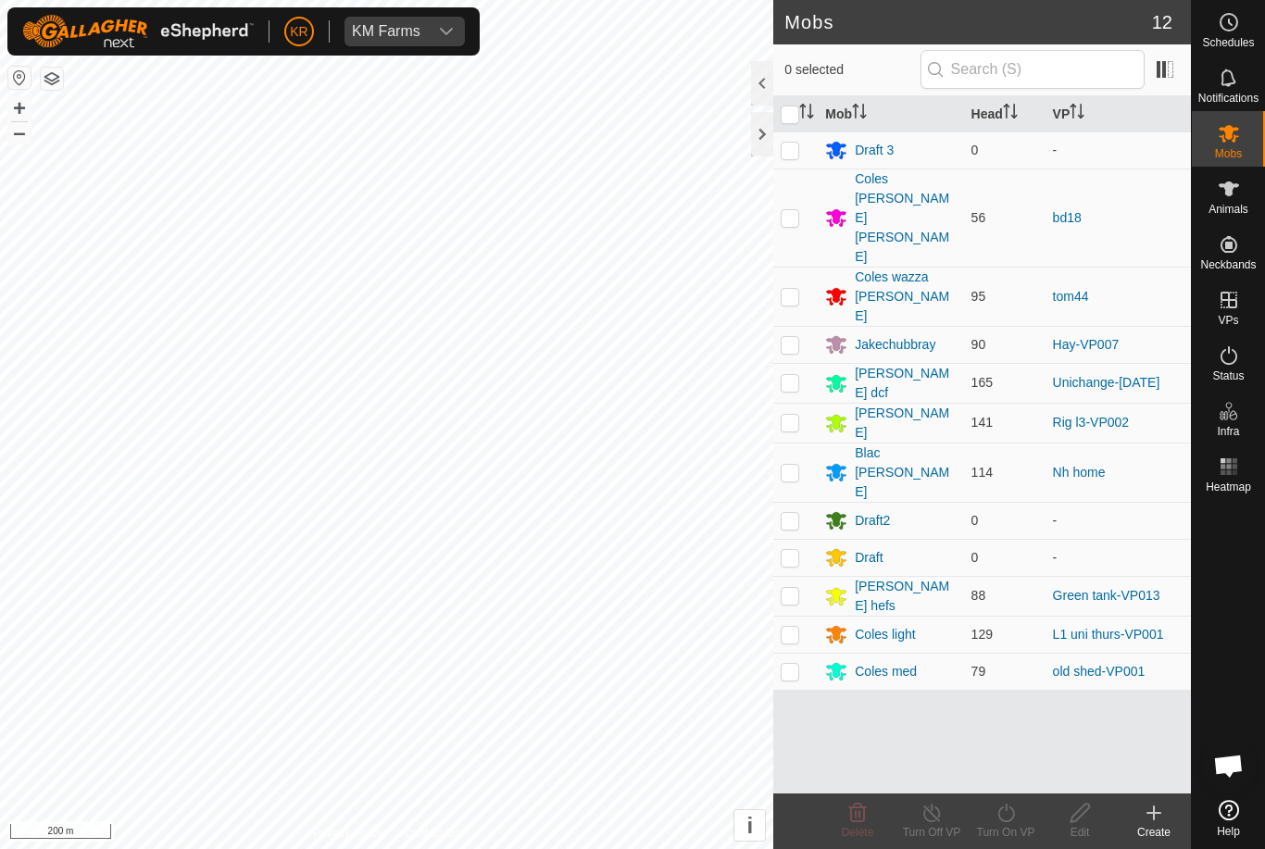
click at [796, 210] on p-checkbox at bounding box center [790, 217] width 19 height 15
click at [1016, 807] on icon at bounding box center [1006, 813] width 23 height 22
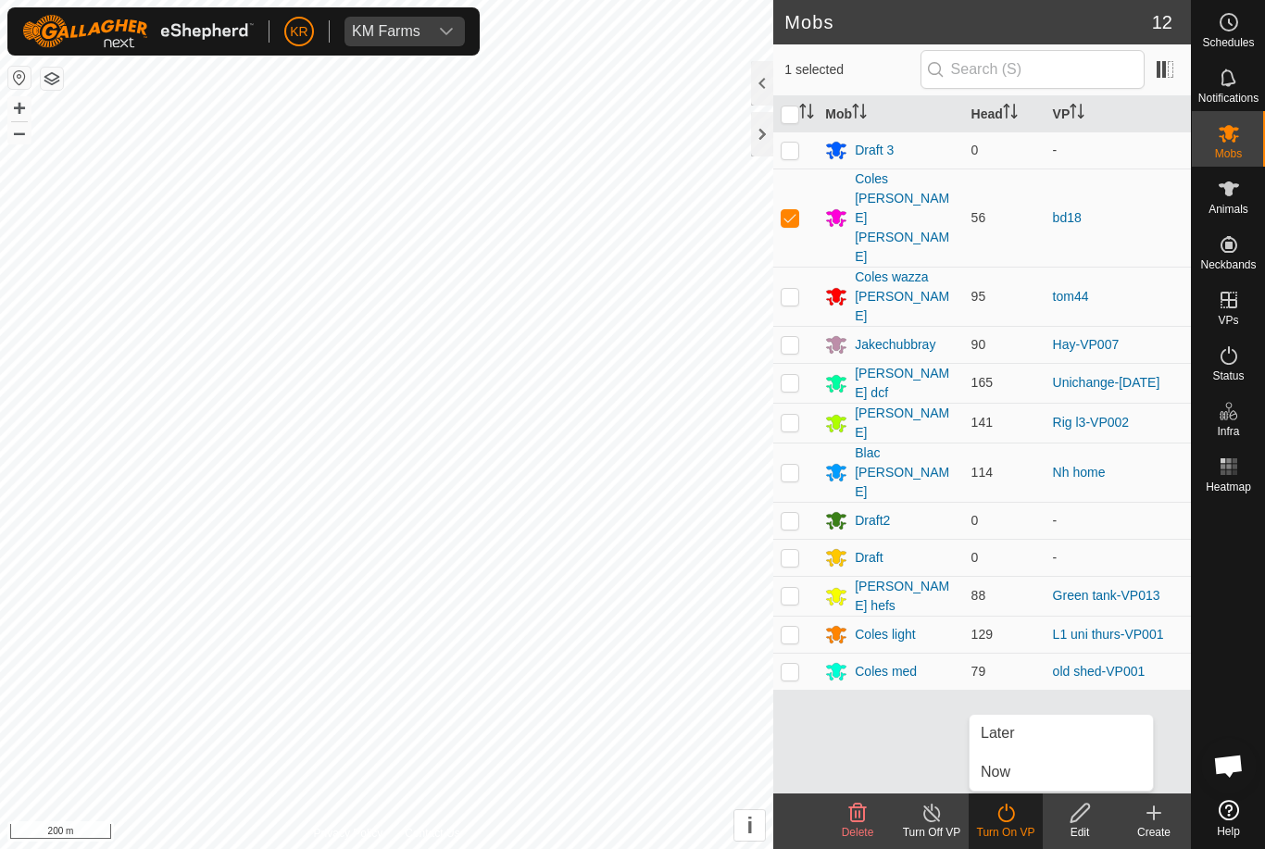
click at [1014, 770] on link "Now" at bounding box center [1061, 772] width 183 height 37
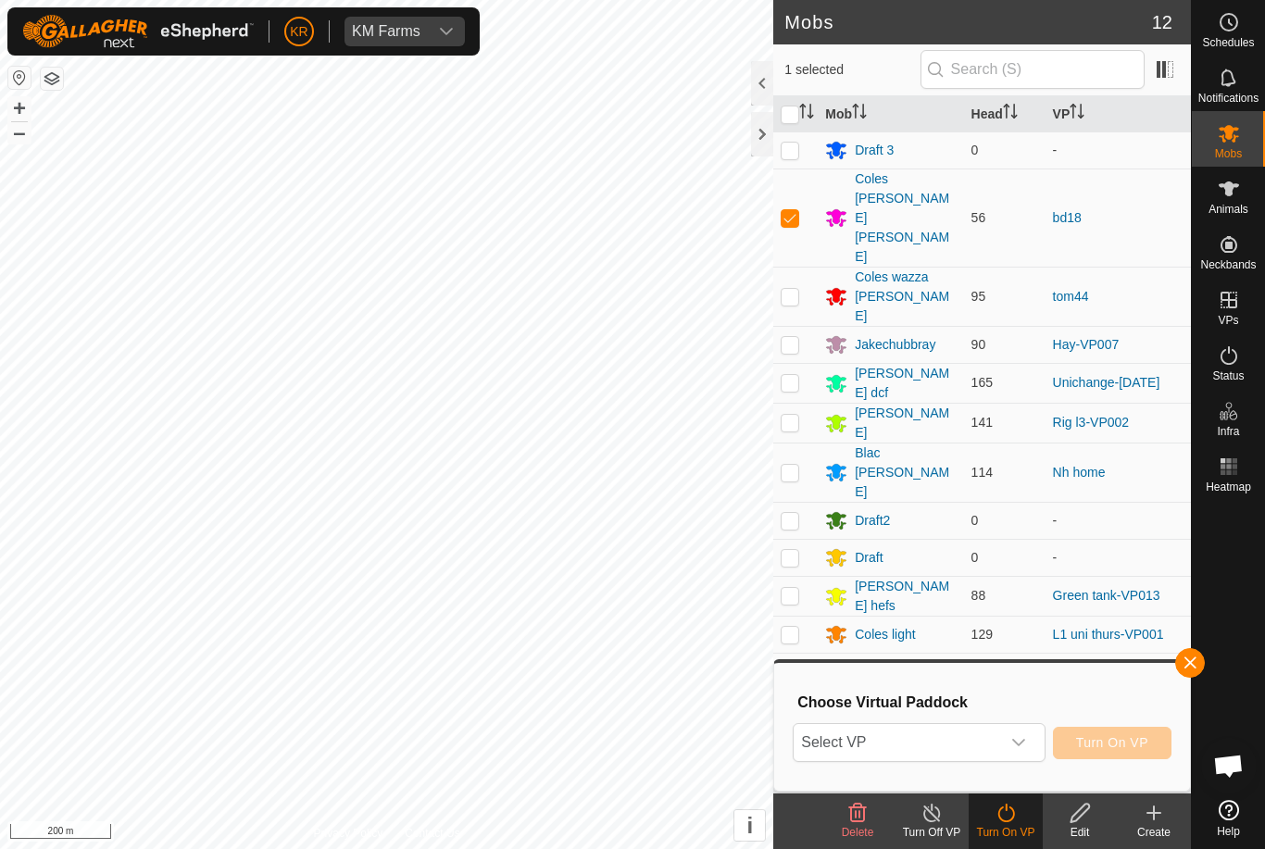
click at [995, 740] on span "Select VP" at bounding box center [897, 742] width 206 height 37
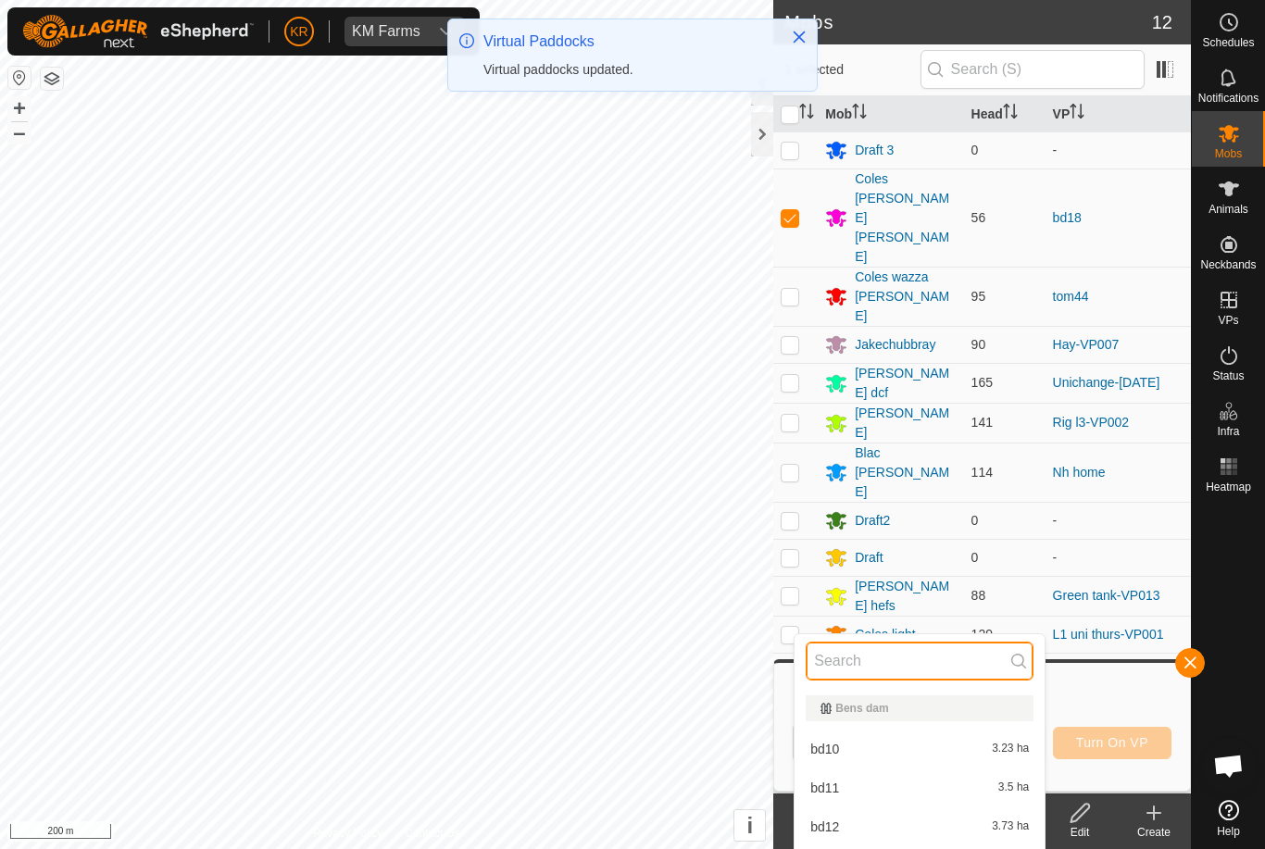
click at [920, 664] on input "text" at bounding box center [920, 661] width 228 height 39
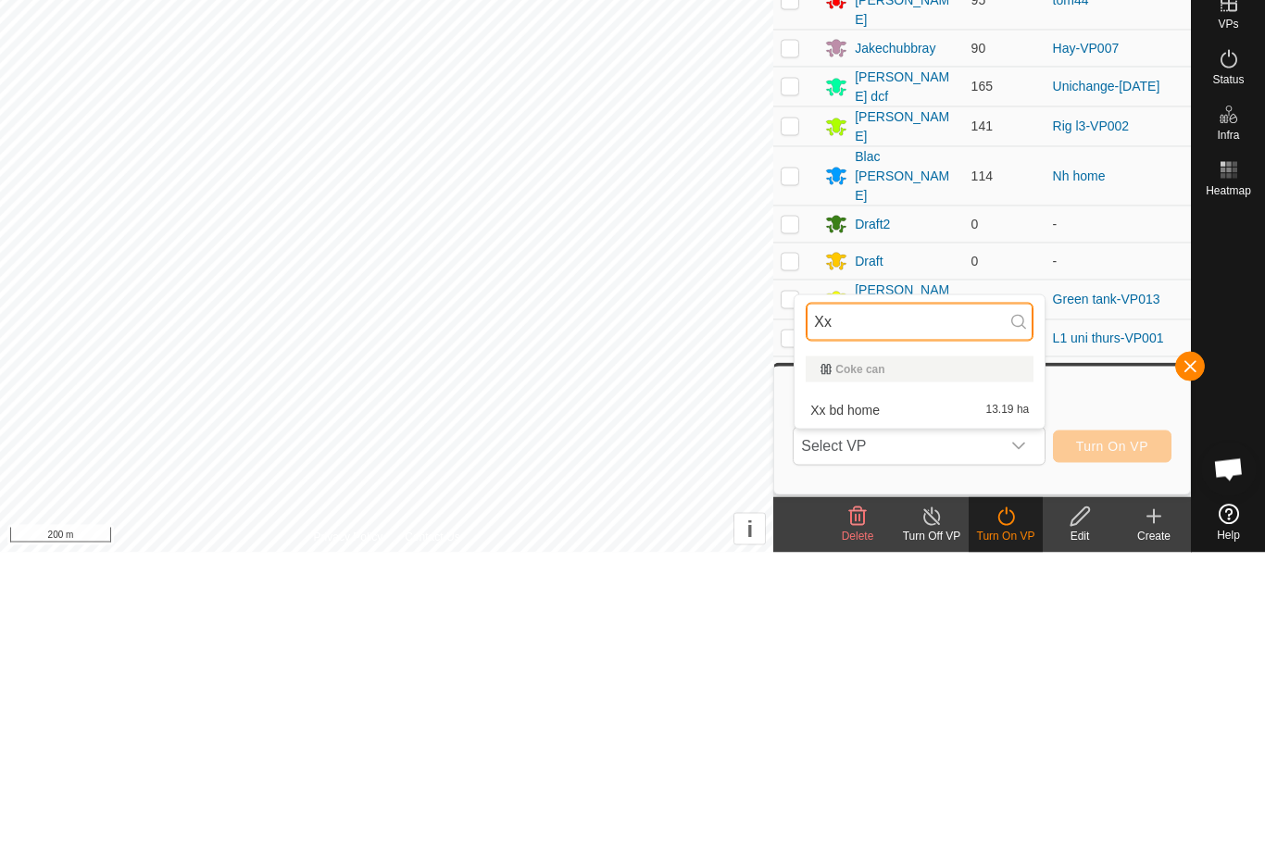
scroll to position [0, 0]
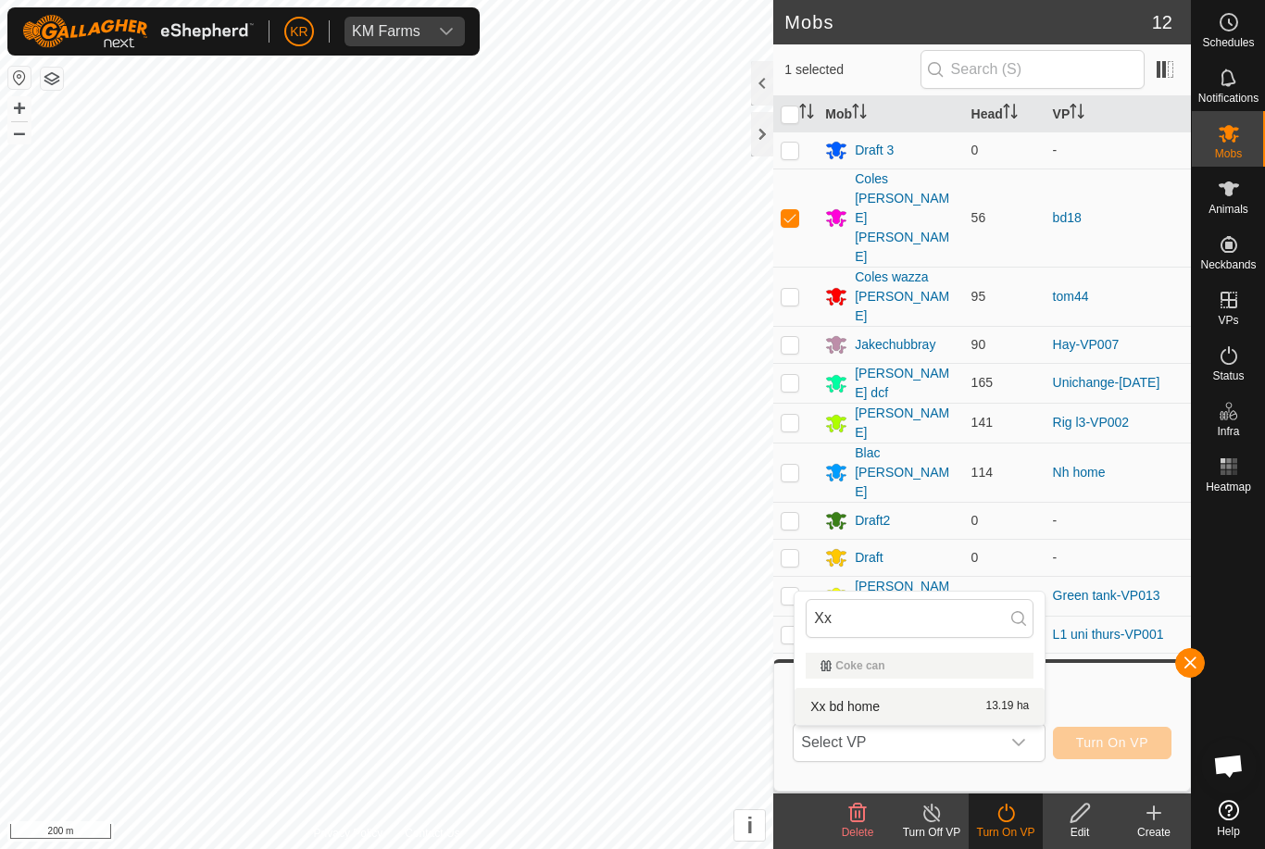
click at [941, 707] on div "Xx bd home 13.19 ha" at bounding box center [920, 706] width 228 height 22
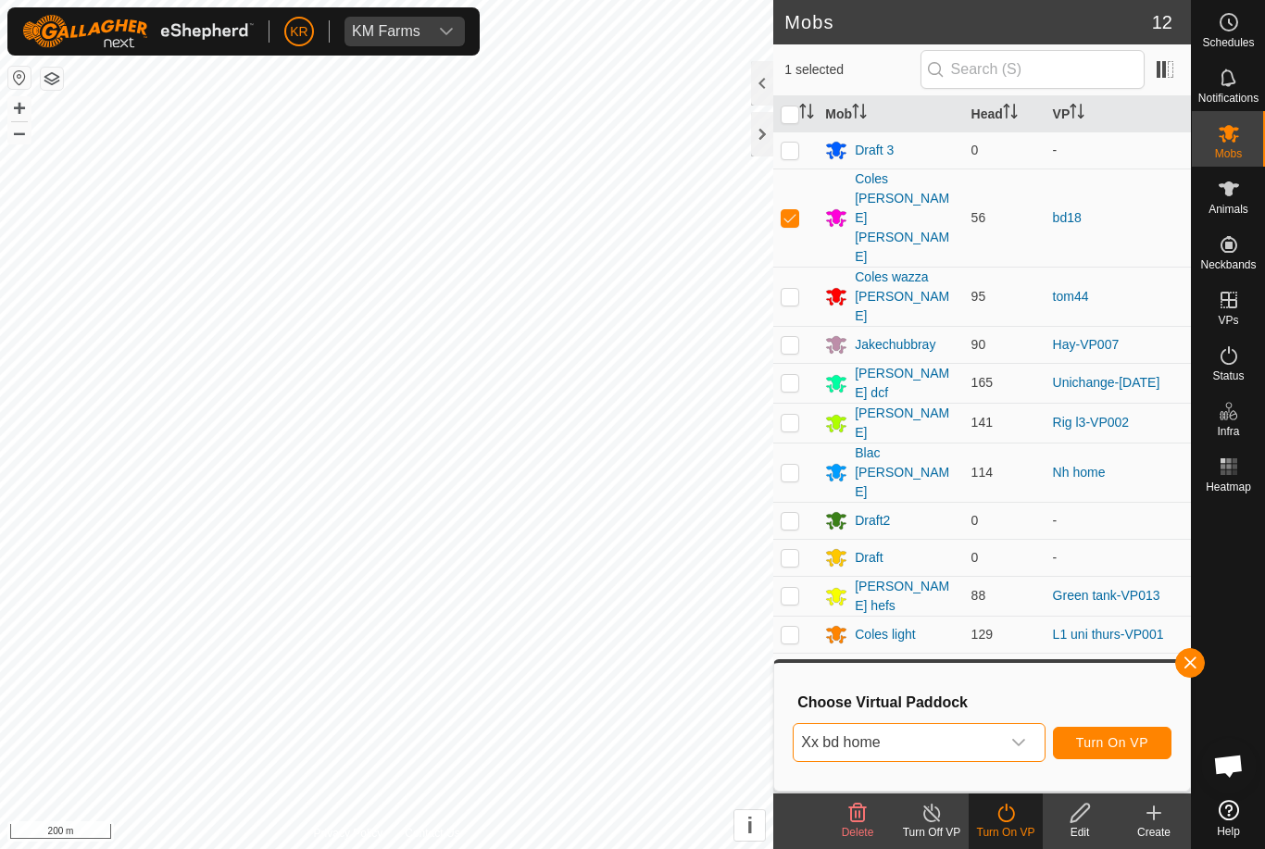
click at [1115, 752] on button "Turn On VP" at bounding box center [1112, 743] width 119 height 32
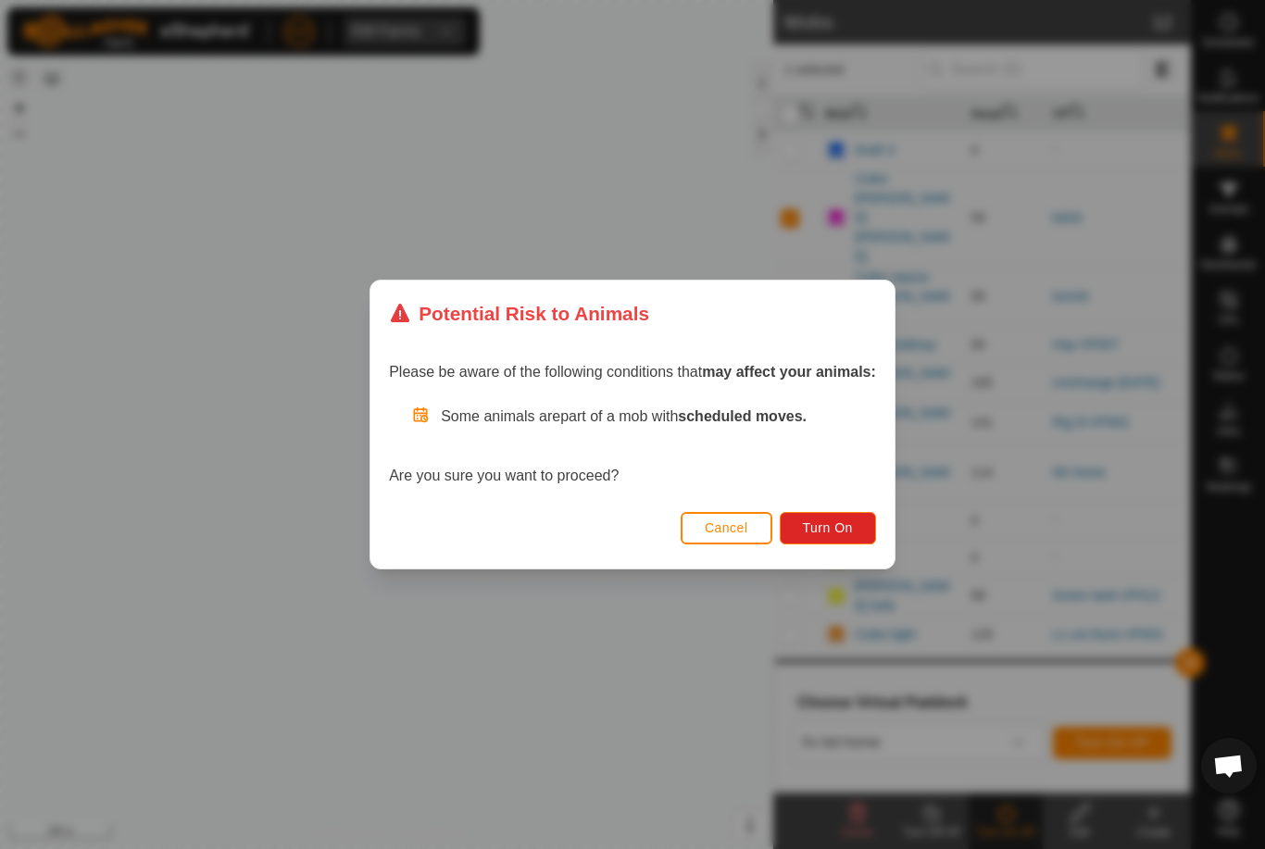
click at [834, 527] on span "Turn On" at bounding box center [828, 527] width 50 height 15
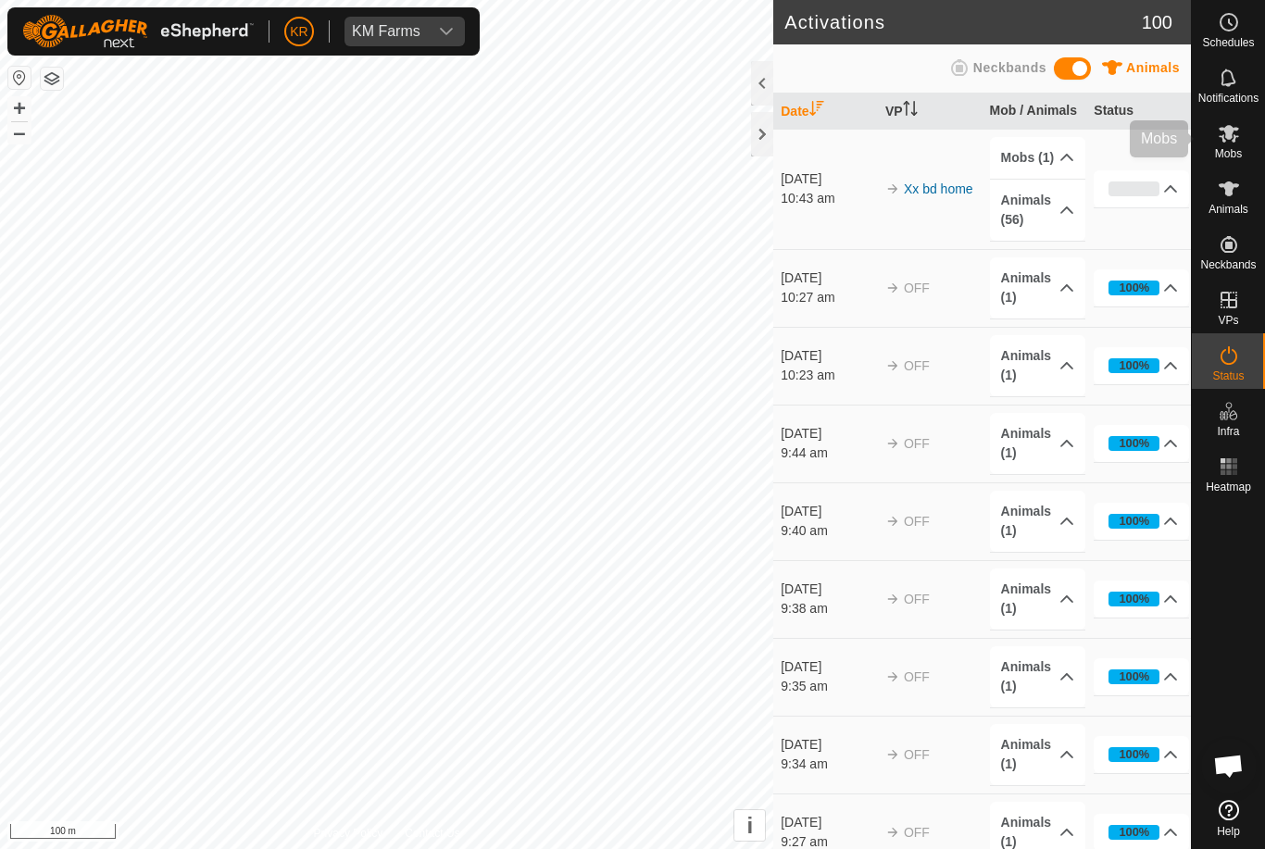
click at [1245, 133] on es-mob-svg-icon at bounding box center [1228, 134] width 33 height 30
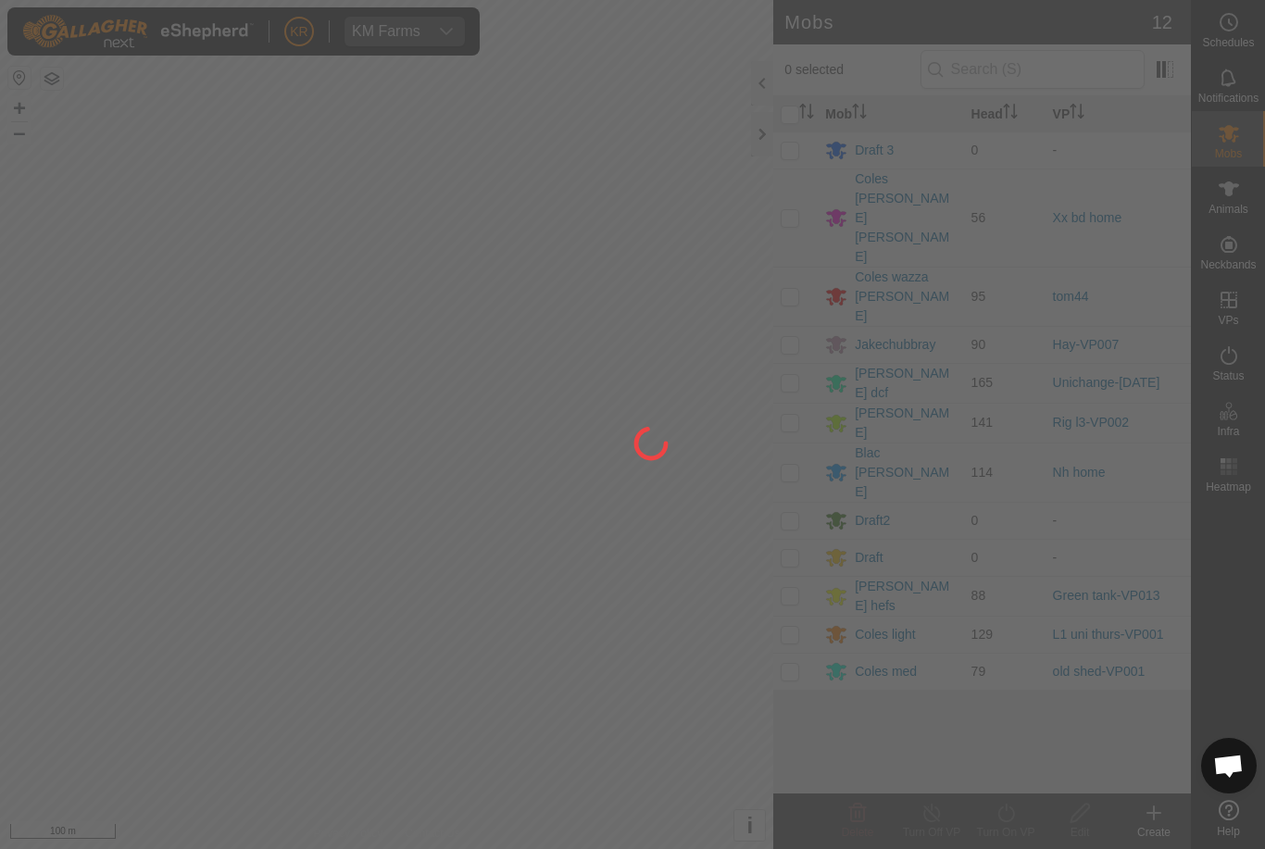
click at [1255, 106] on div at bounding box center [632, 424] width 1265 height 849
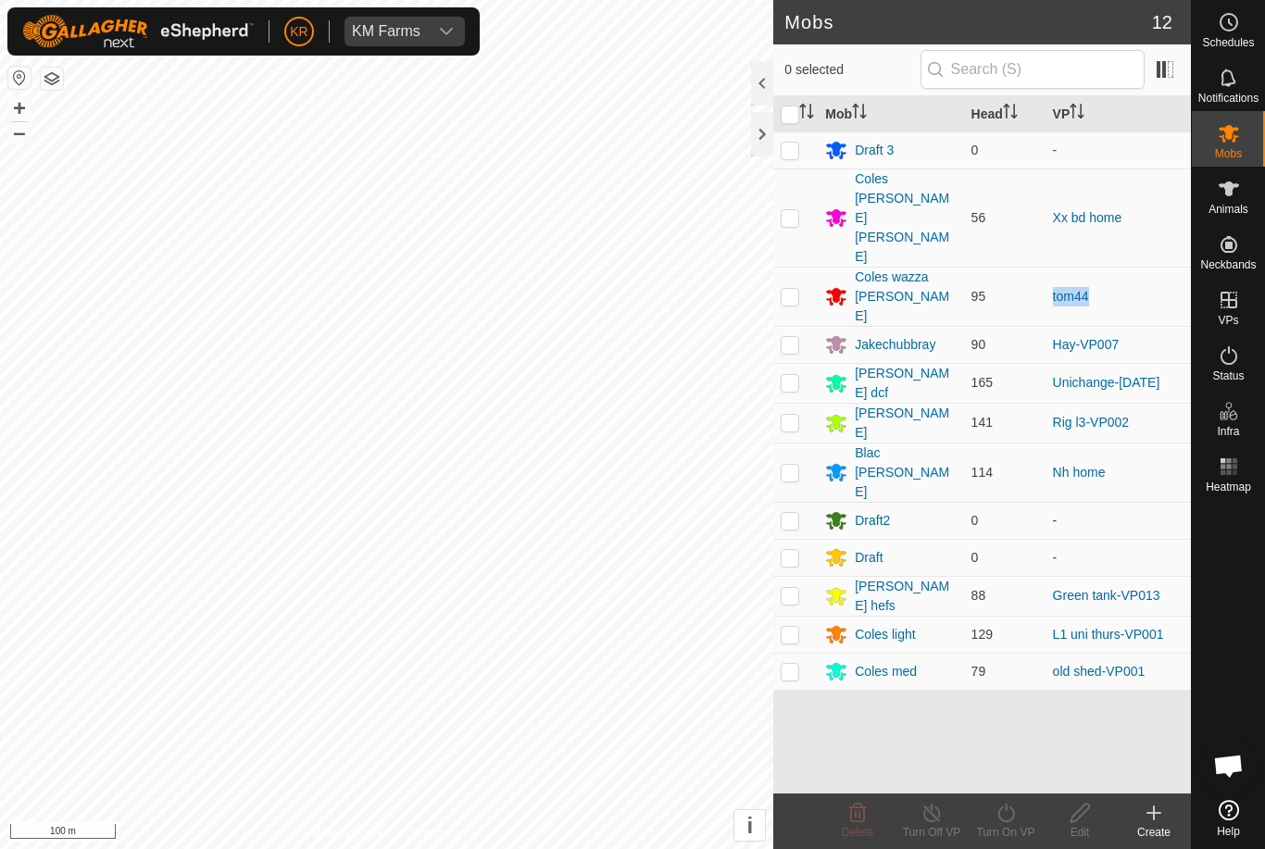
click at [1146, 267] on td "tom44" at bounding box center [1117, 296] width 145 height 59
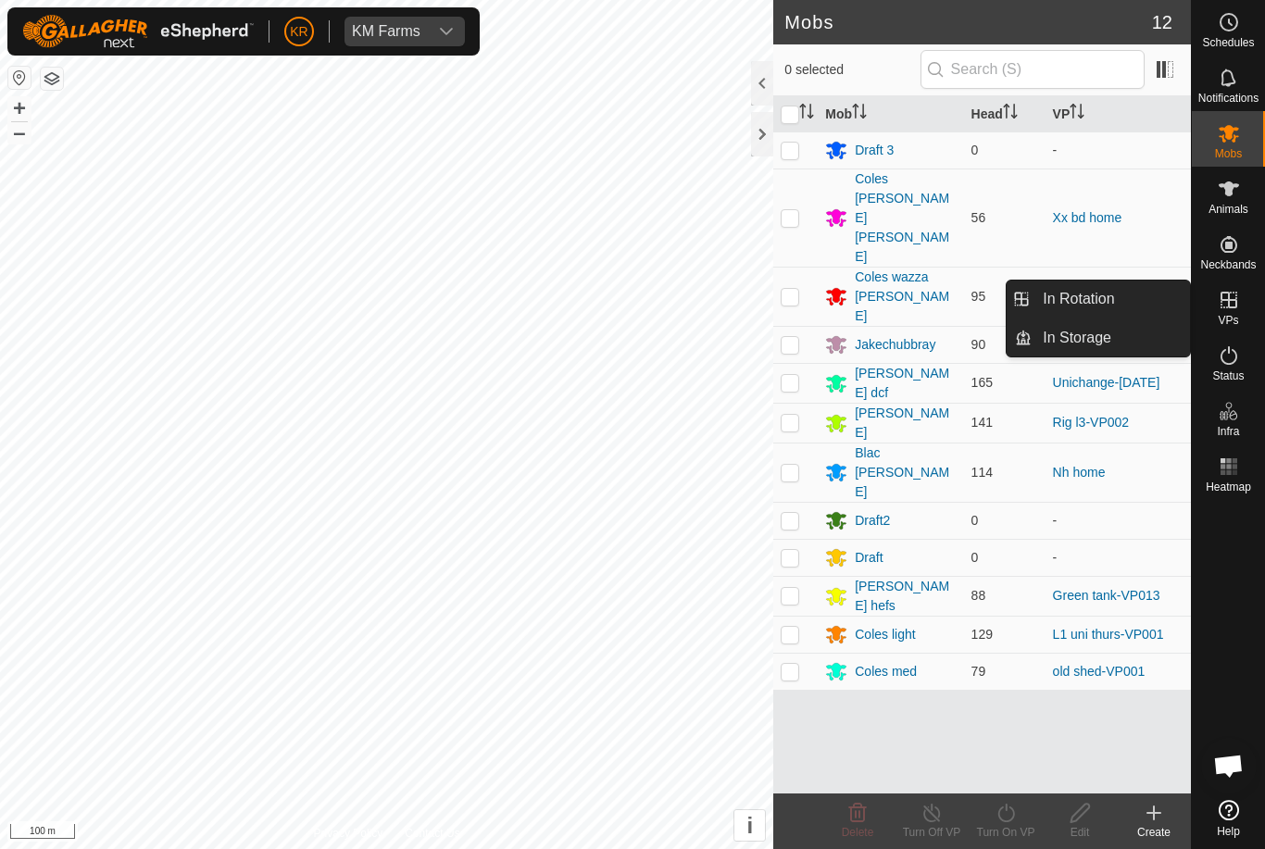
click at [1097, 295] on span "In Rotation" at bounding box center [1078, 299] width 71 height 22
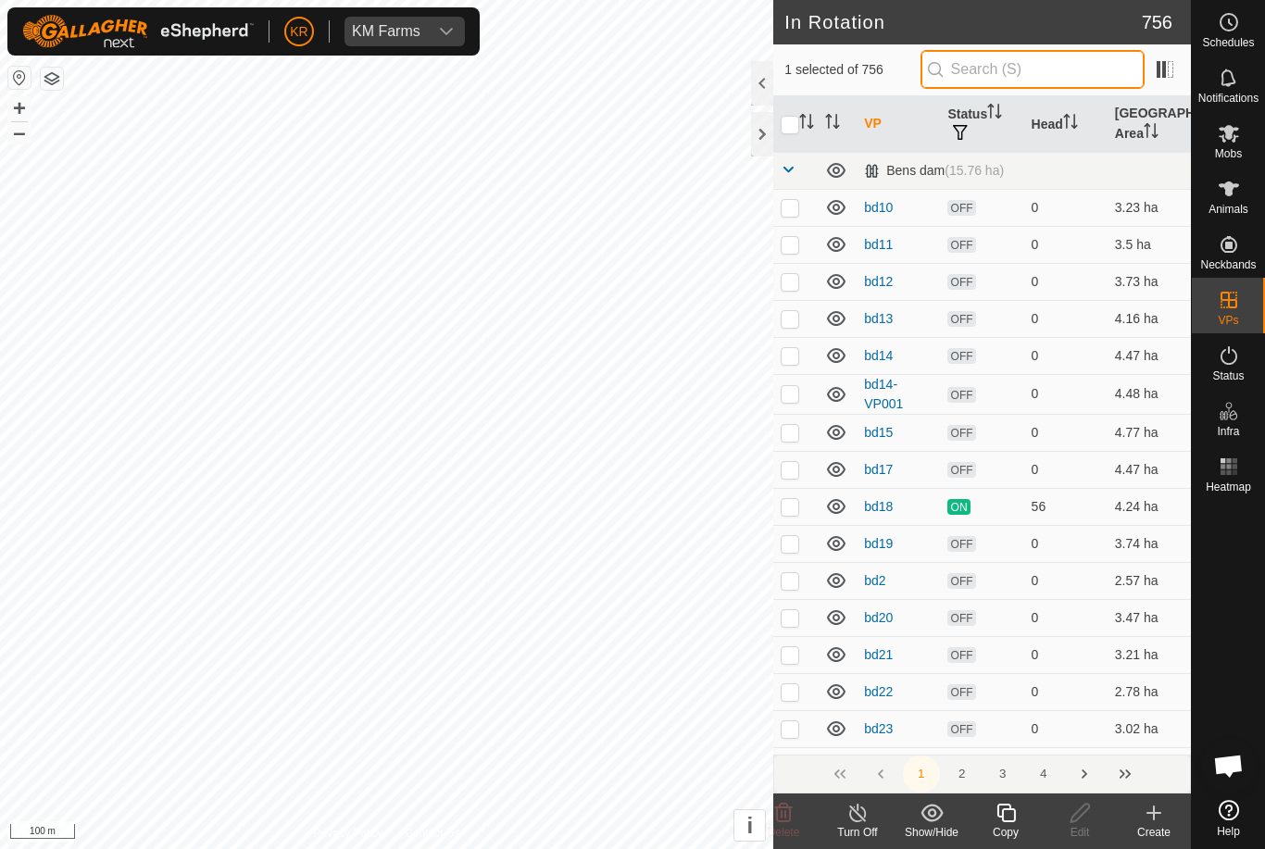
click at [1042, 77] on input "text" at bounding box center [1032, 69] width 224 height 39
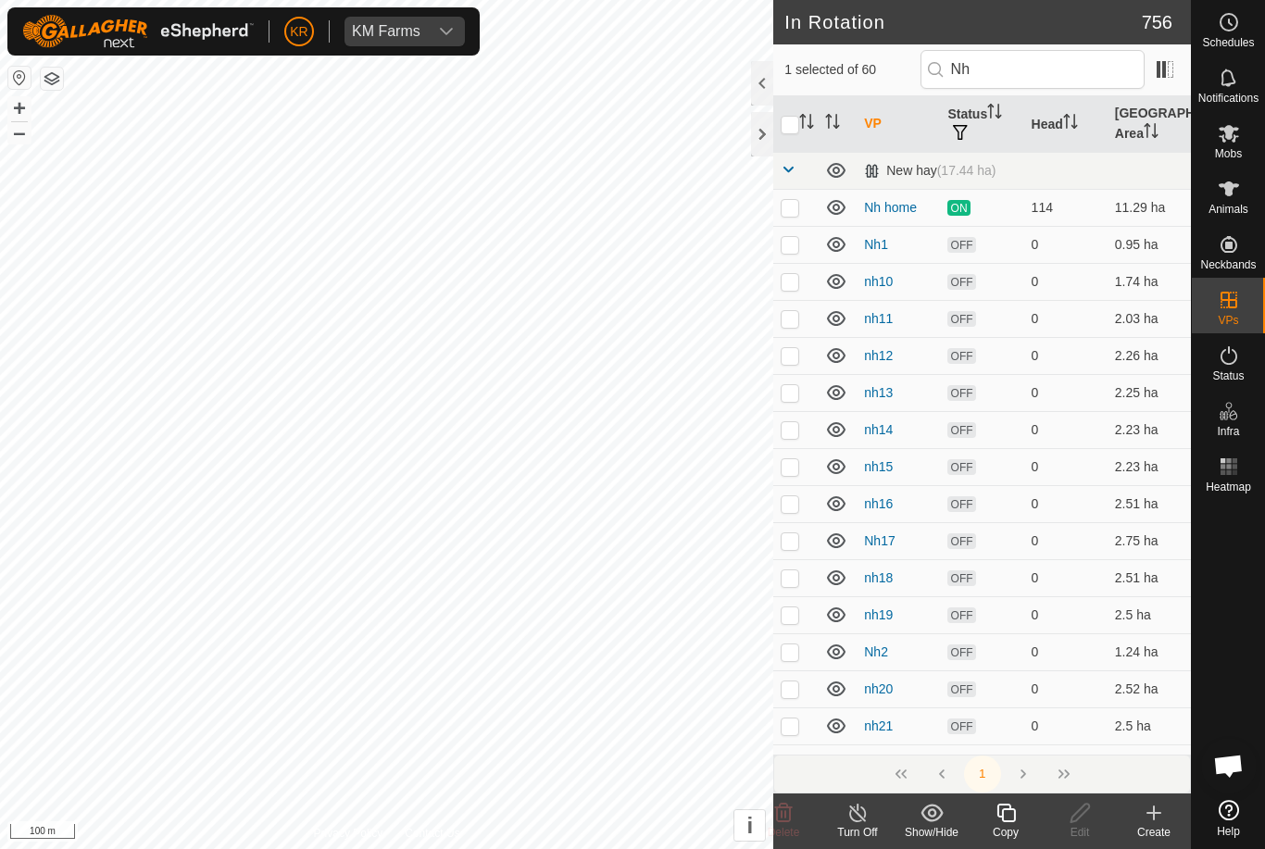
click at [793, 200] on p-checkbox at bounding box center [790, 207] width 19 height 15
click at [784, 123] on input "checkbox" at bounding box center [790, 125] width 19 height 19
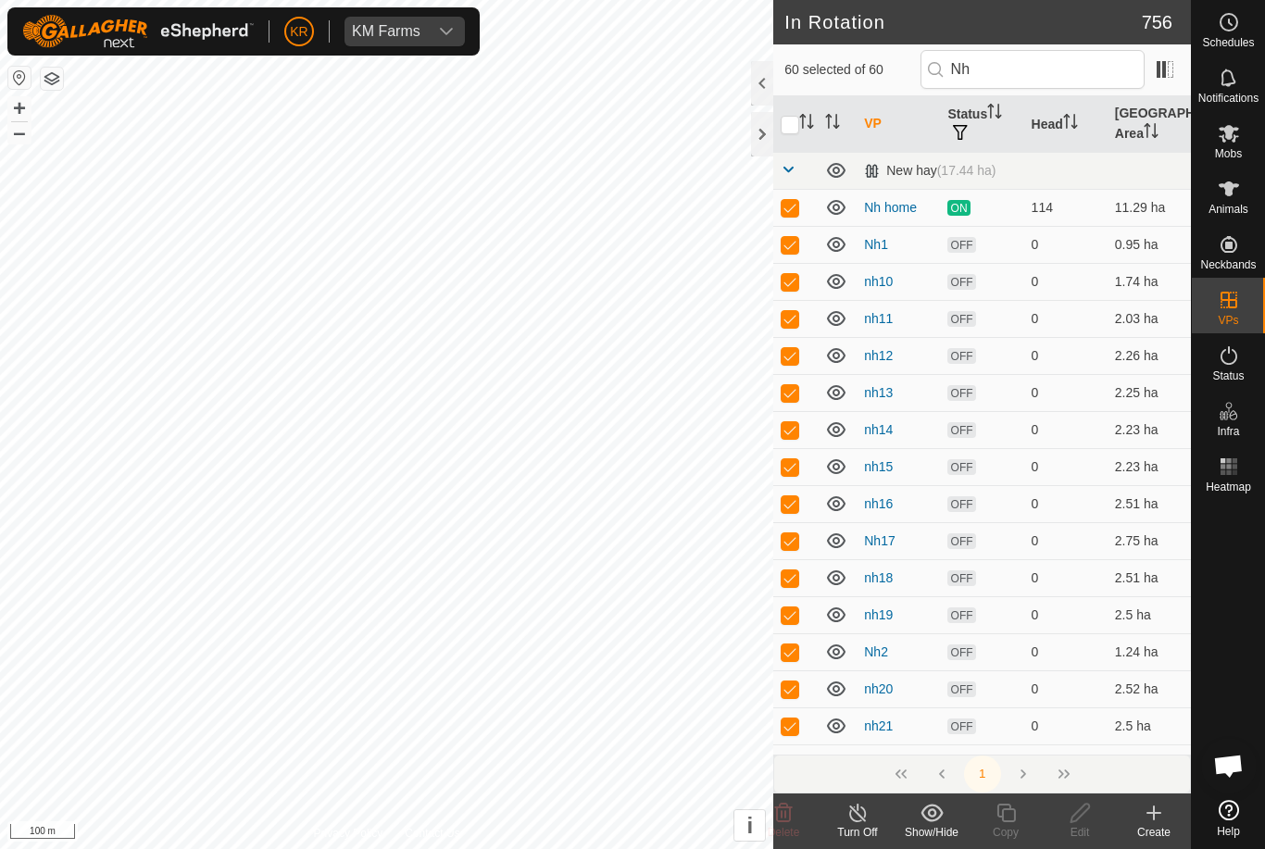
click at [793, 122] on input "checkbox" at bounding box center [790, 125] width 19 height 19
click at [791, 130] on input "checkbox" at bounding box center [790, 125] width 19 height 19
click at [789, 130] on input "checkbox" at bounding box center [790, 125] width 19 height 19
click at [793, 127] on input "checkbox" at bounding box center [790, 125] width 19 height 19
click at [797, 123] on input "checkbox" at bounding box center [790, 125] width 19 height 19
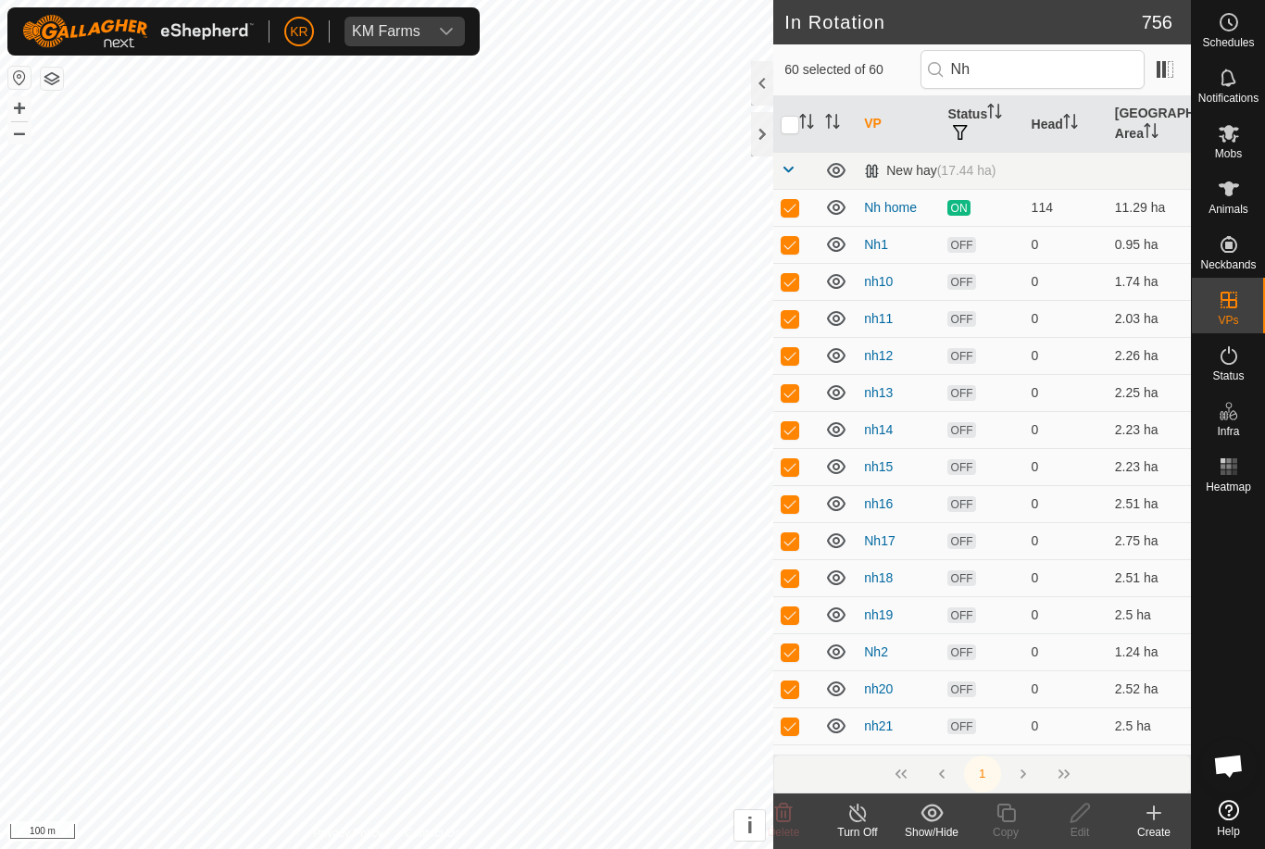
click at [795, 119] on input "checkbox" at bounding box center [790, 125] width 19 height 19
click at [795, 118] on input "checkbox" at bounding box center [790, 125] width 19 height 19
click at [800, 121] on icon "Activate to sort" at bounding box center [806, 121] width 15 height 15
click at [802, 109] on th at bounding box center [795, 124] width 44 height 56
click at [1255, 195] on div "Animals" at bounding box center [1228, 195] width 73 height 56
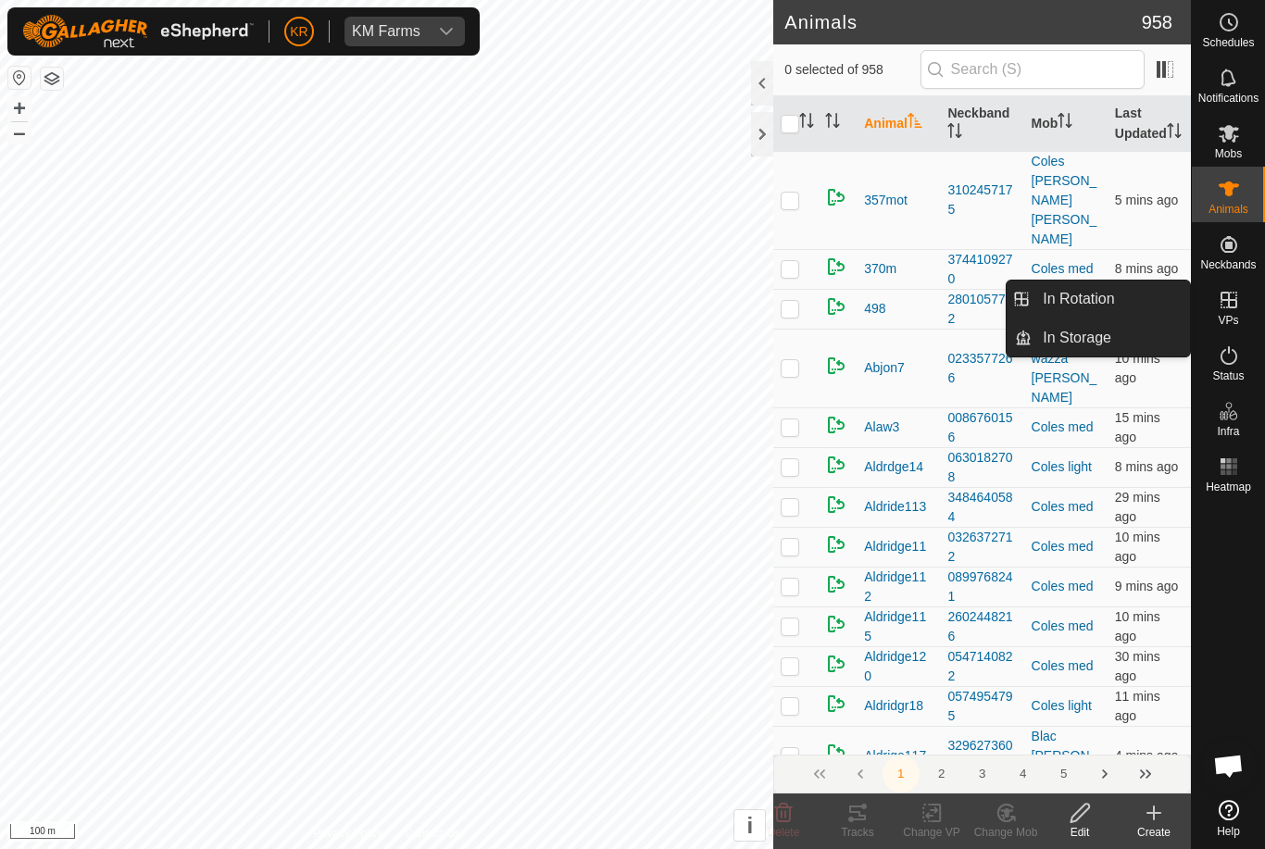
click at [1115, 297] on link "In Rotation" at bounding box center [1111, 299] width 158 height 37
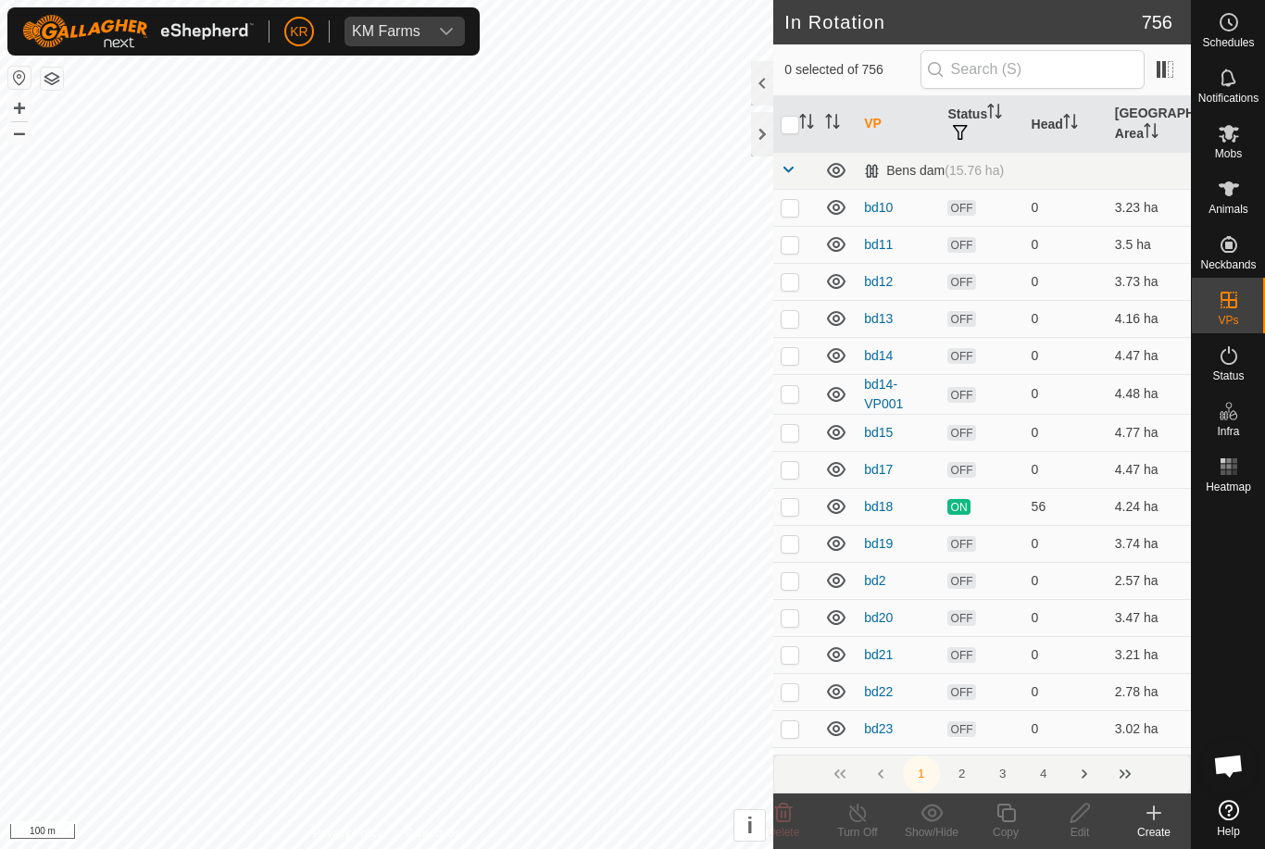
click at [1087, 300] on td "0" at bounding box center [1065, 318] width 83 height 37
click at [1045, 74] on input "text" at bounding box center [1032, 69] width 224 height 39
click at [798, 205] on p-checkbox at bounding box center [790, 207] width 19 height 15
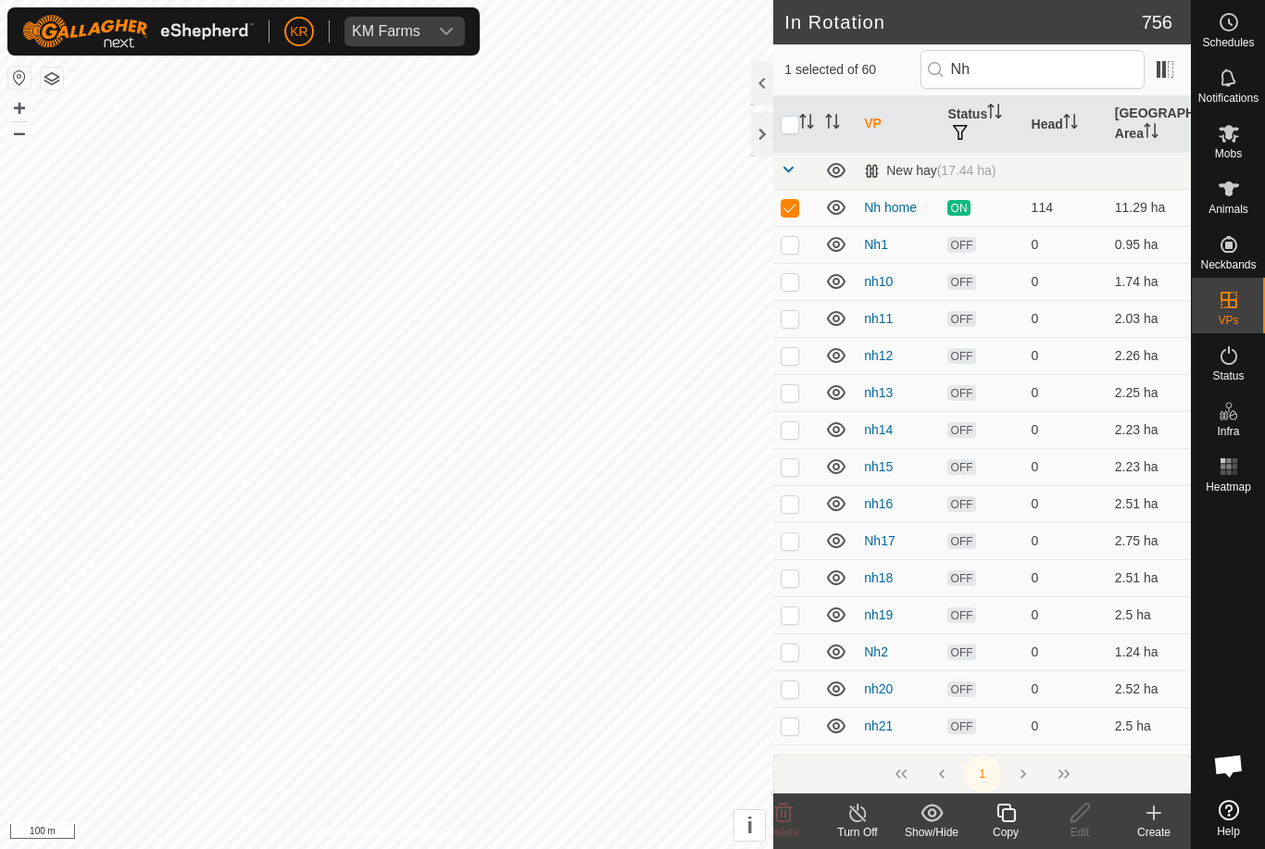
click at [1008, 816] on icon at bounding box center [1006, 813] width 23 height 22
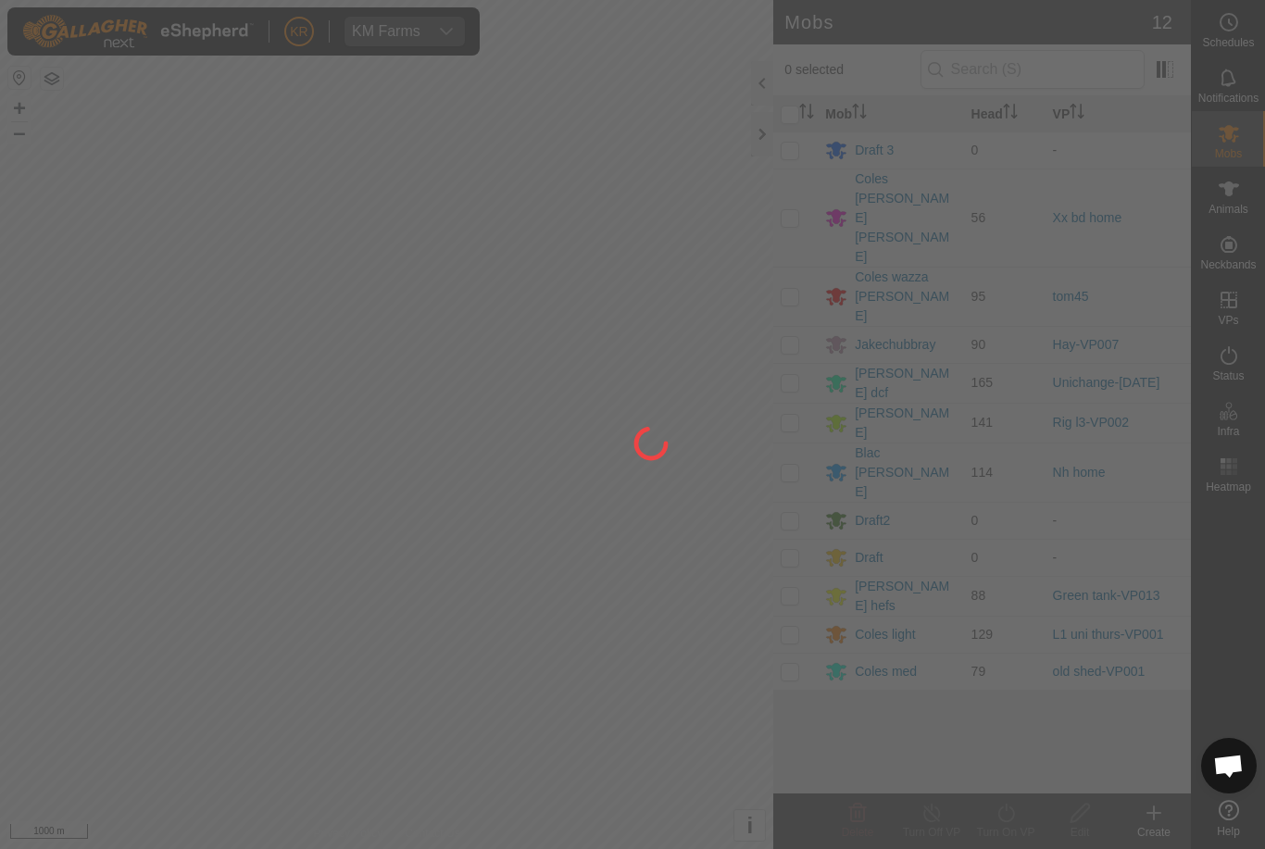
click at [1255, 300] on div at bounding box center [632, 424] width 1265 height 849
click at [15, 337] on div at bounding box center [632, 424] width 1265 height 849
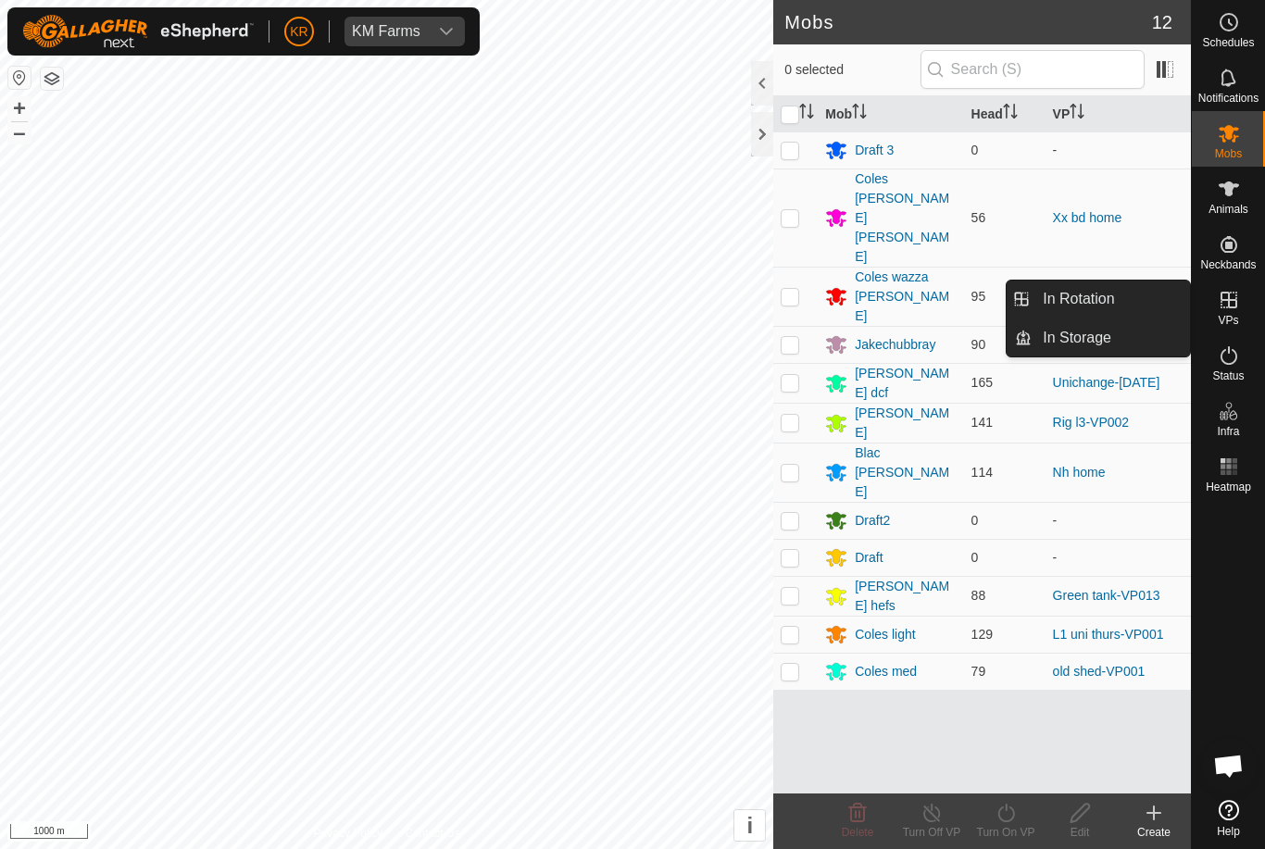
click at [1129, 307] on link "In Rotation" at bounding box center [1111, 299] width 158 height 37
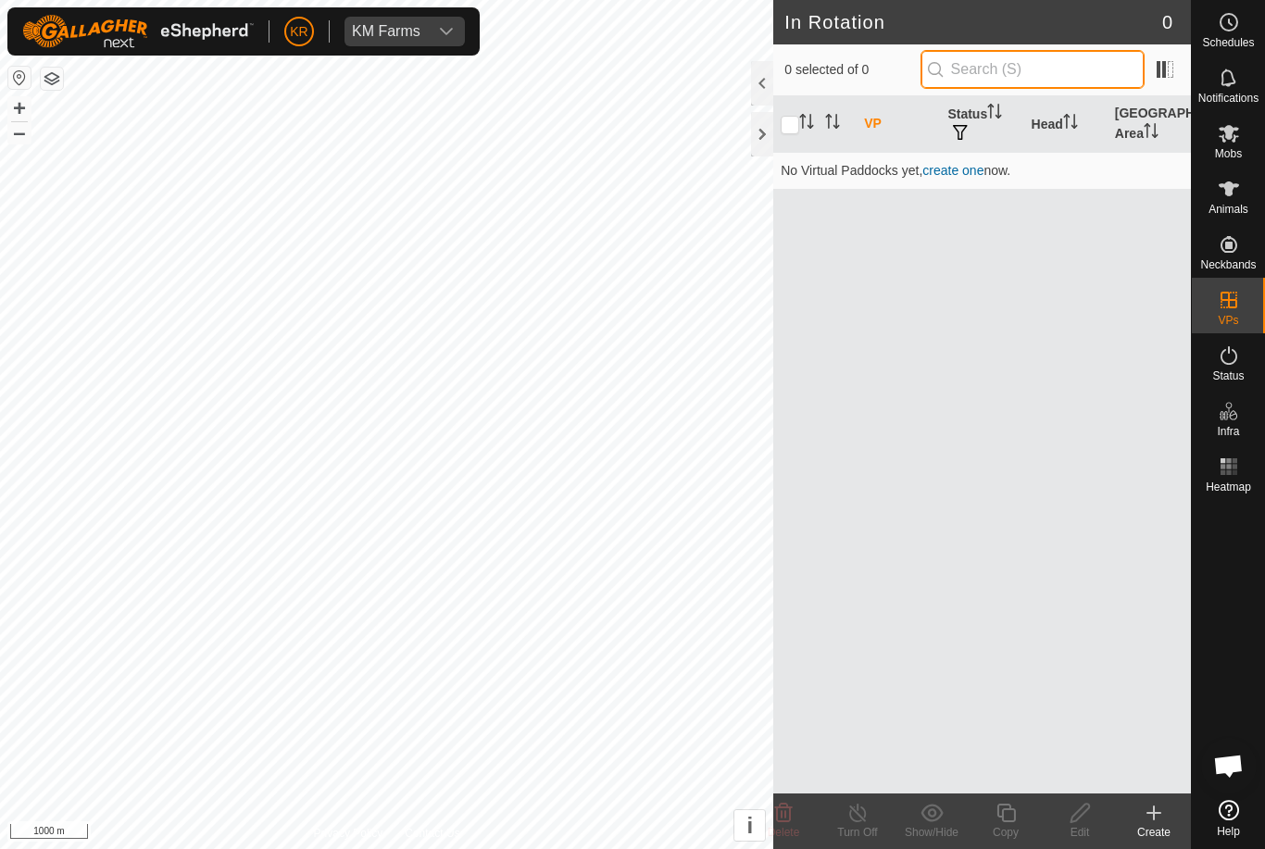
click at [1053, 76] on input "text" at bounding box center [1032, 69] width 224 height 39
type input "Nh"
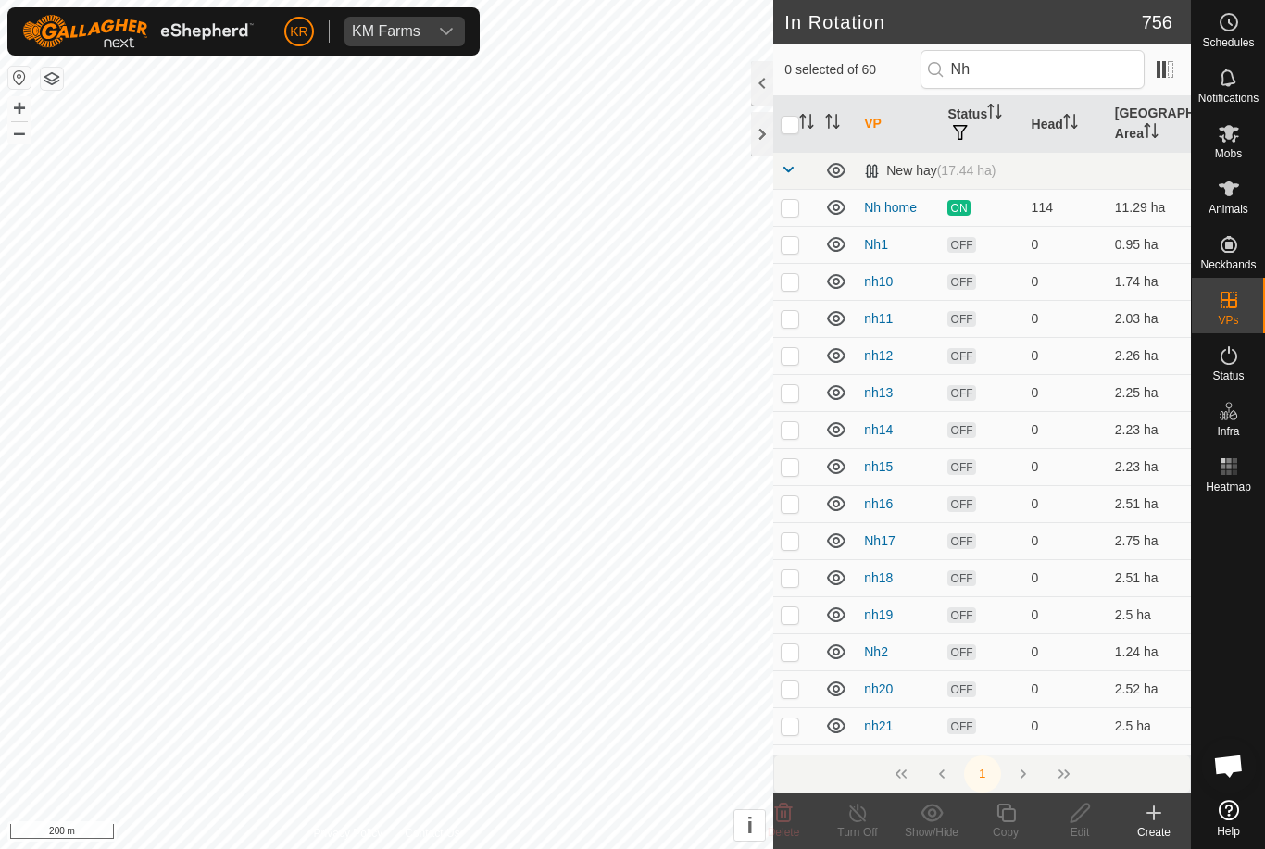
click at [788, 208] on p-checkbox at bounding box center [790, 207] width 19 height 15
checkbox input "true"
click at [1005, 811] on icon at bounding box center [1006, 813] width 23 height 22
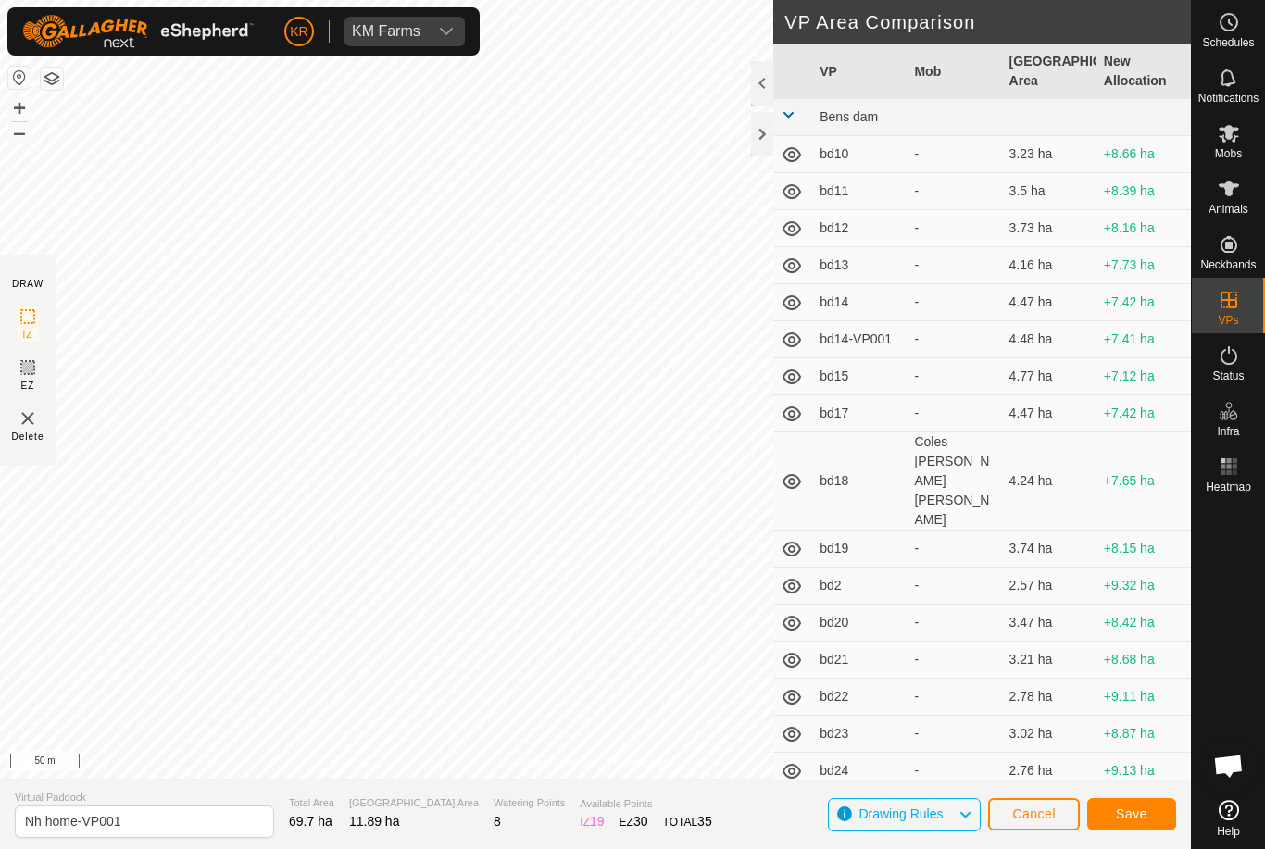
click at [1132, 808] on span "Save" at bounding box center [1131, 814] width 31 height 15
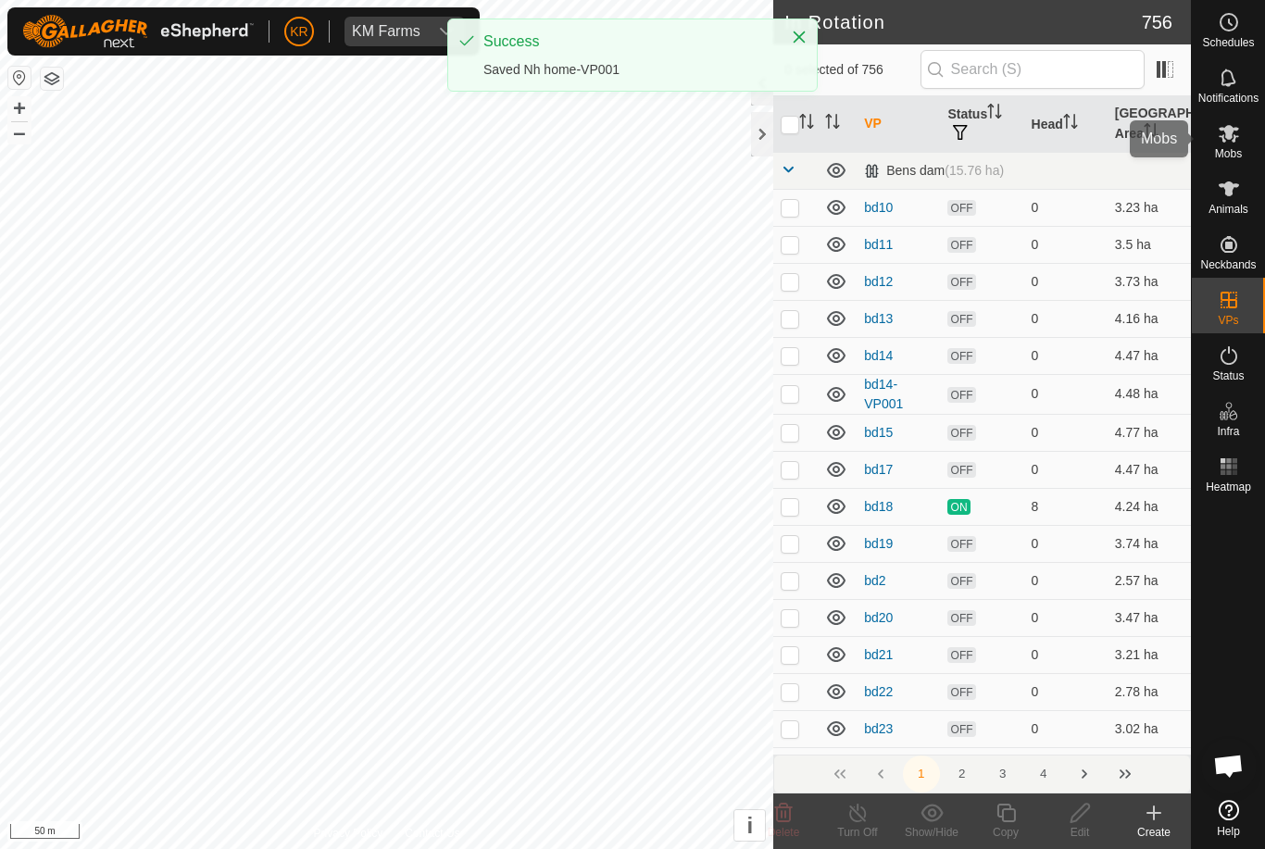
click at [1240, 137] on es-mob-svg-icon at bounding box center [1228, 134] width 33 height 30
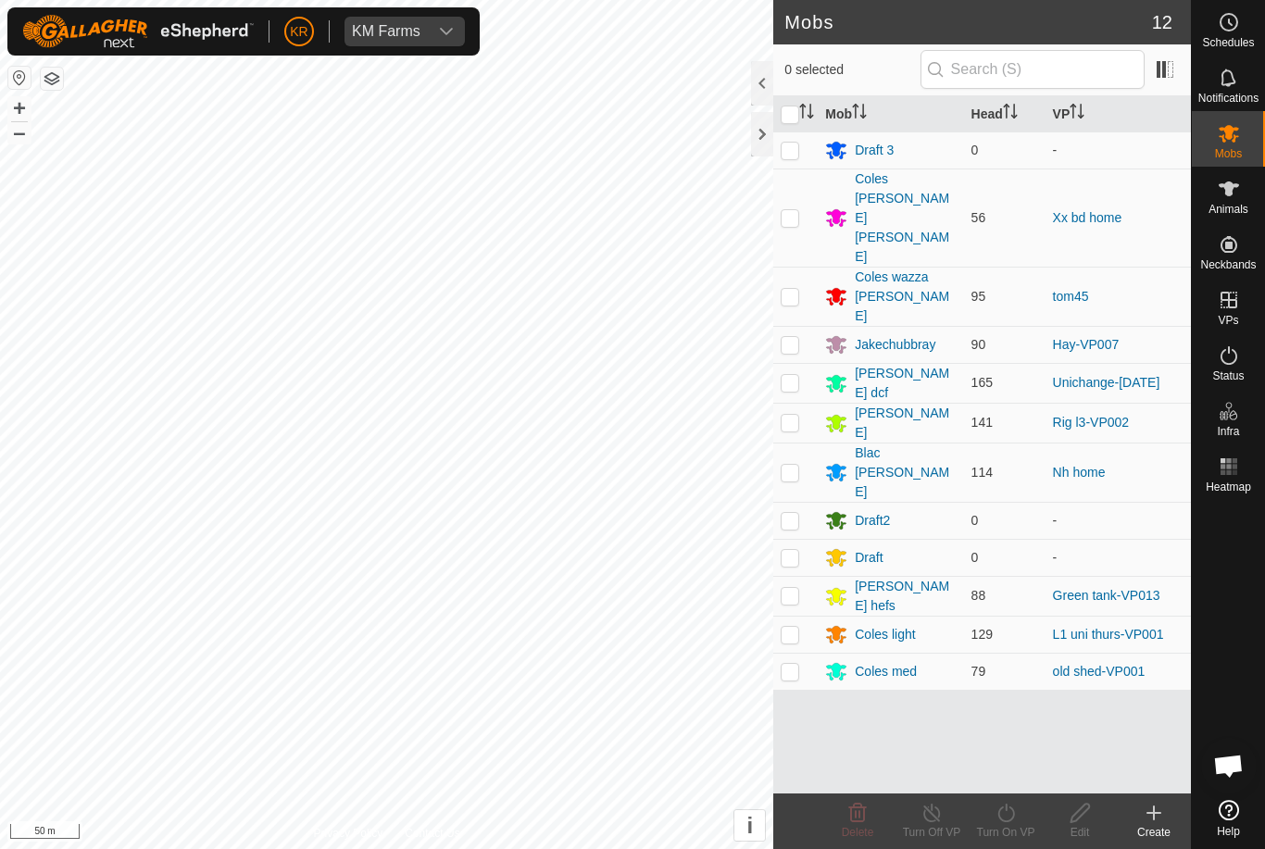
click at [794, 465] on p-checkbox at bounding box center [790, 472] width 19 height 15
checkbox input "true"
click at [1007, 816] on icon at bounding box center [1006, 813] width 23 height 22
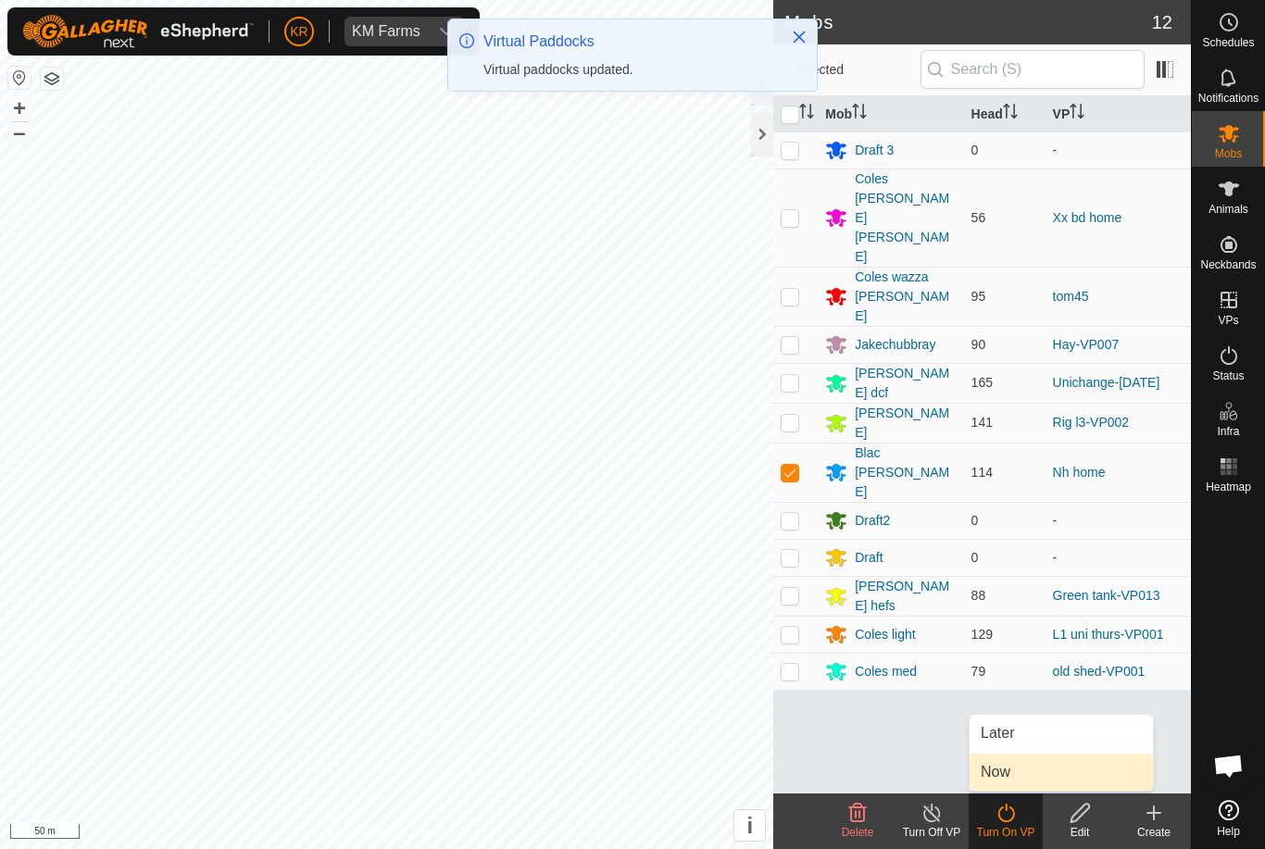
click at [1013, 769] on link "Now" at bounding box center [1061, 772] width 183 height 37
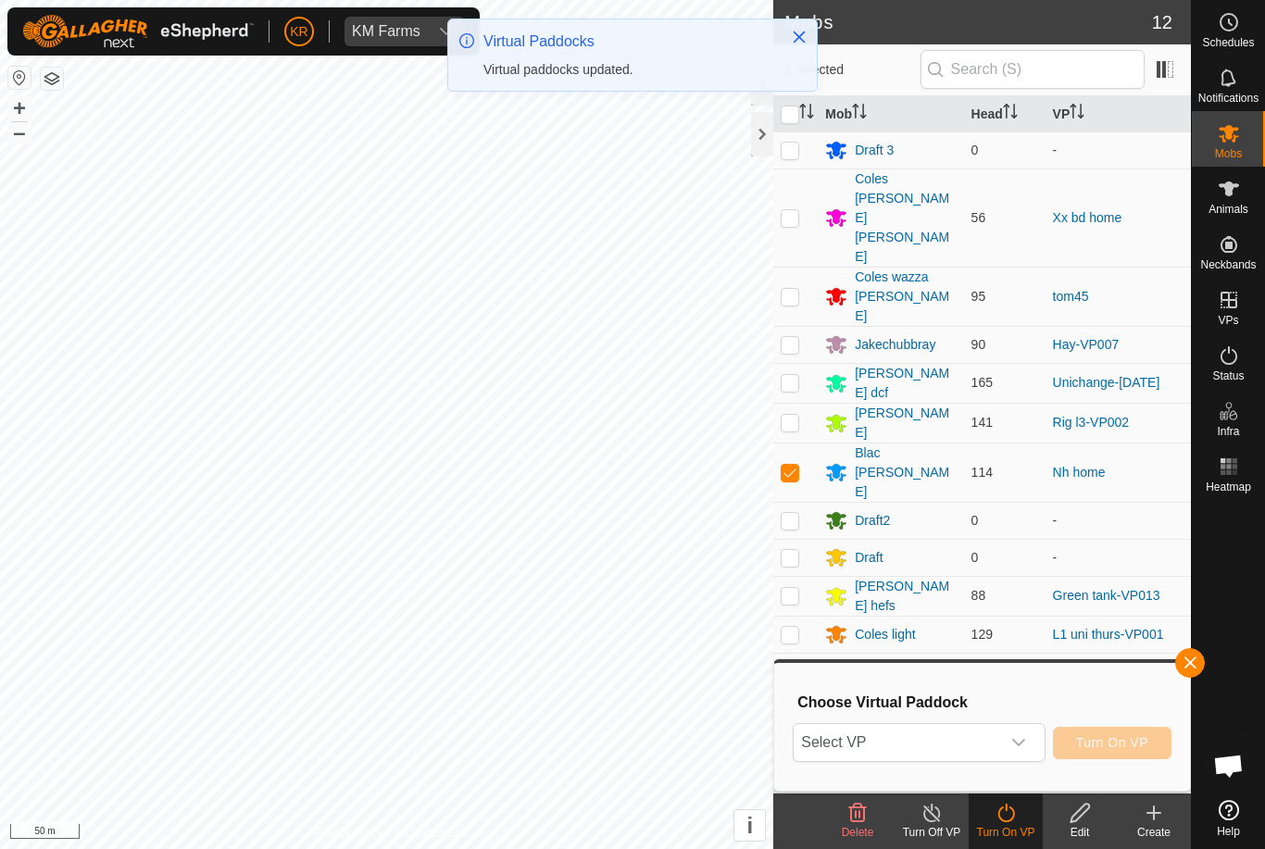
click at [990, 741] on span "Select VP" at bounding box center [897, 742] width 206 height 37
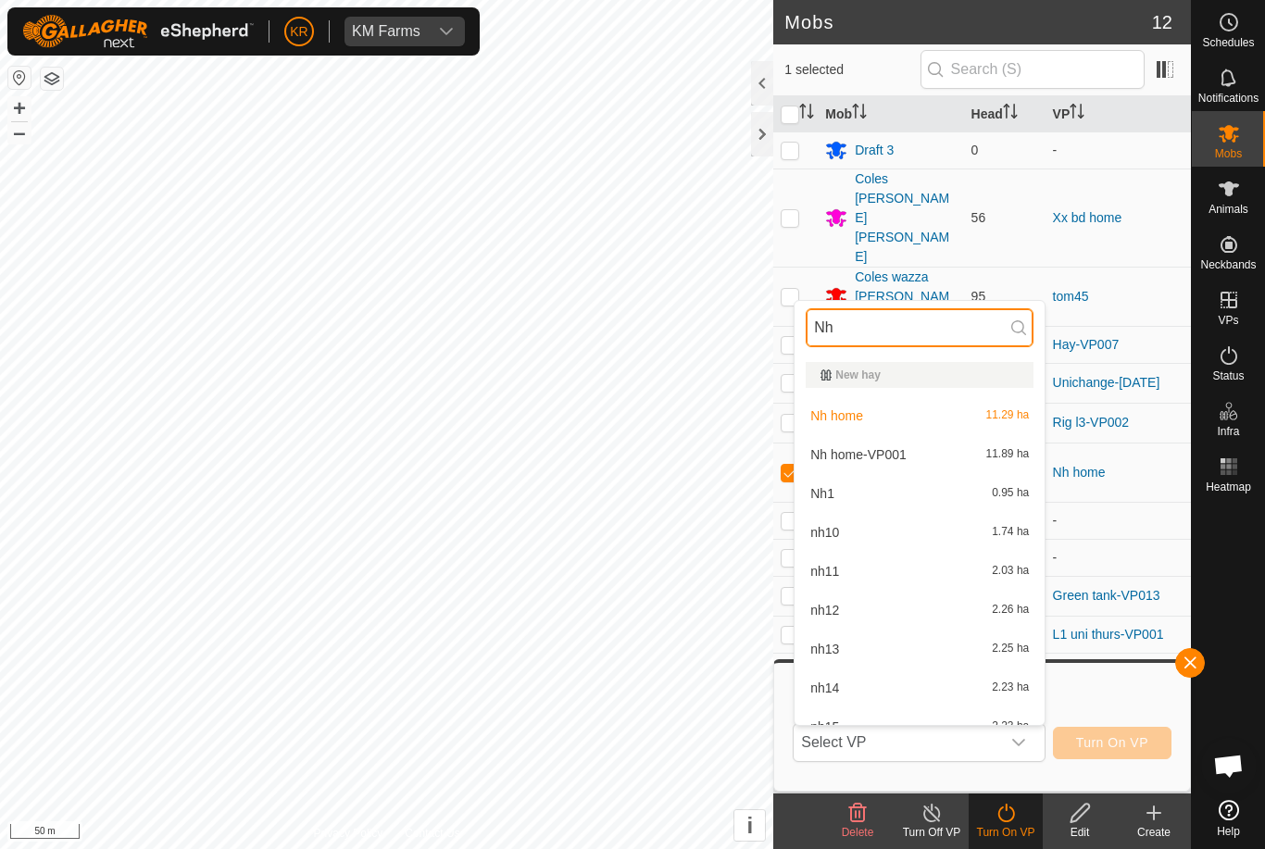
type input "Nh"
click at [907, 446] on div "Nh home-VP001 11.89 ha" at bounding box center [920, 455] width 228 height 22
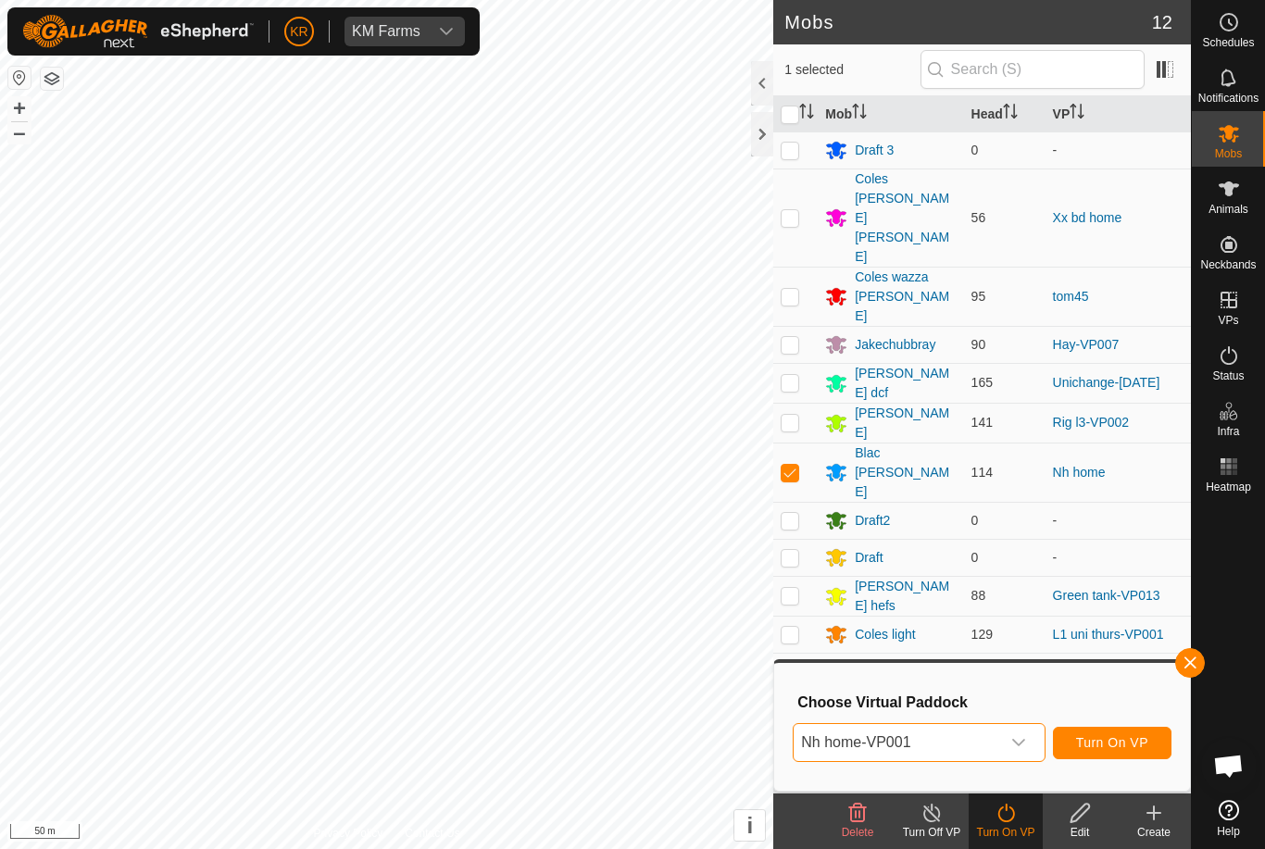
click at [1127, 736] on span "Turn On VP" at bounding box center [1112, 742] width 72 height 15
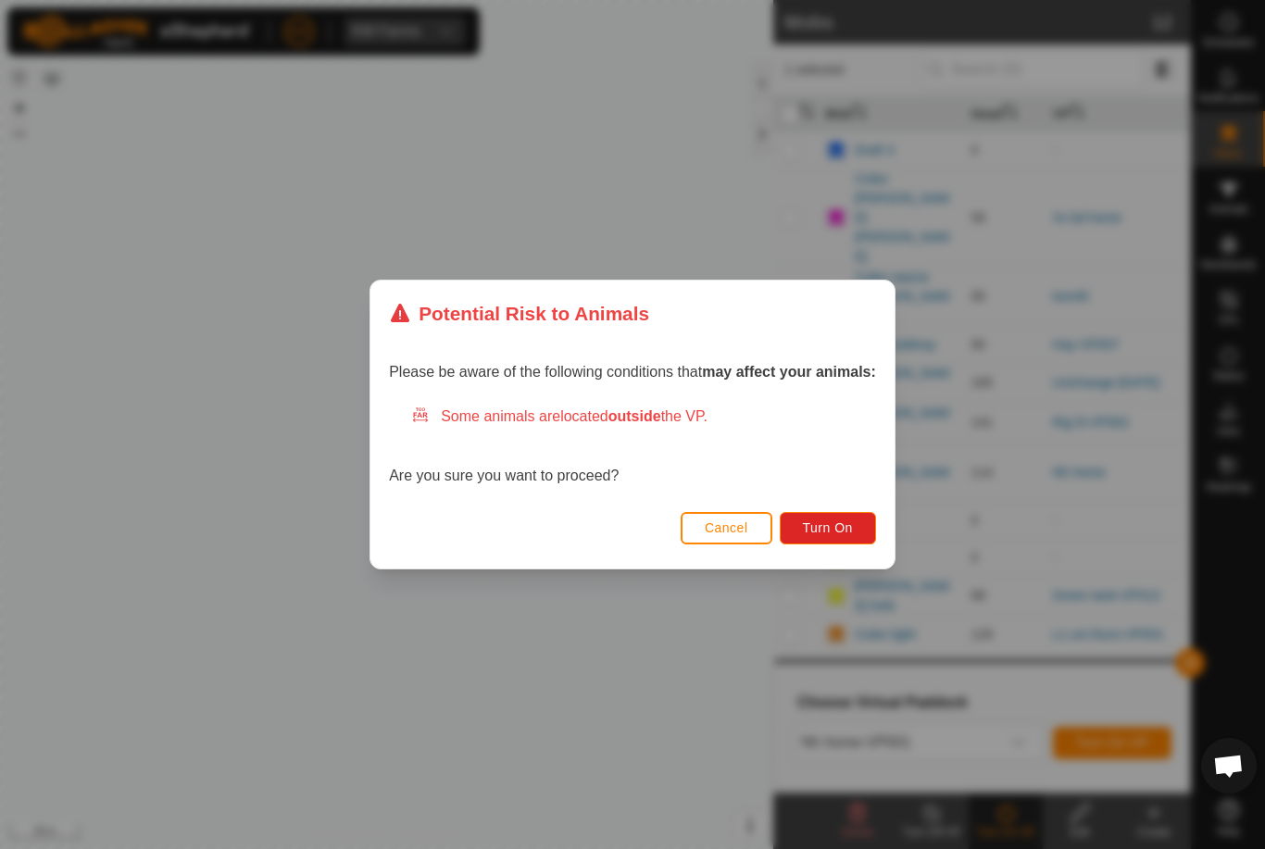
click at [828, 533] on span "Turn On" at bounding box center [828, 527] width 50 height 15
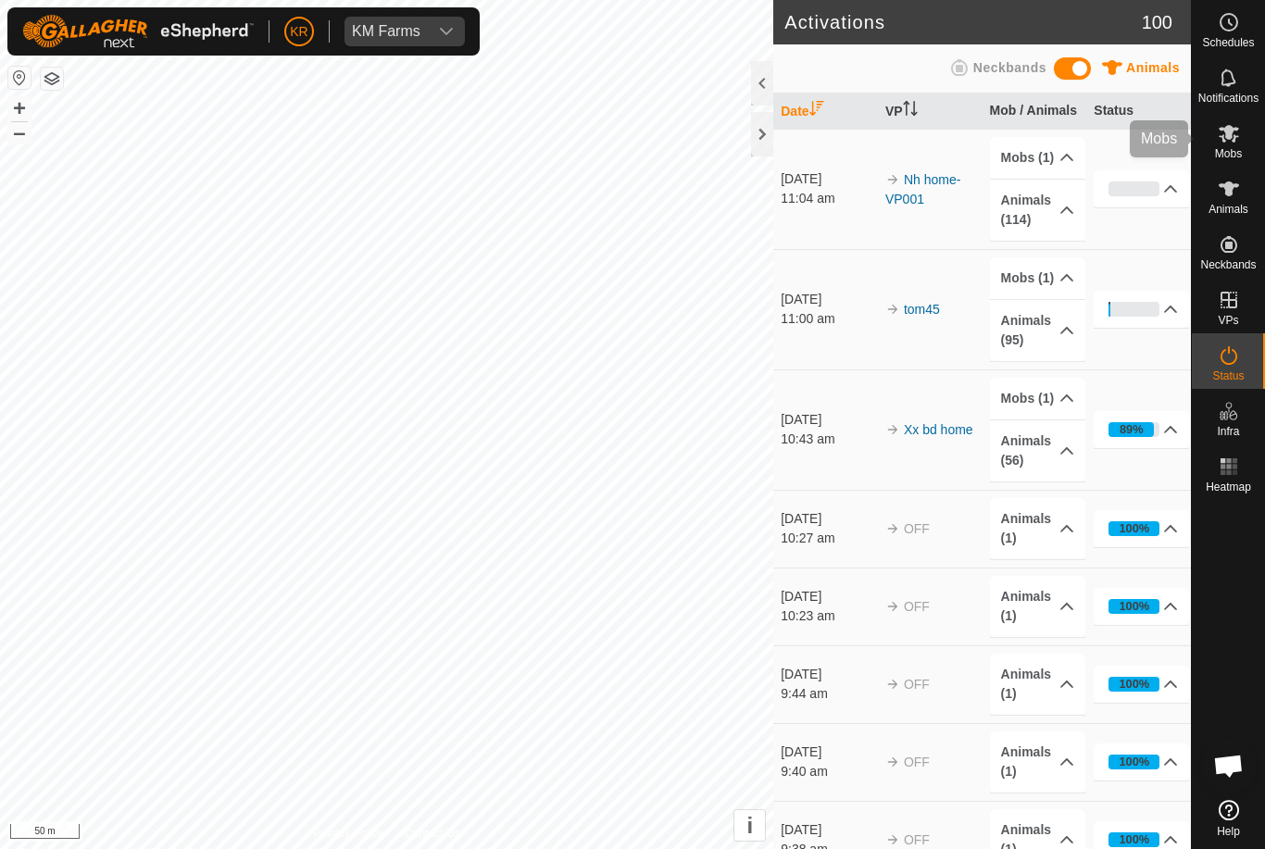
click at [1237, 153] on span "Mobs" at bounding box center [1228, 153] width 27 height 11
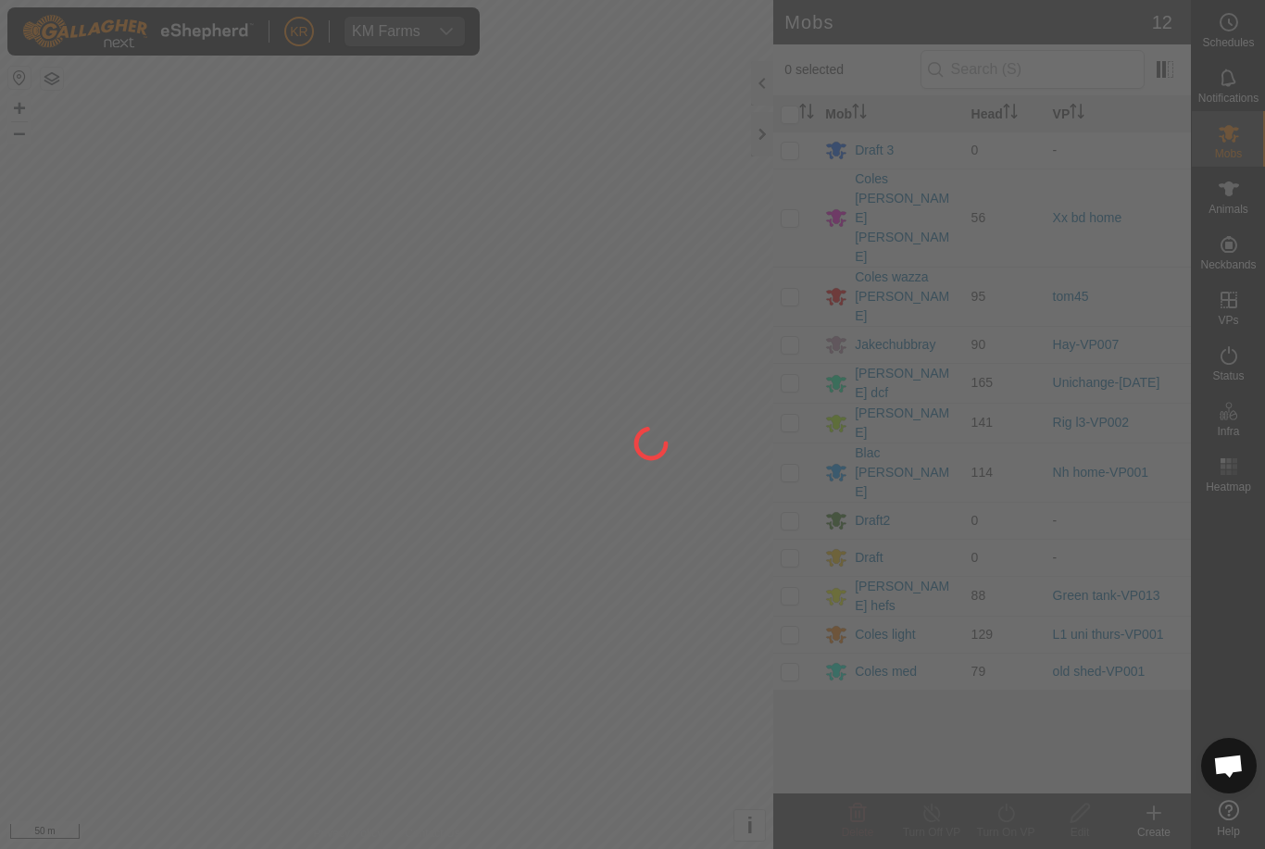
click at [890, 380] on div at bounding box center [632, 424] width 1265 height 849
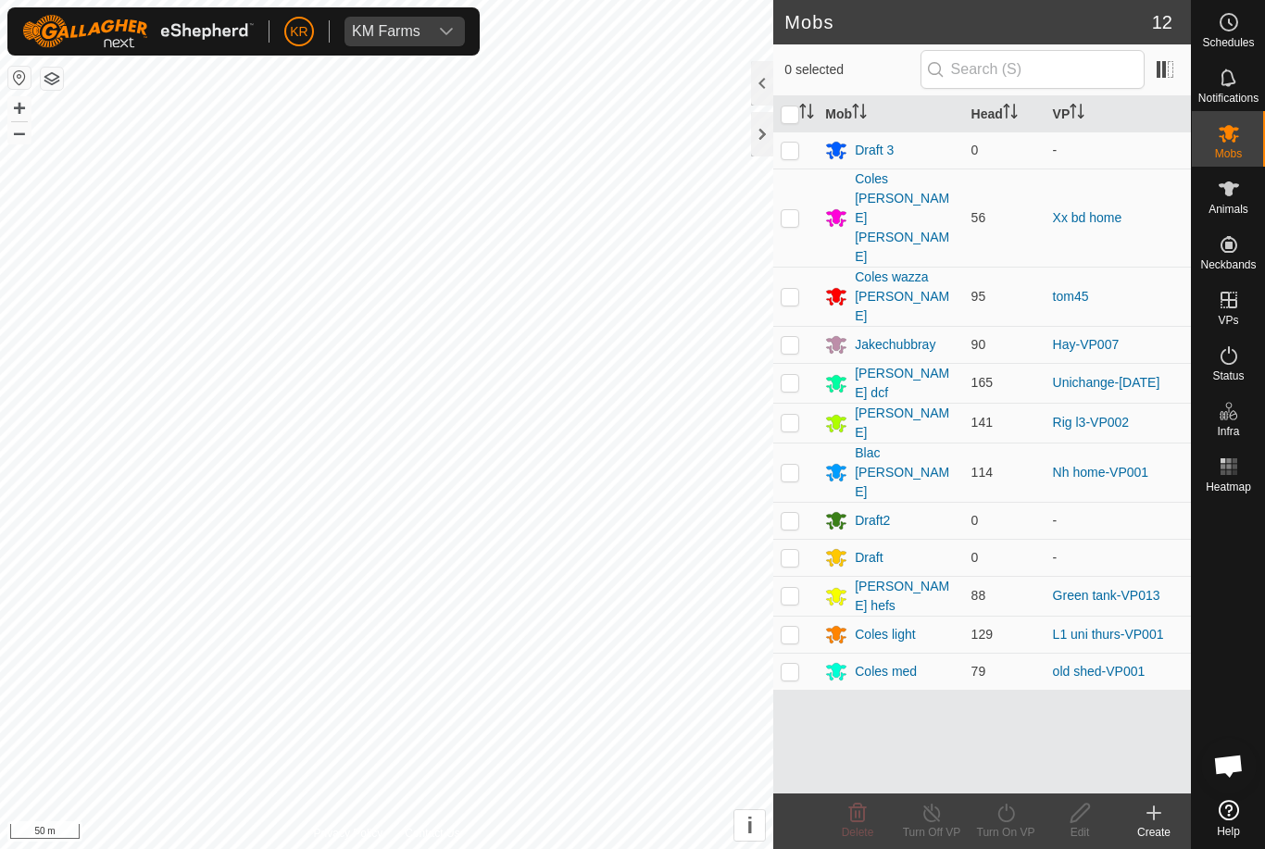
click at [892, 444] on div "Blac [PERSON_NAME]" at bounding box center [905, 473] width 101 height 58
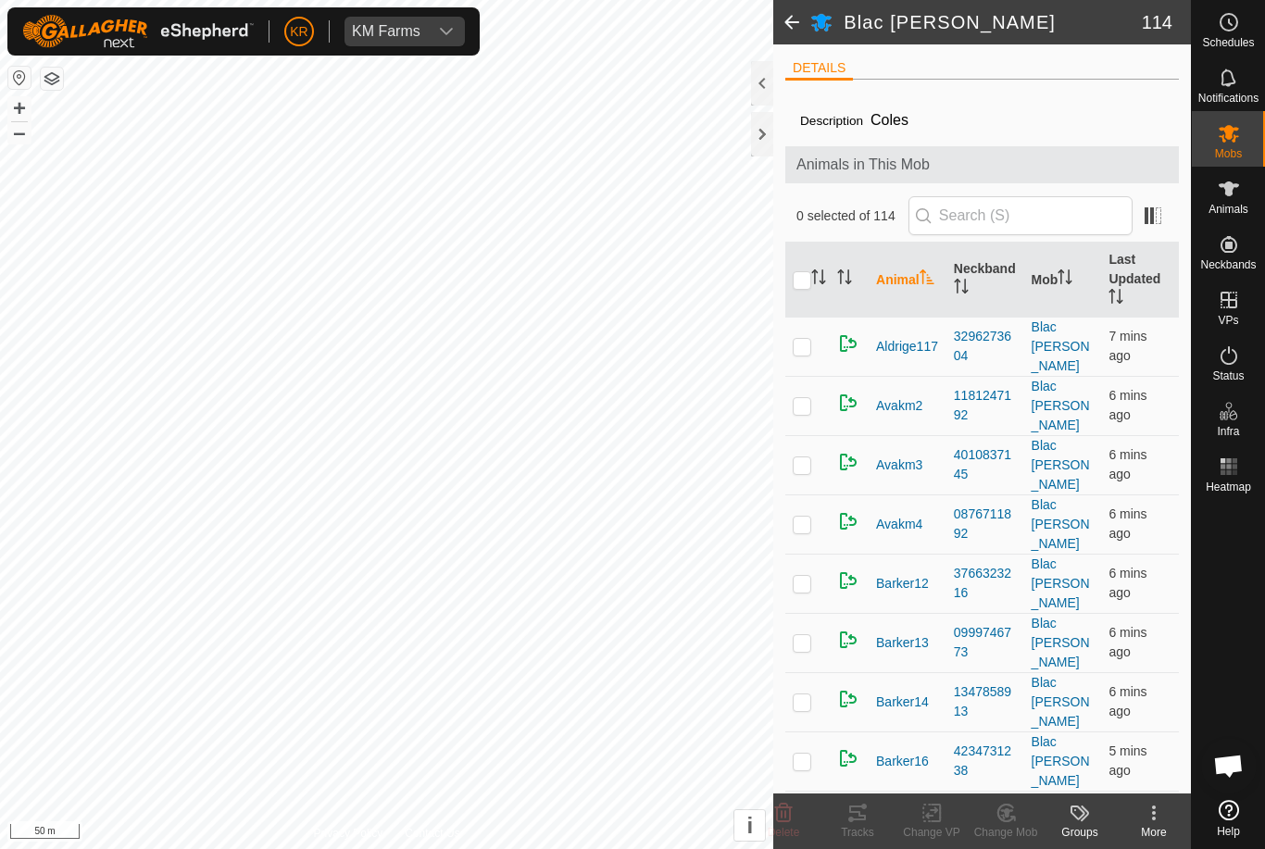
click at [1170, 817] on kebab-svg-icon at bounding box center [1154, 813] width 74 height 22
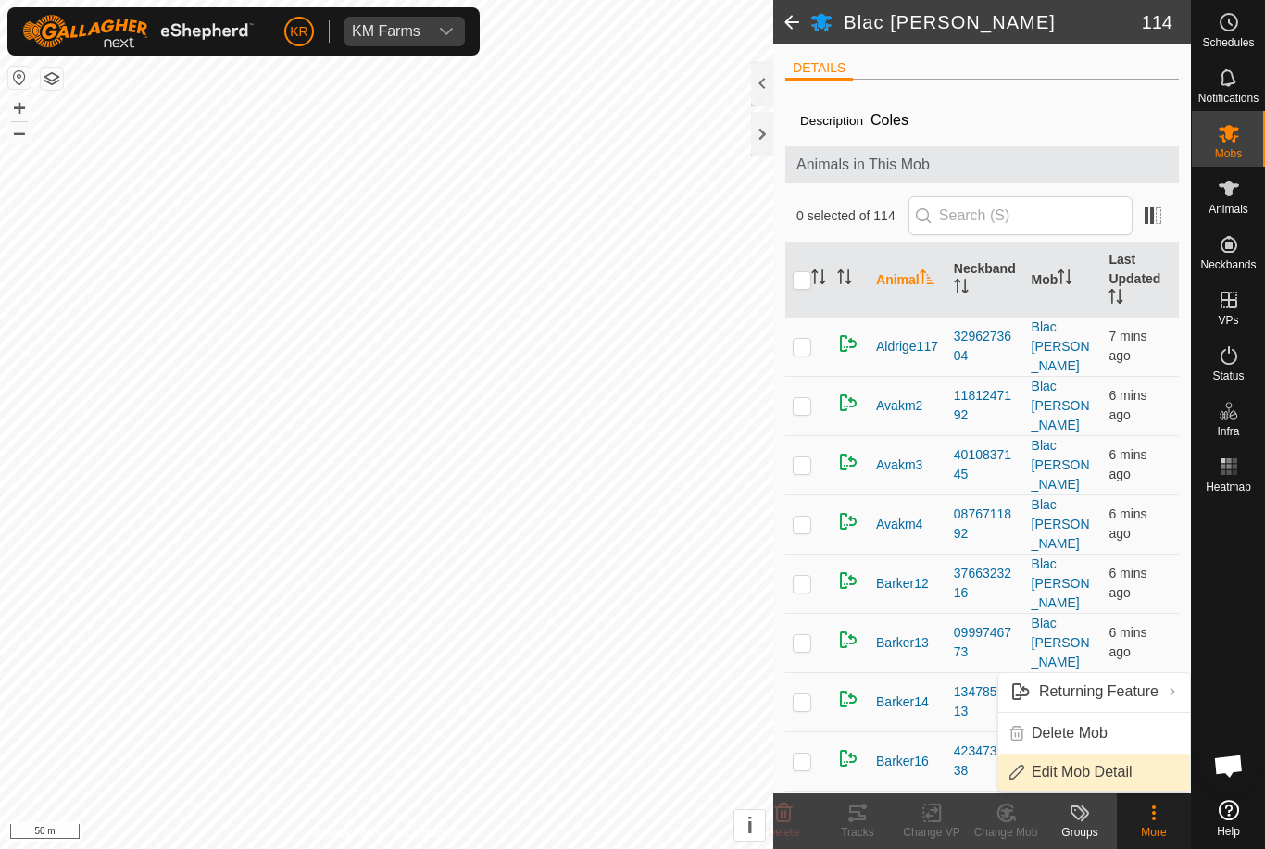
click at [1111, 769] on span "Edit Mob Detail" at bounding box center [1082, 772] width 101 height 22
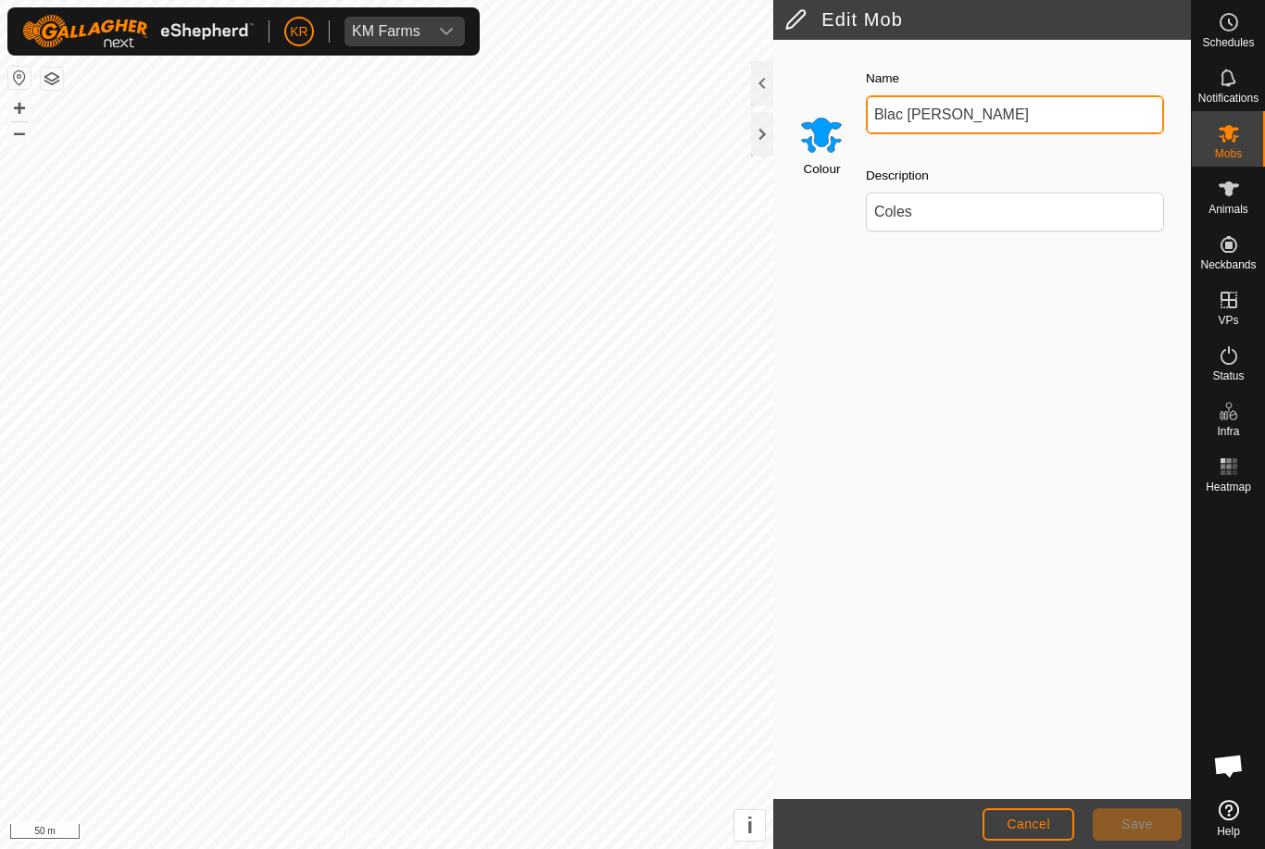
click at [1010, 118] on input "Blac [PERSON_NAME]" at bounding box center [1015, 114] width 298 height 39
type input "Blac [PERSON_NAME] 460av"
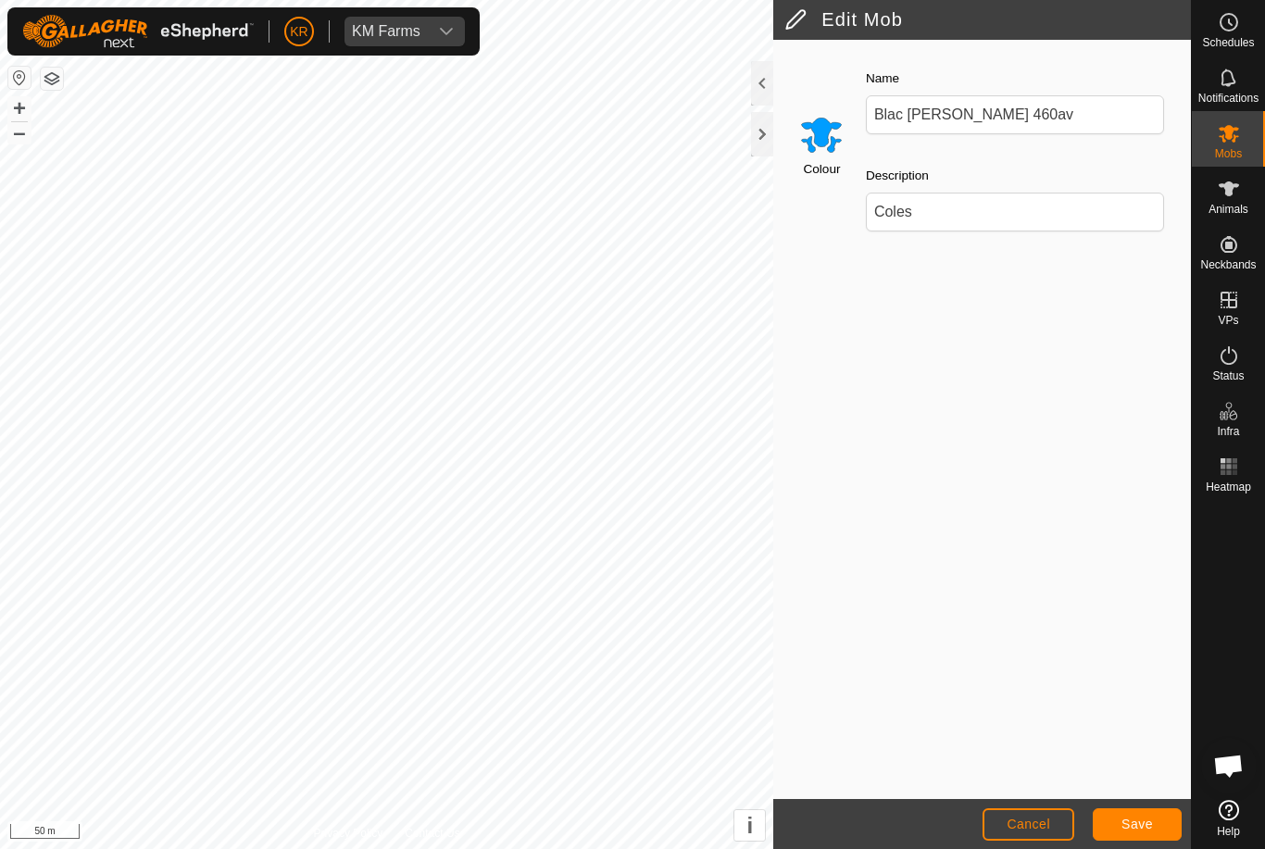
click at [1149, 817] on span "Save" at bounding box center [1136, 824] width 31 height 15
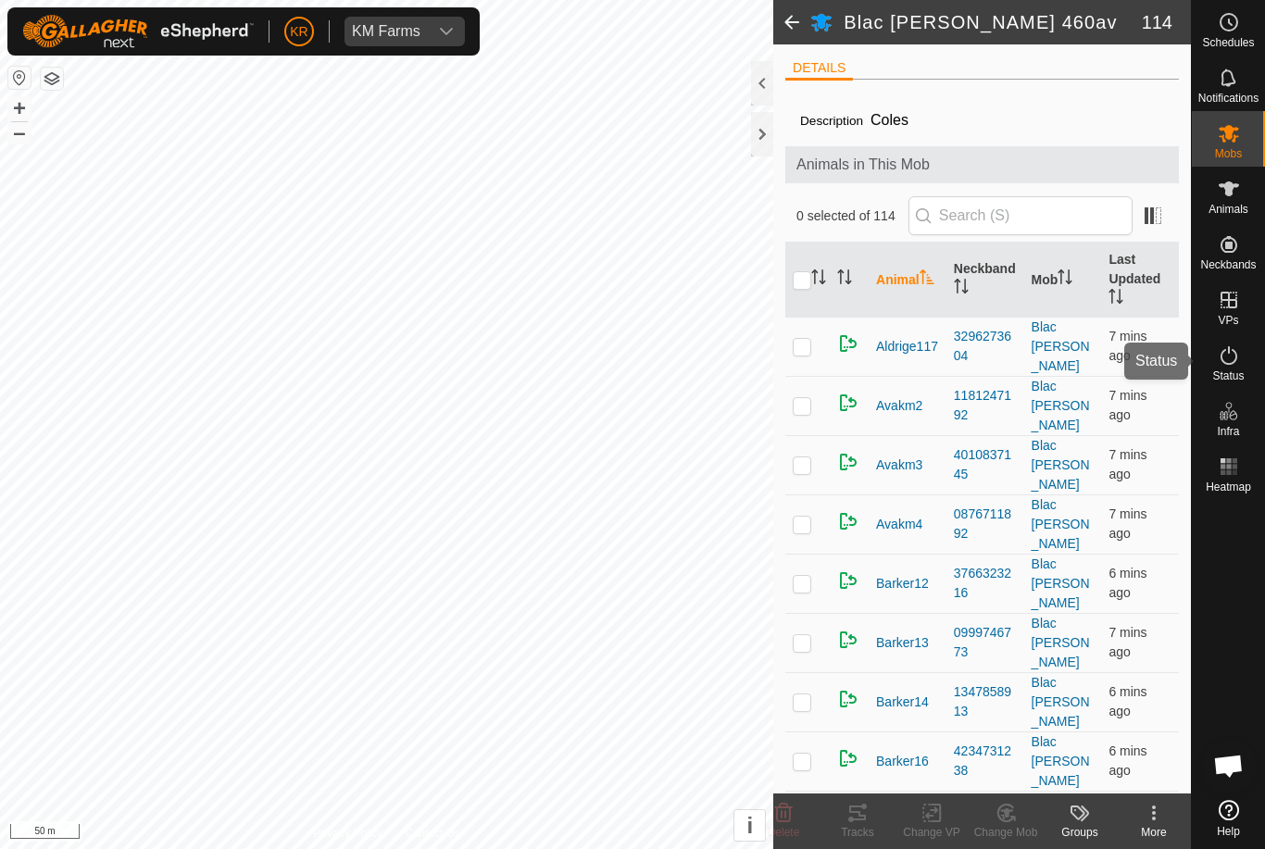
click at [1236, 367] on es-activation-svg-icon at bounding box center [1228, 356] width 33 height 30
